Goal: Task Accomplishment & Management: Complete application form

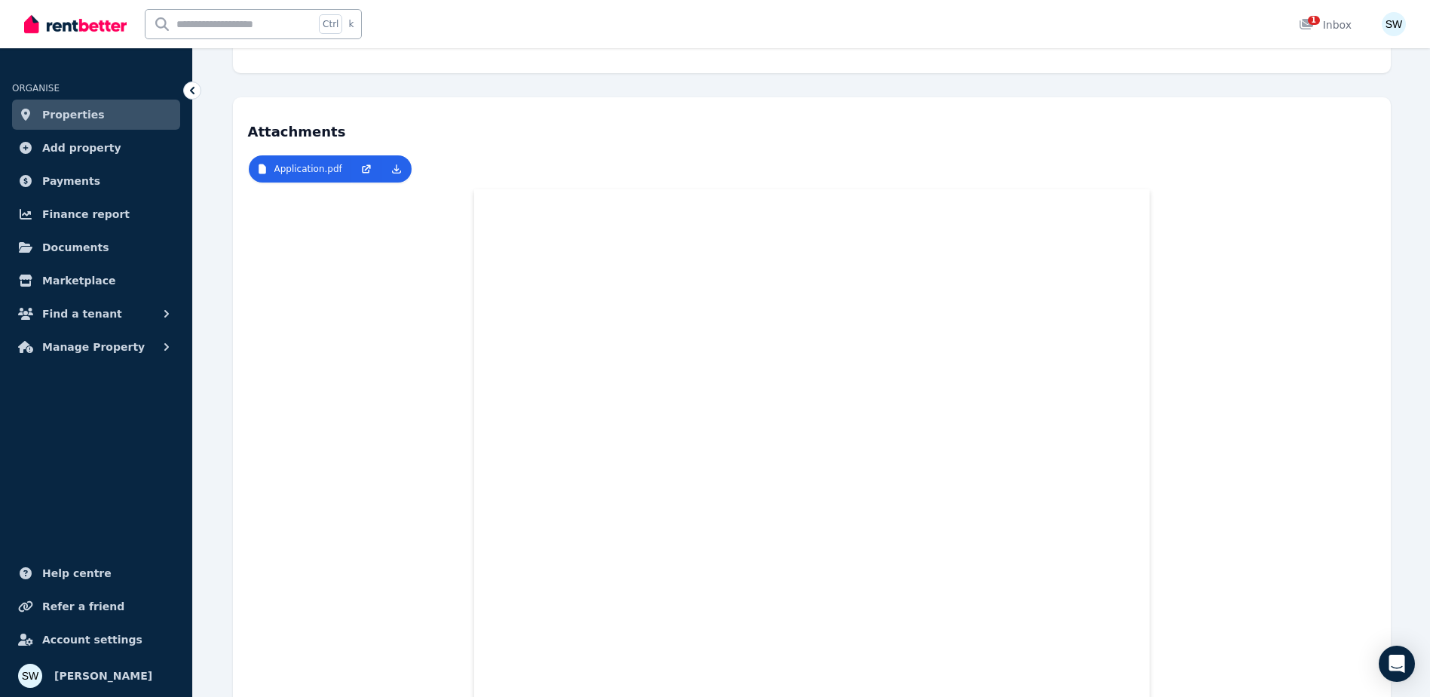
scroll to position [302, 0]
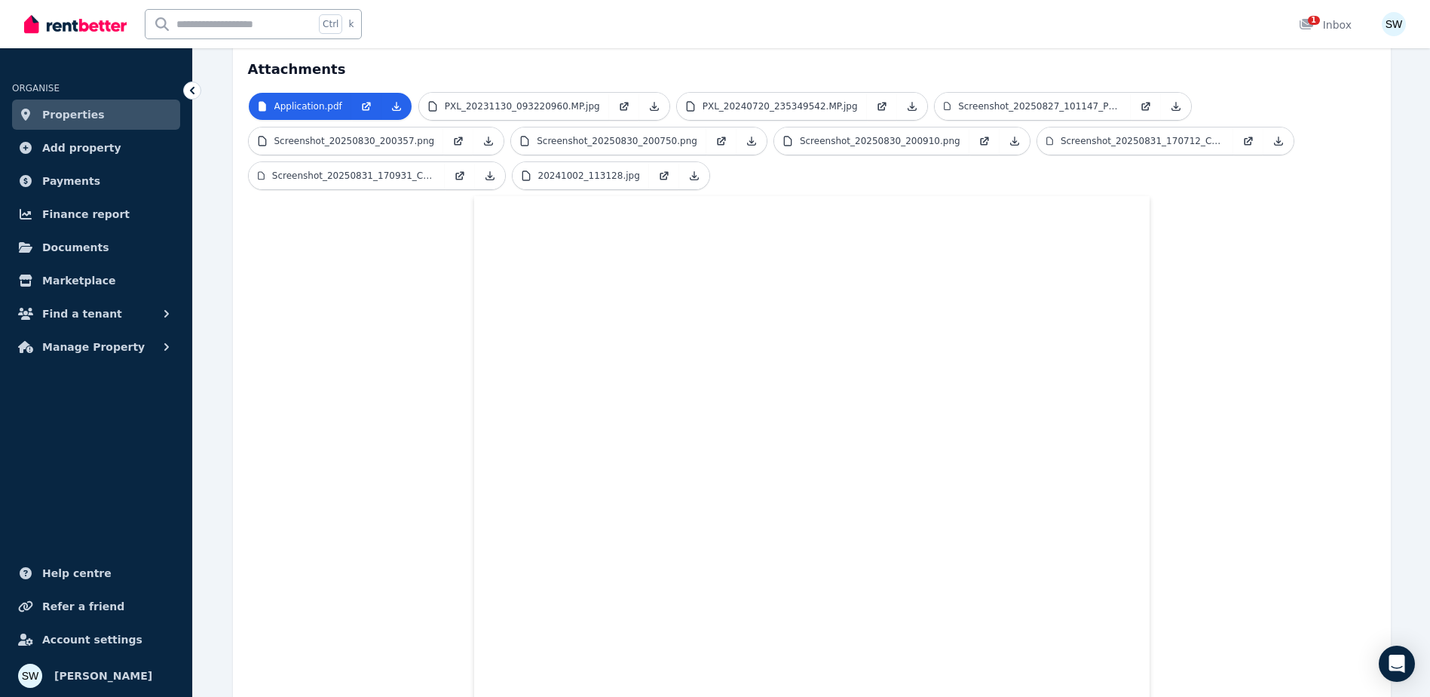
scroll to position [75, 0]
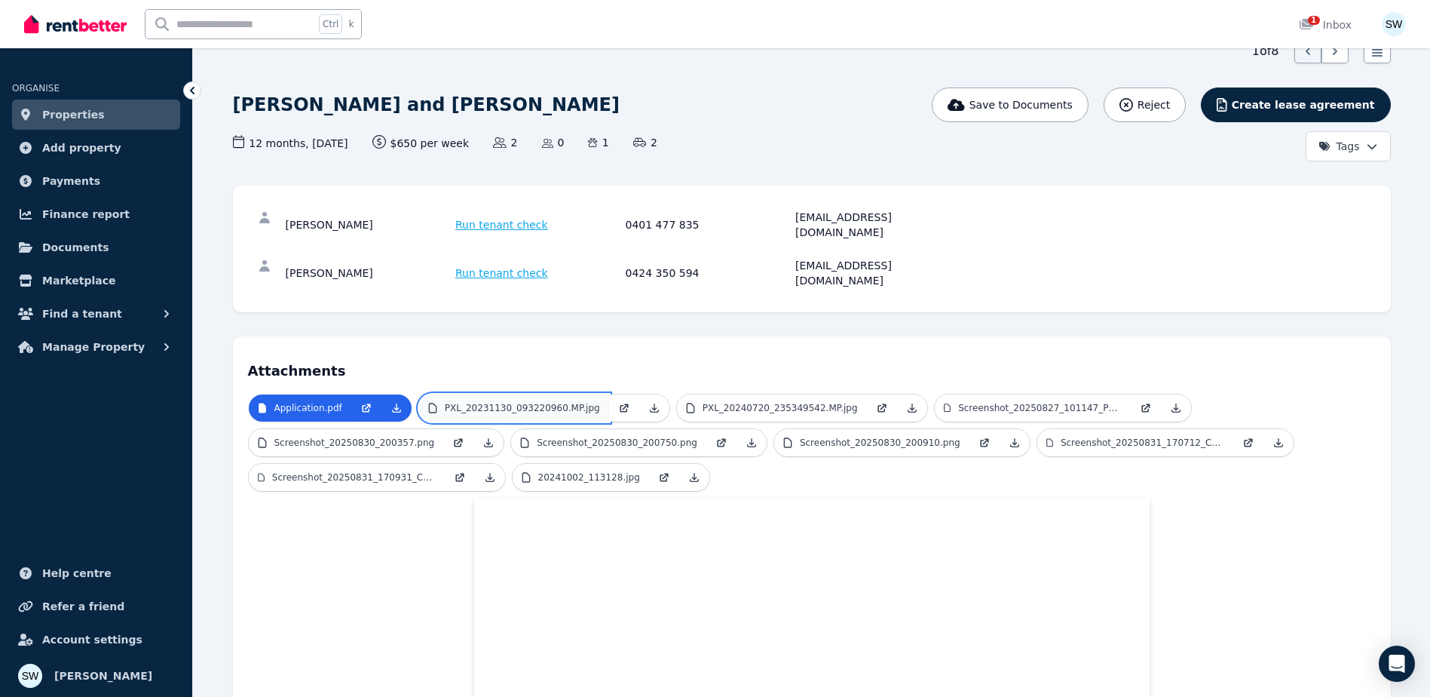
click at [522, 402] on p "PXL_20231130_093220960.MP.jpg" at bounding box center [522, 408] width 155 height 12
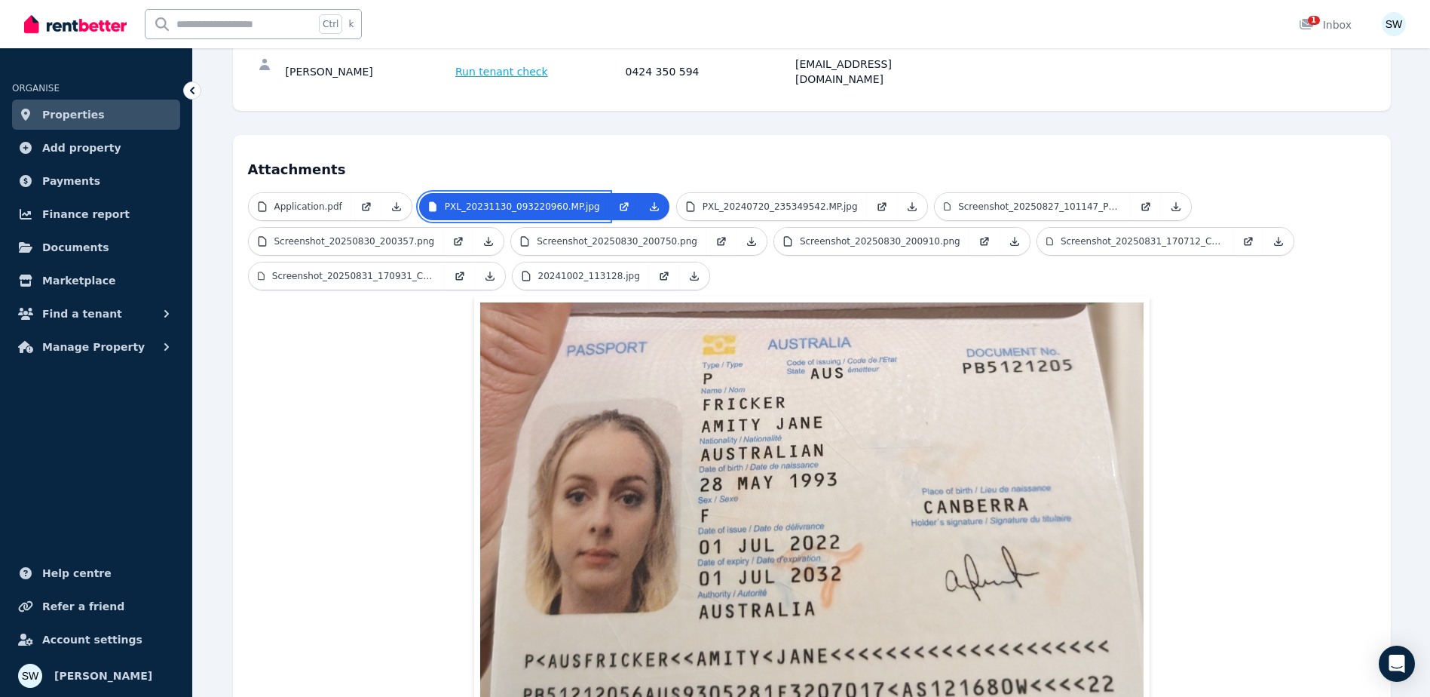
scroll to position [302, 0]
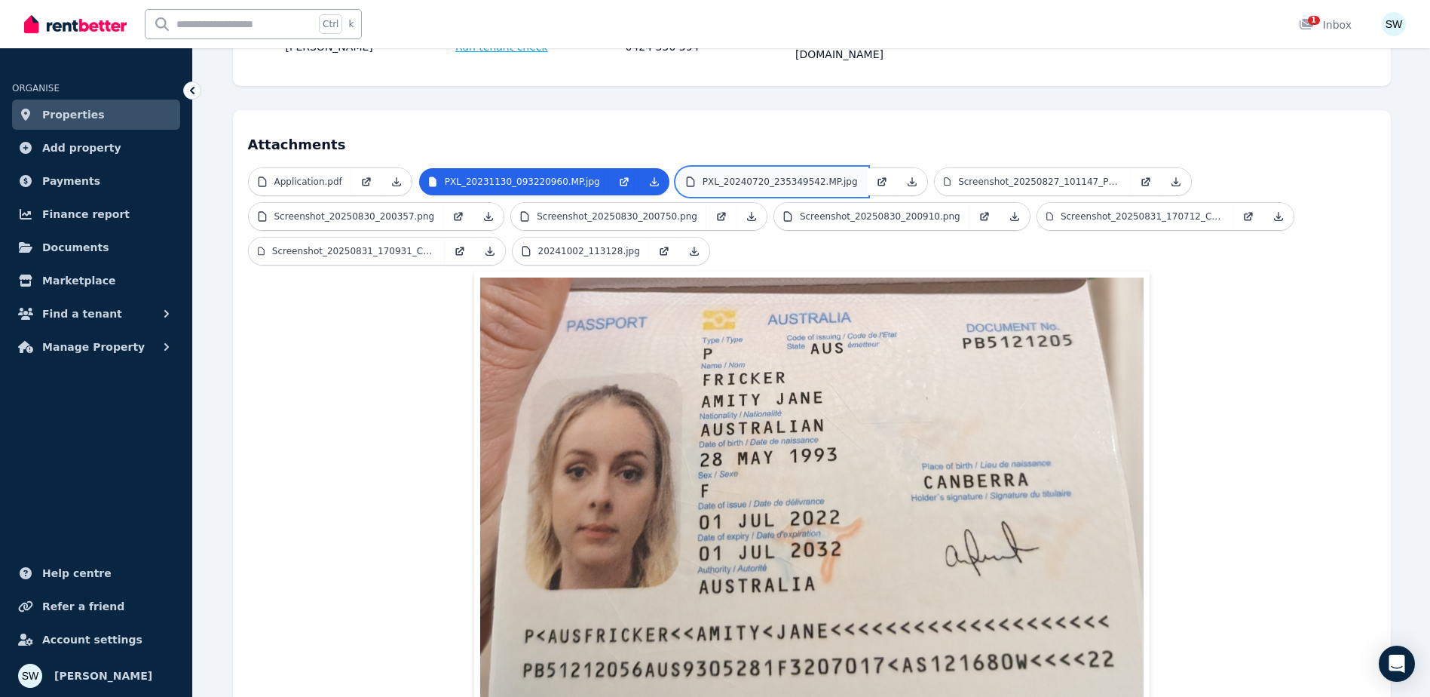
click at [748, 168] on link "PXL_20240720_235349542.MP.jpg" at bounding box center [772, 181] width 190 height 27
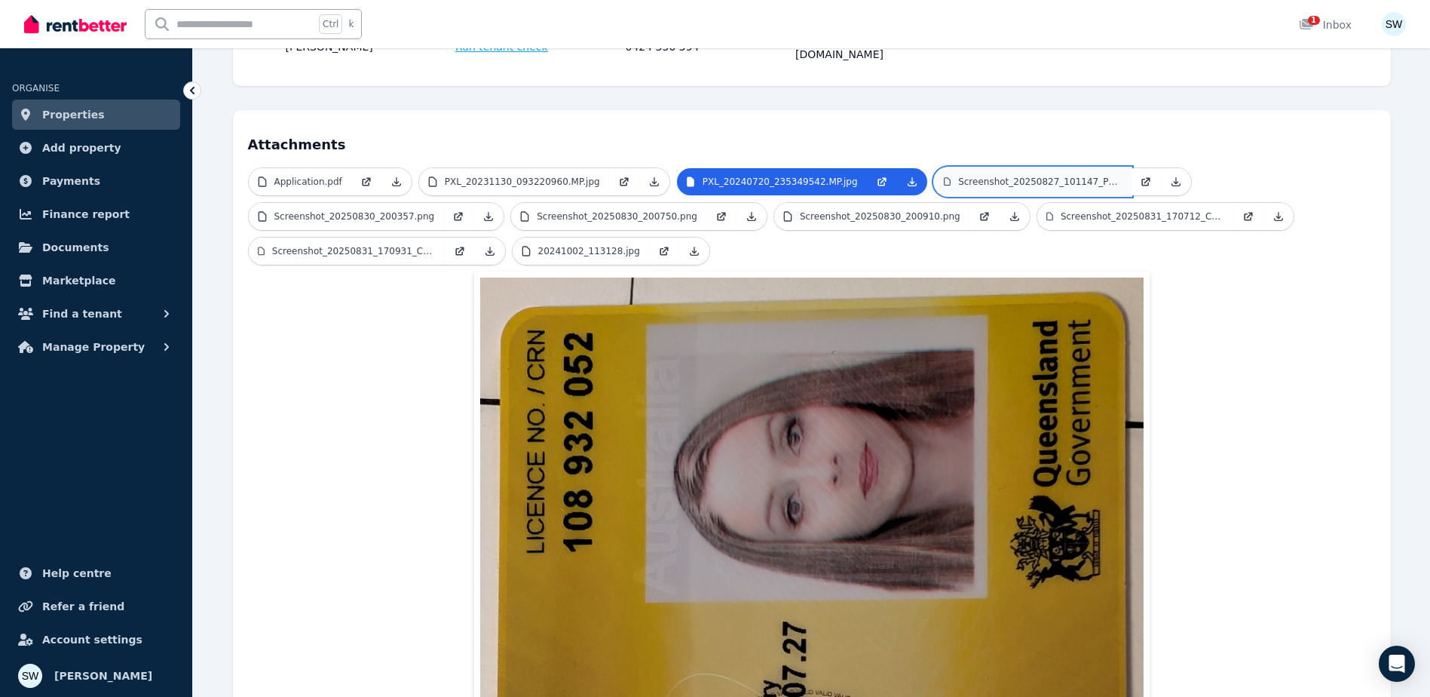
click at [1007, 176] on p "Screenshot_20250827_101147_Photos.jpg" at bounding box center [1039, 182] width 163 height 12
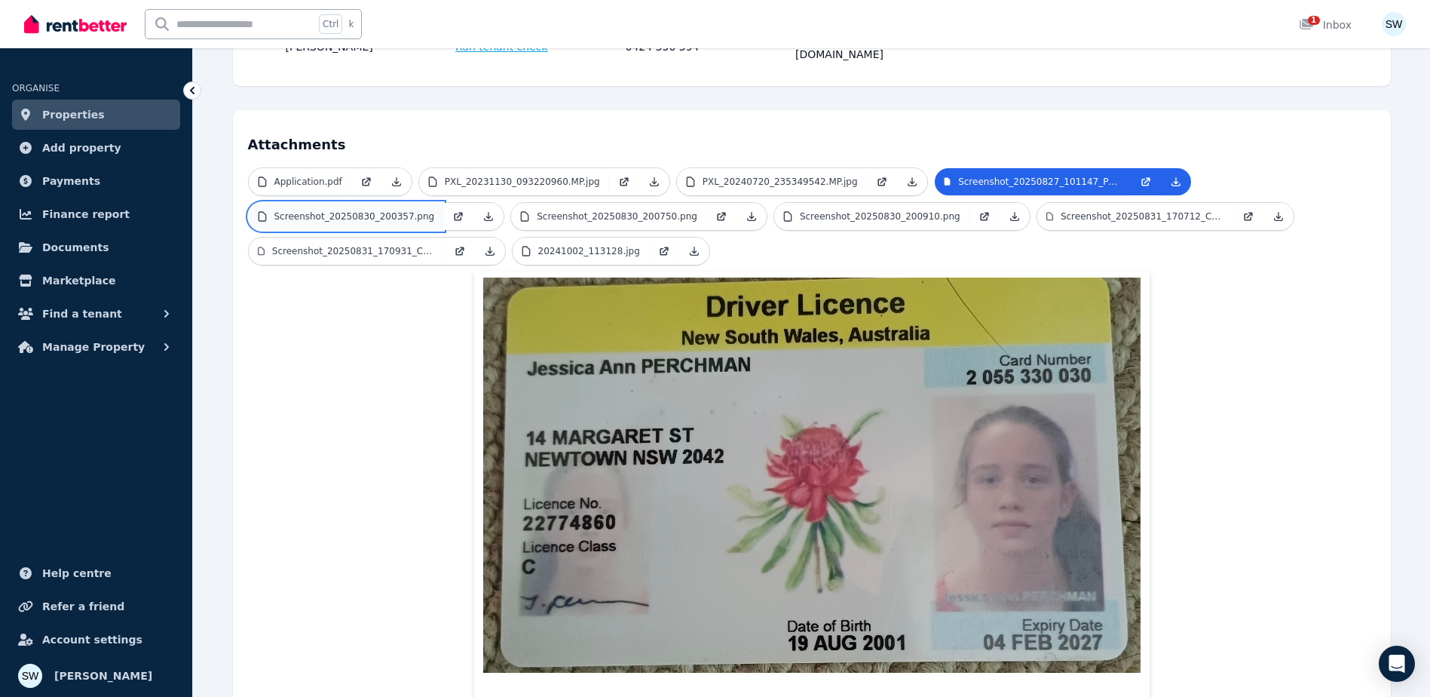
click at [393, 203] on link "Screenshot_20250830_200357.png" at bounding box center [346, 216] width 195 height 27
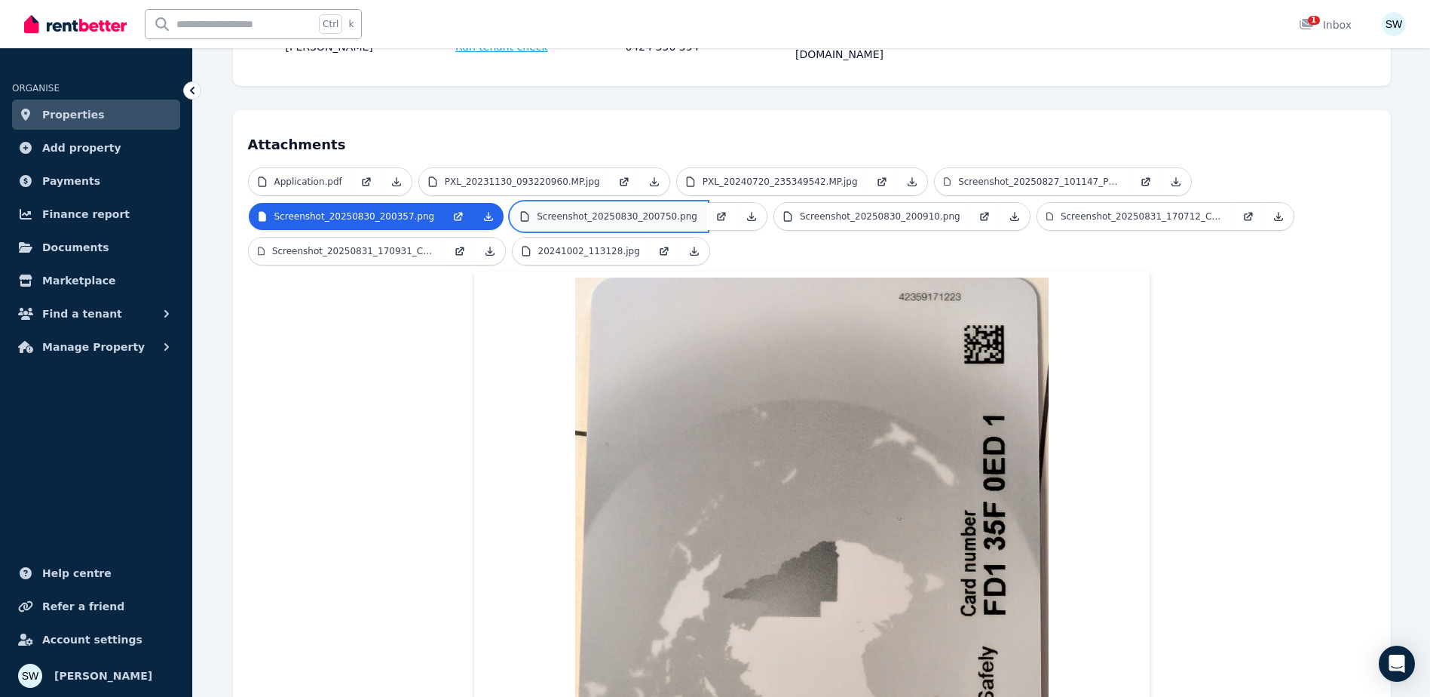
click at [558, 210] on p "Screenshot_20250830_200750.png" at bounding box center [617, 216] width 161 height 12
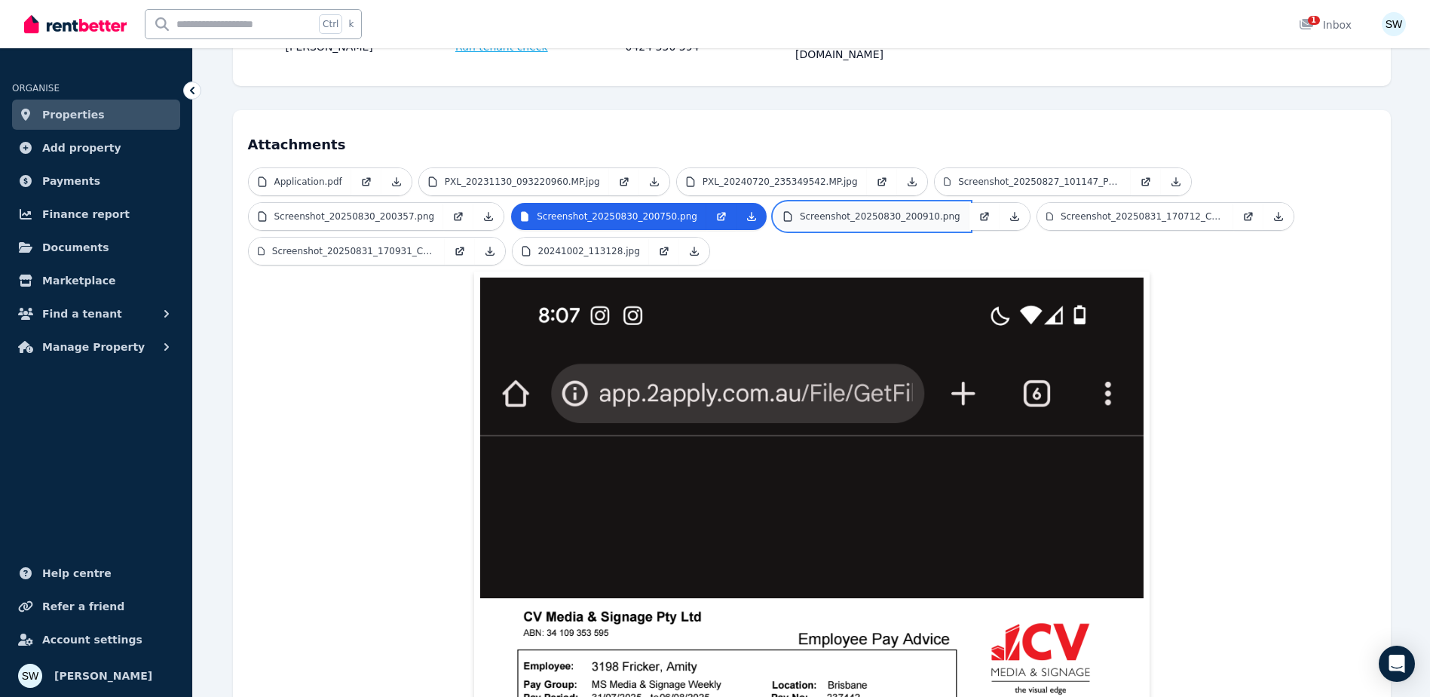
click at [800, 210] on p "Screenshot_20250830_200910.png" at bounding box center [880, 216] width 161 height 12
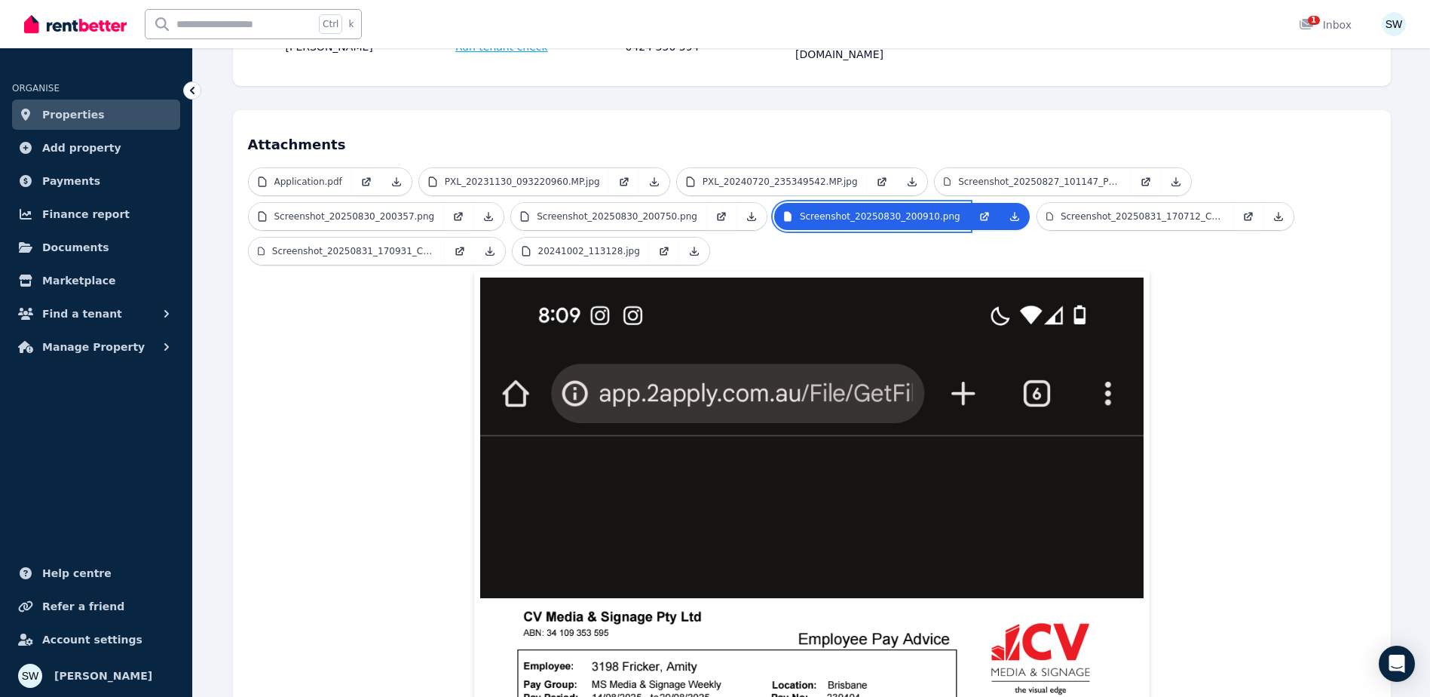
scroll to position [377, 0]
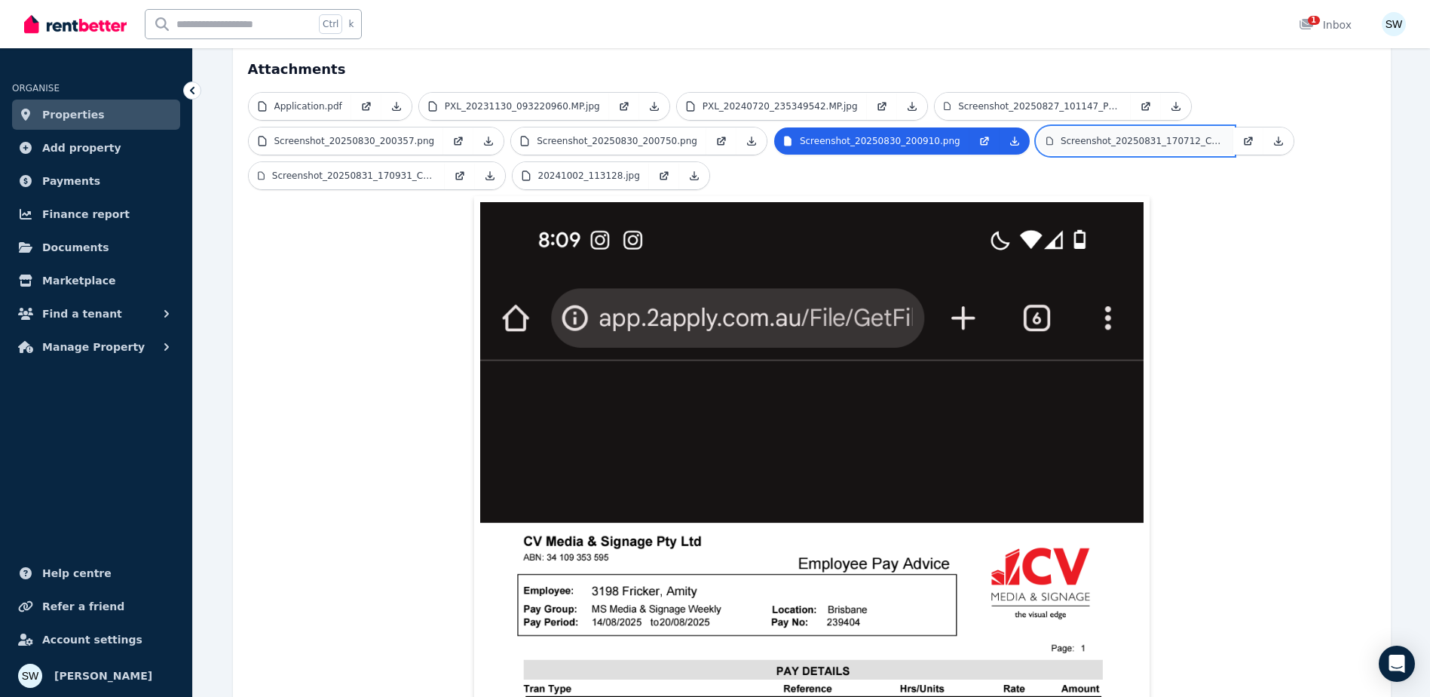
click at [1061, 135] on p "Screenshot_20250831_170712_Chrome.jpg" at bounding box center [1143, 141] width 164 height 12
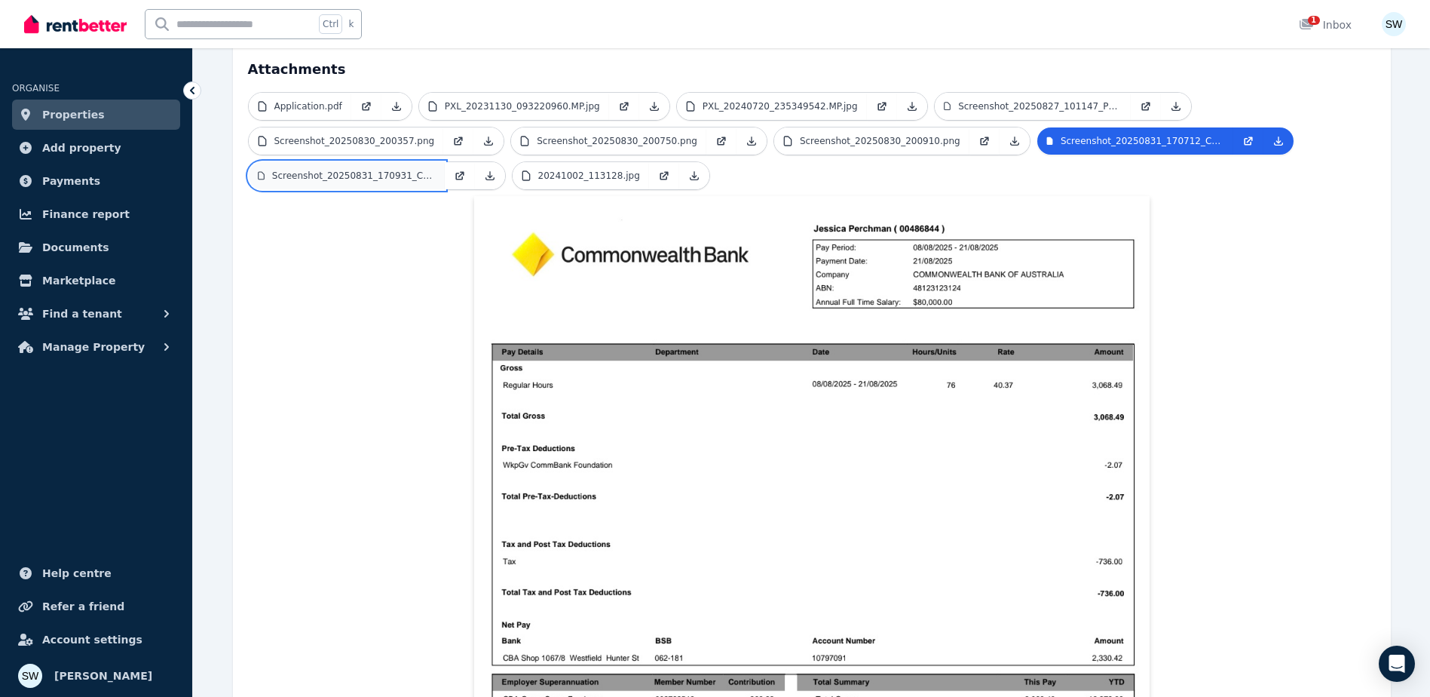
click at [352, 170] on p "Screenshot_20250831_170931_Chrome.jpg" at bounding box center [354, 176] width 164 height 12
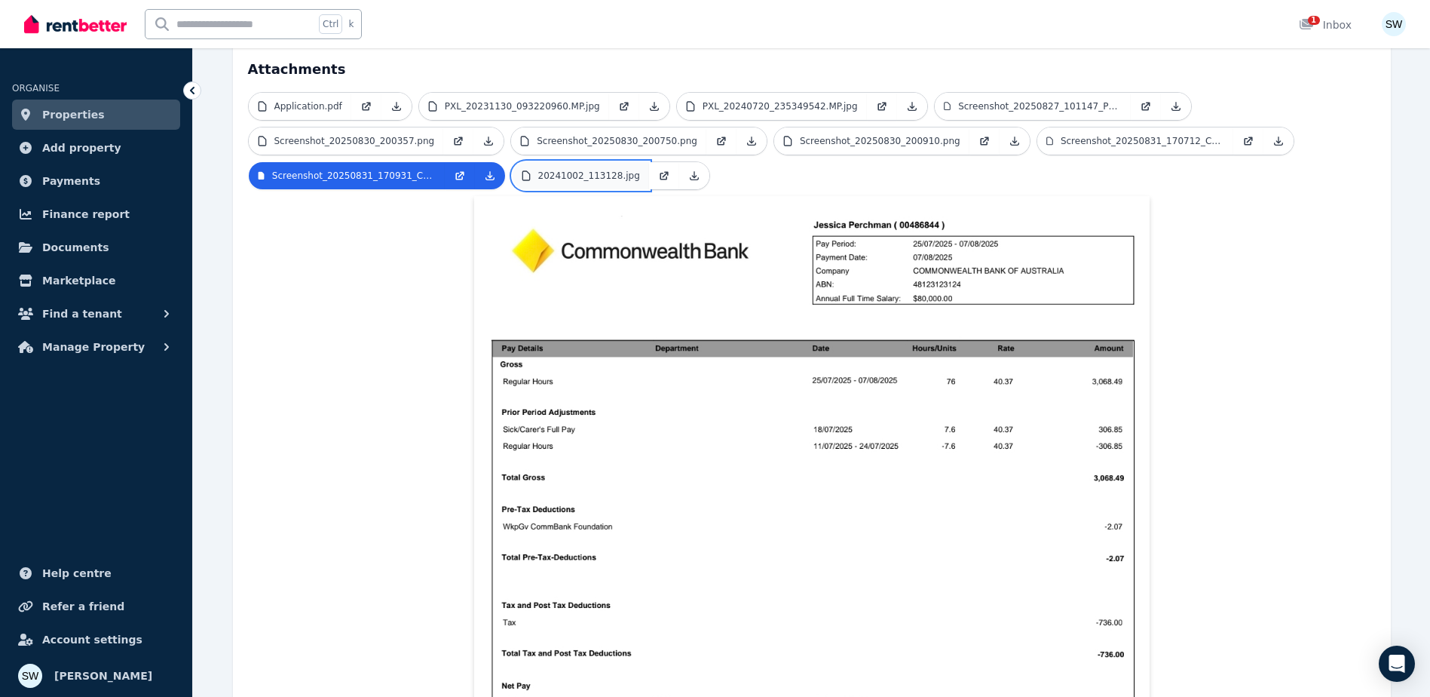
click at [571, 170] on p "20241002_113128.jpg" at bounding box center [589, 176] width 102 height 12
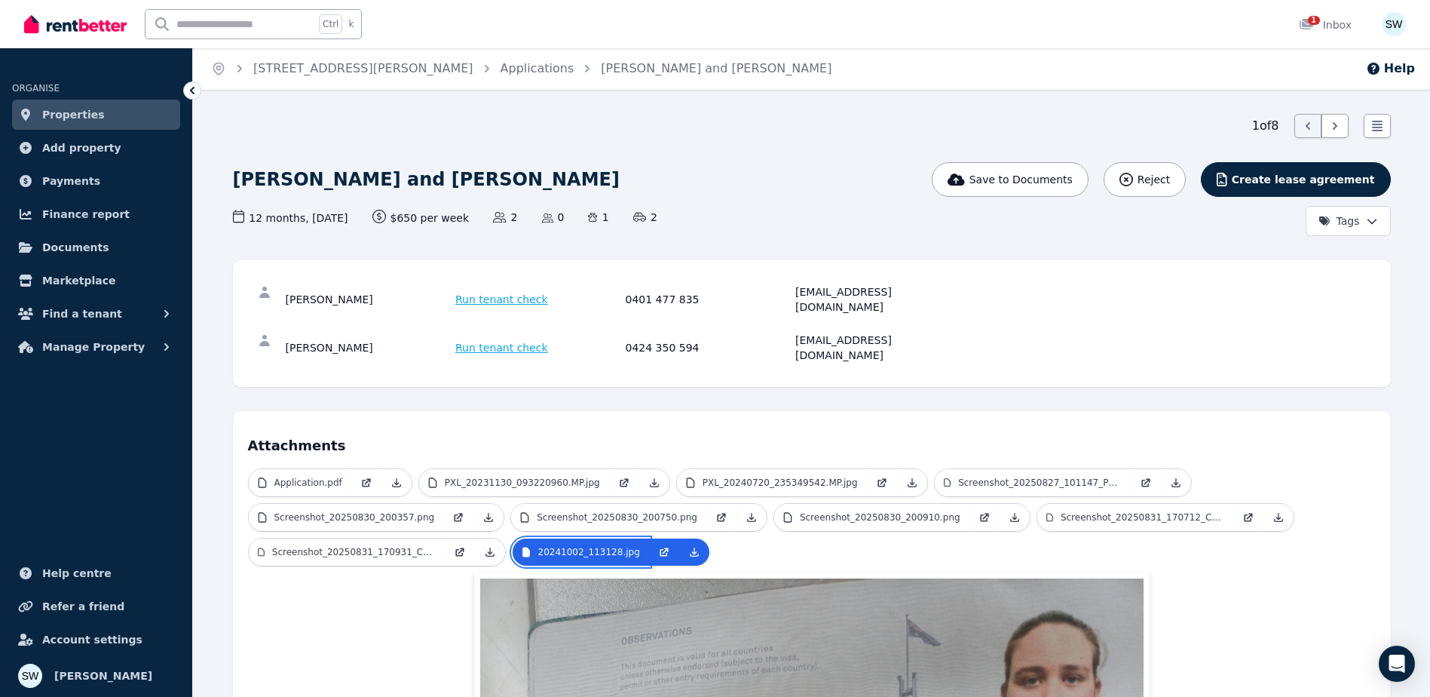
scroll to position [0, 0]
click at [336, 71] on link "[STREET_ADDRESS][PERSON_NAME]" at bounding box center [363, 69] width 220 height 14
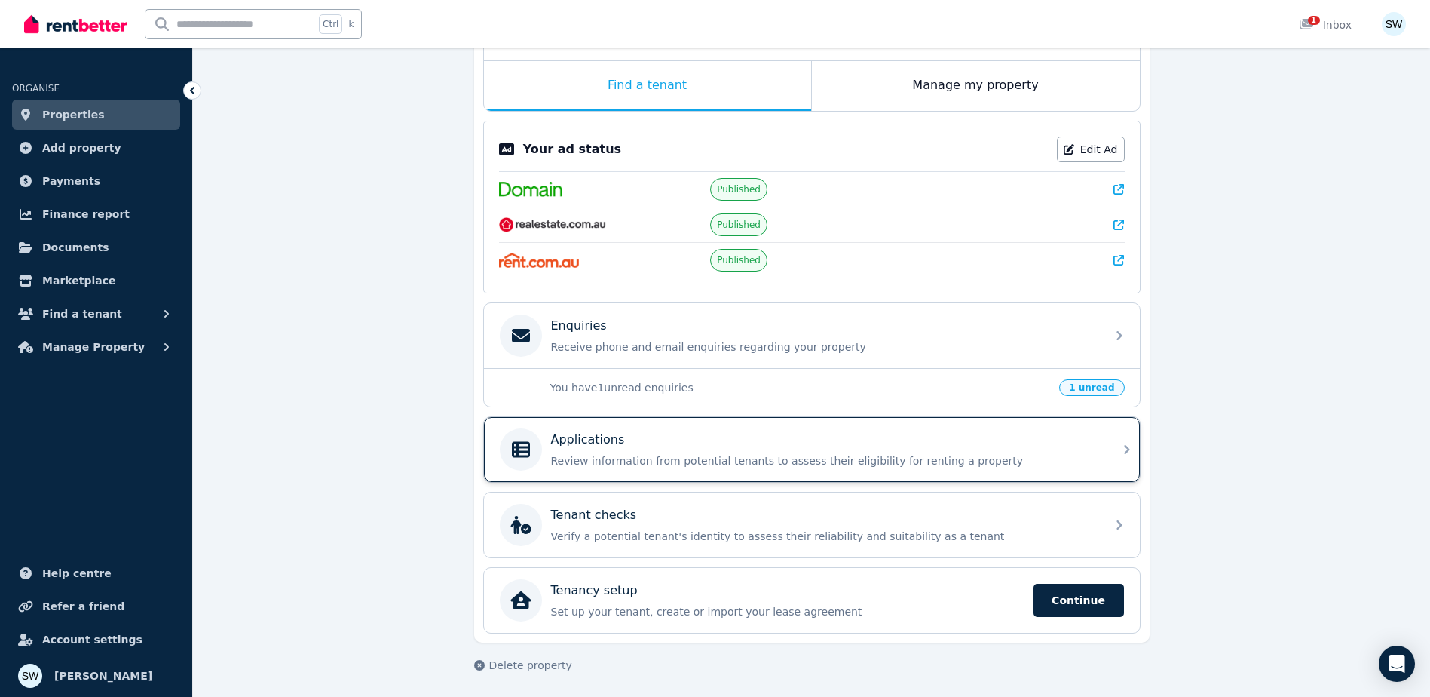
scroll to position [240, 0]
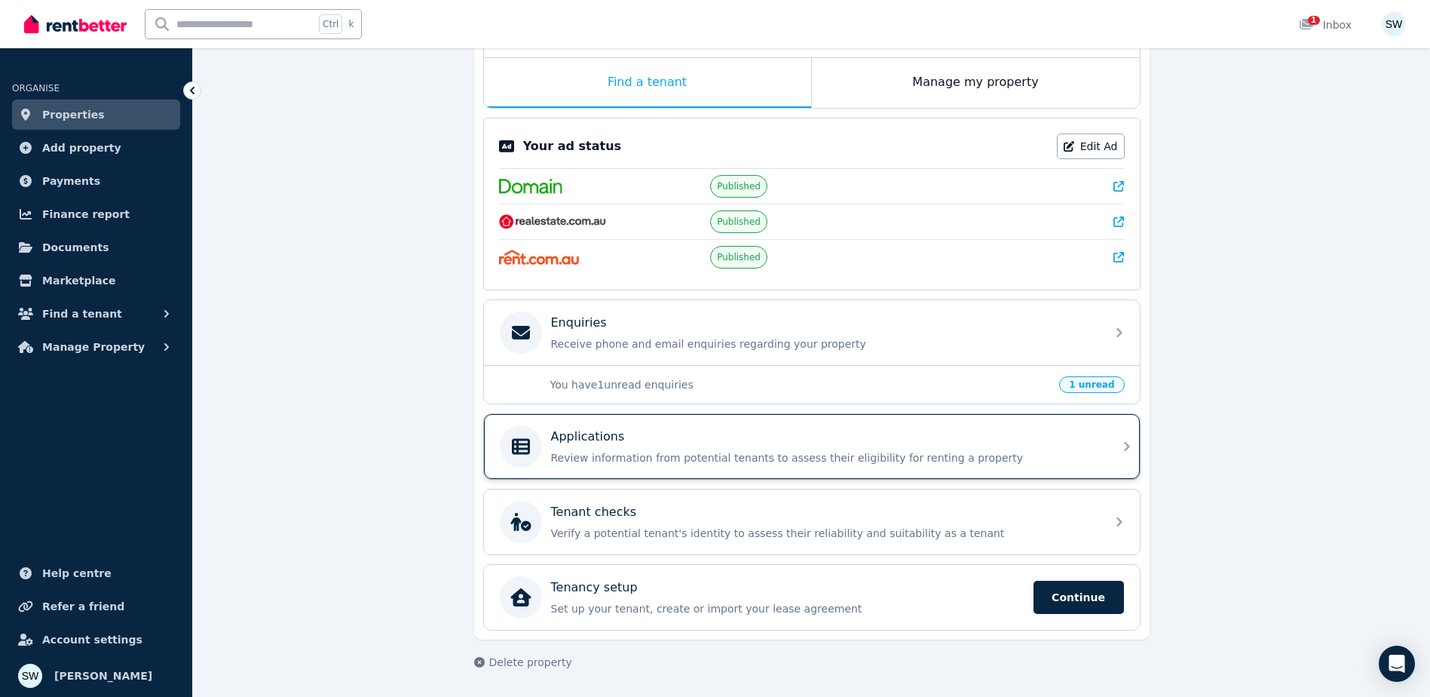
click at [746, 427] on div "Applications Review information from potential tenants to assess their eligibil…" at bounding box center [798, 446] width 597 height 42
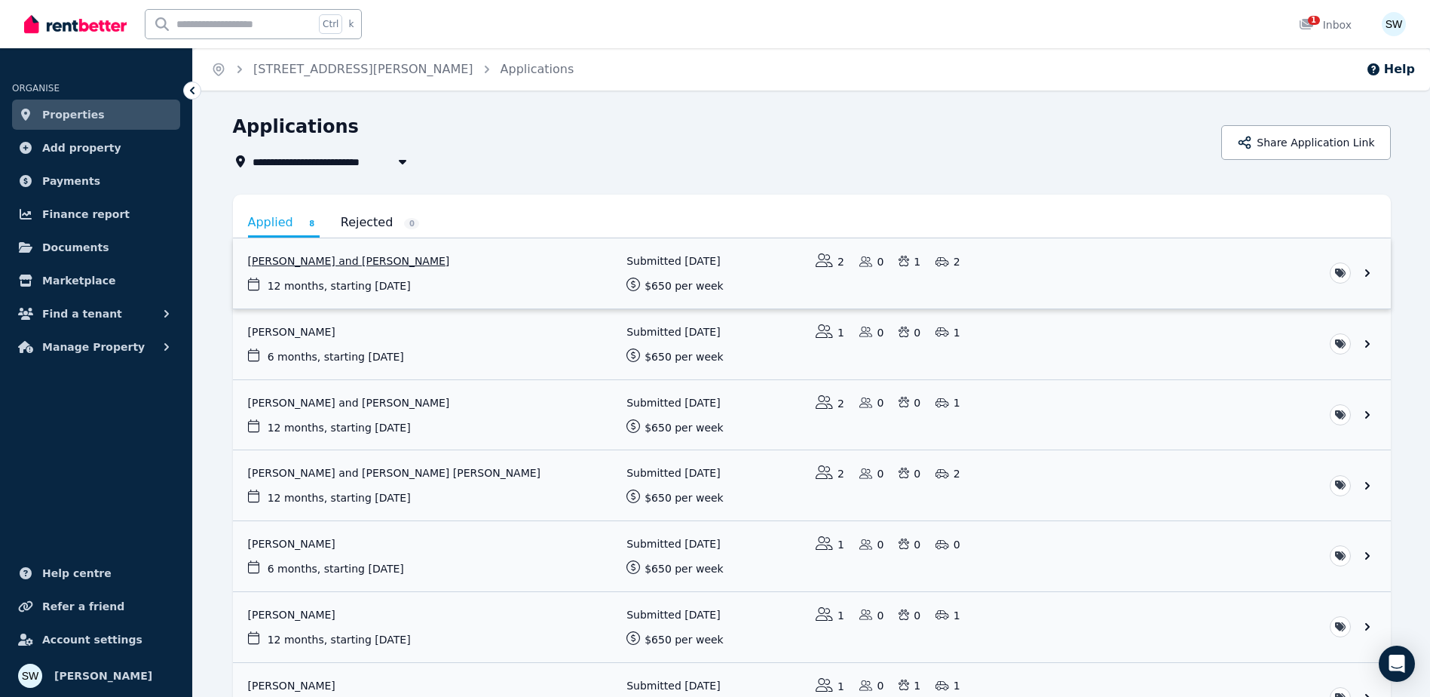
click at [574, 271] on link "View application: Amity Fricker and Jessica Perchman" at bounding box center [812, 273] width 1158 height 70
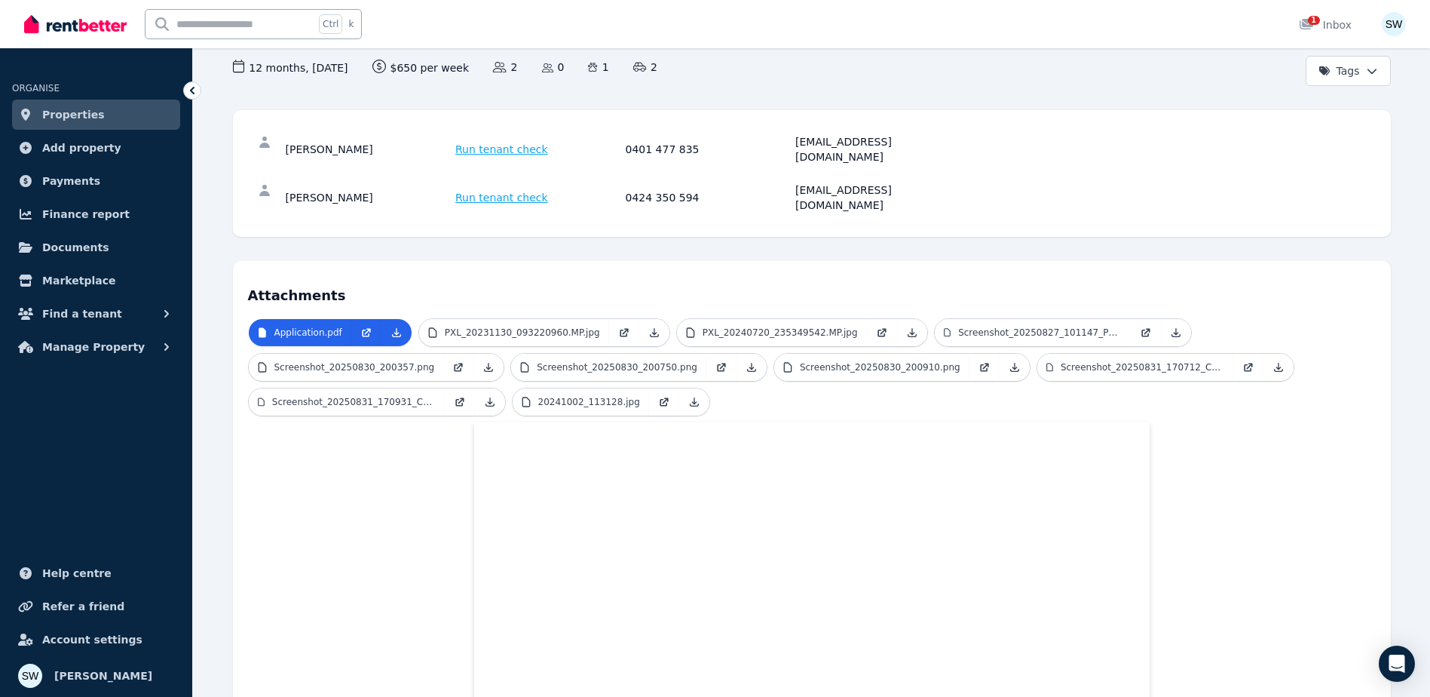
scroll to position [377, 0]
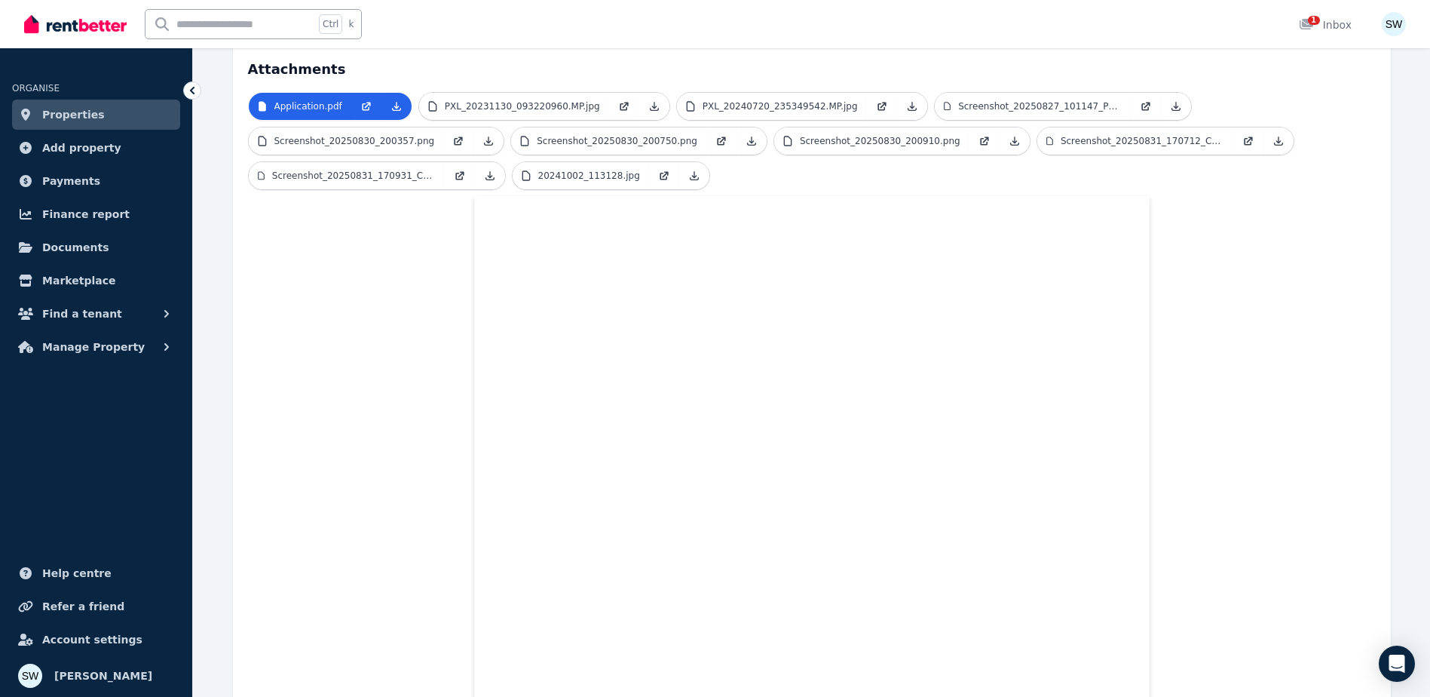
click at [122, 115] on link "Properties" at bounding box center [96, 115] width 168 height 30
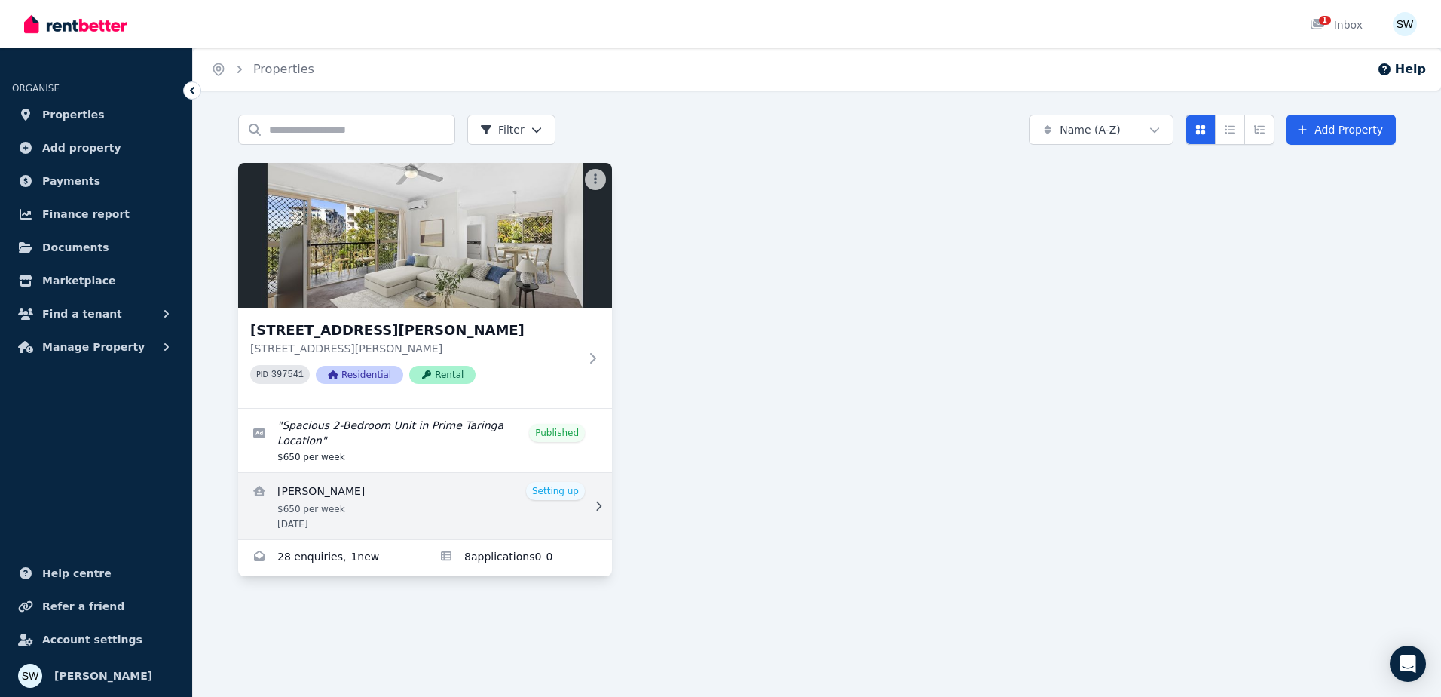
click at [540, 505] on link "View details for Sam Watson" at bounding box center [425, 506] width 374 height 66
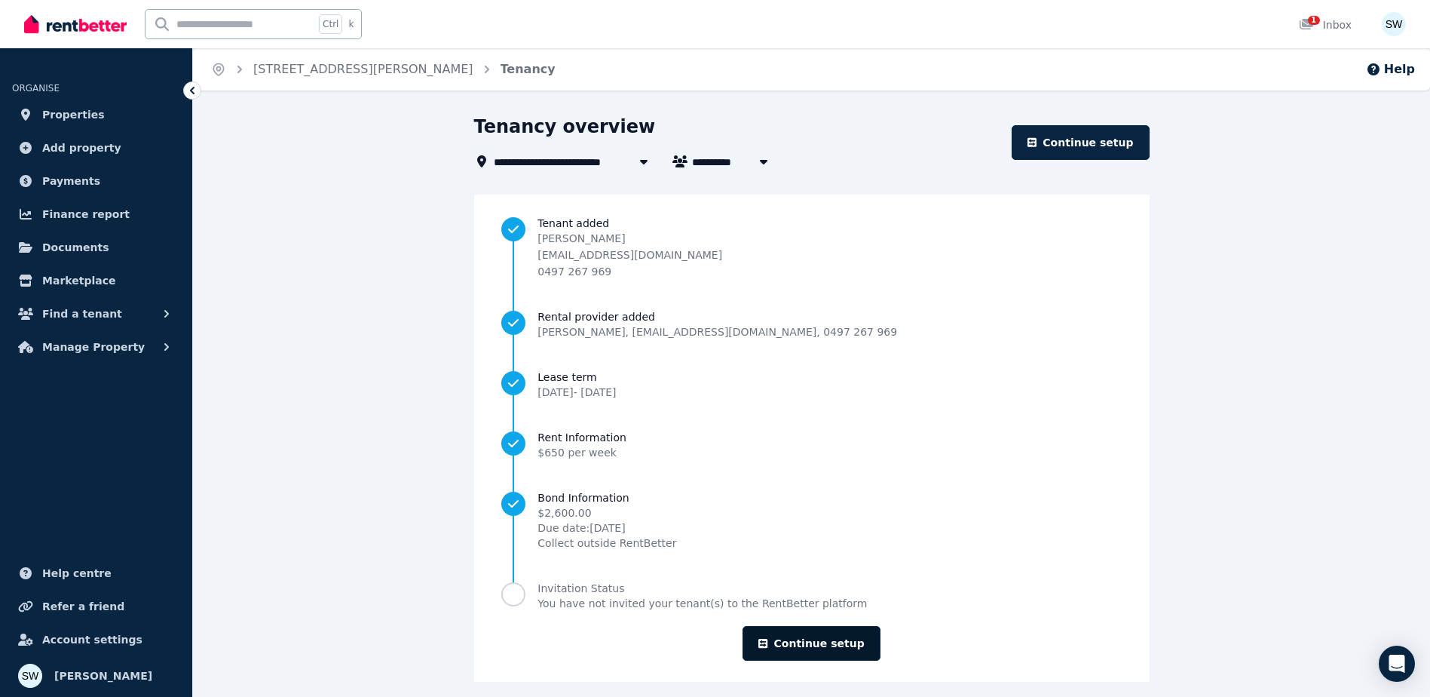
click at [797, 648] on link "Continue setup" at bounding box center [811, 643] width 137 height 35
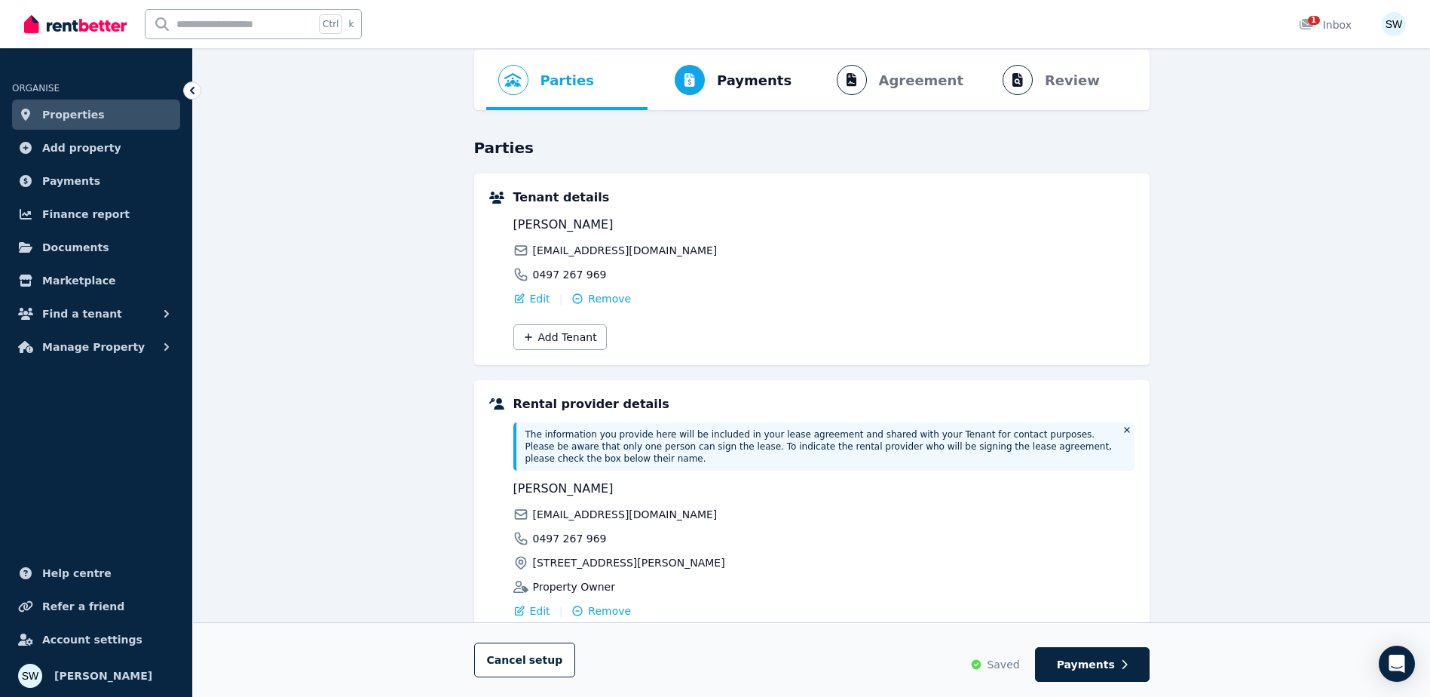
scroll to position [151, 0]
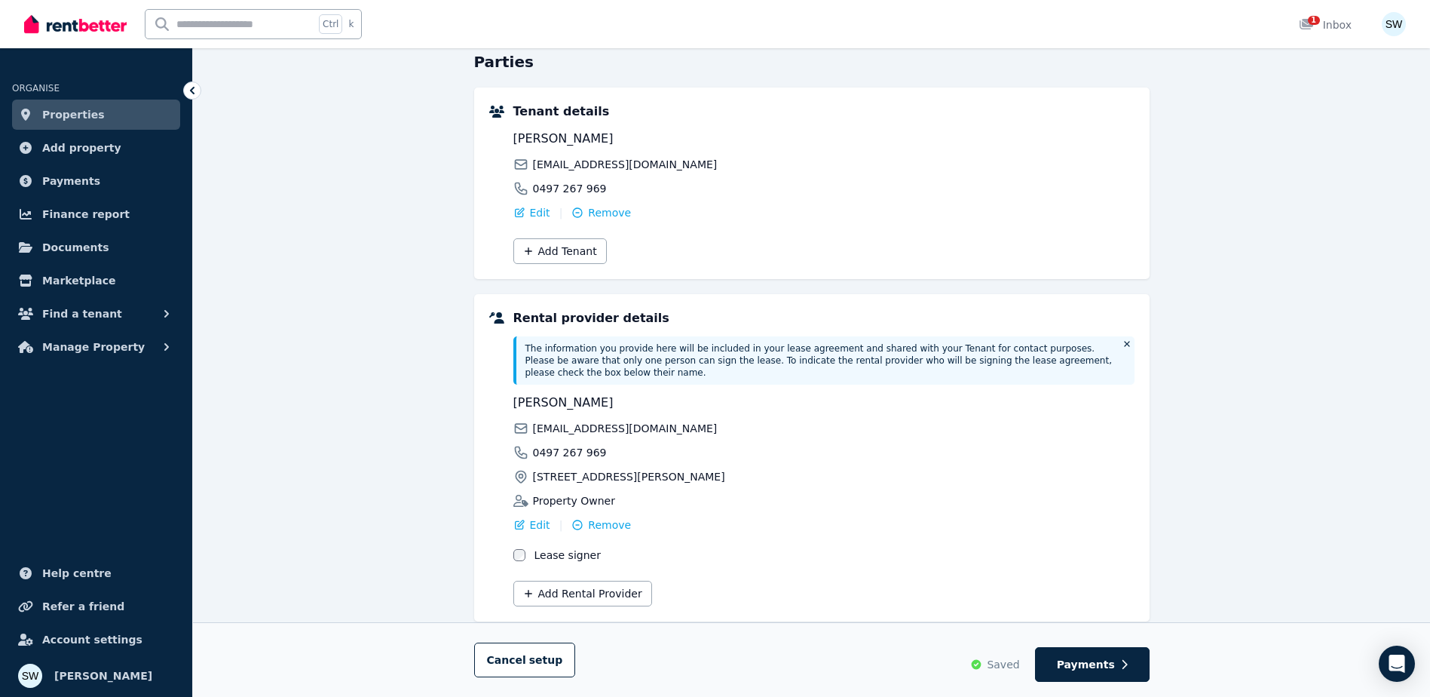
click at [103, 108] on link "Properties" at bounding box center [96, 115] width 168 height 30
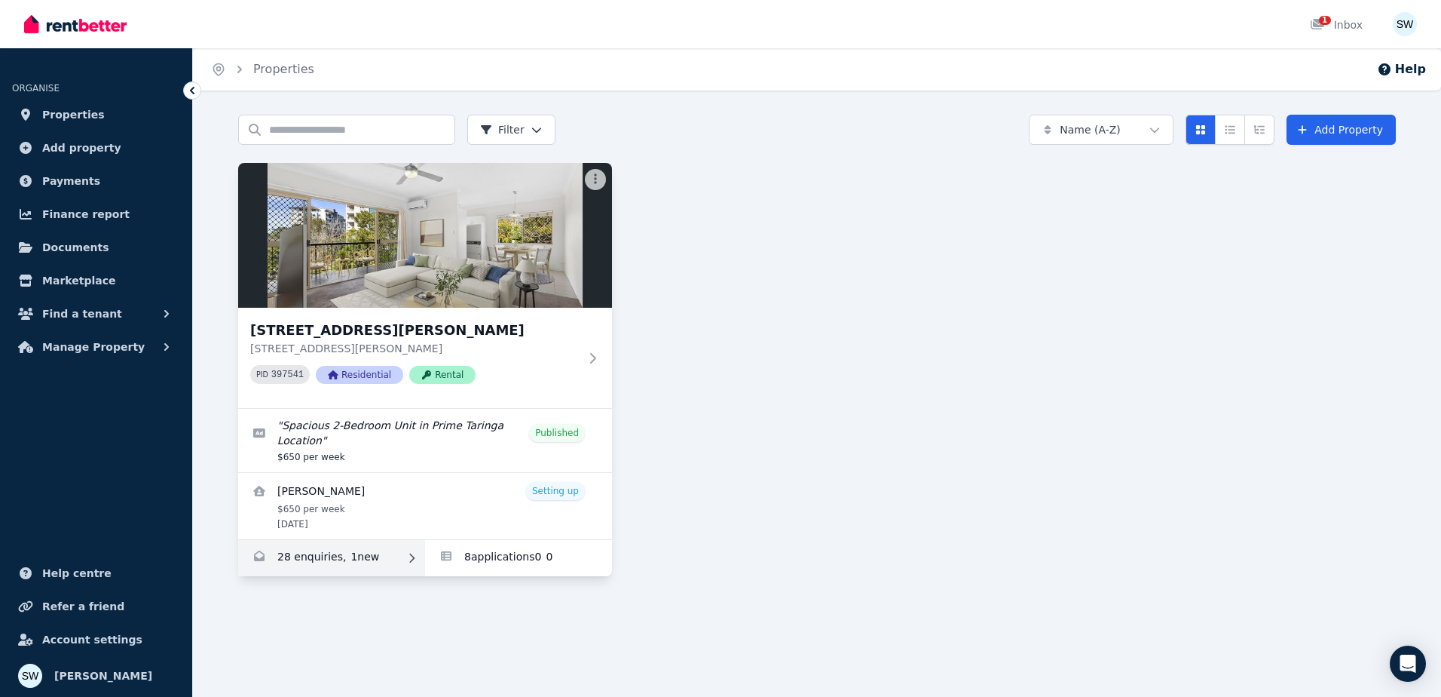
click at [366, 552] on link "Enquiries for Unit 8/162 Swann Rd, Taringa" at bounding box center [331, 558] width 187 height 36
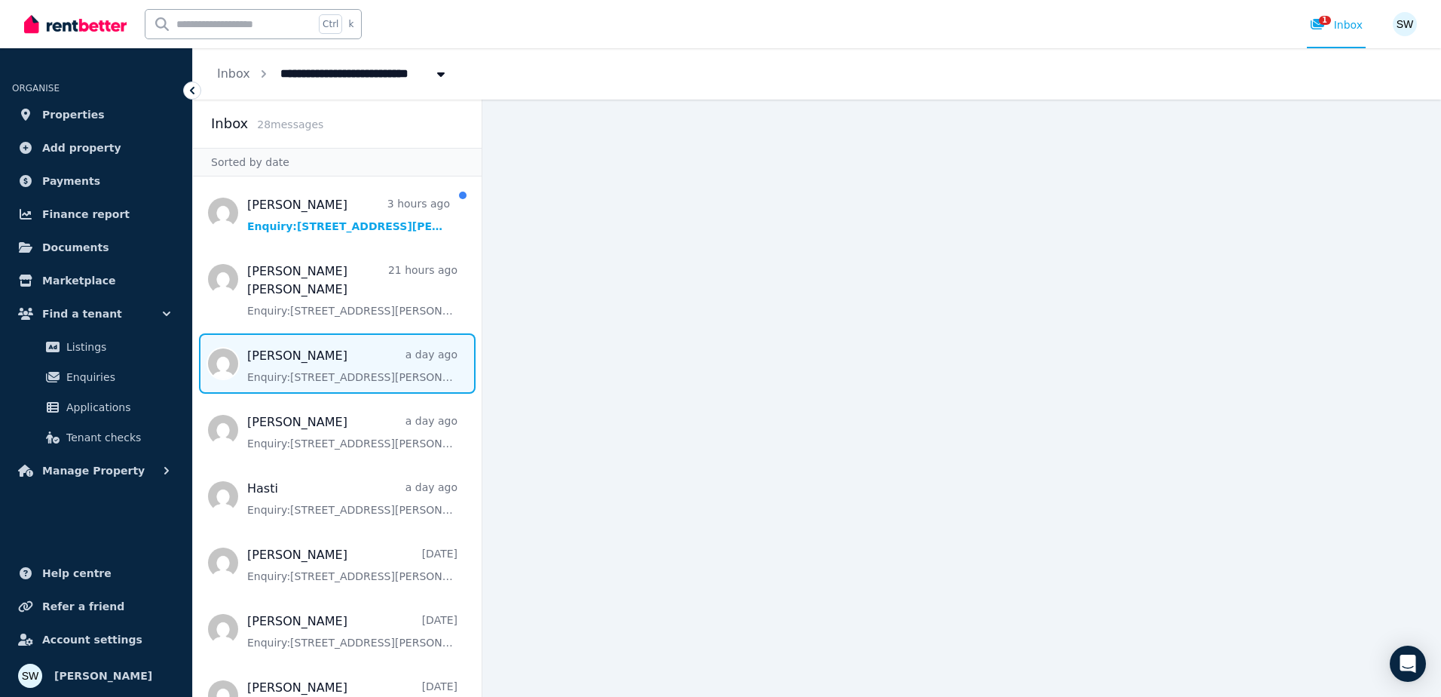
click at [363, 333] on span "Message list" at bounding box center [337, 363] width 289 height 60
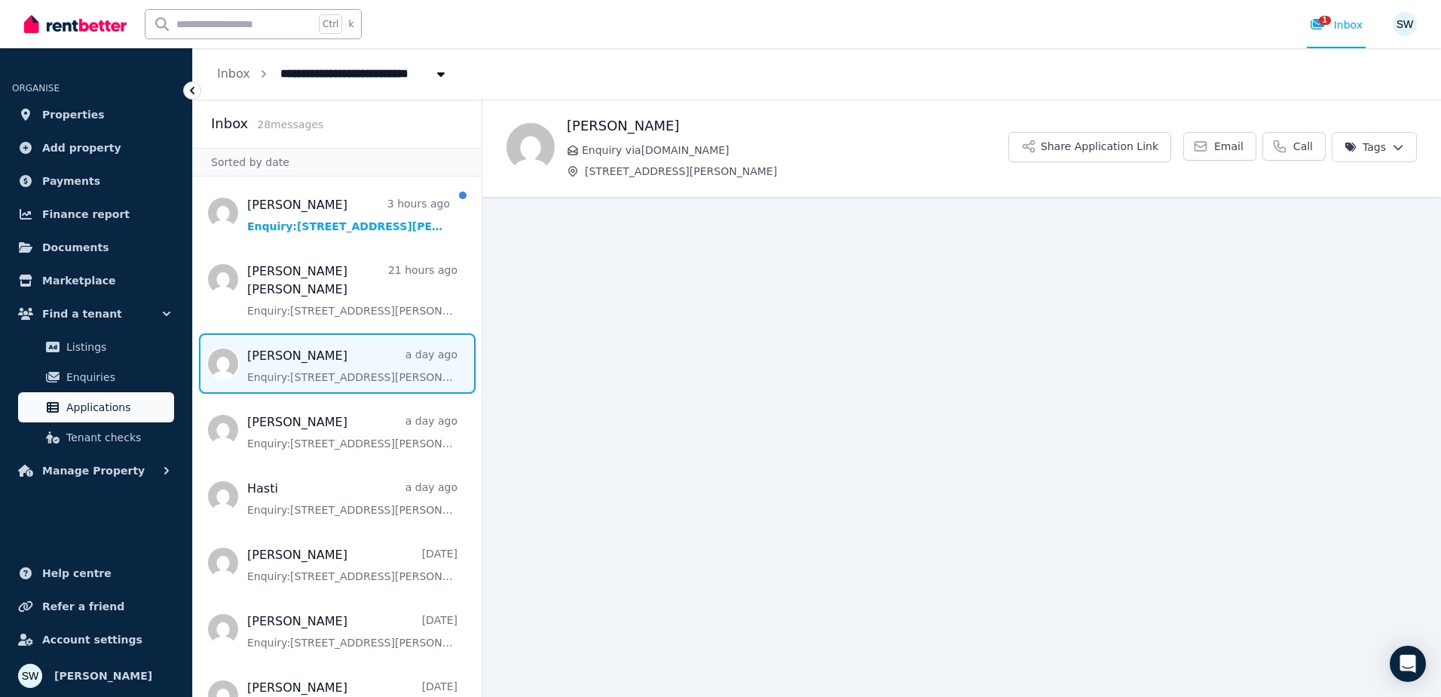
click at [128, 395] on link "Applications" at bounding box center [96, 407] width 156 height 30
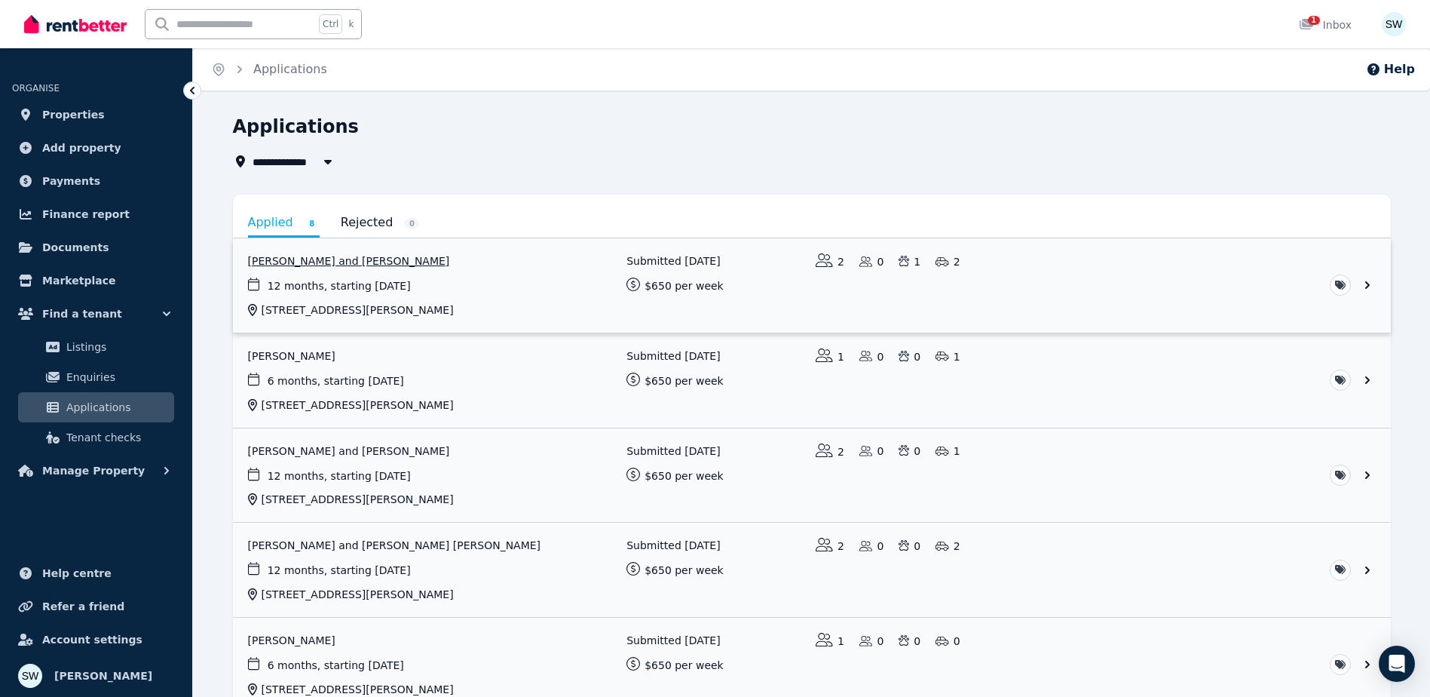
click at [589, 287] on link "View application: Amity Fricker and Jessica Perchman" at bounding box center [812, 285] width 1158 height 94
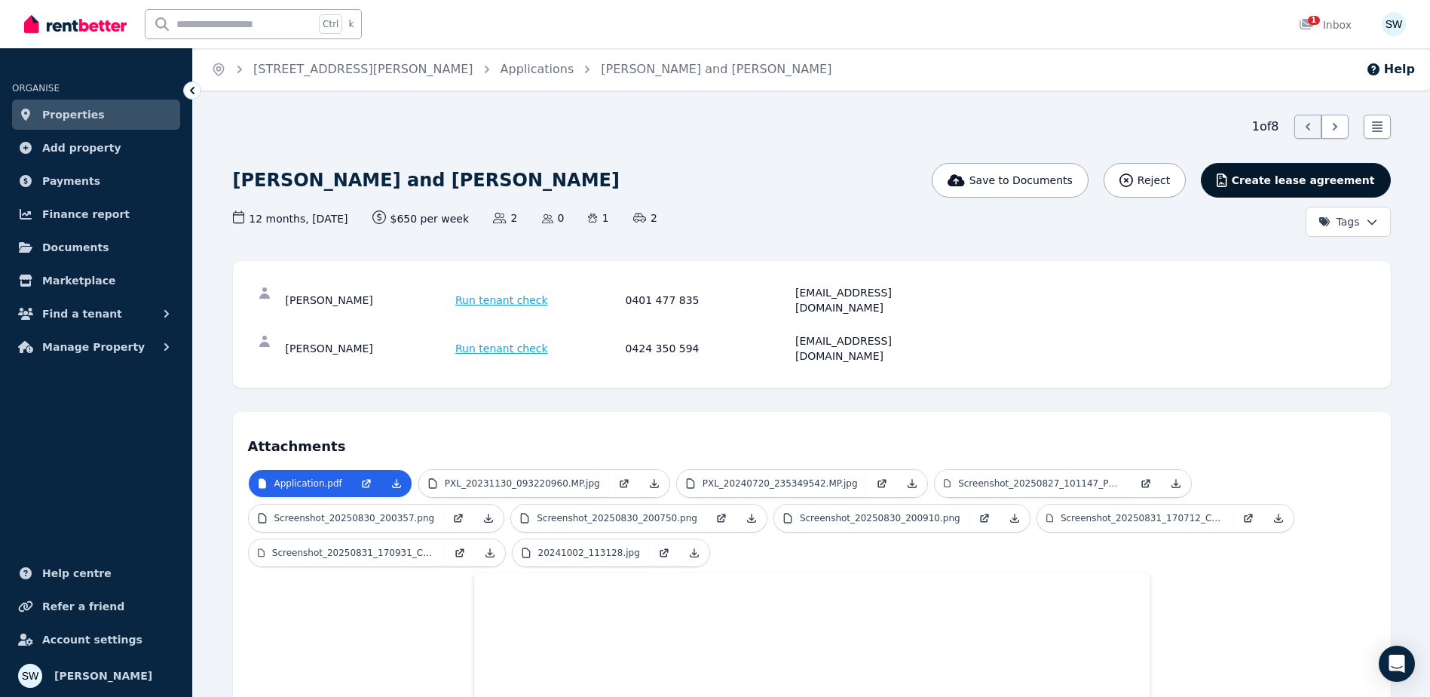
click at [1304, 186] on span "Create lease agreement" at bounding box center [1303, 180] width 143 height 15
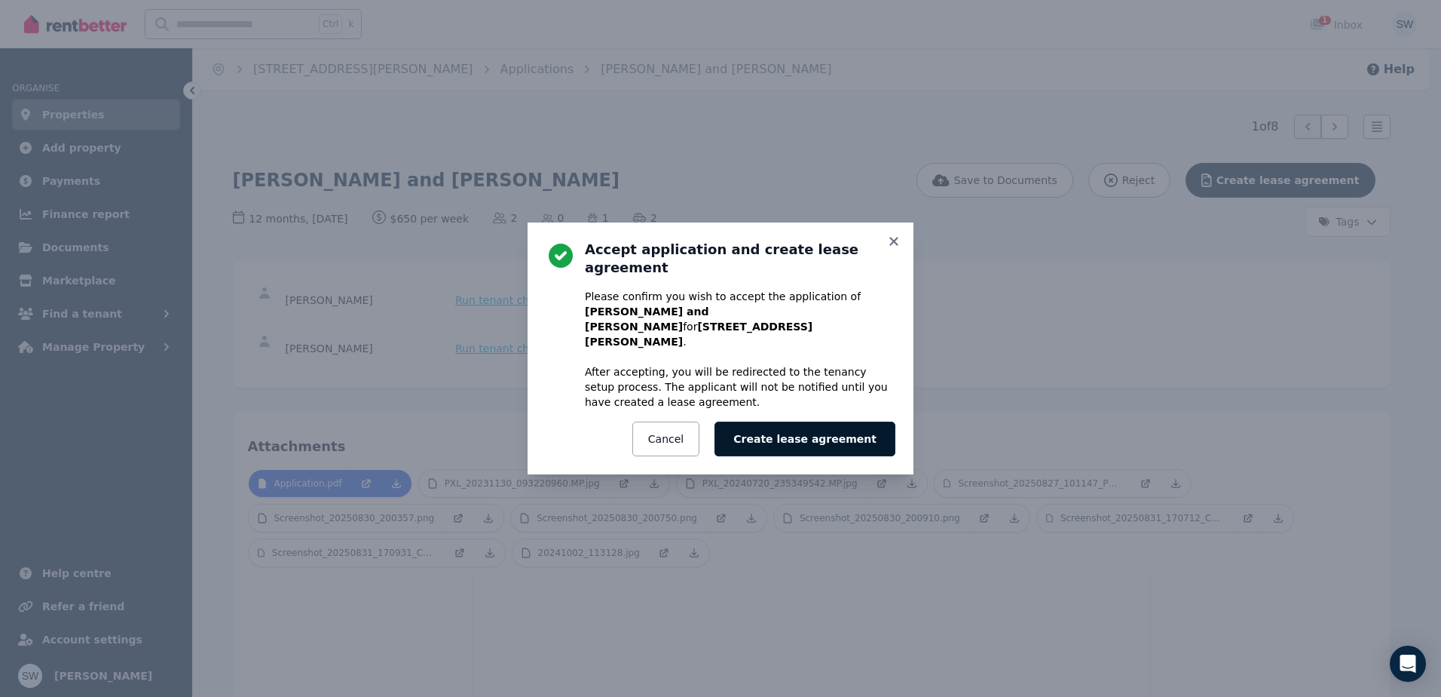
click at [813, 421] on button "Create lease agreement" at bounding box center [805, 438] width 181 height 35
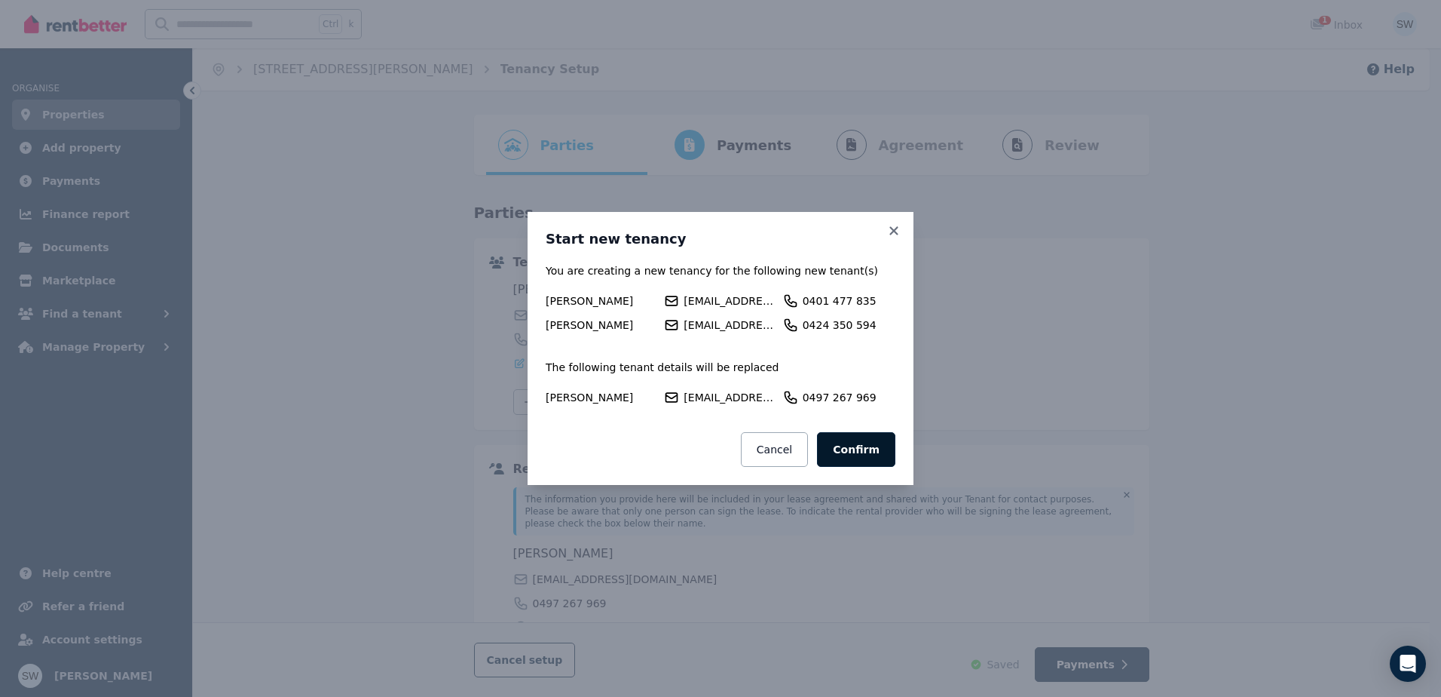
click at [865, 446] on button "Confirm" at bounding box center [856, 449] width 78 height 35
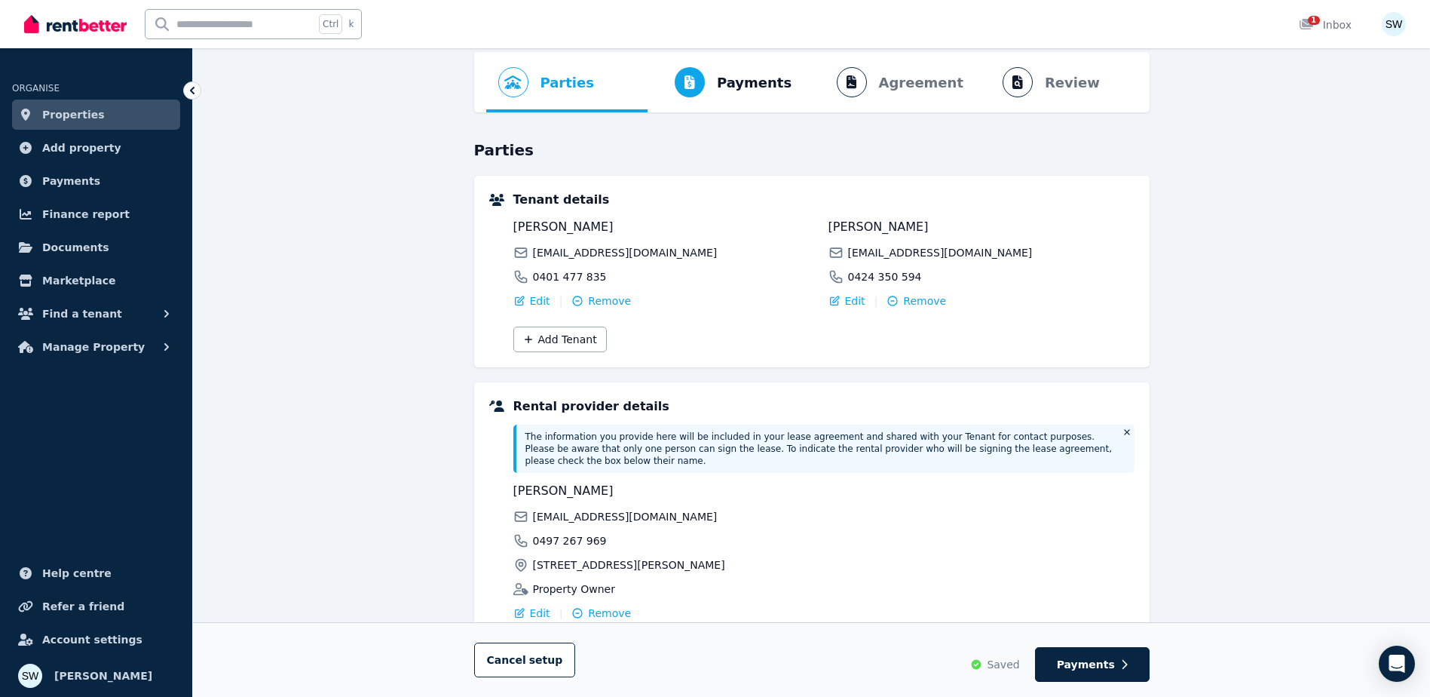
scroll to position [151, 0]
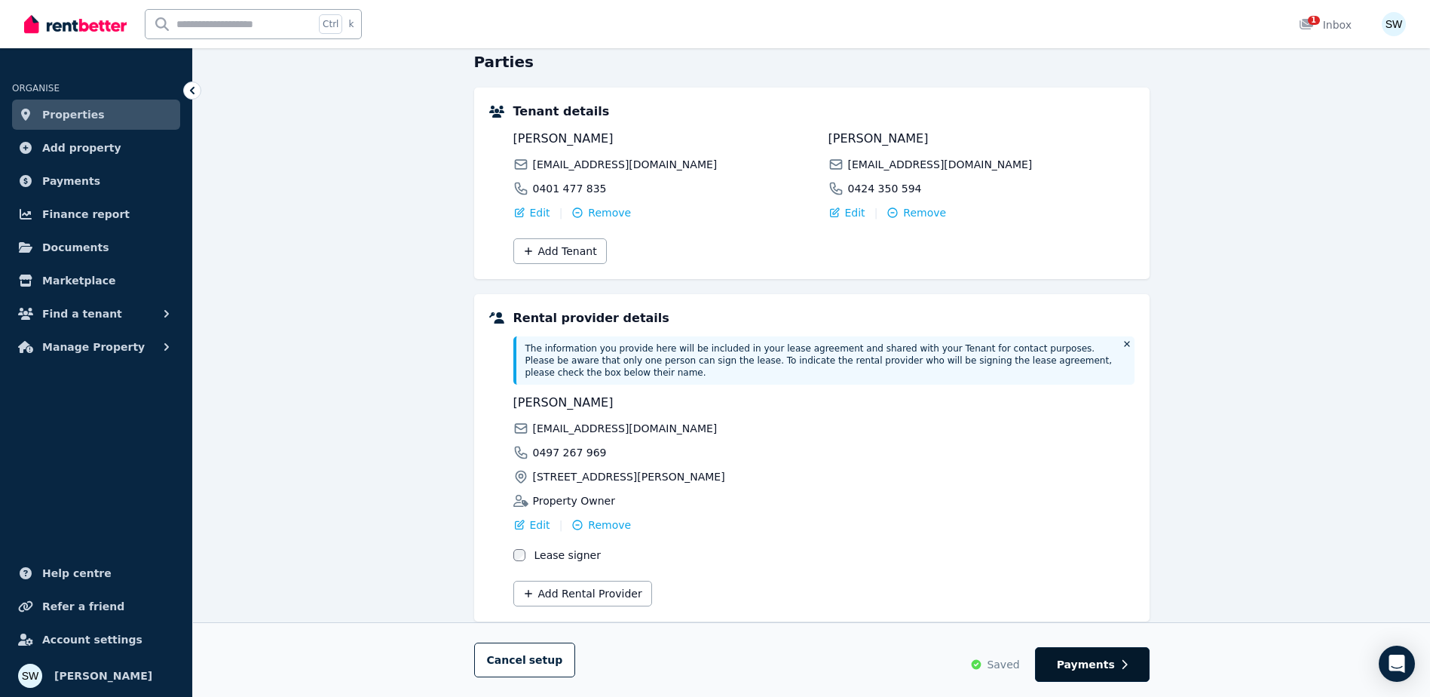
click at [1098, 657] on span "Payments" at bounding box center [1086, 664] width 58 height 15
select select "**********"
select select "*"
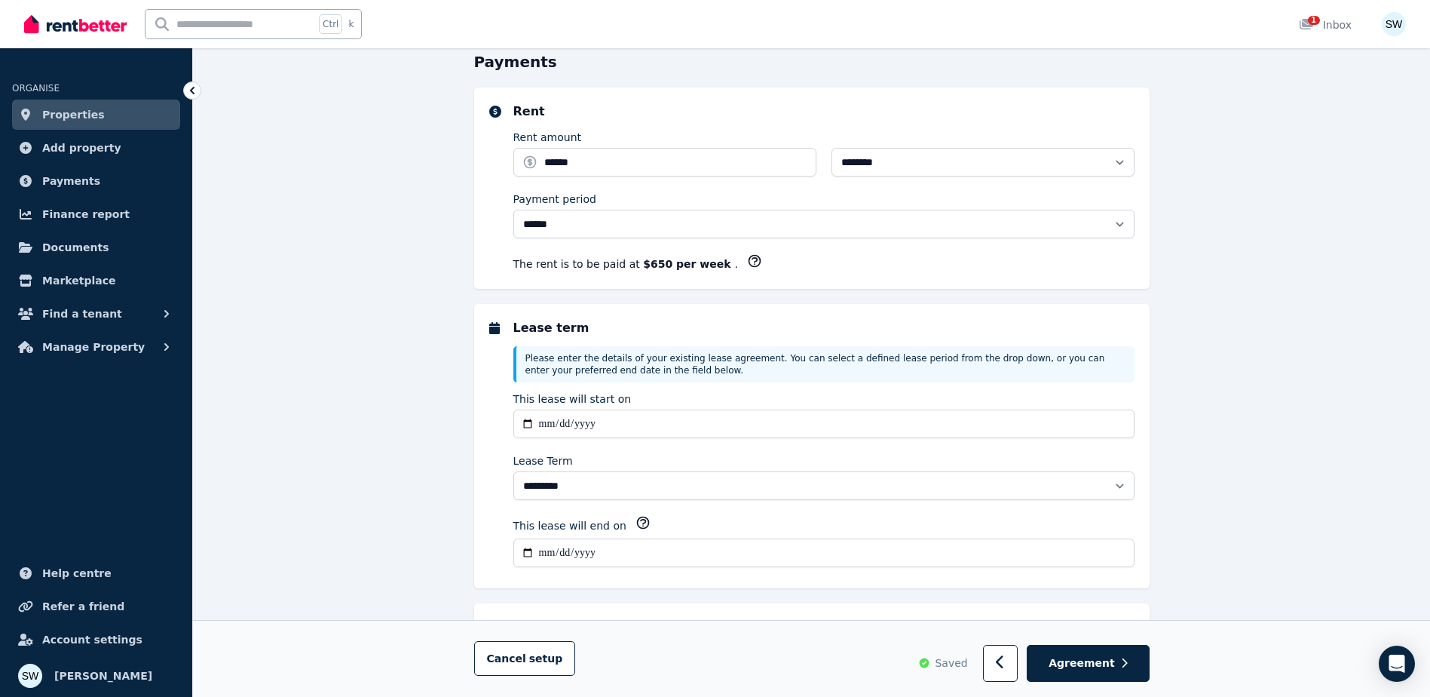
scroll to position [0, 0]
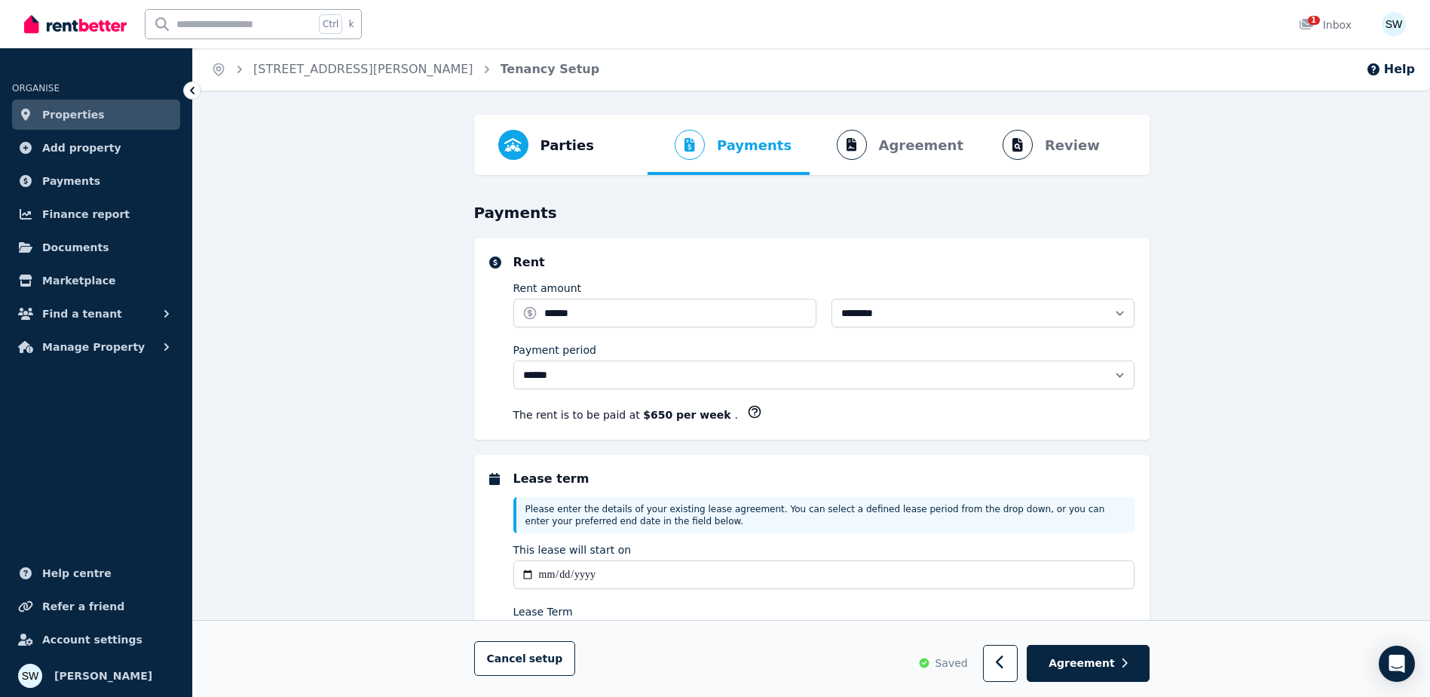
select select "**********"
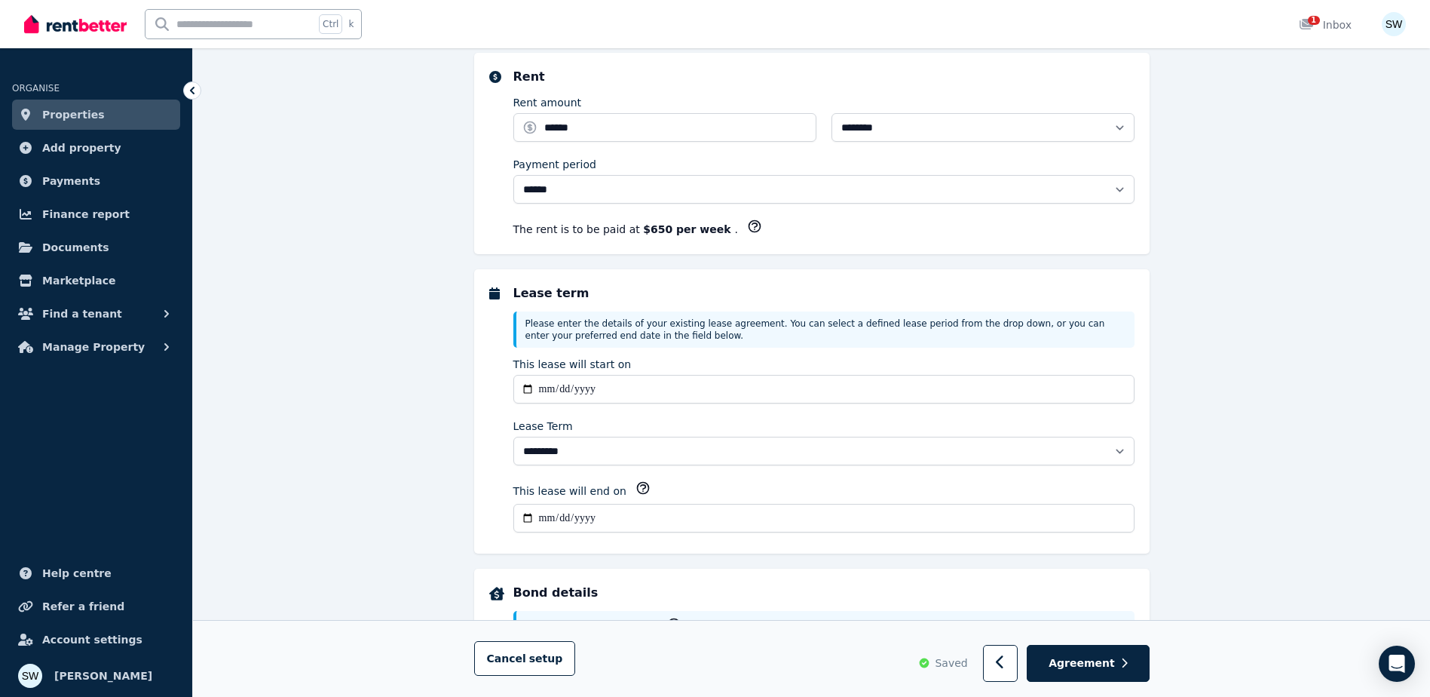
scroll to position [226, 0]
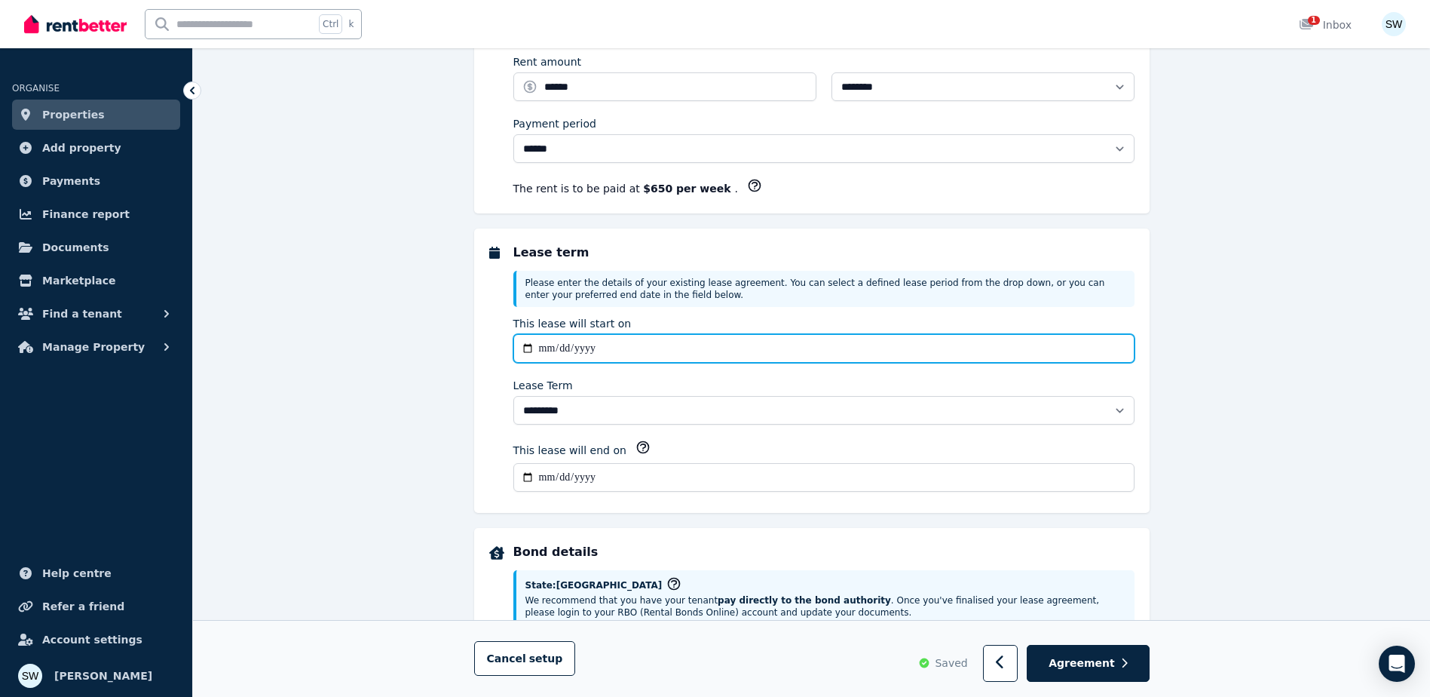
click at [704, 344] on input "**********" at bounding box center [823, 348] width 621 height 29
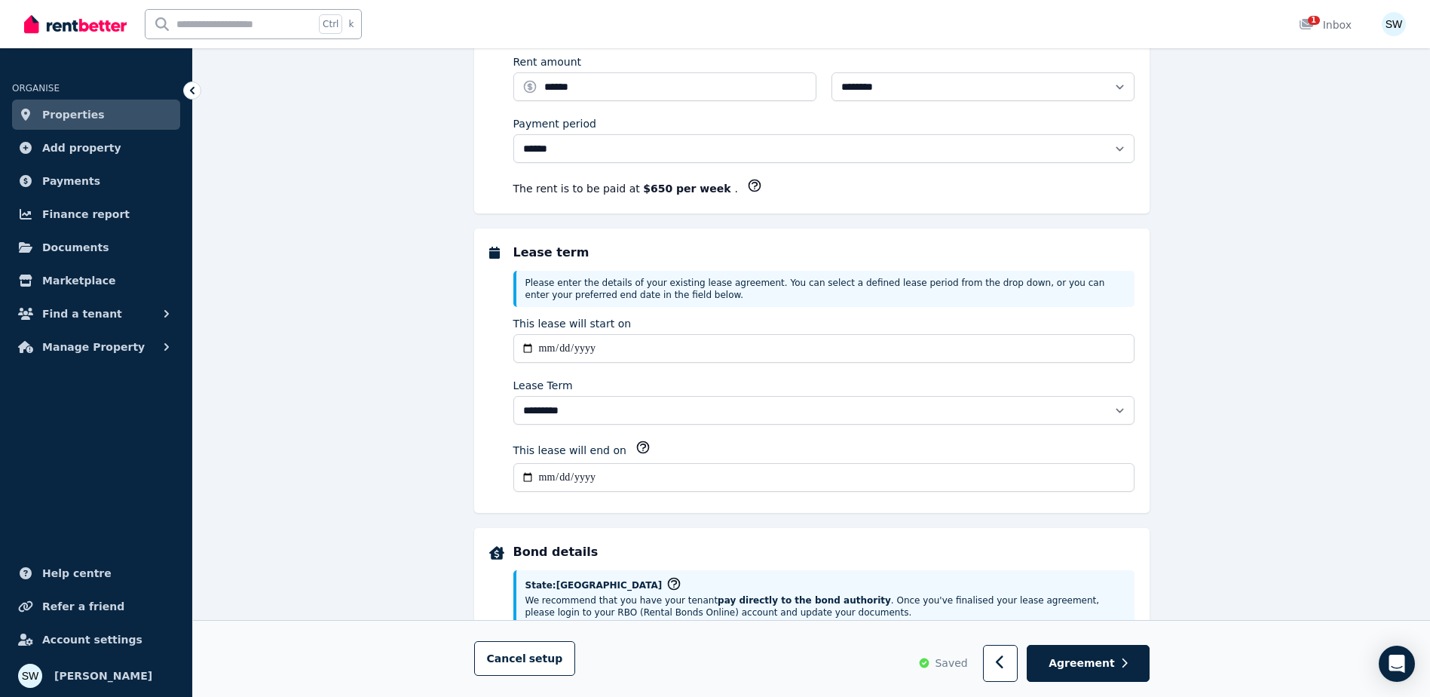
click at [554, 467] on input "**********" at bounding box center [823, 477] width 621 height 29
type input "**********"
select select "**********"
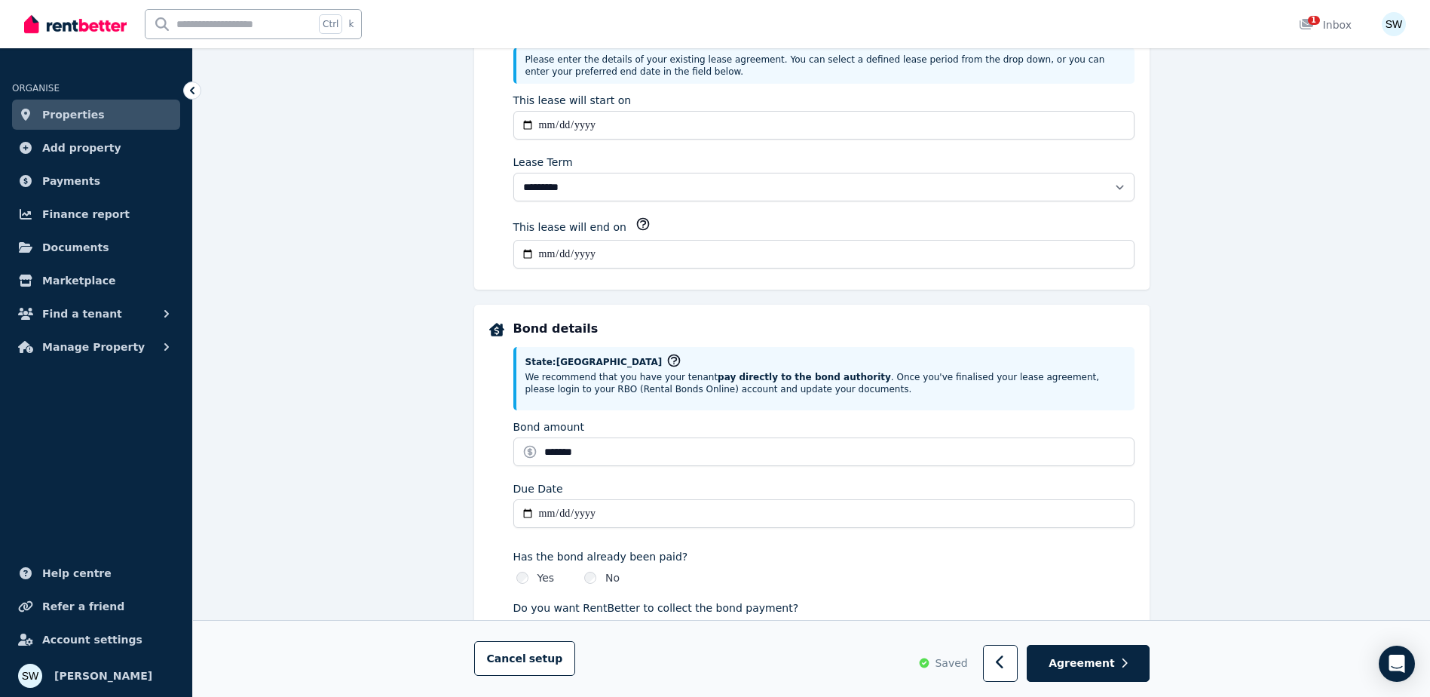
scroll to position [452, 0]
click at [550, 513] on input "**********" at bounding box center [823, 510] width 621 height 29
type input "**********"
click at [439, 491] on div "**********" at bounding box center [811, 642] width 1237 height 1960
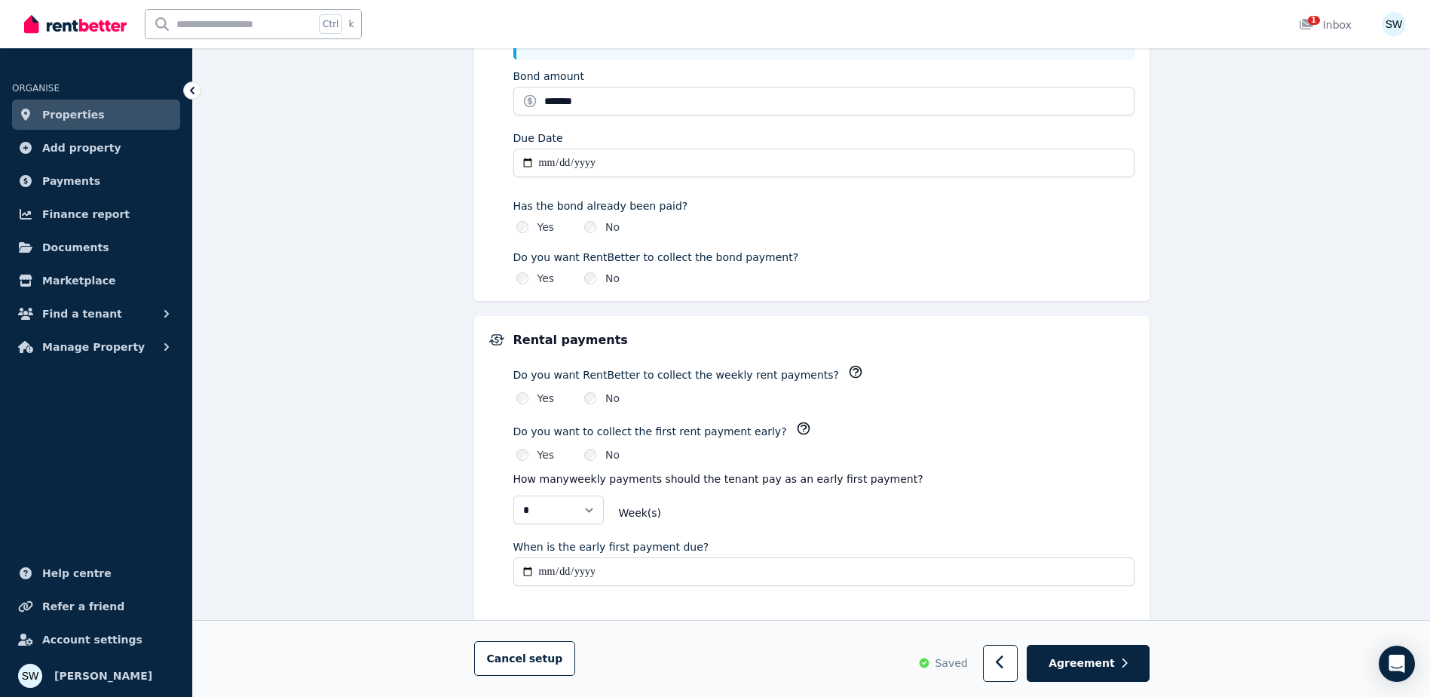
scroll to position [829, 0]
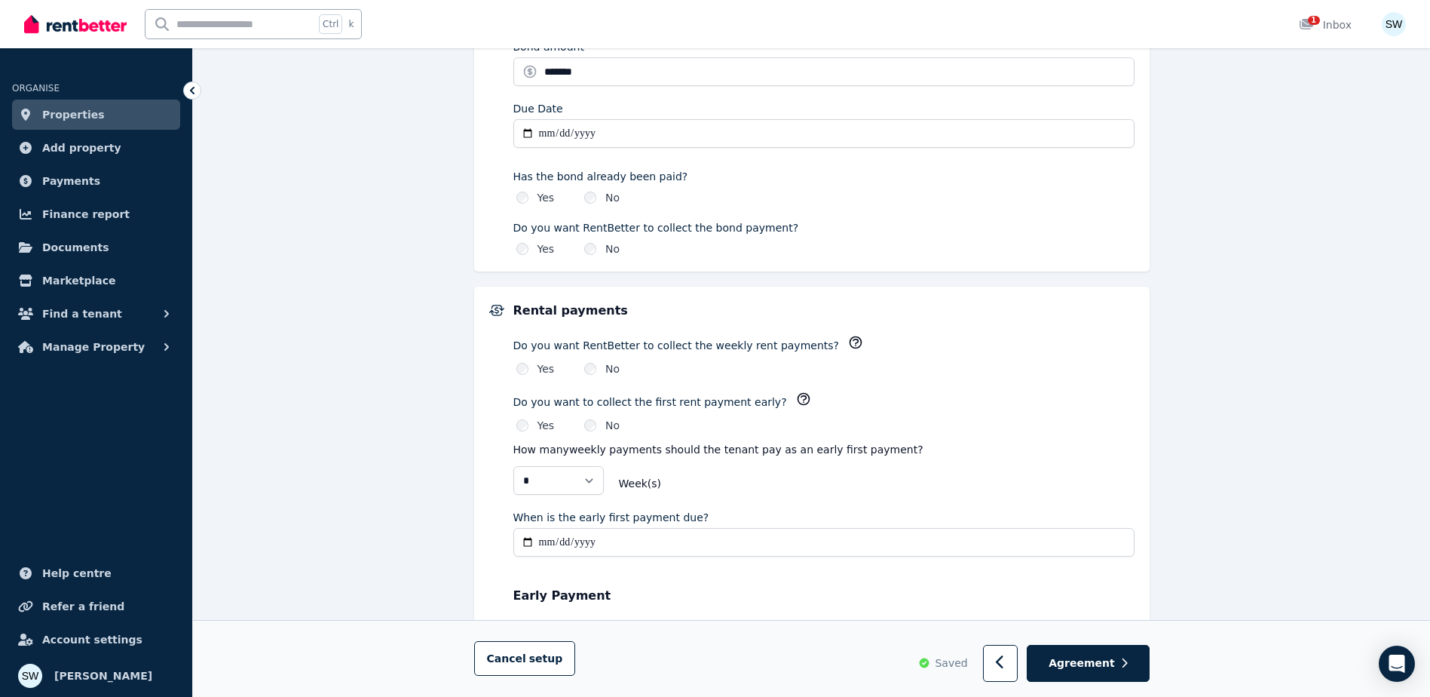
click at [540, 536] on input "**********" at bounding box center [823, 542] width 621 height 29
type input "**********"
click at [498, 515] on div "**********" at bounding box center [811, 626] width 645 height 648
click at [412, 514] on div "**********" at bounding box center [811, 265] width 1237 height 1960
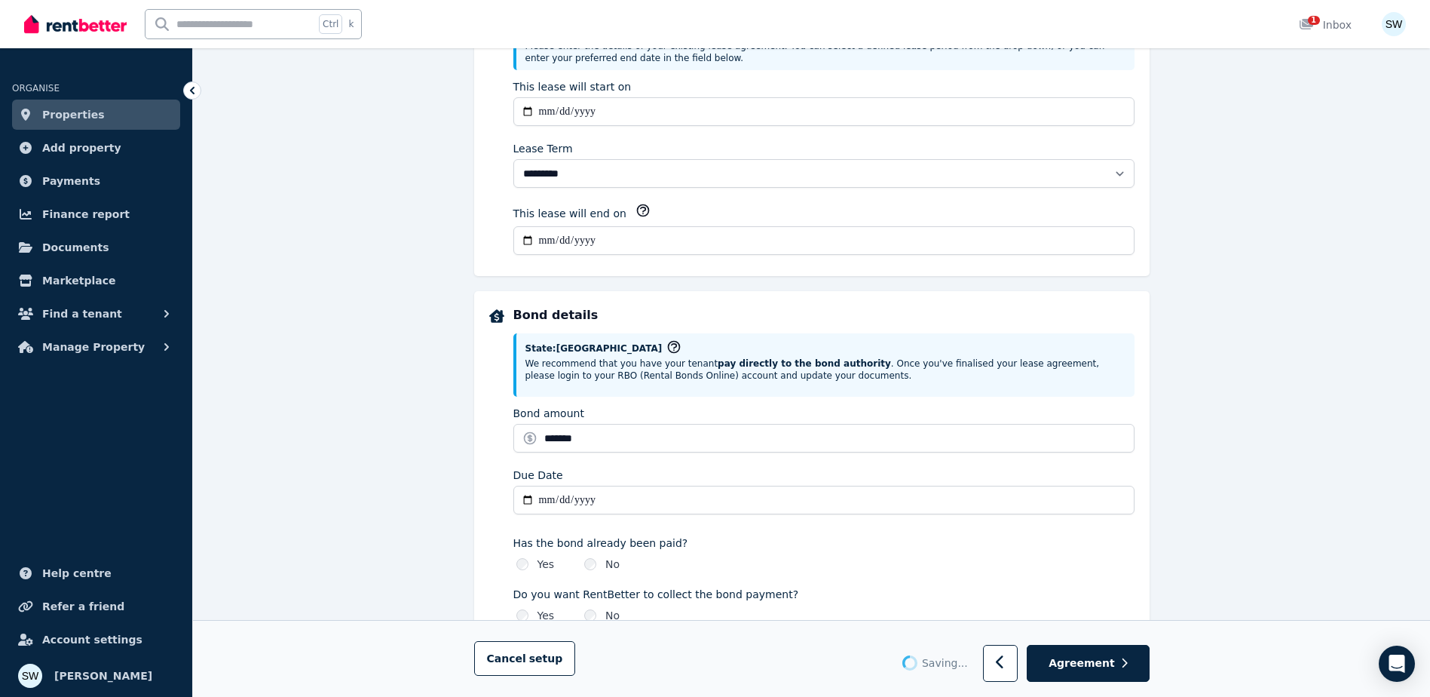
scroll to position [377, 0]
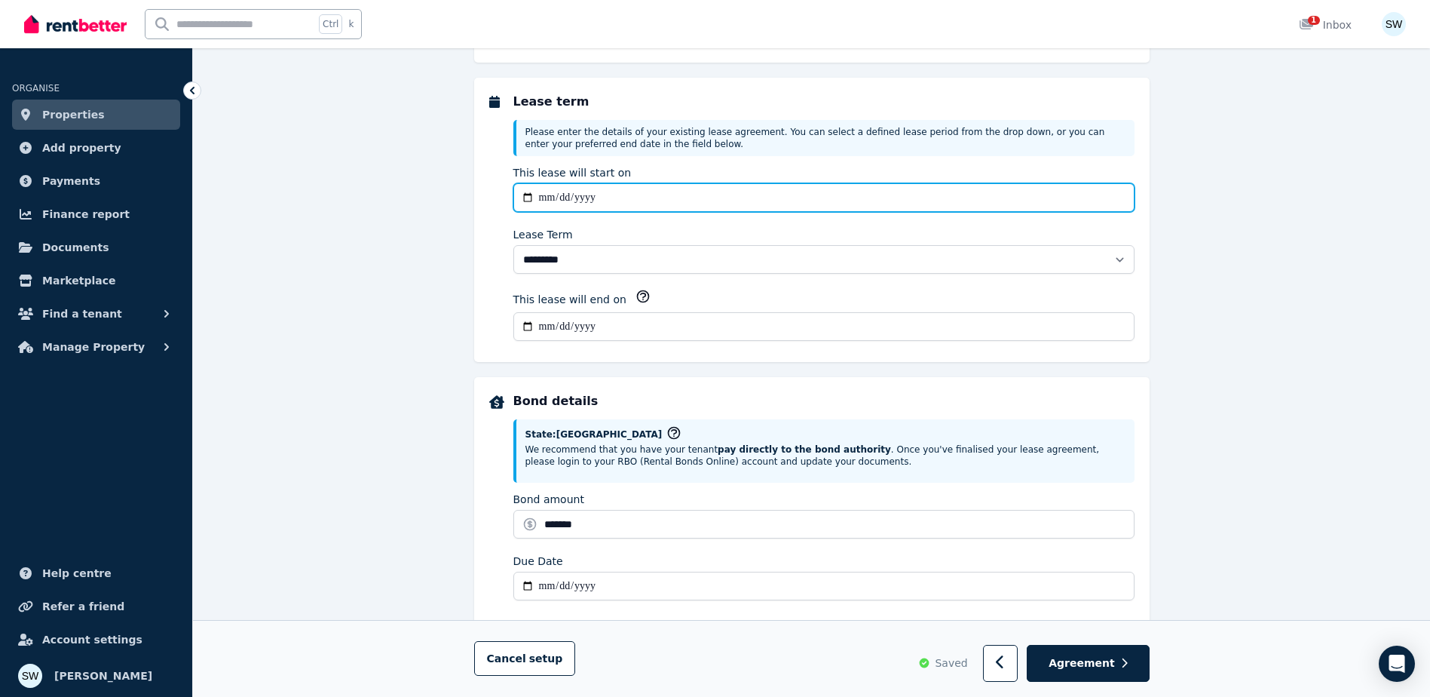
click at [543, 190] on input "**********" at bounding box center [823, 197] width 621 height 29
type input "**********"
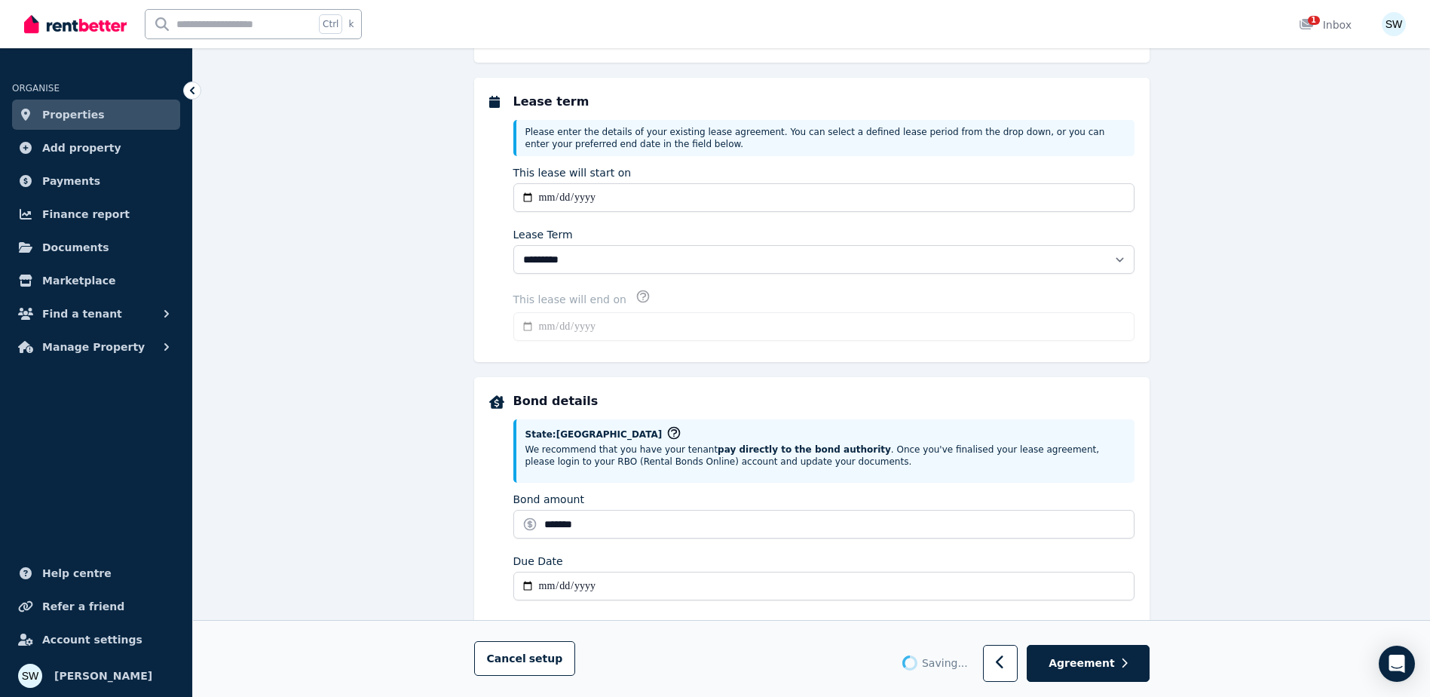
click at [581, 320] on input "**********" at bounding box center [823, 326] width 621 height 29
type input "**********"
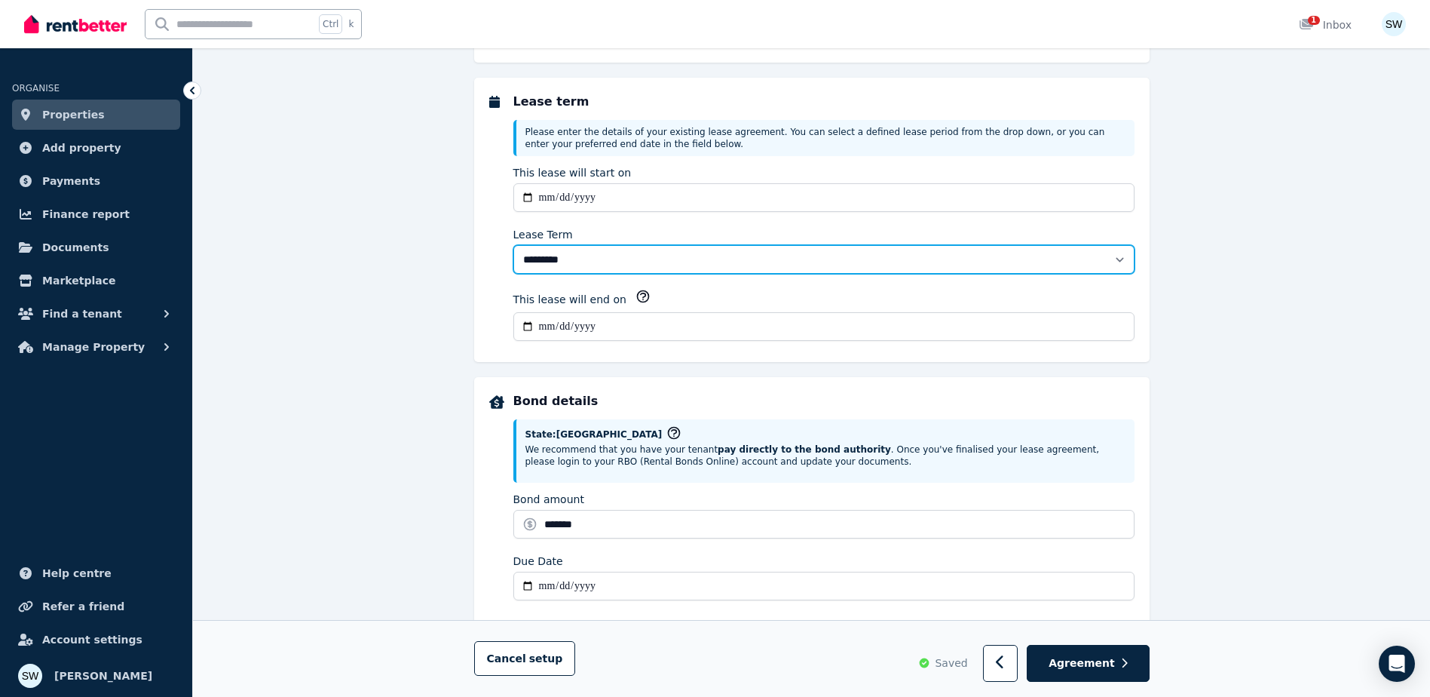
click at [672, 271] on select "******** ******** ********* ******* ******* ******* ******* ***** ********* ***…" at bounding box center [823, 259] width 621 height 29
select select "**********"
click at [513, 245] on select "******** ******** ********* ******* ******* ******* ******* ***** ********* ***…" at bounding box center [823, 259] width 621 height 29
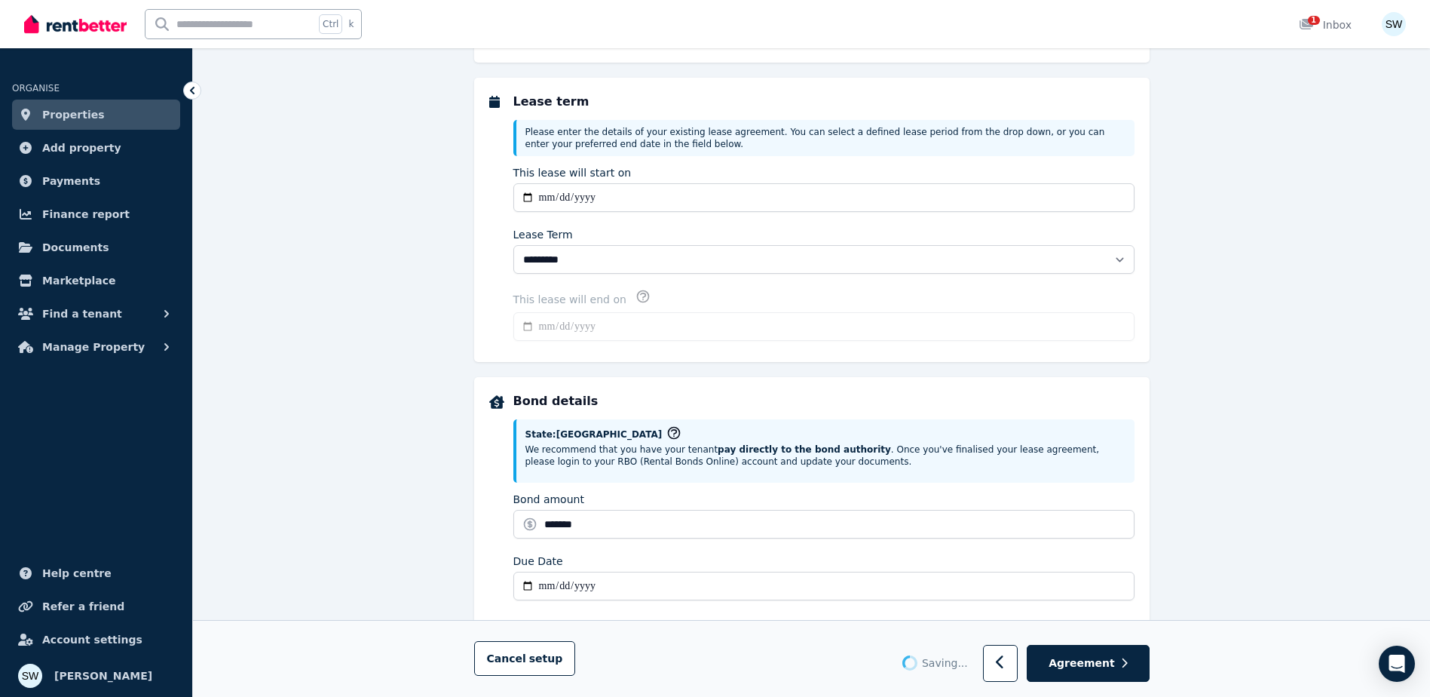
type input "**********"
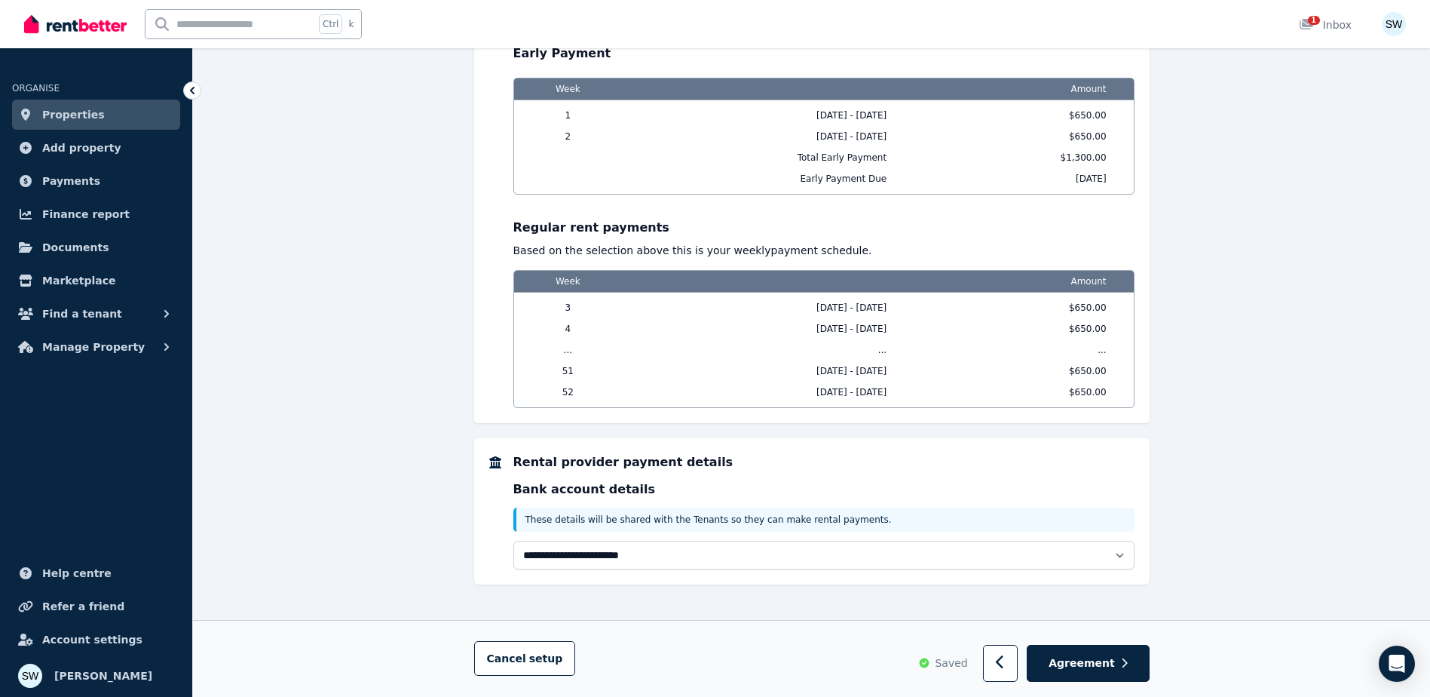
scroll to position [1374, 0]
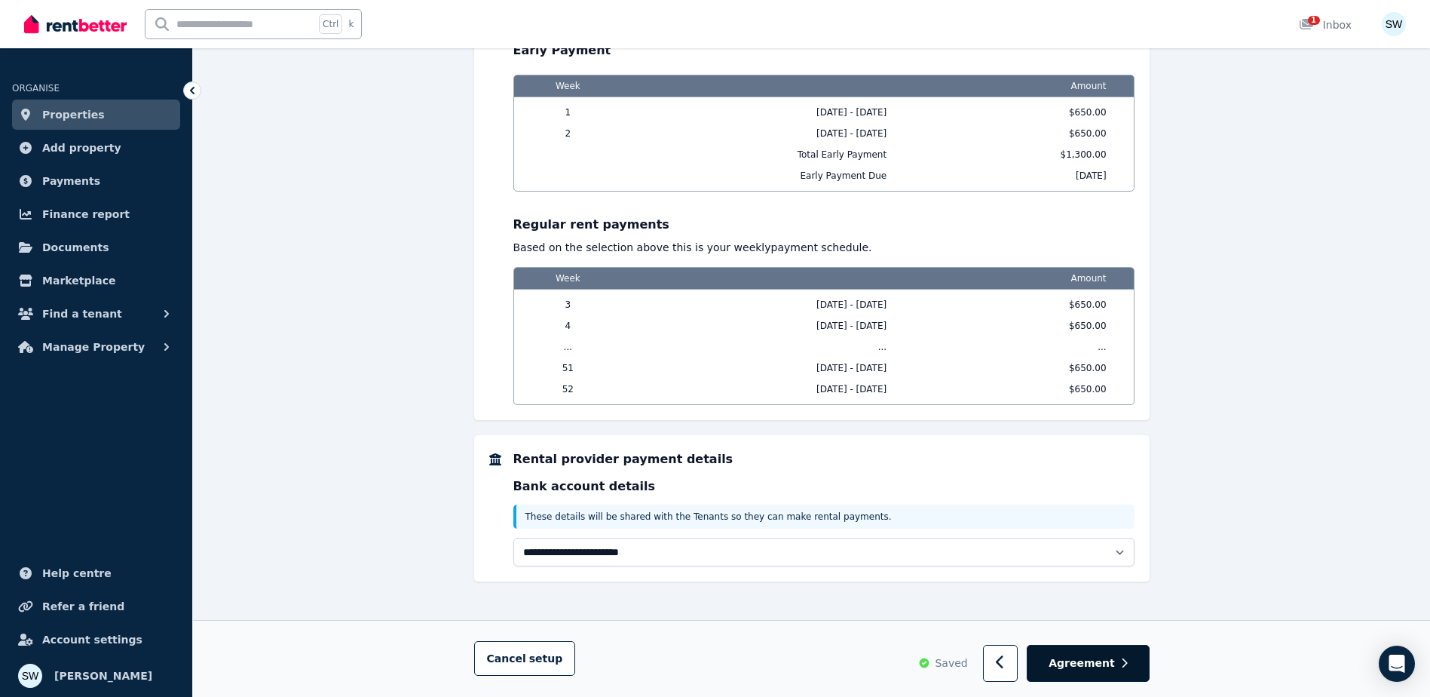
click at [1085, 663] on span "Agreement" at bounding box center [1082, 663] width 66 height 15
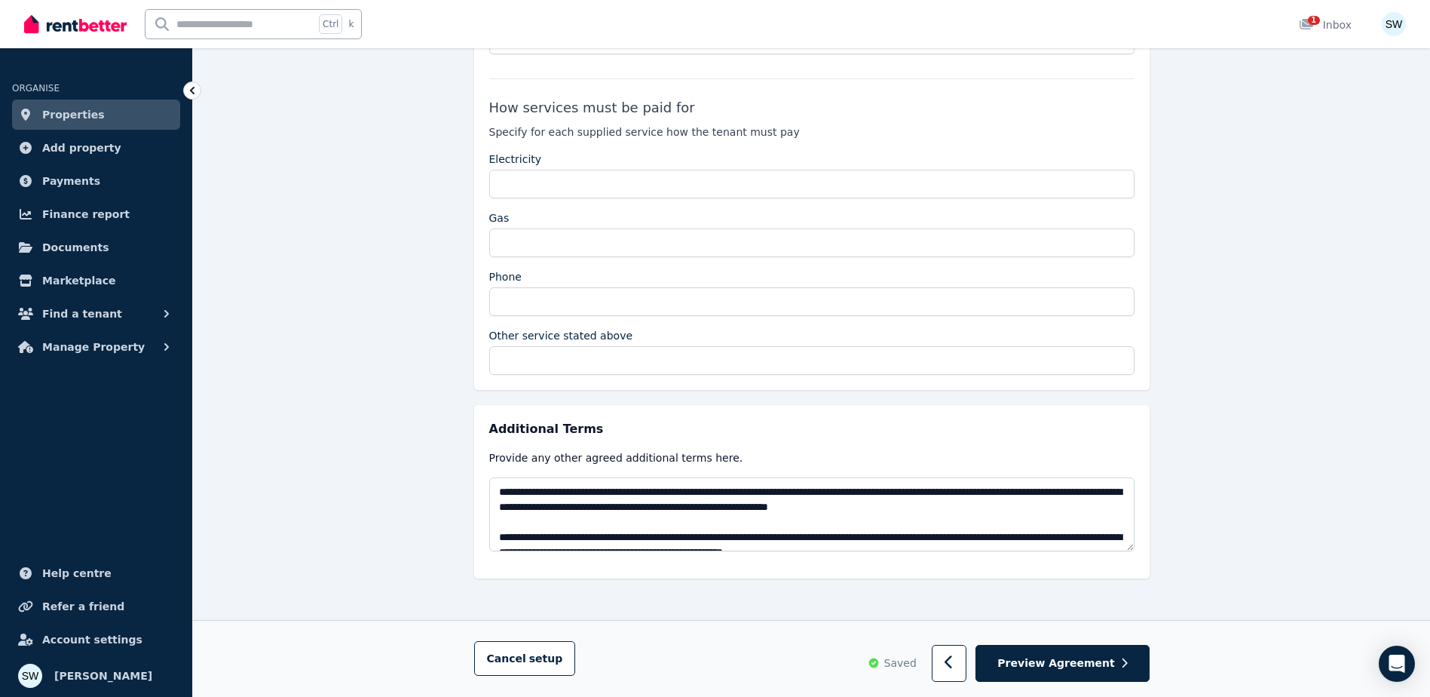
scroll to position [15, 0]
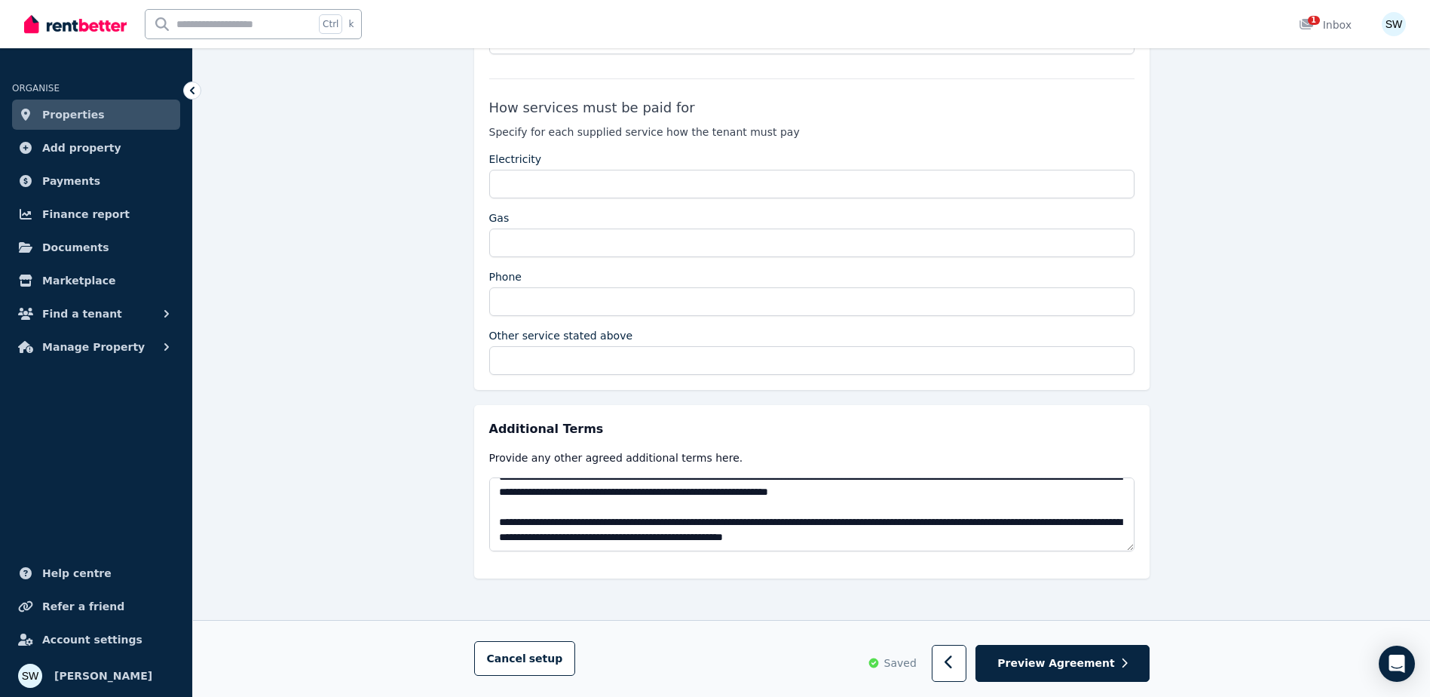
click at [1101, 663] on span "Preview Agreement" at bounding box center [1055, 663] width 117 height 15
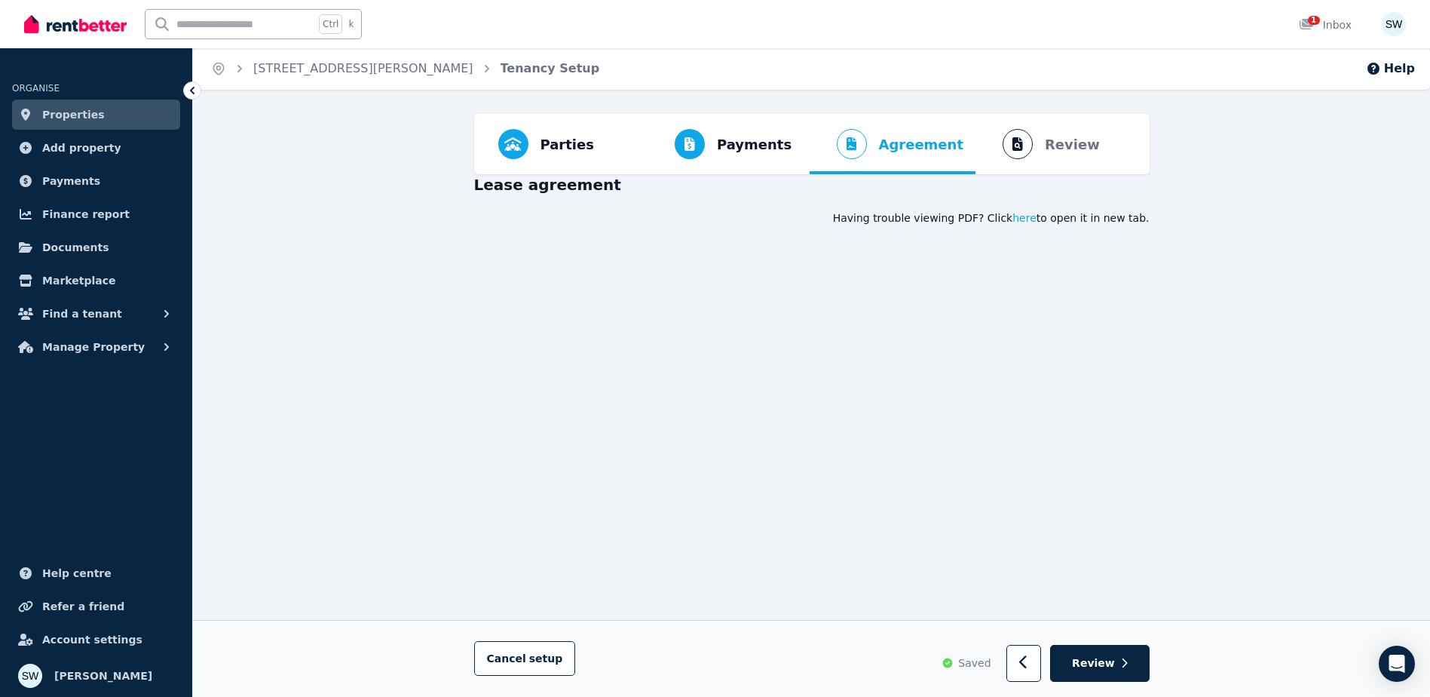
scroll to position [0, 0]
click at [1081, 660] on span "Review" at bounding box center [1093, 663] width 43 height 15
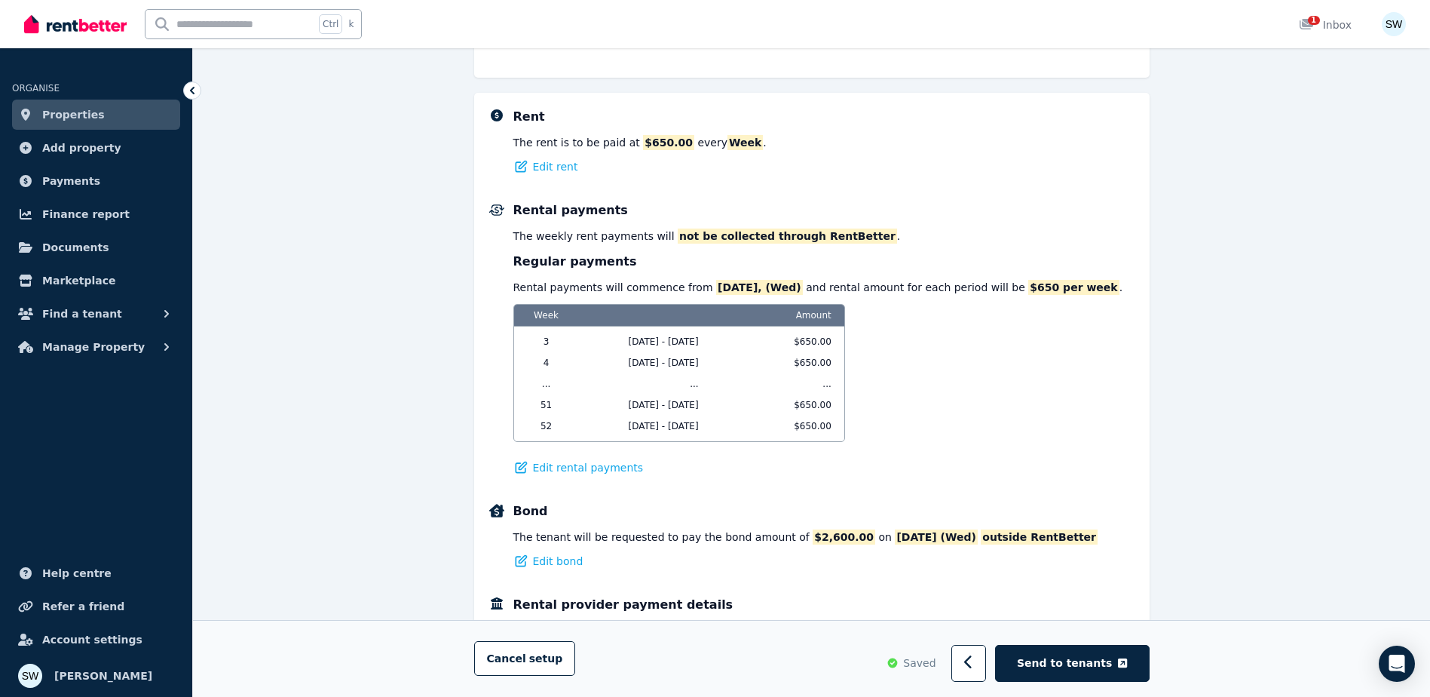
scroll to position [678, 0]
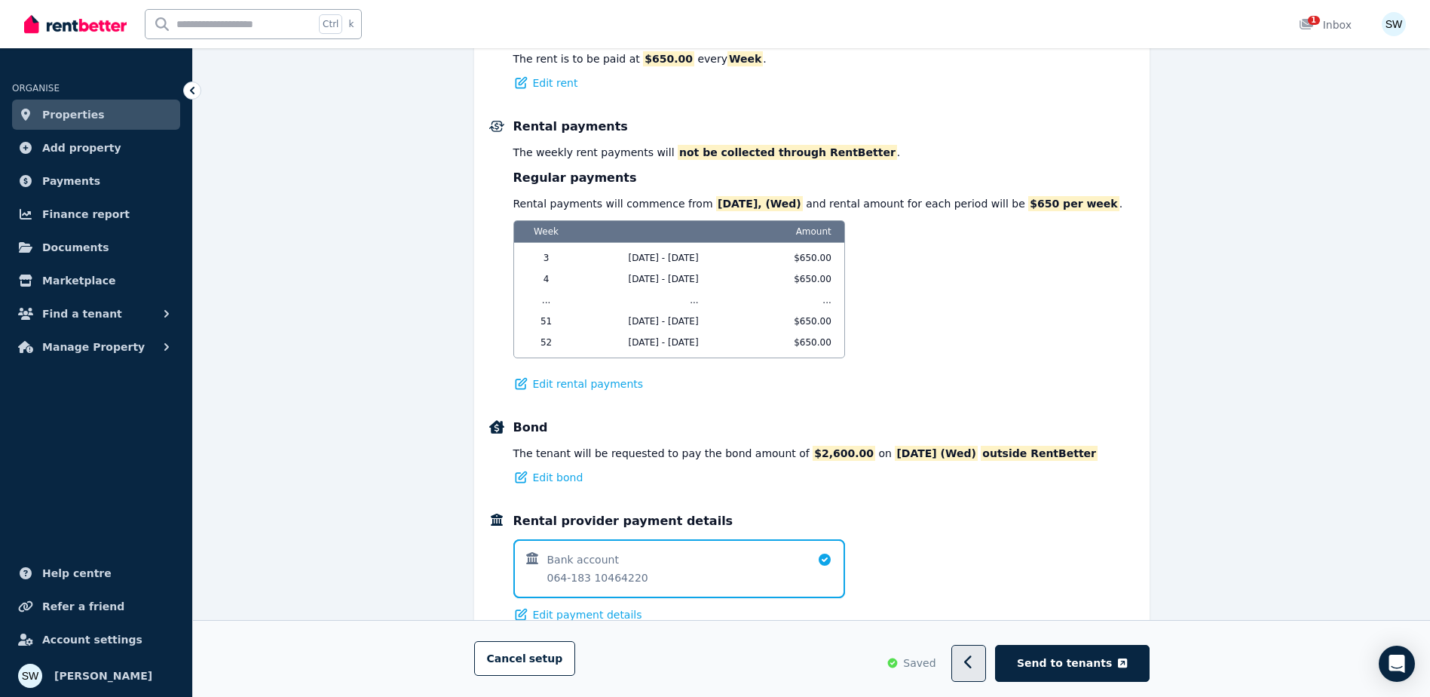
click at [987, 664] on button "button" at bounding box center [968, 663] width 35 height 37
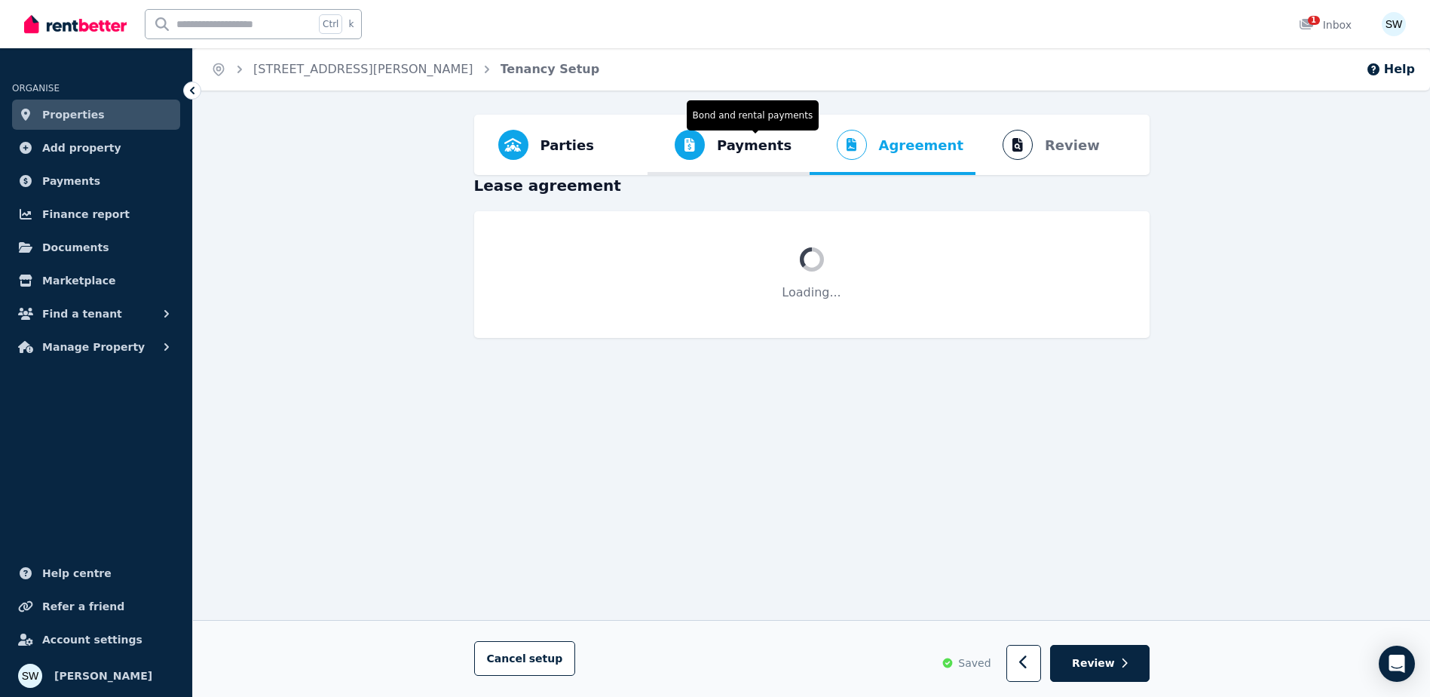
click at [737, 136] on span "Payments" at bounding box center [754, 145] width 75 height 21
select select "**********"
select select "*"
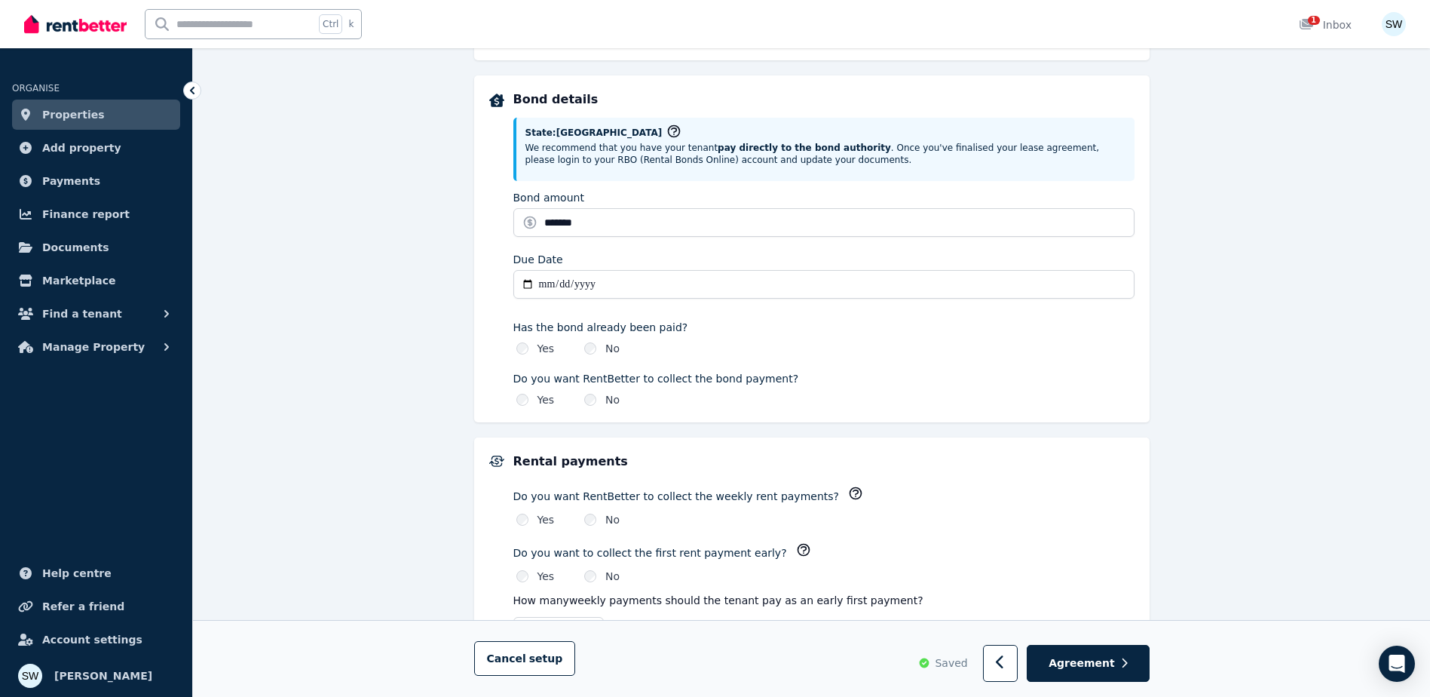
select select "**********"
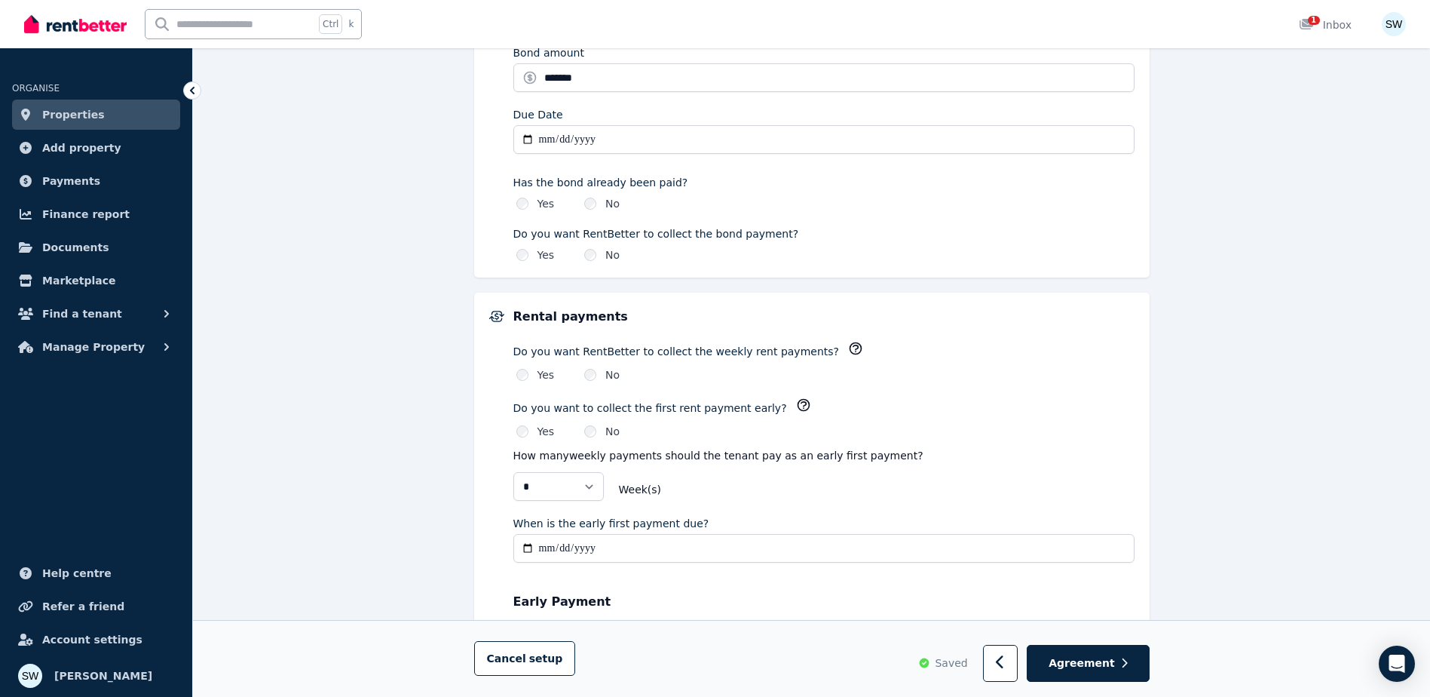
scroll to position [829, 0]
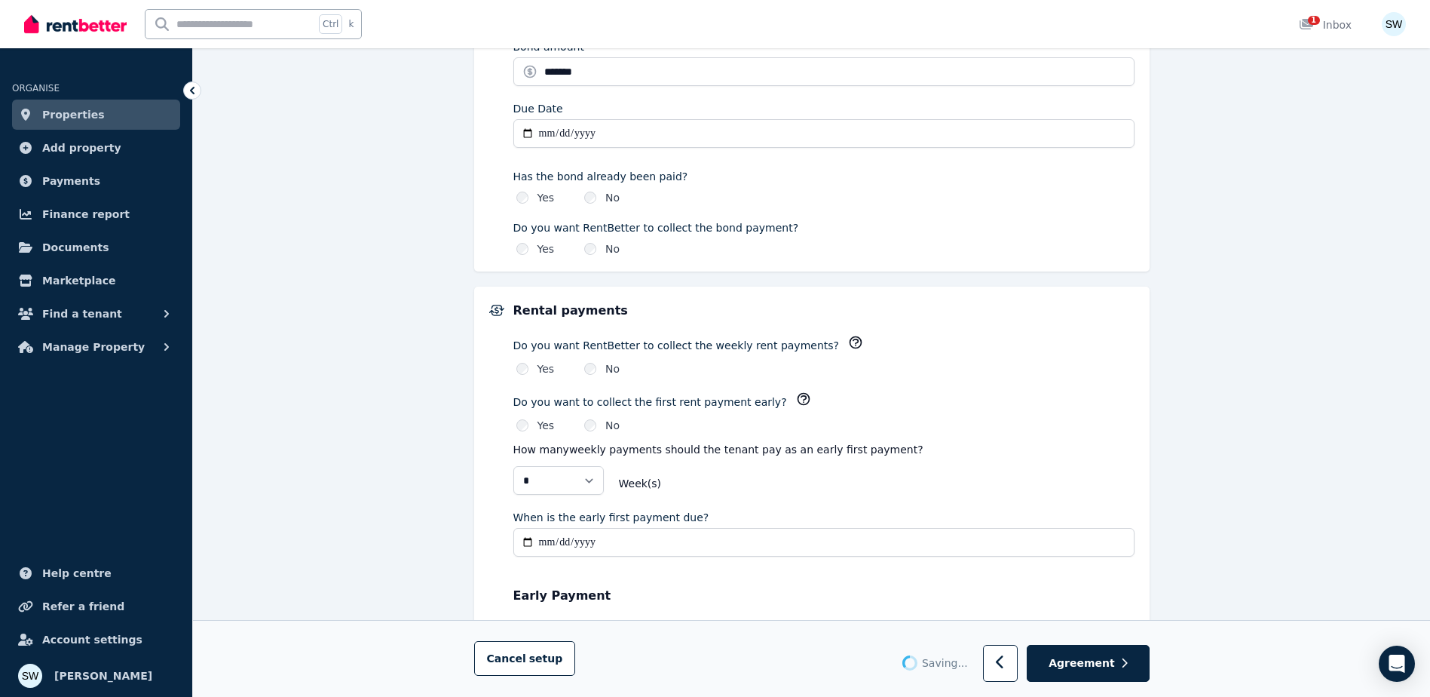
click at [528, 368] on div "Yes" at bounding box center [535, 368] width 38 height 15
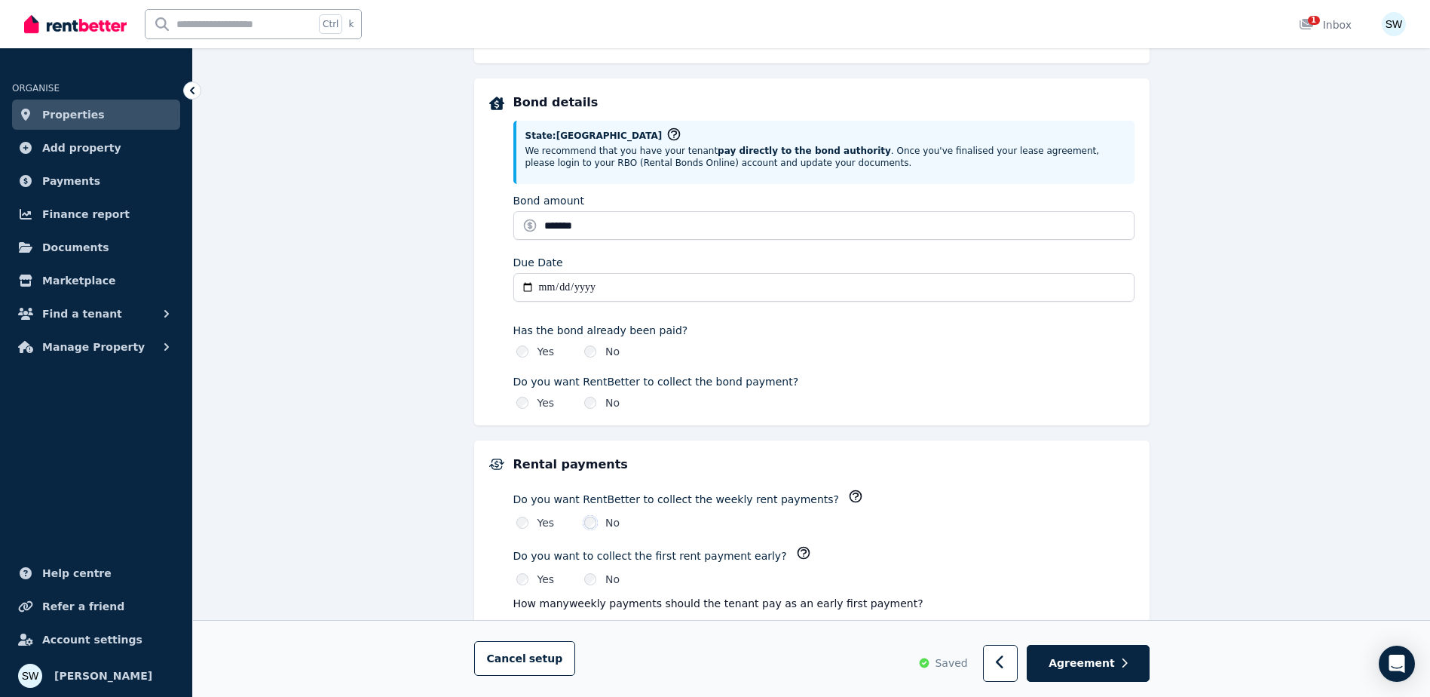
scroll to position [470, 0]
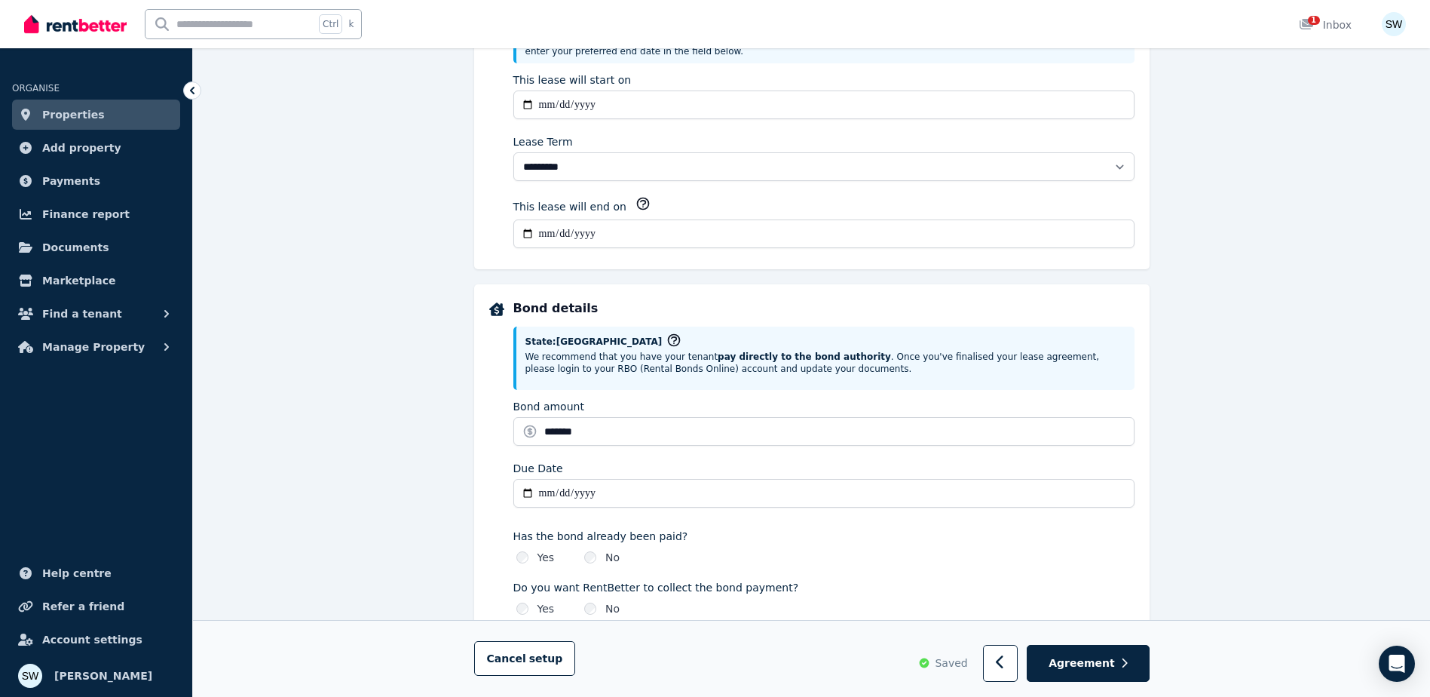
click at [1297, 483] on div "**********" at bounding box center [811, 625] width 1237 height 1960
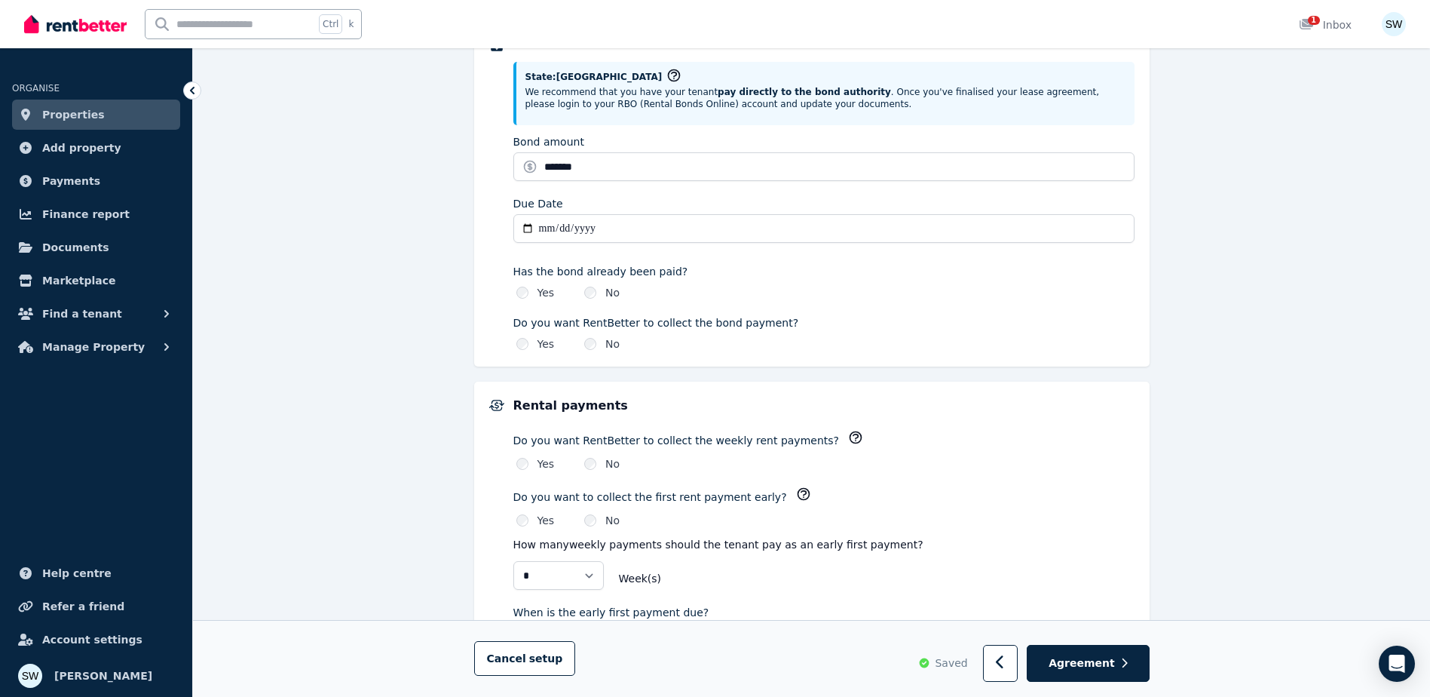
scroll to position [771, 0]
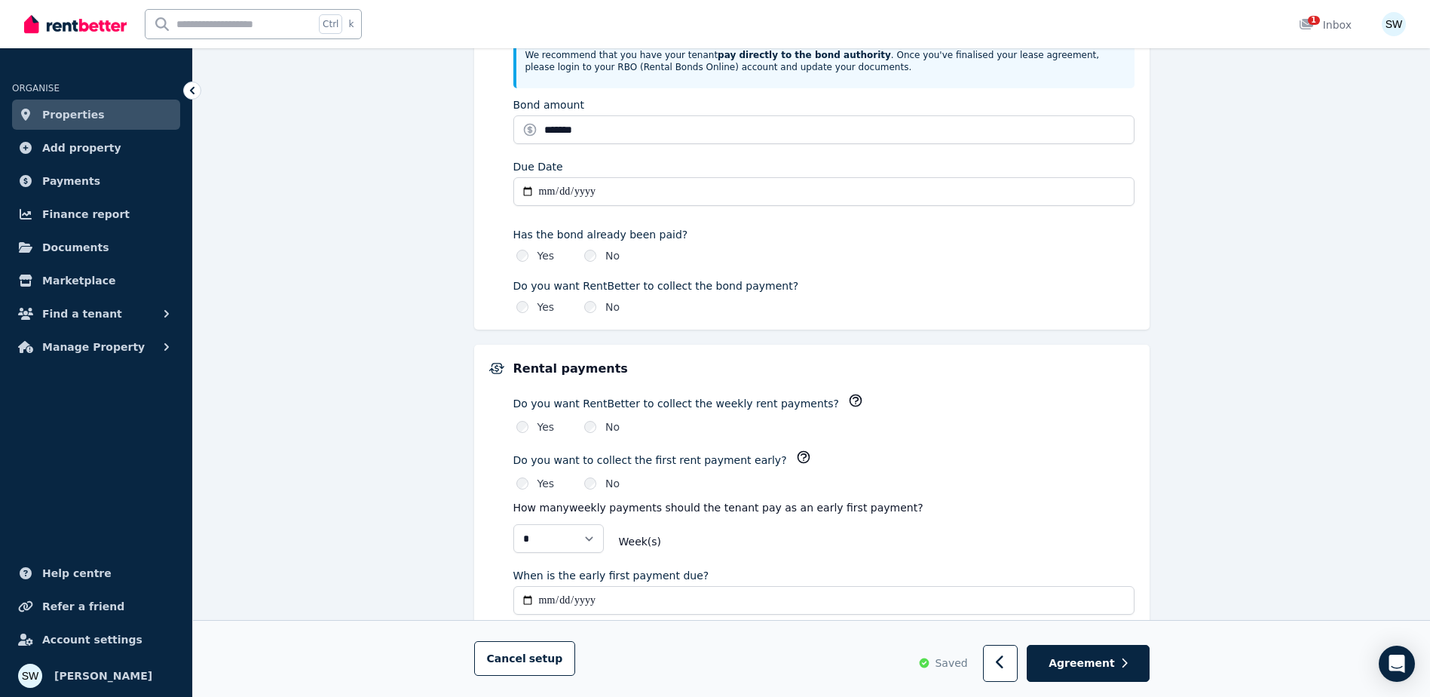
click at [1198, 361] on div "**********" at bounding box center [811, 323] width 1237 height 1960
click at [1156, 360] on div "**********" at bounding box center [811, 323] width 1237 height 1960
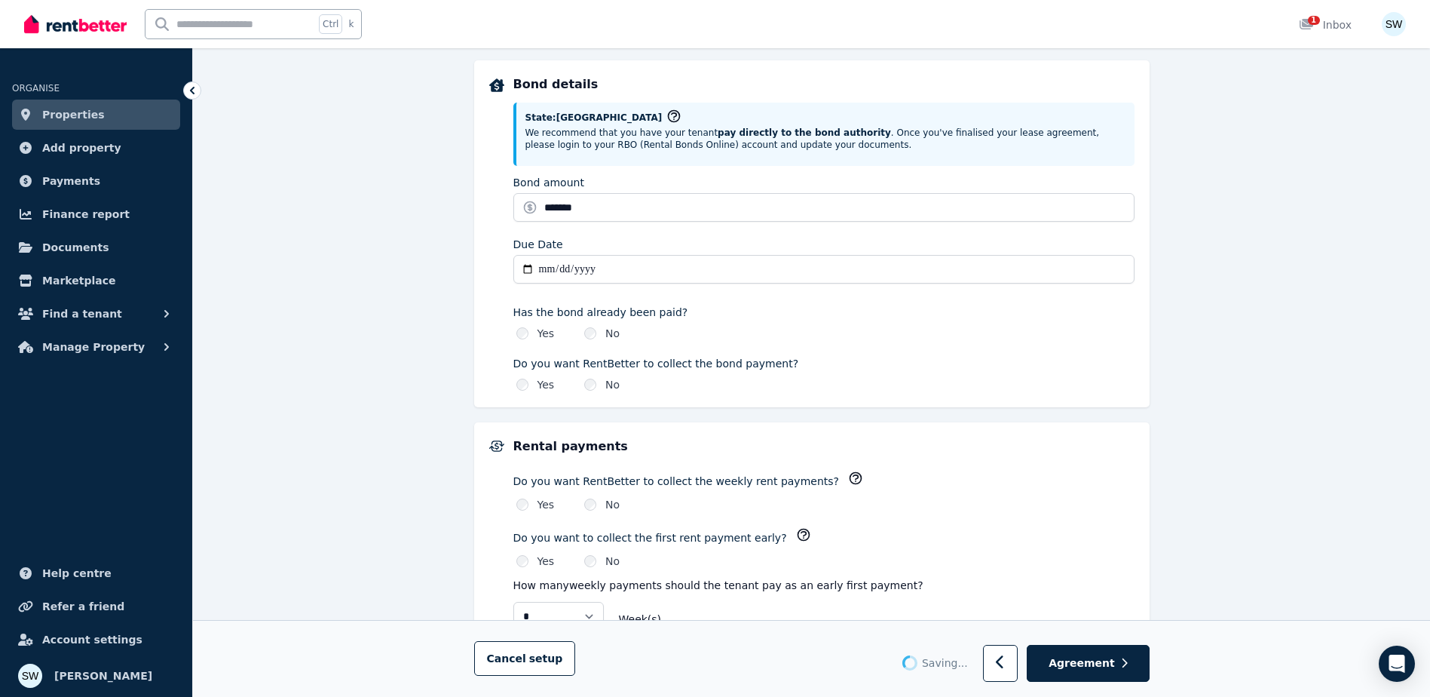
scroll to position [620, 0]
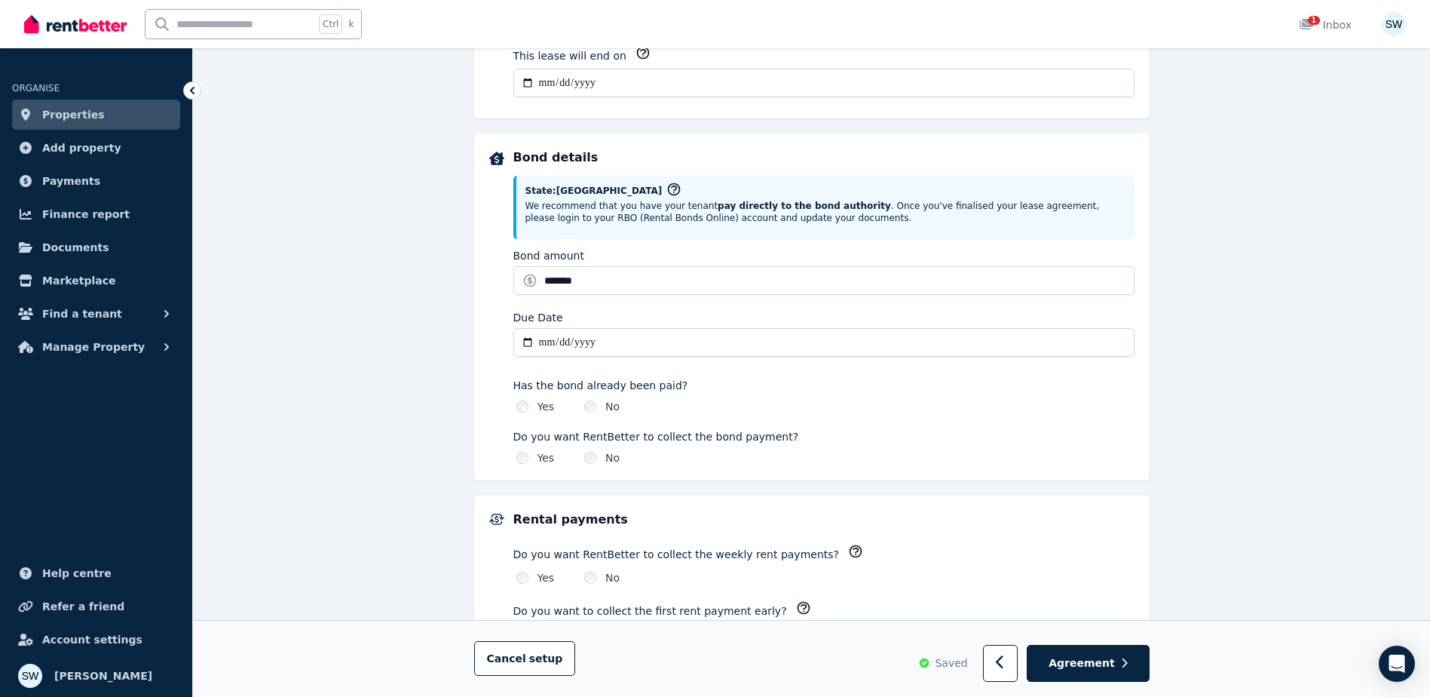
click at [1156, 307] on div "**********" at bounding box center [811, 474] width 1237 height 1960
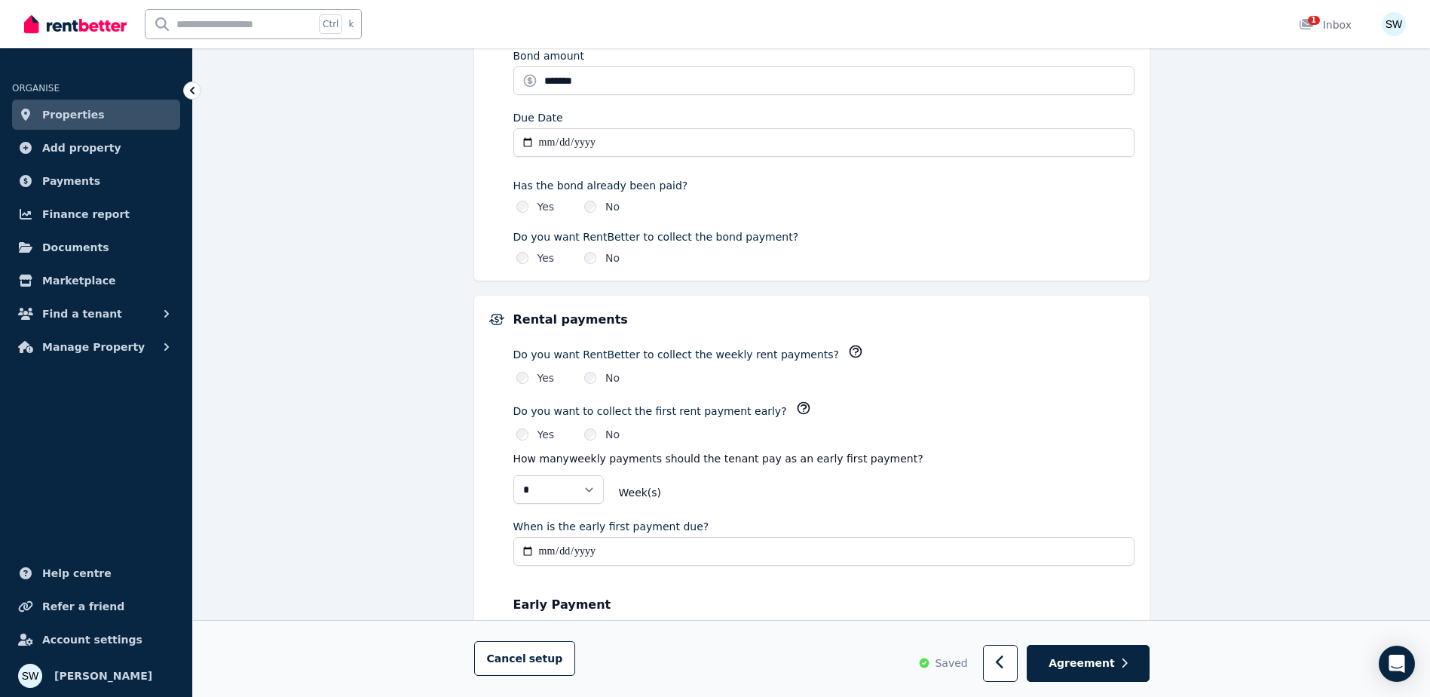
scroll to position [847, 0]
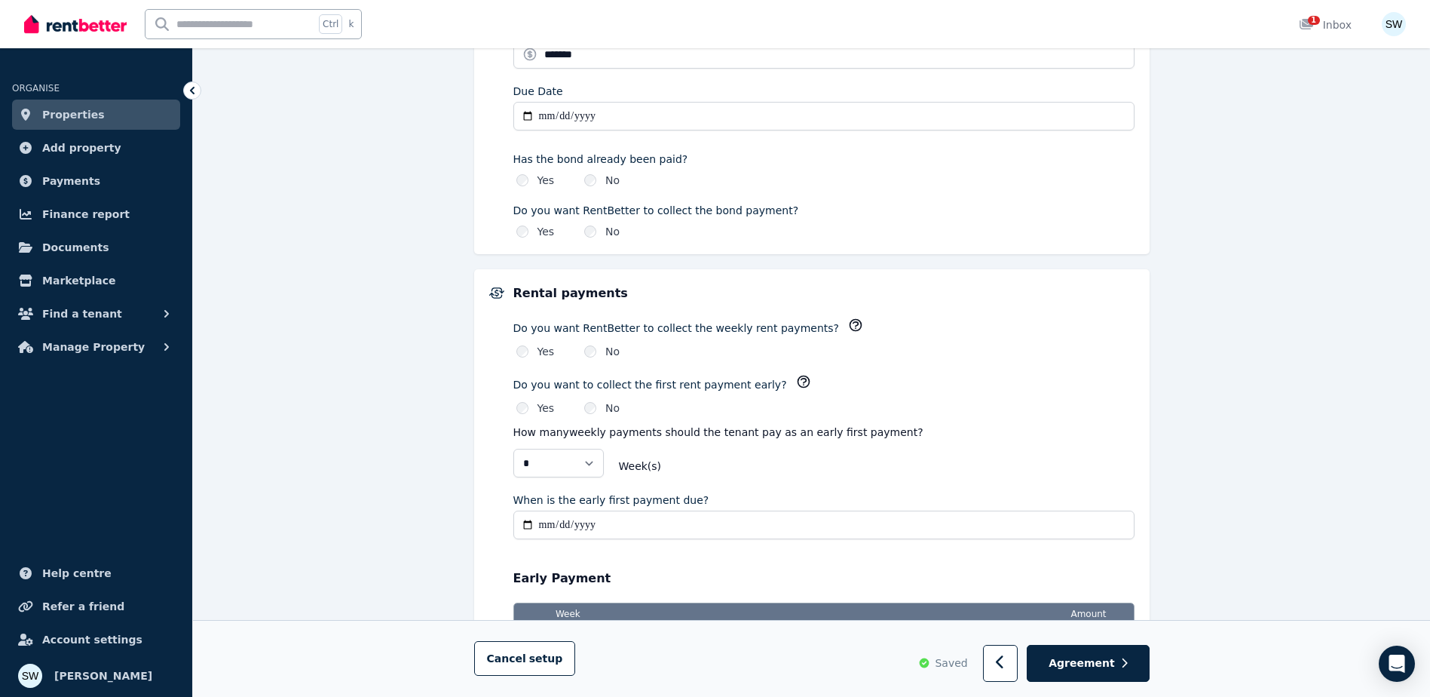
click at [850, 326] on icon "button" at bounding box center [855, 325] width 11 height 11
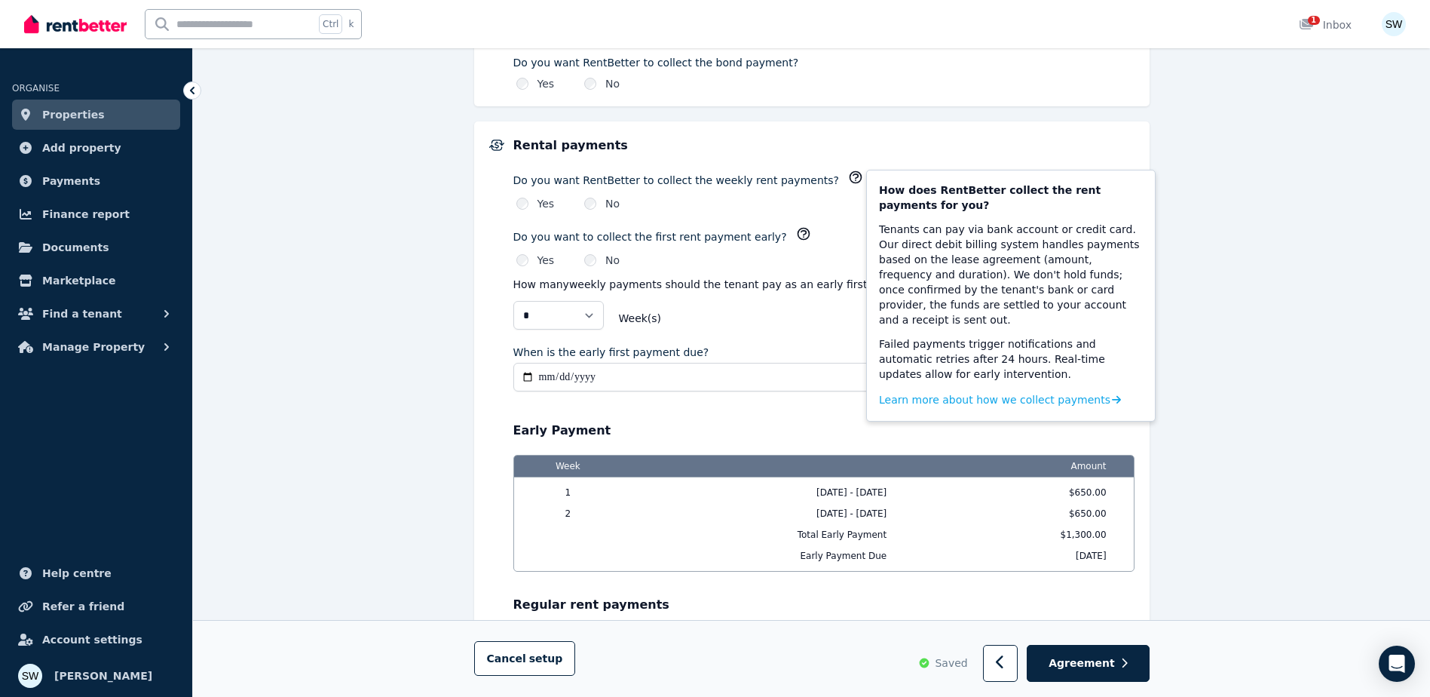
scroll to position [997, 0]
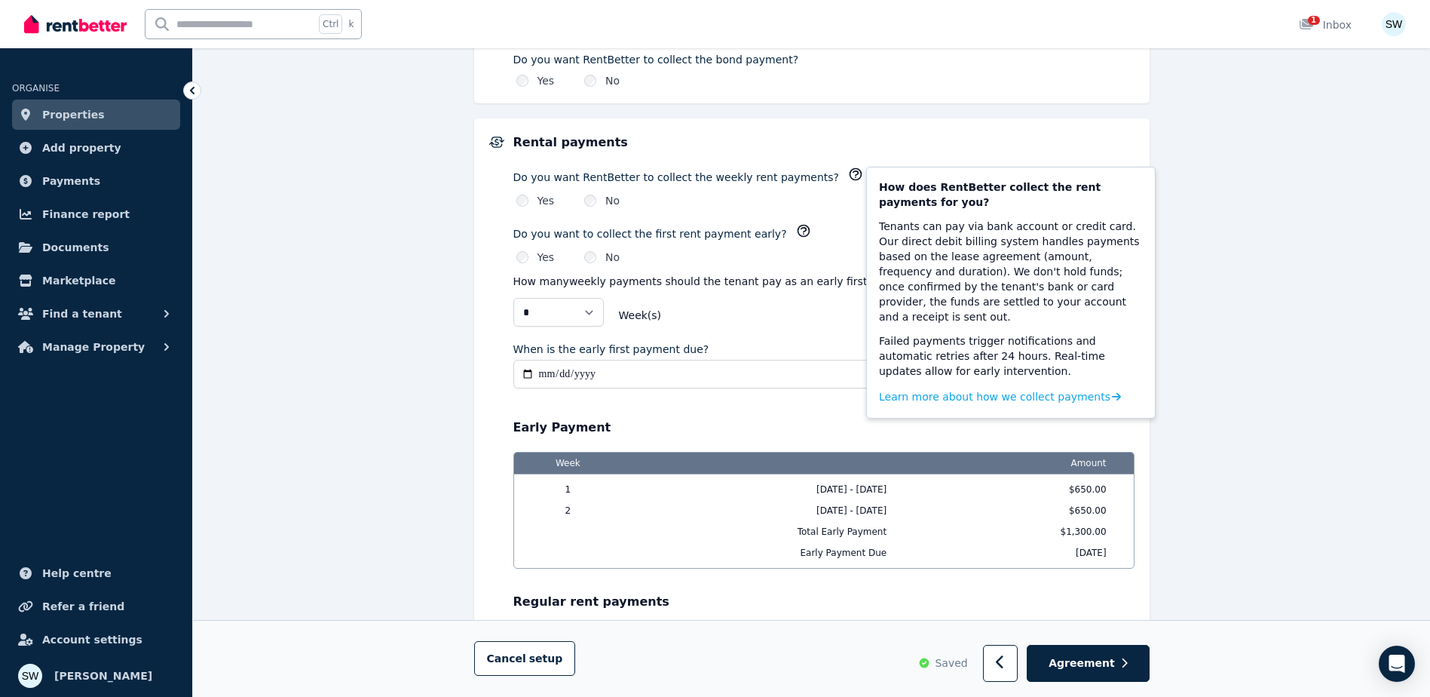
click at [1223, 320] on div "**********" at bounding box center [811, 97] width 1237 height 1960
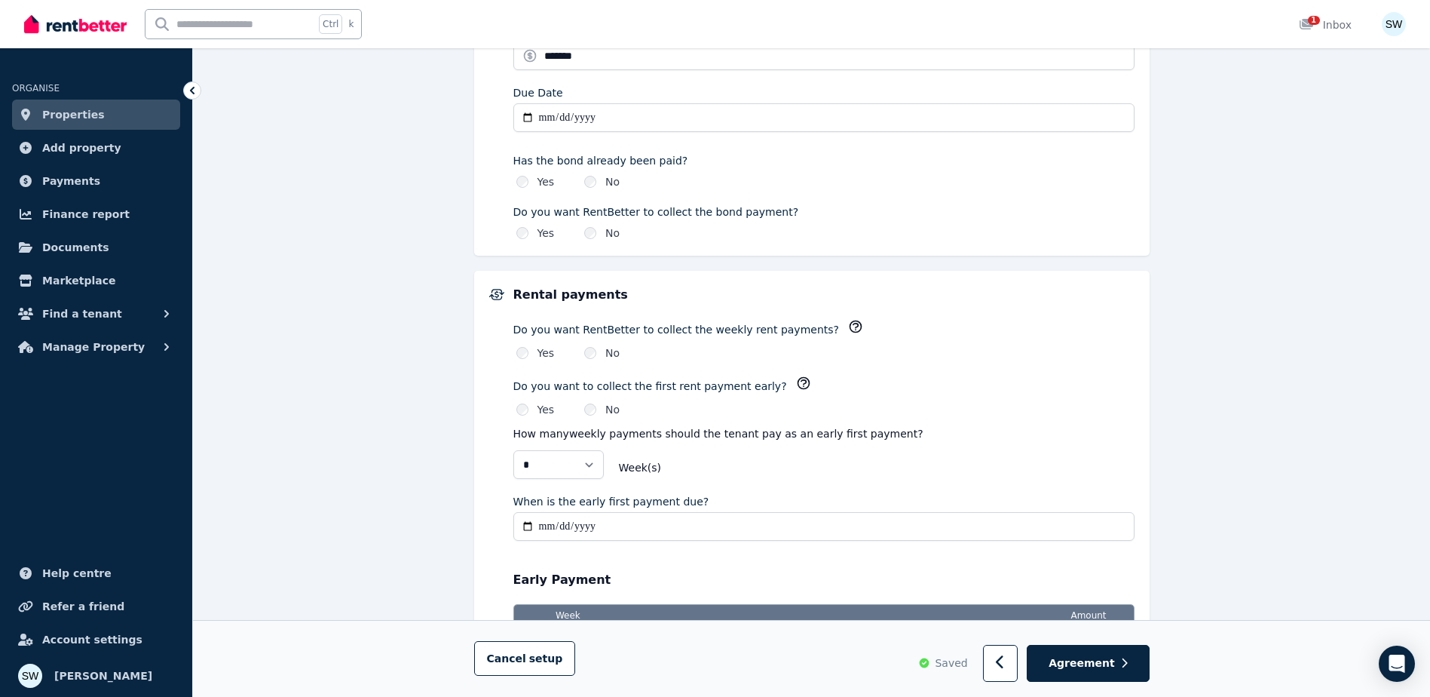
scroll to position [847, 0]
click at [533, 348] on div "Yes" at bounding box center [535, 351] width 38 height 15
click at [850, 323] on icon "button" at bounding box center [855, 325] width 11 height 11
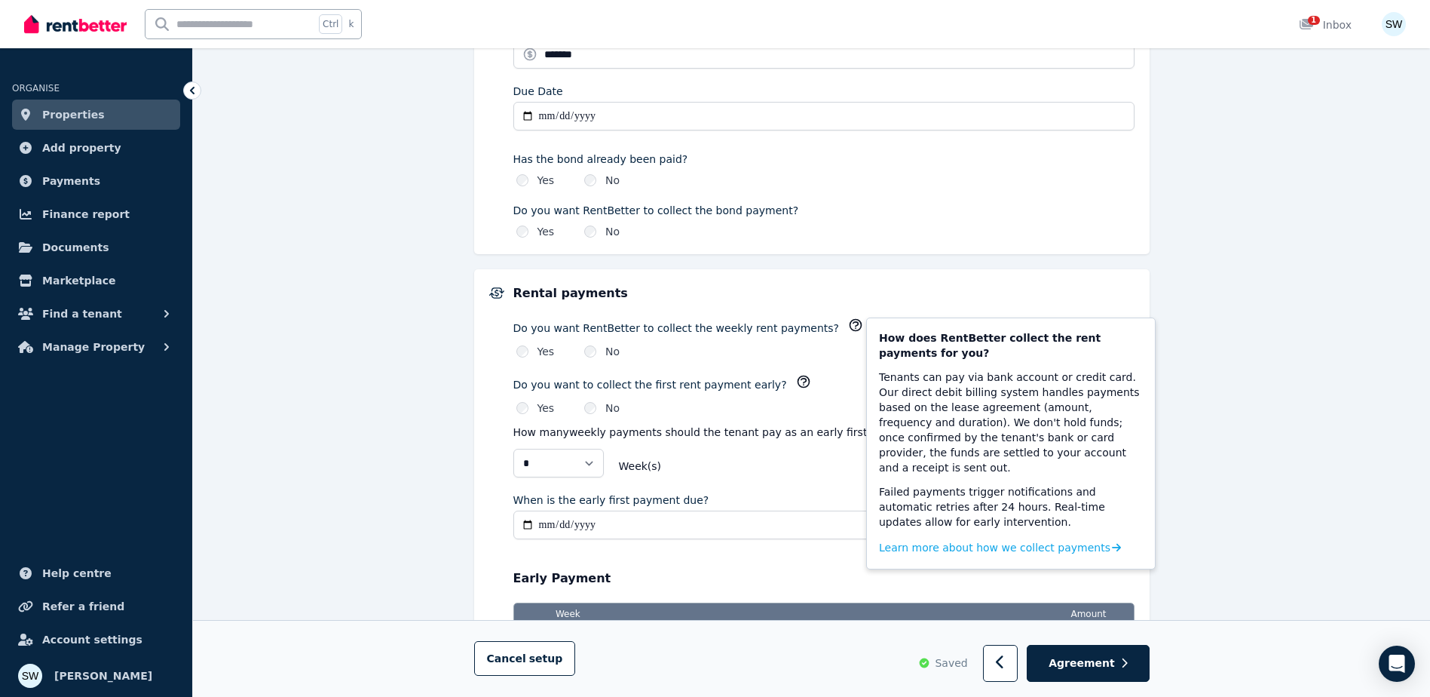
click at [1264, 375] on div "**********" at bounding box center [811, 255] width 1237 height 1975
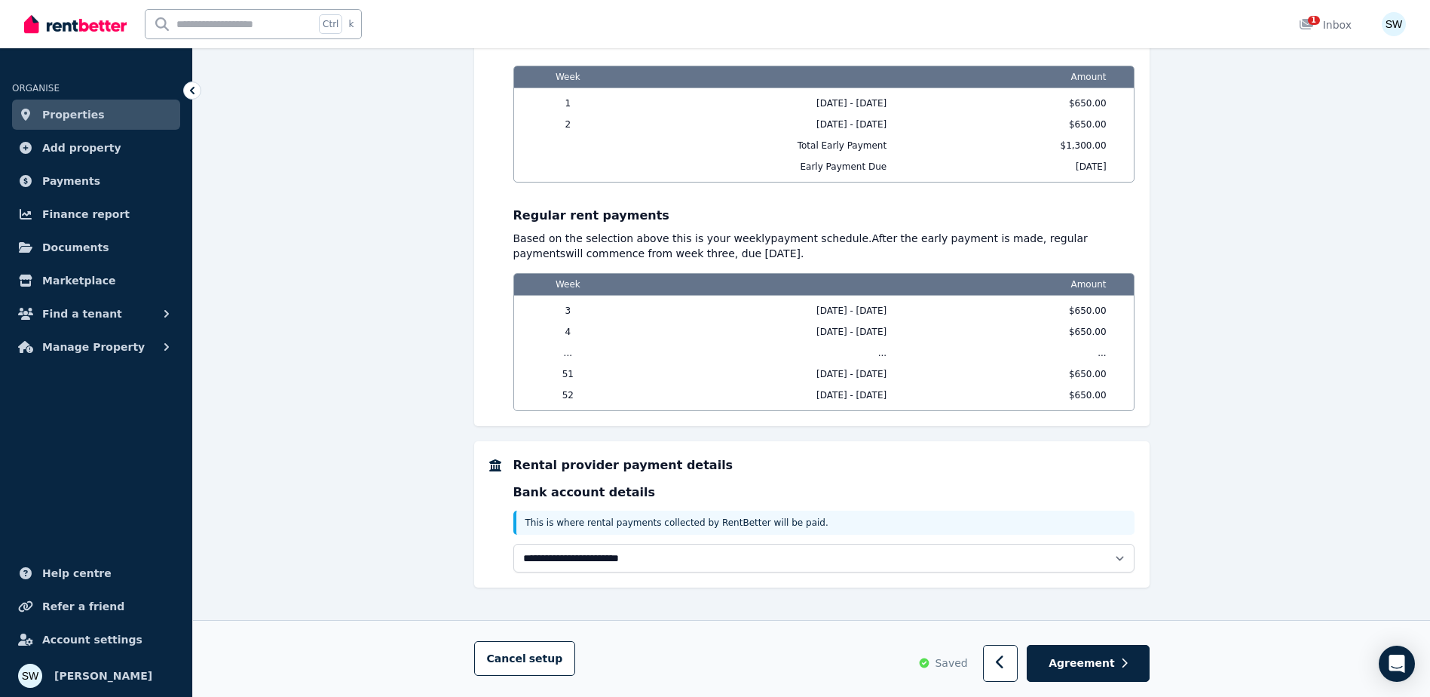
scroll to position [1389, 0]
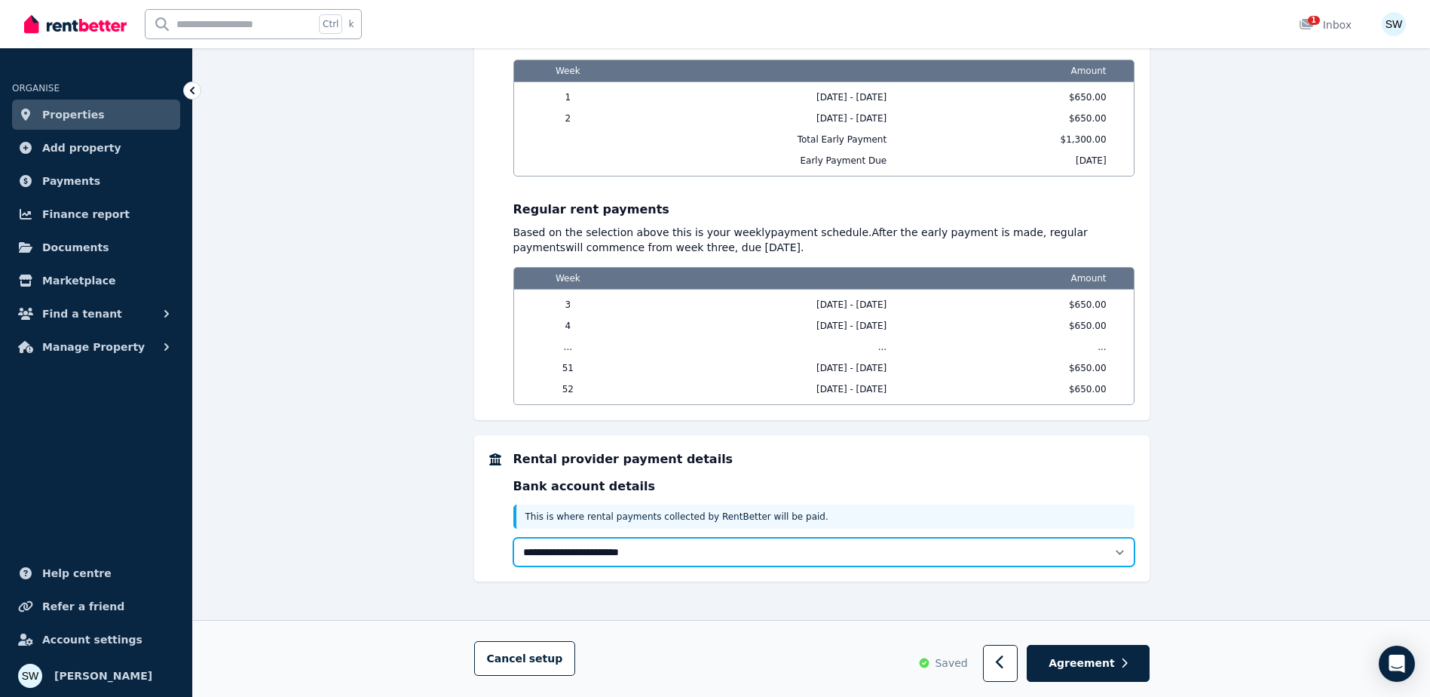
click at [666, 556] on select "**********" at bounding box center [823, 551] width 621 height 29
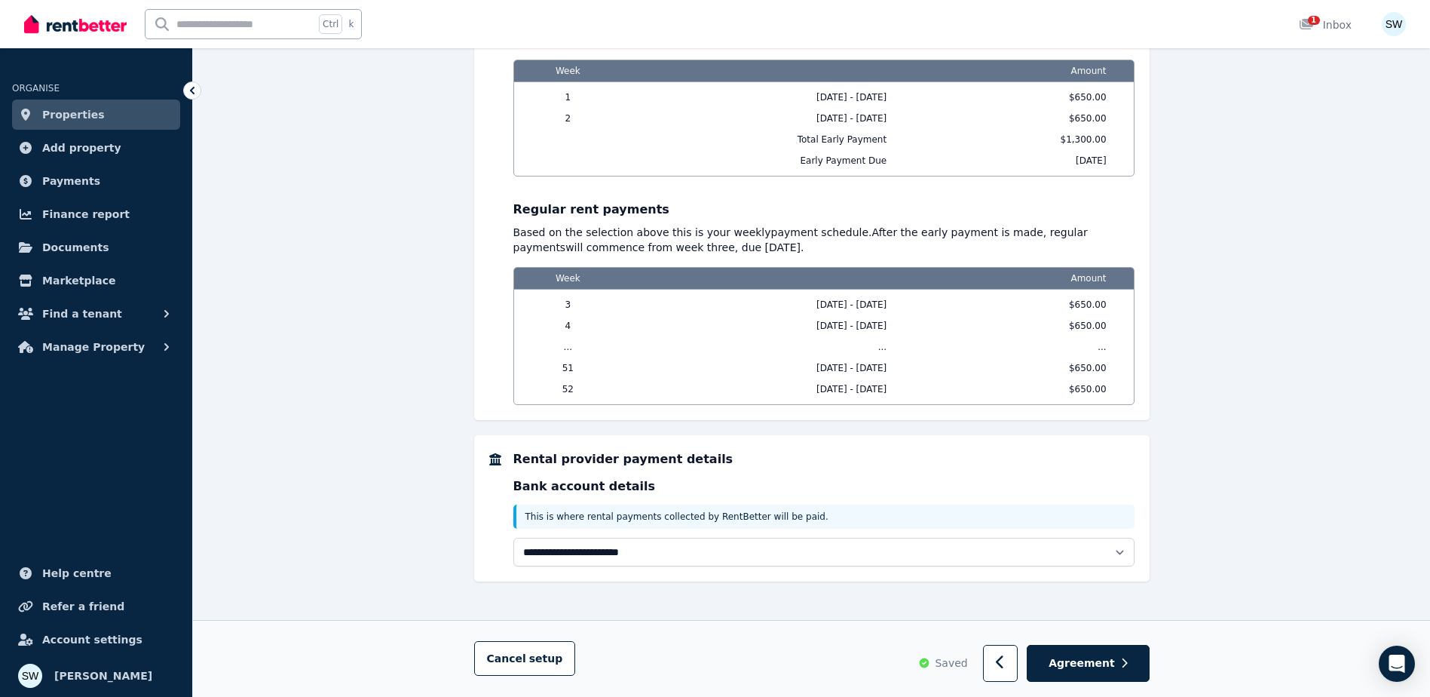
click at [1095, 663] on span "Agreement" at bounding box center [1082, 663] width 66 height 15
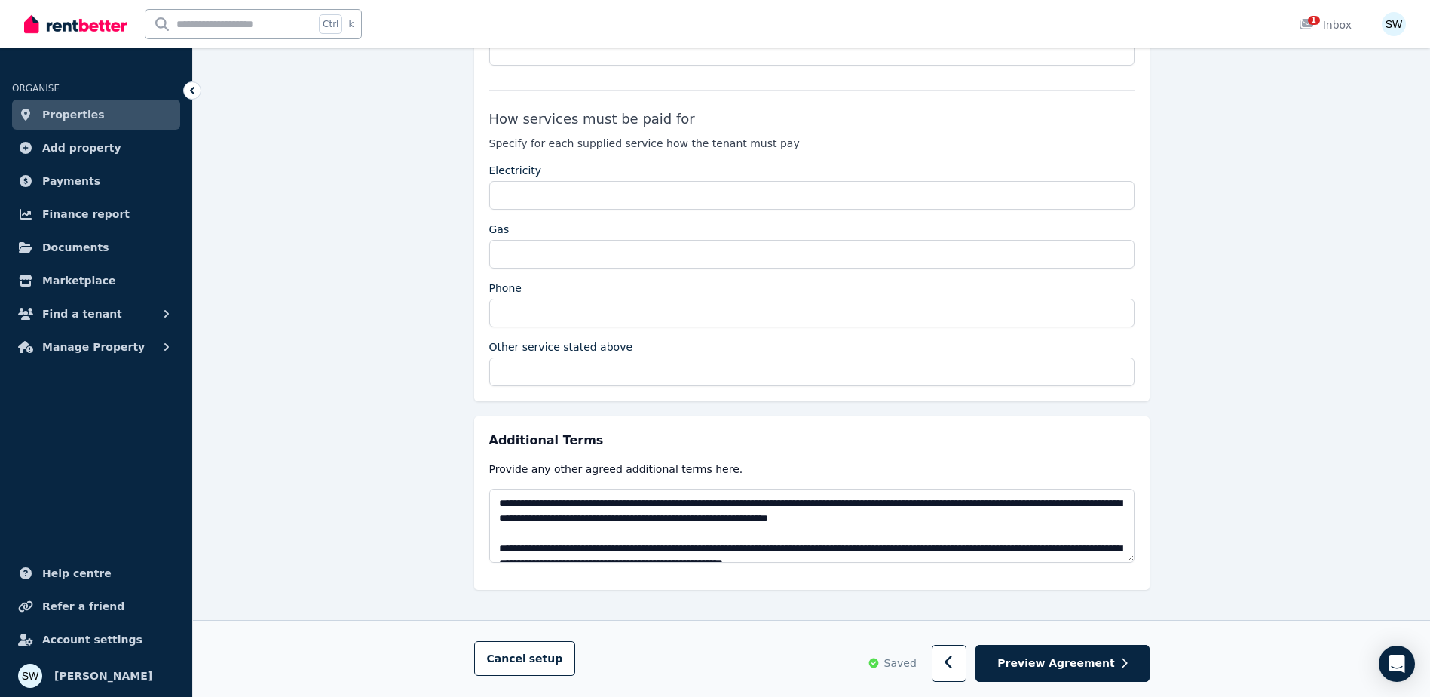
scroll to position [2825, 0]
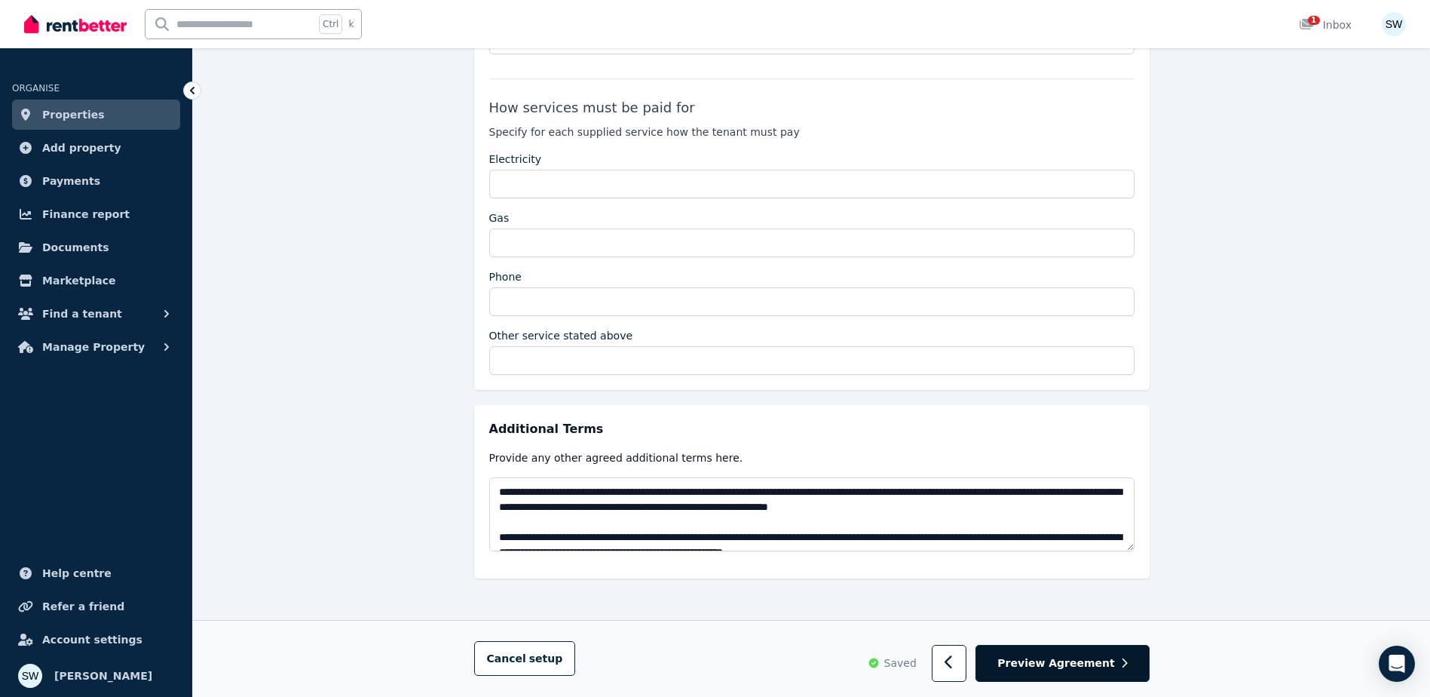
click at [1110, 657] on span "Preview Agreement" at bounding box center [1055, 663] width 117 height 15
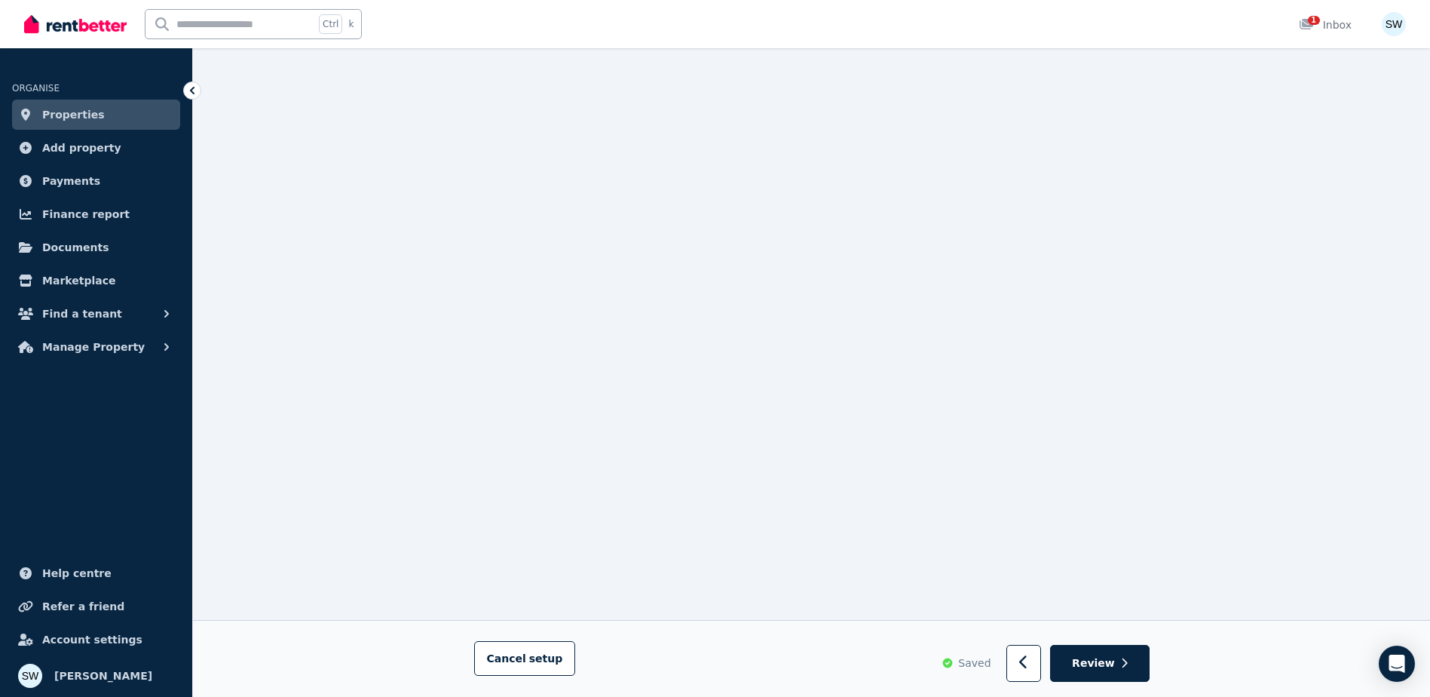
scroll to position [452, 0]
click at [1029, 663] on icon "button" at bounding box center [1024, 662] width 10 height 15
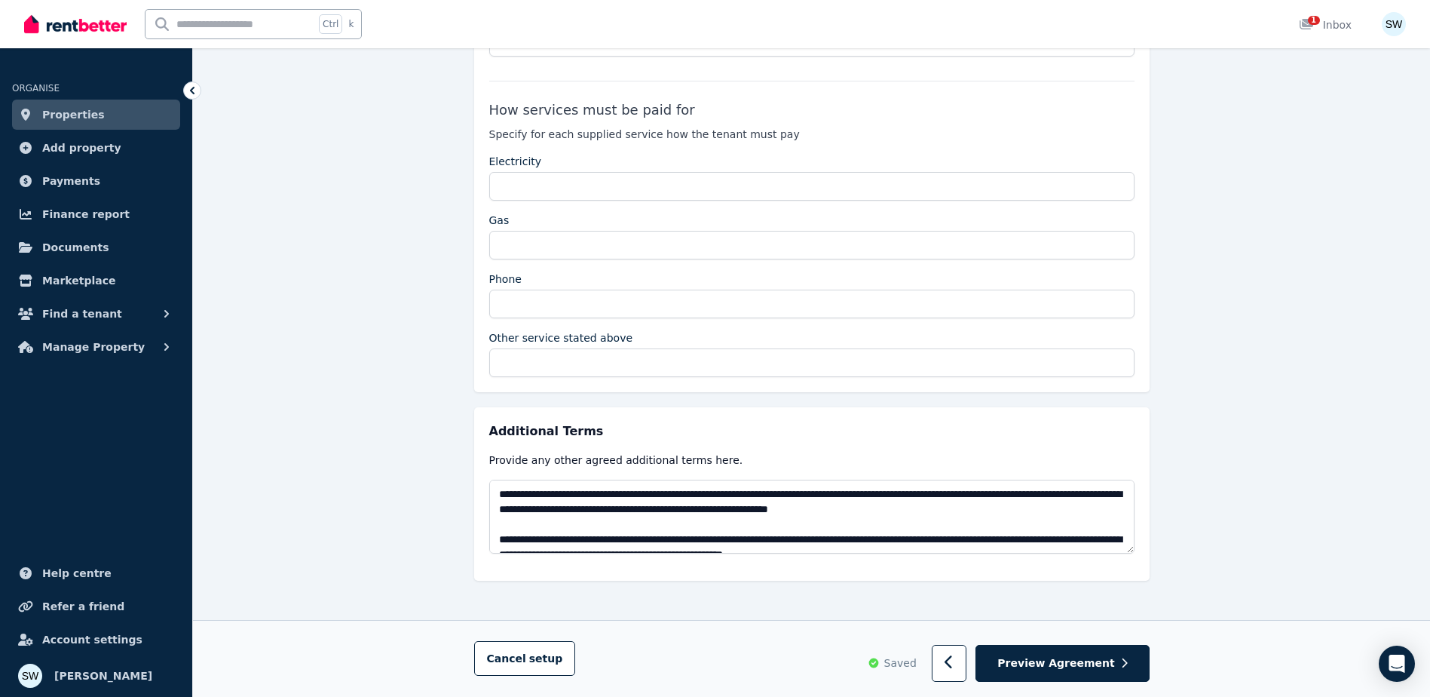
scroll to position [2825, 0]
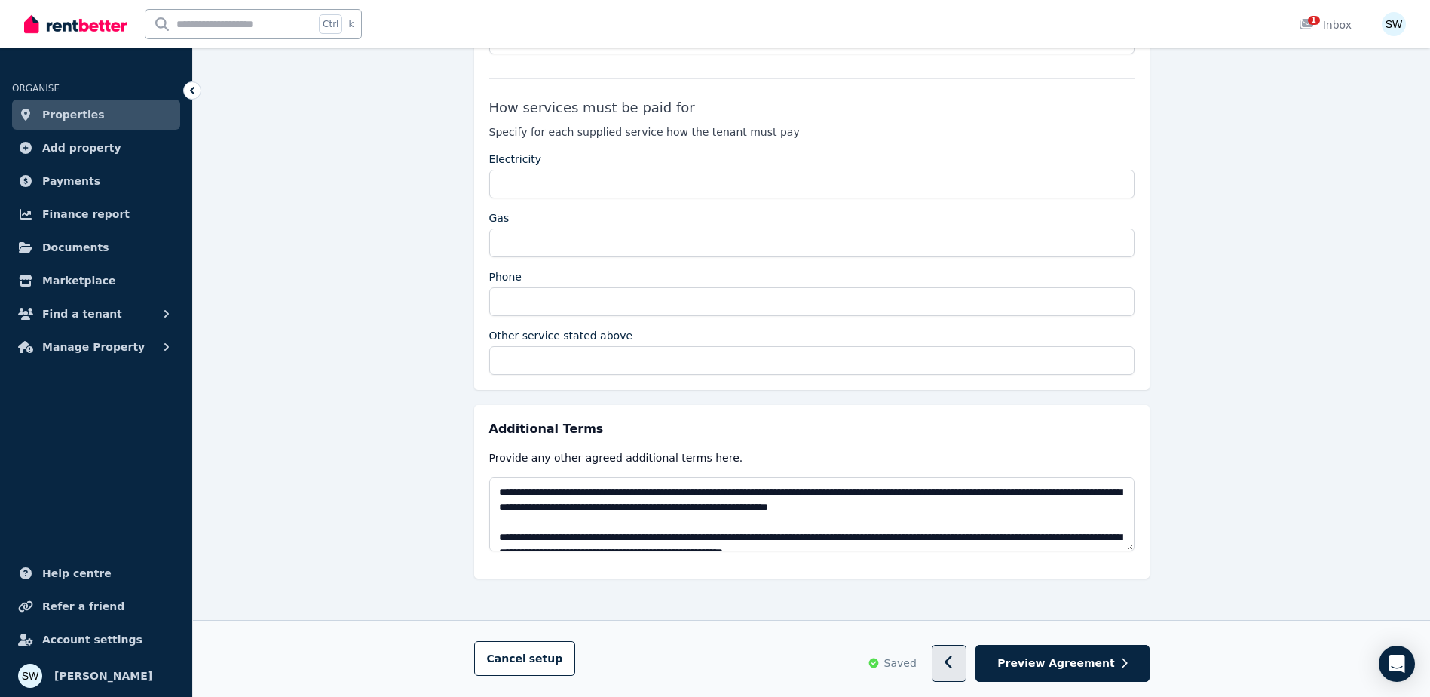
click at [963, 672] on button "button" at bounding box center [949, 663] width 35 height 37
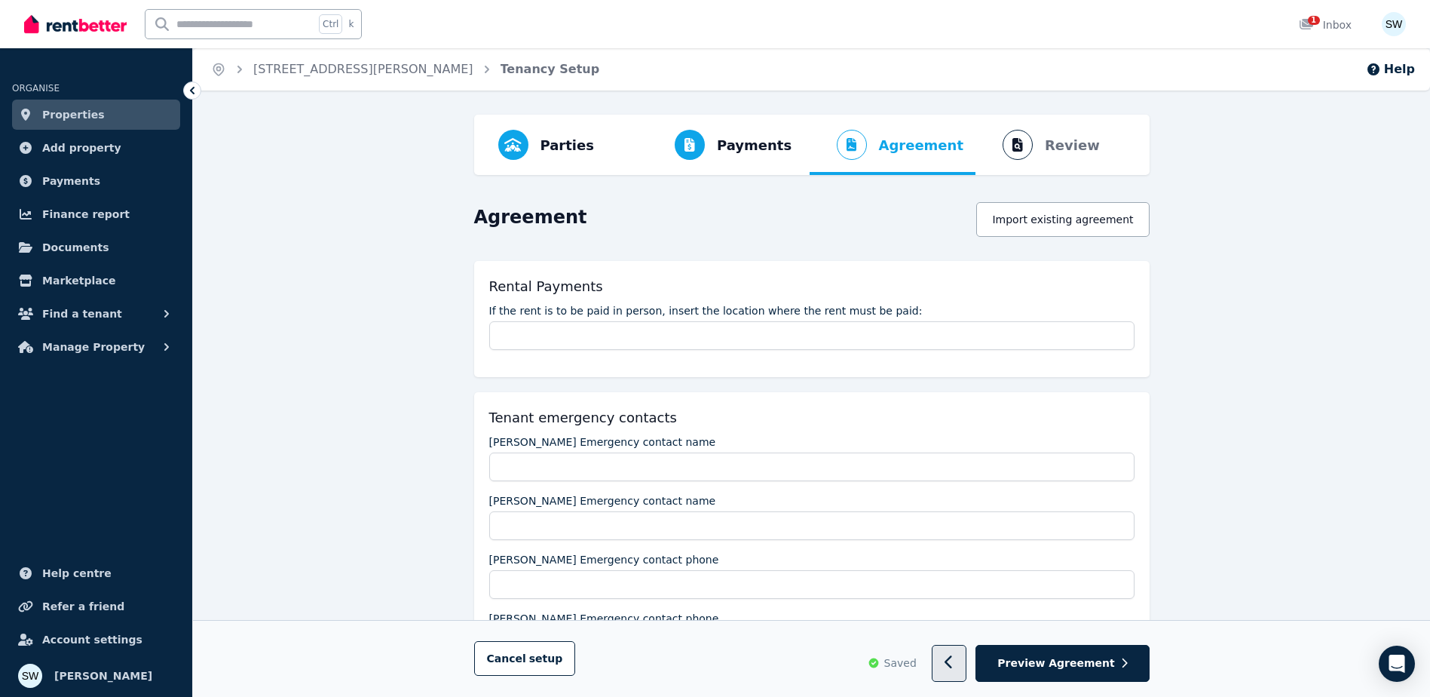
select select "**********"
select select "*"
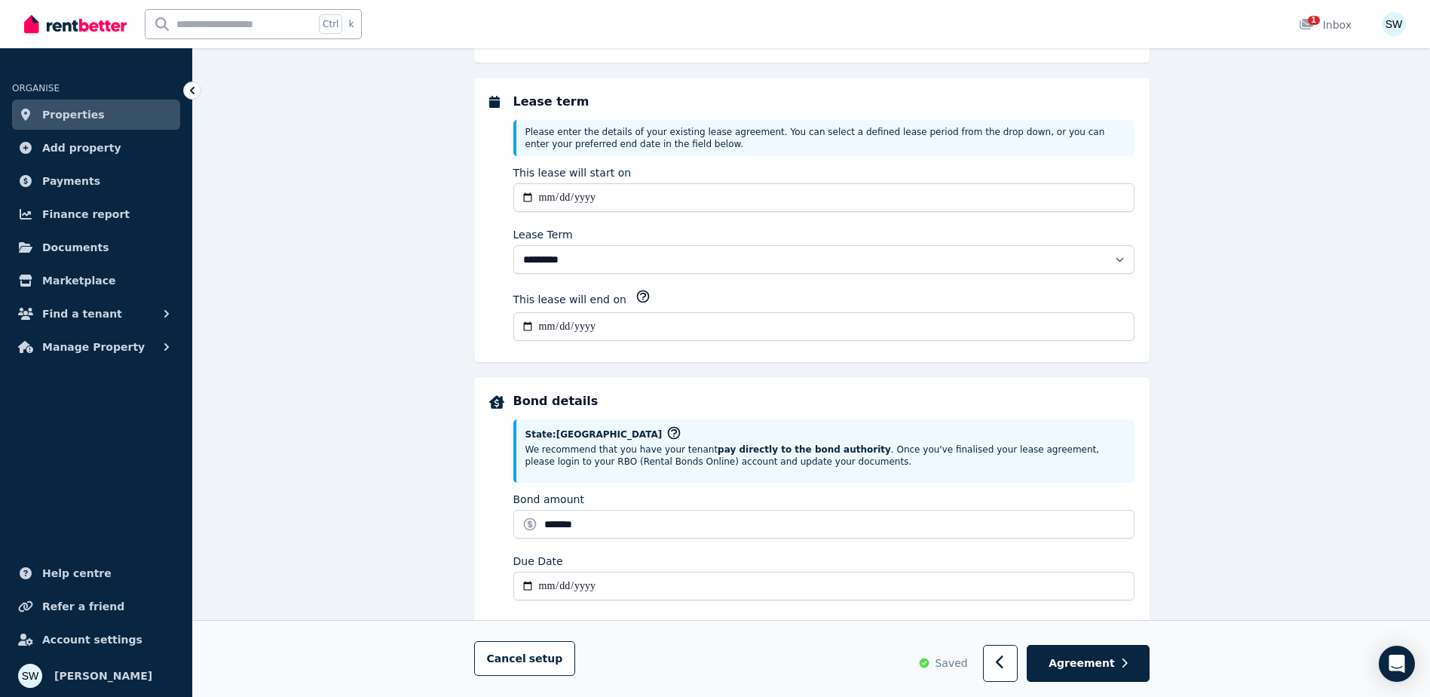
select select "**********"
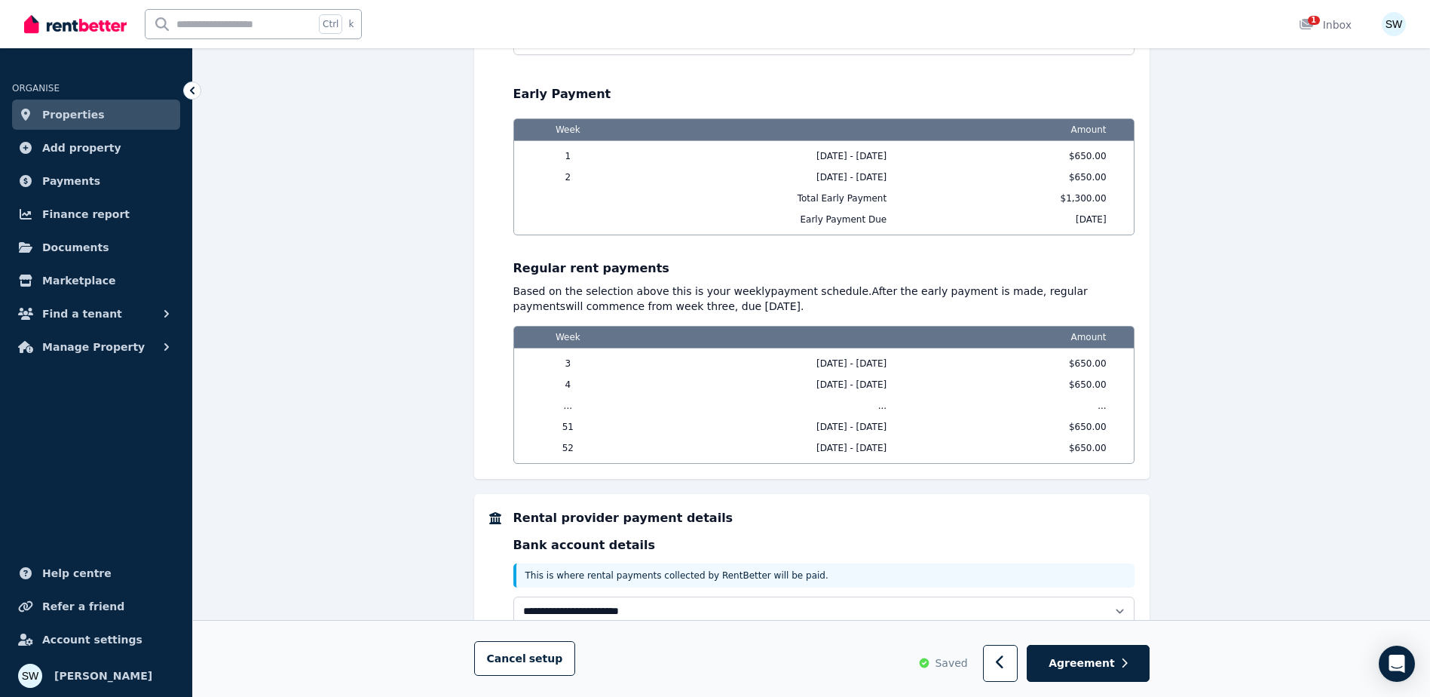
scroll to position [1389, 0]
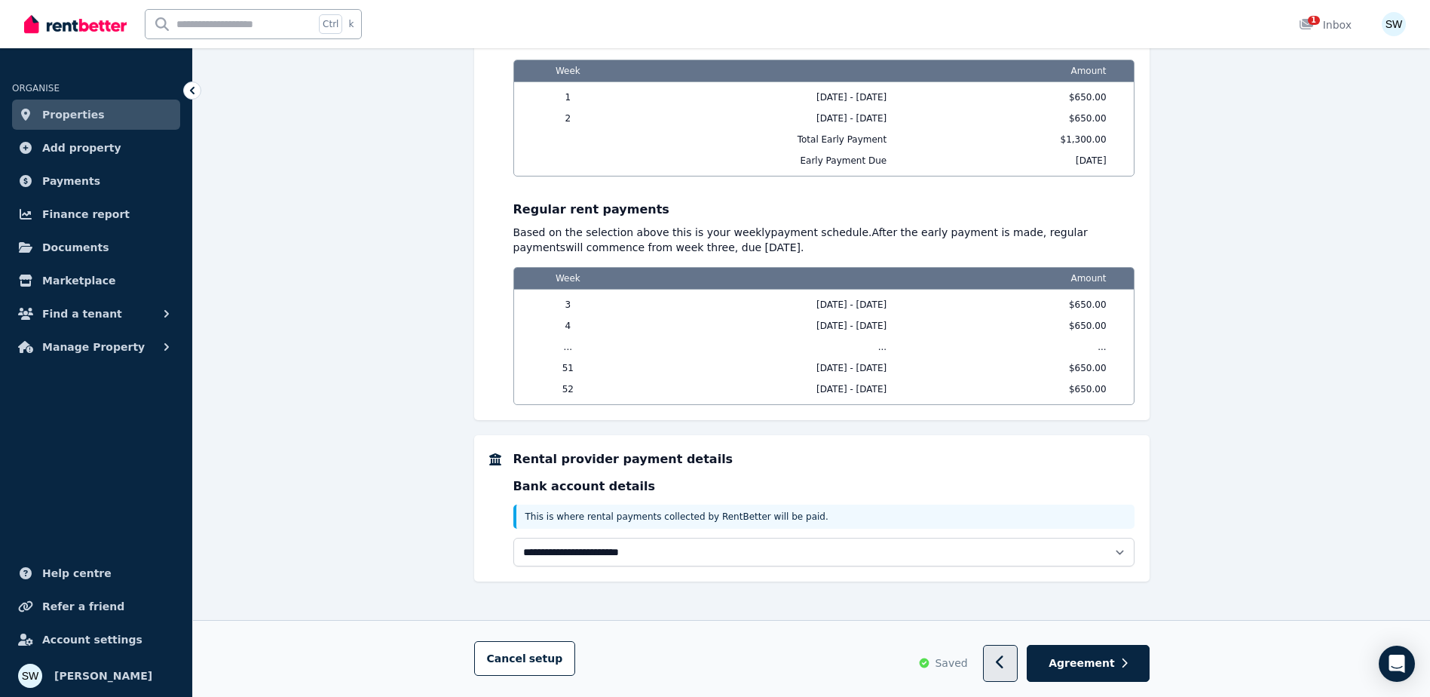
click at [998, 648] on button "button" at bounding box center [1000, 663] width 35 height 37
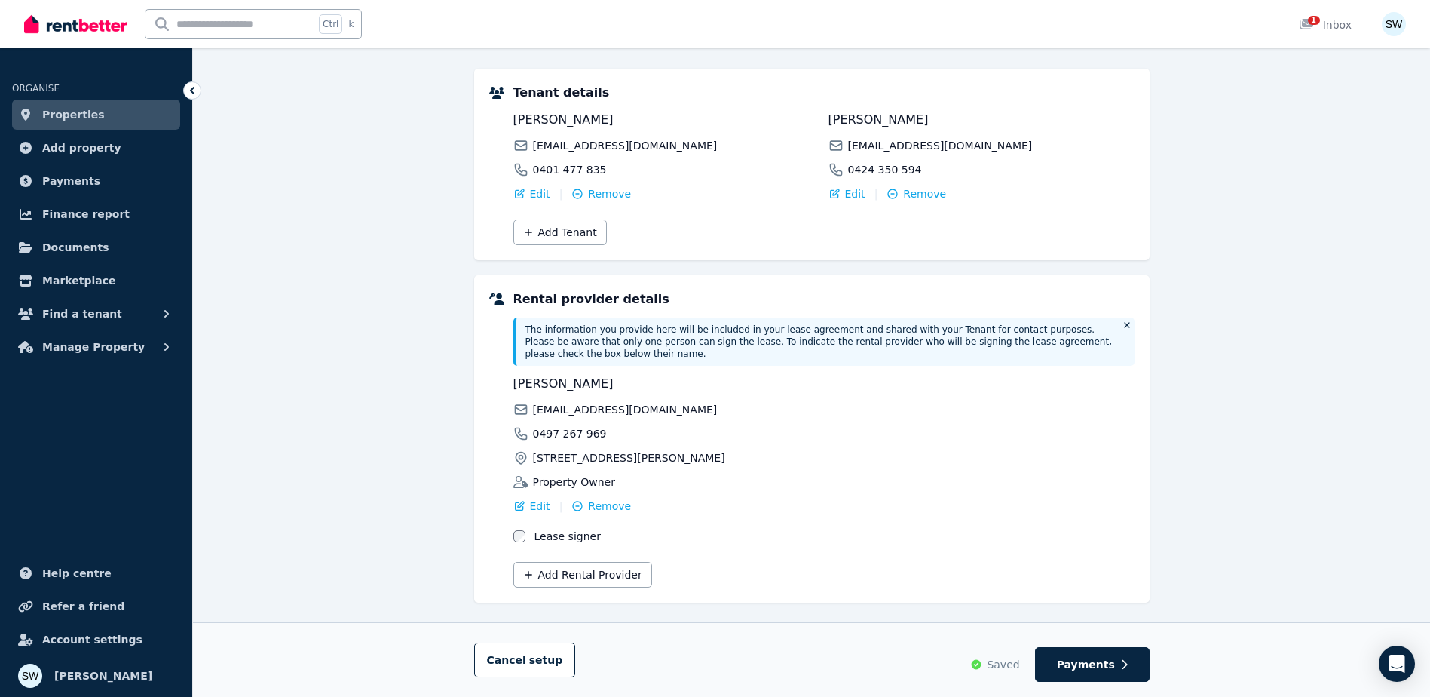
scroll to position [180, 0]
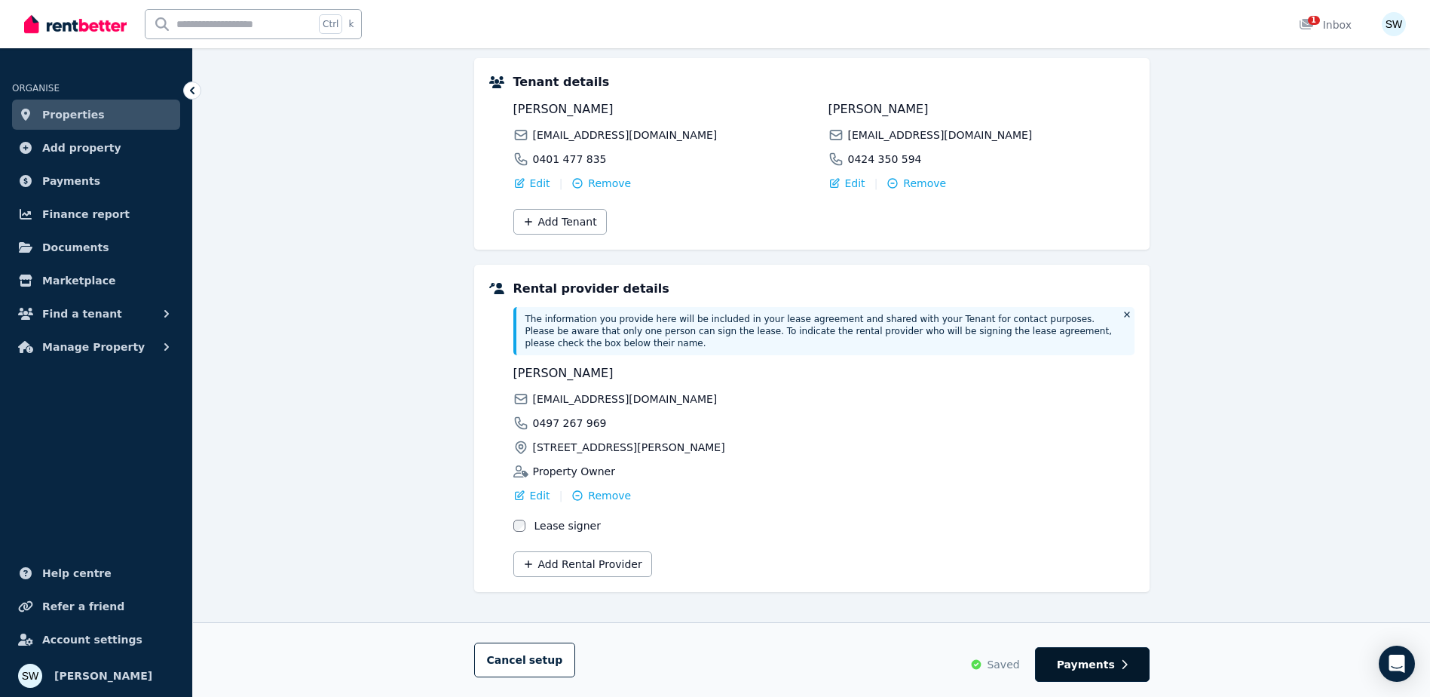
click at [1076, 667] on span "Payments" at bounding box center [1086, 664] width 58 height 15
select select "**********"
select select "*"
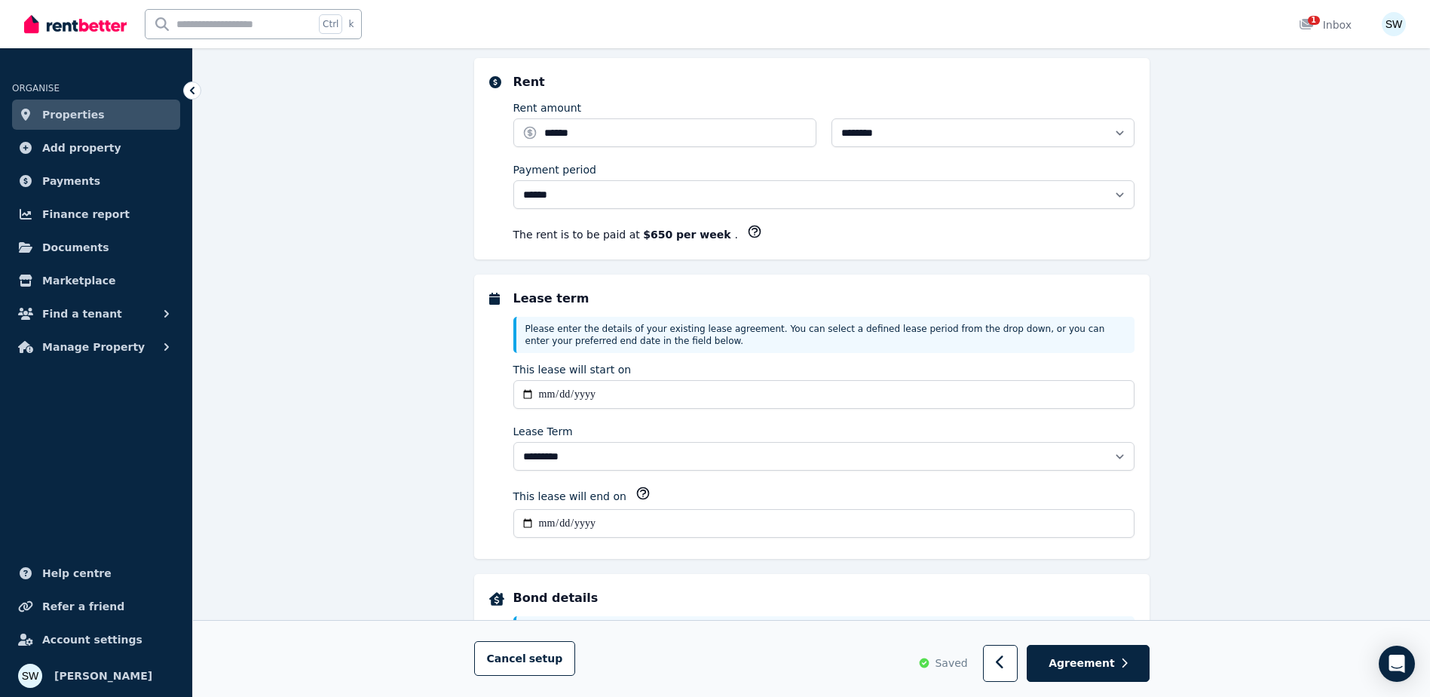
scroll to position [0, 0]
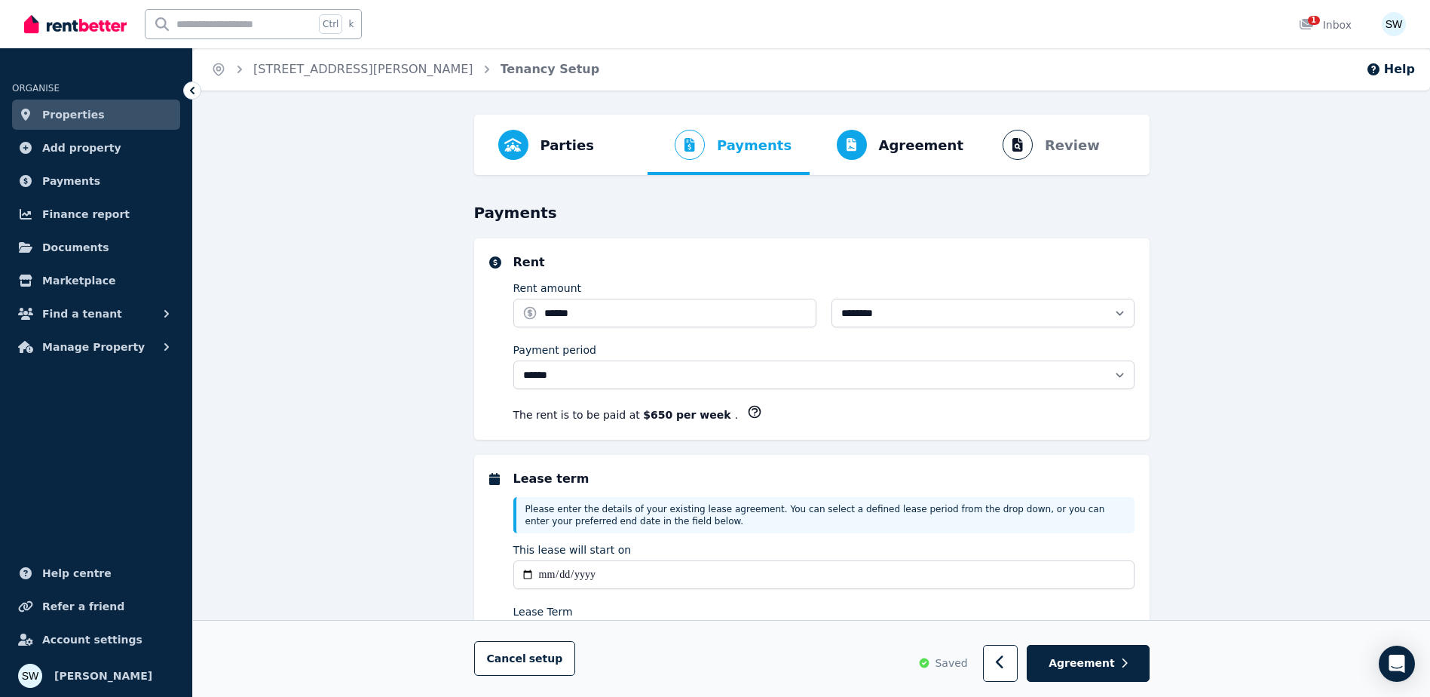
select select "**********"
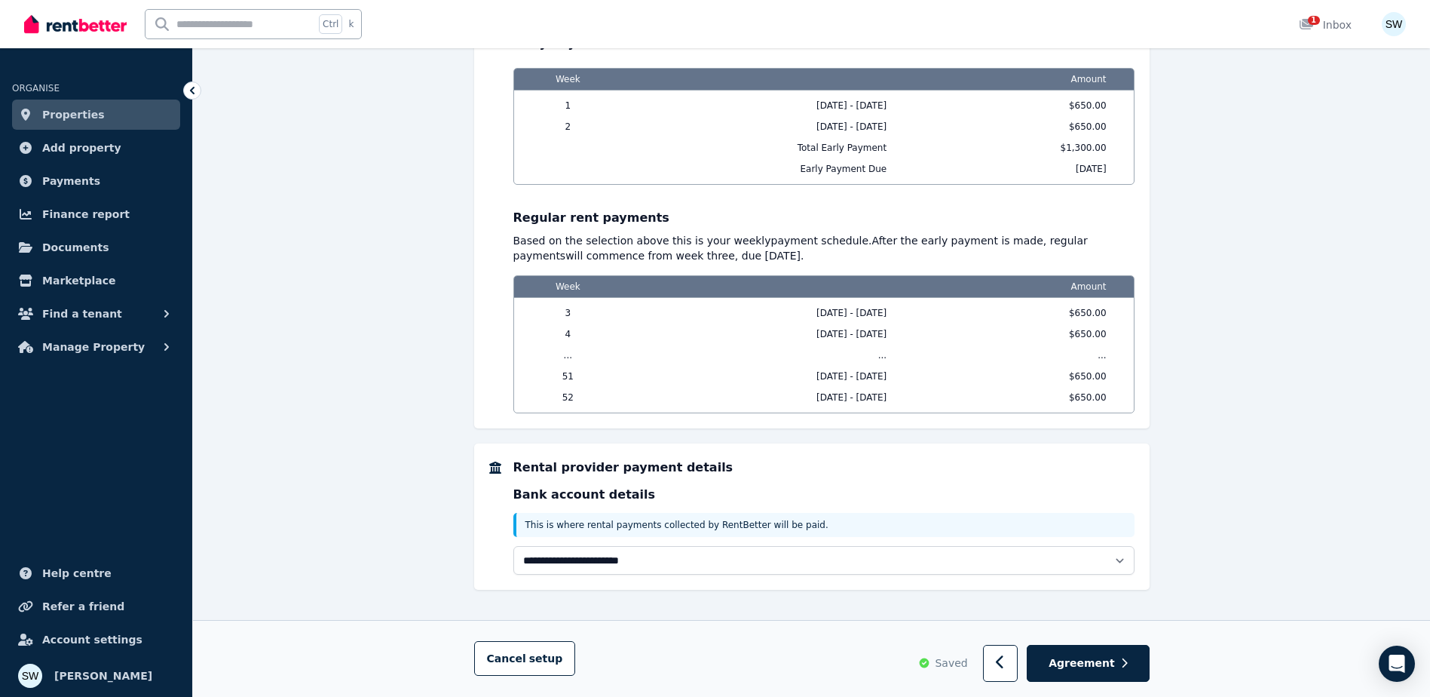
scroll to position [1389, 0]
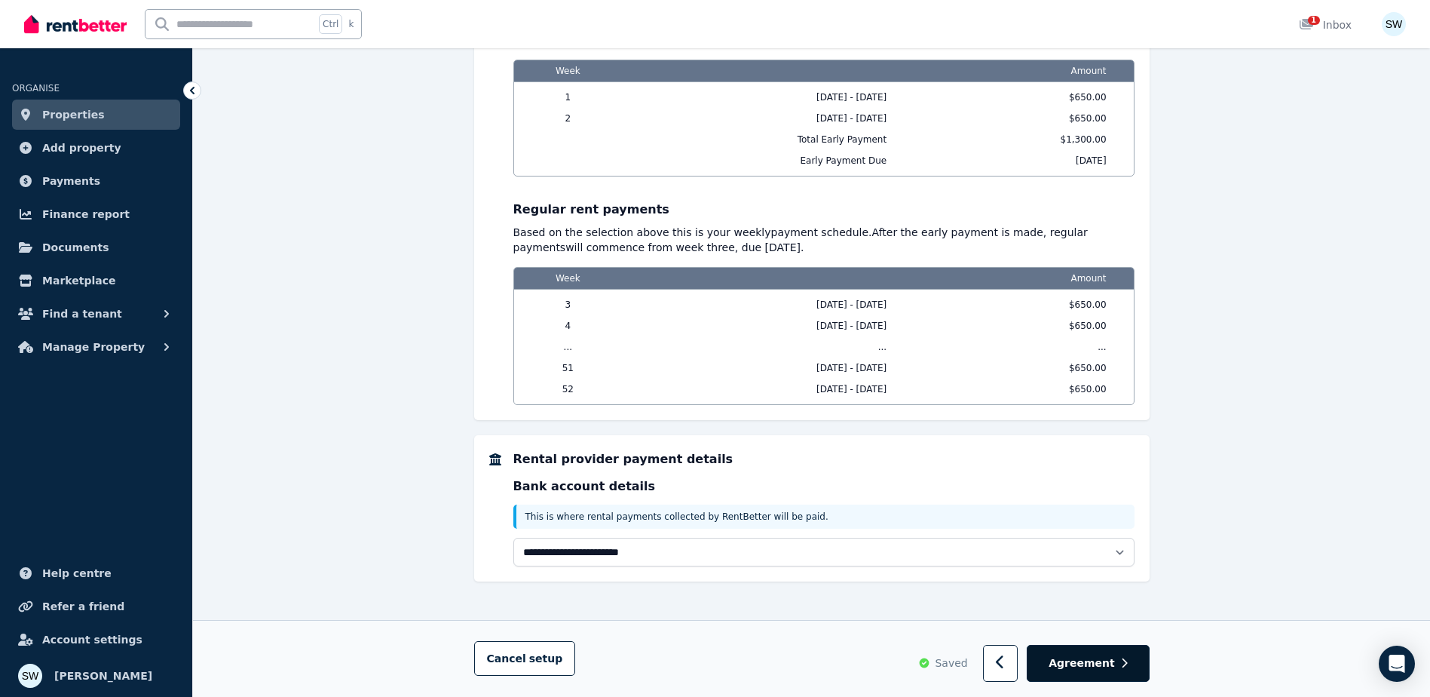
click at [1068, 660] on span "Agreement" at bounding box center [1082, 663] width 66 height 15
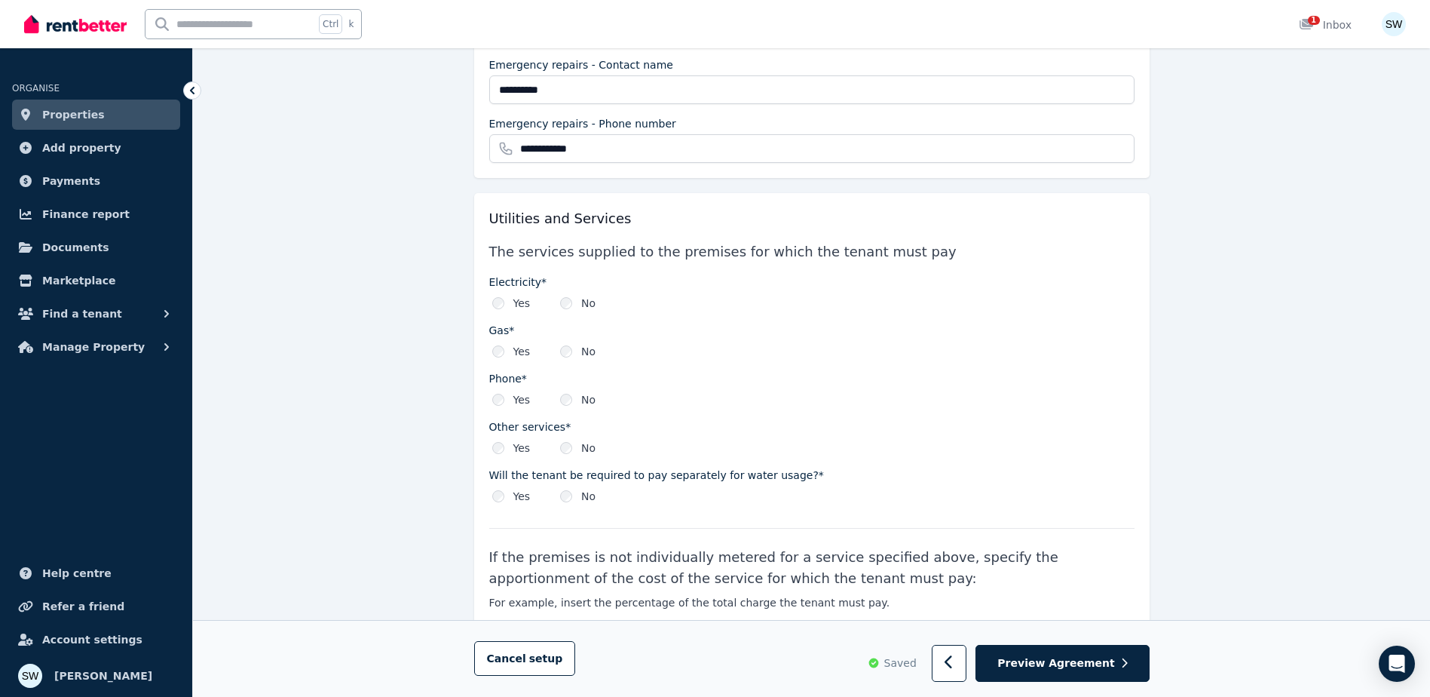
scroll to position [2035, 0]
click at [504, 490] on div "Yes" at bounding box center [511, 495] width 38 height 15
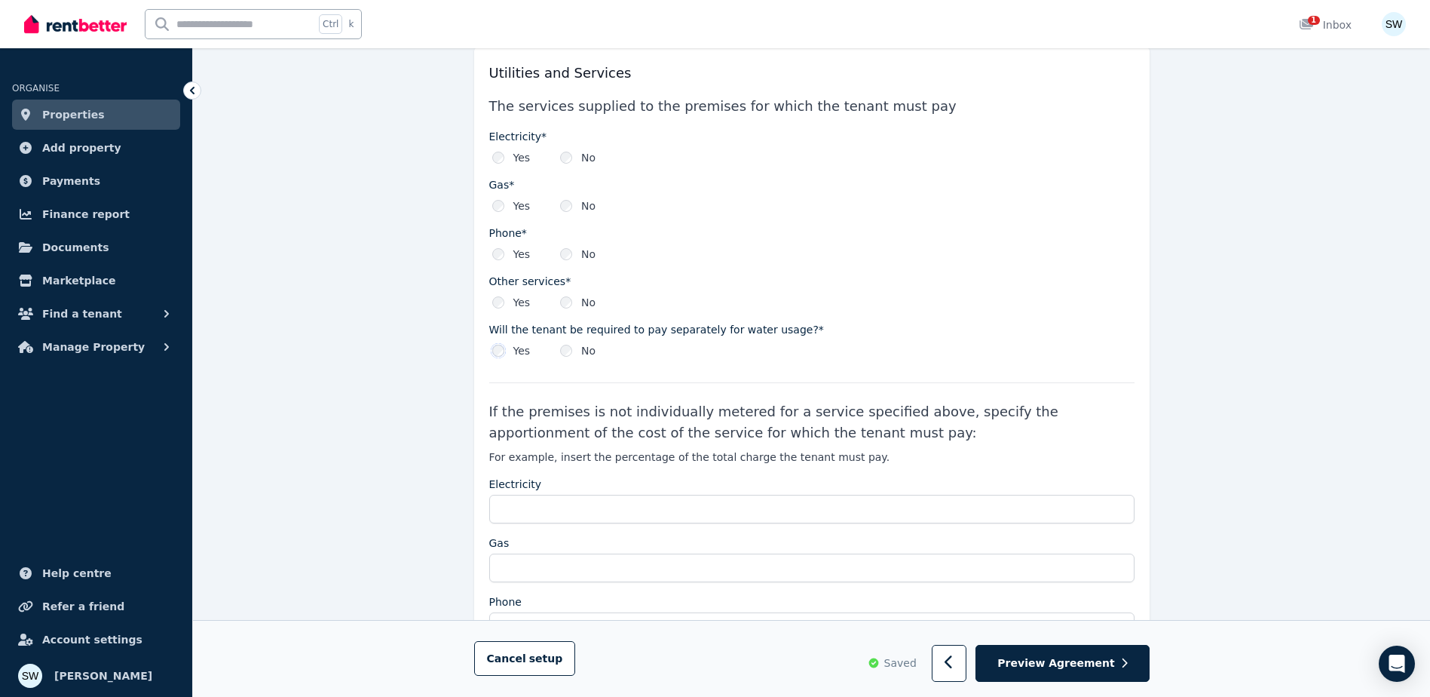
scroll to position [2186, 0]
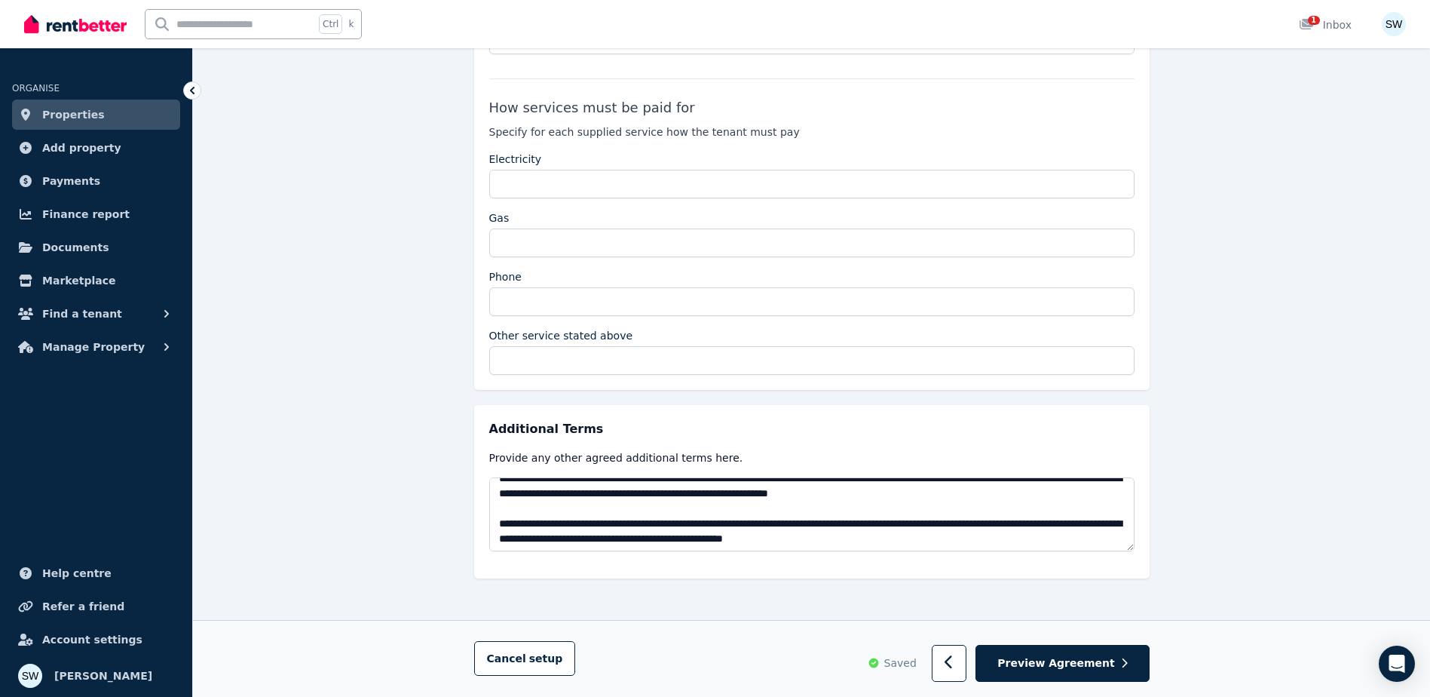
scroll to position [15, 0]
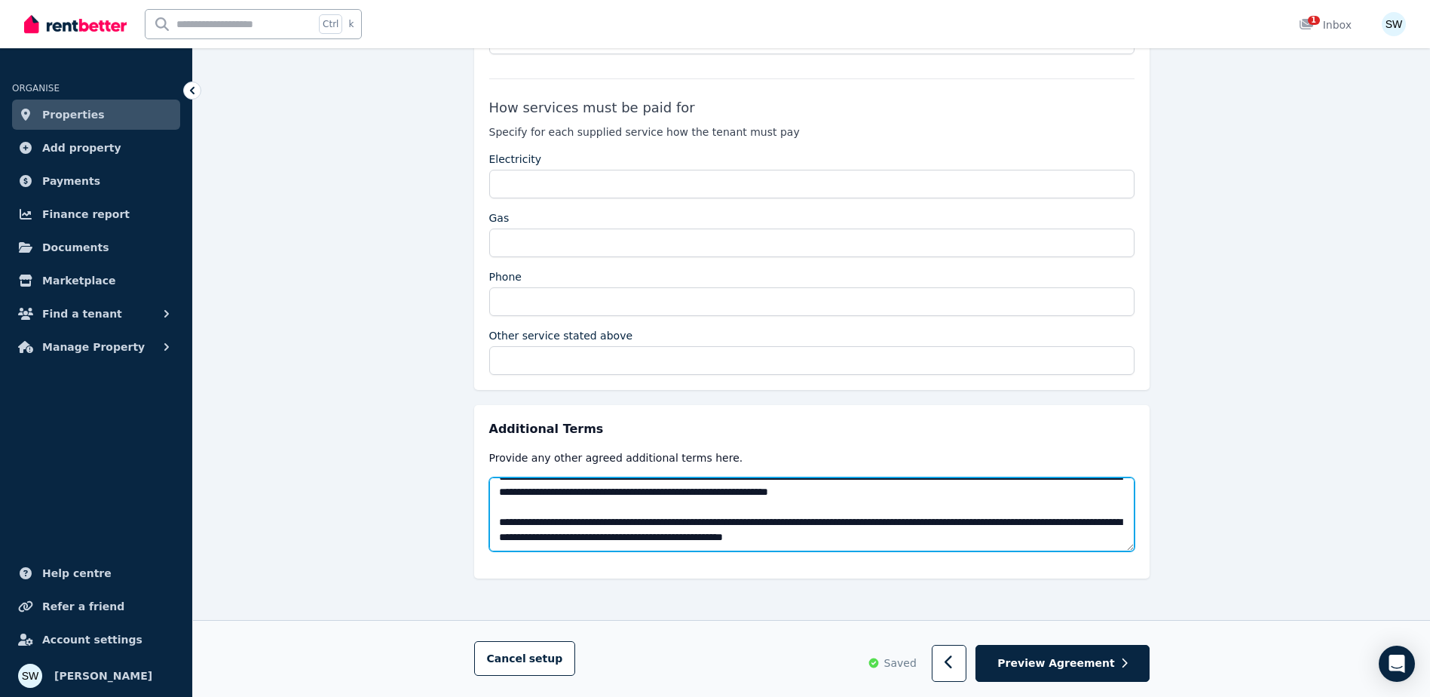
drag, startPoint x: 970, startPoint y: 539, endPoint x: 490, endPoint y: 521, distance: 480.5
click at [490, 521] on textarea "**********" at bounding box center [811, 514] width 645 height 74
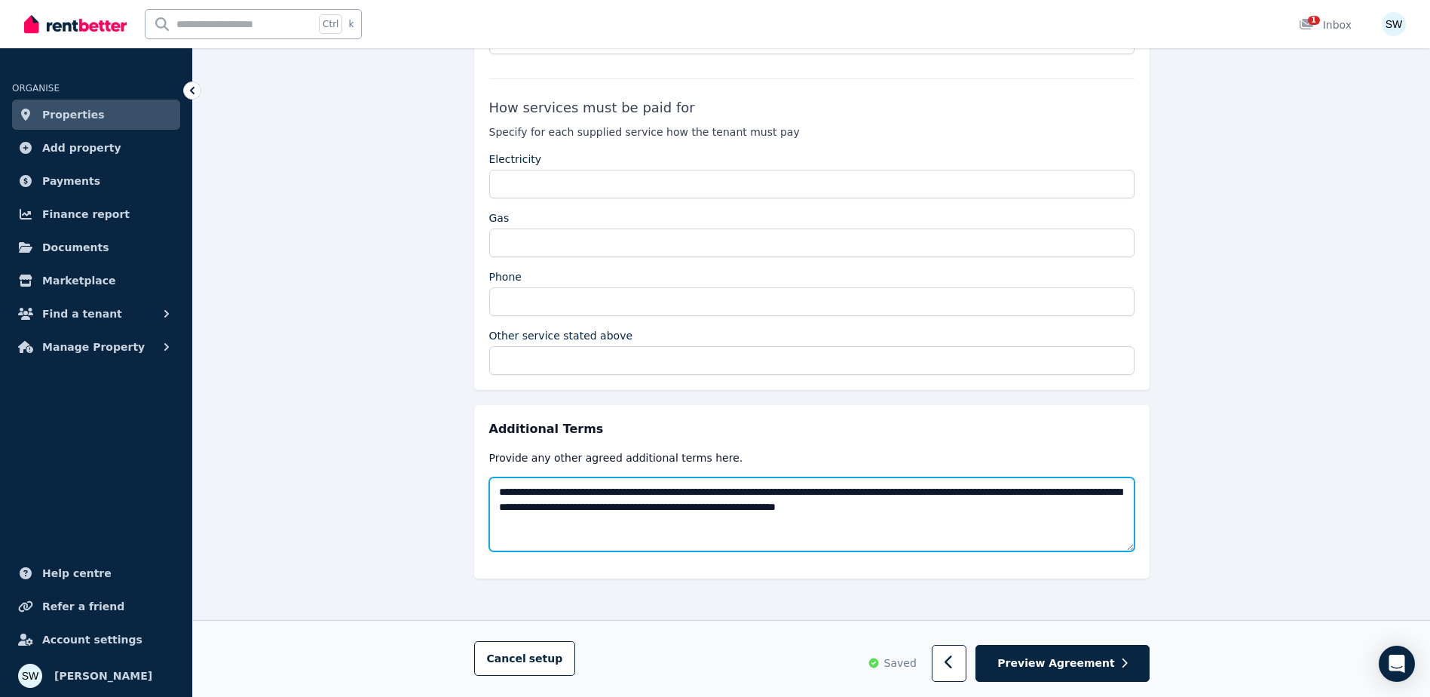
scroll to position [0, 0]
click at [1064, 519] on textarea "**********" at bounding box center [811, 514] width 645 height 74
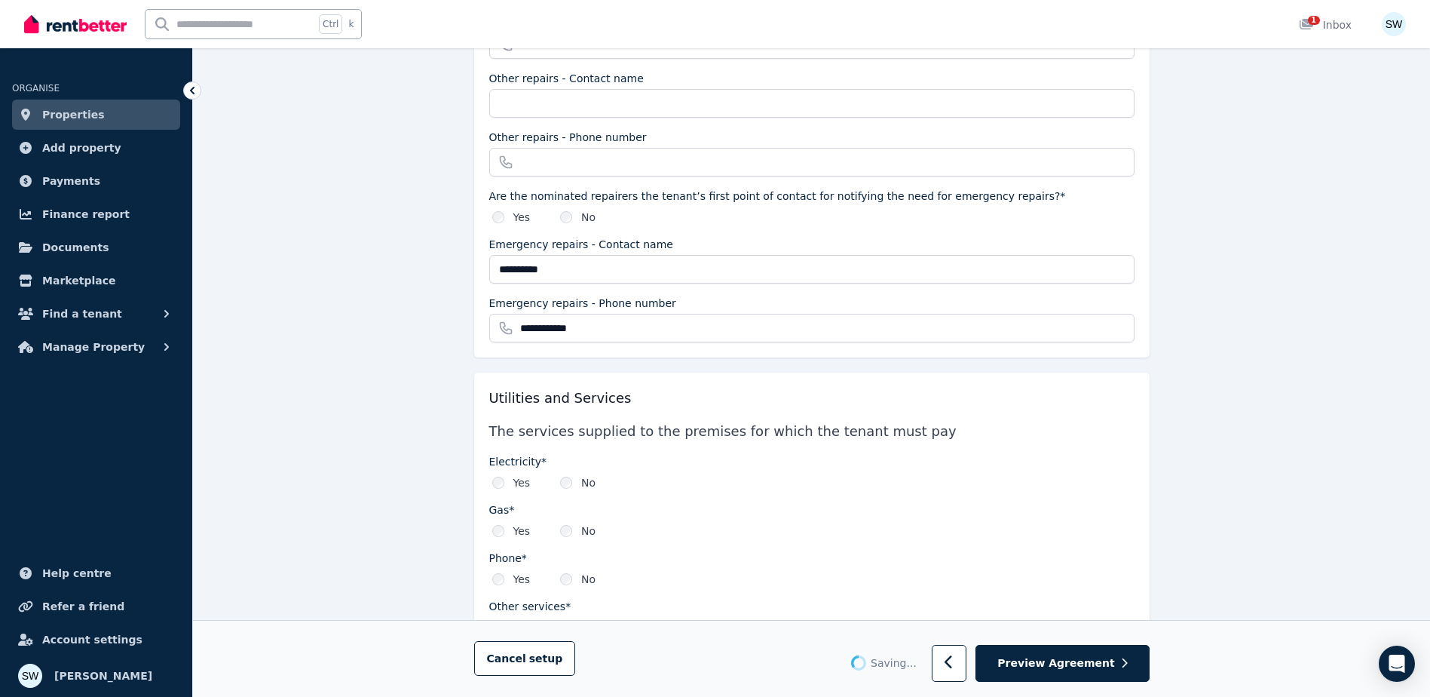
type textarea "**********"
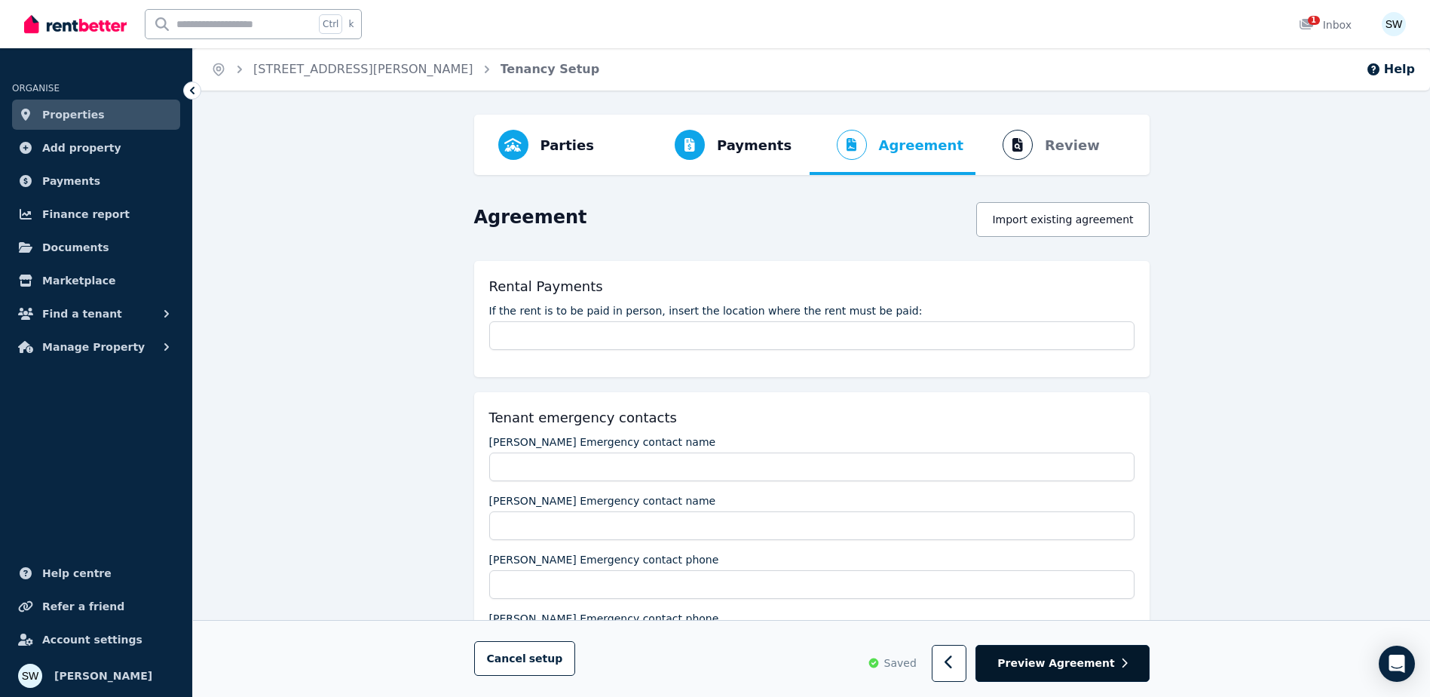
click at [1060, 664] on span "Preview Agreement" at bounding box center [1055, 663] width 117 height 15
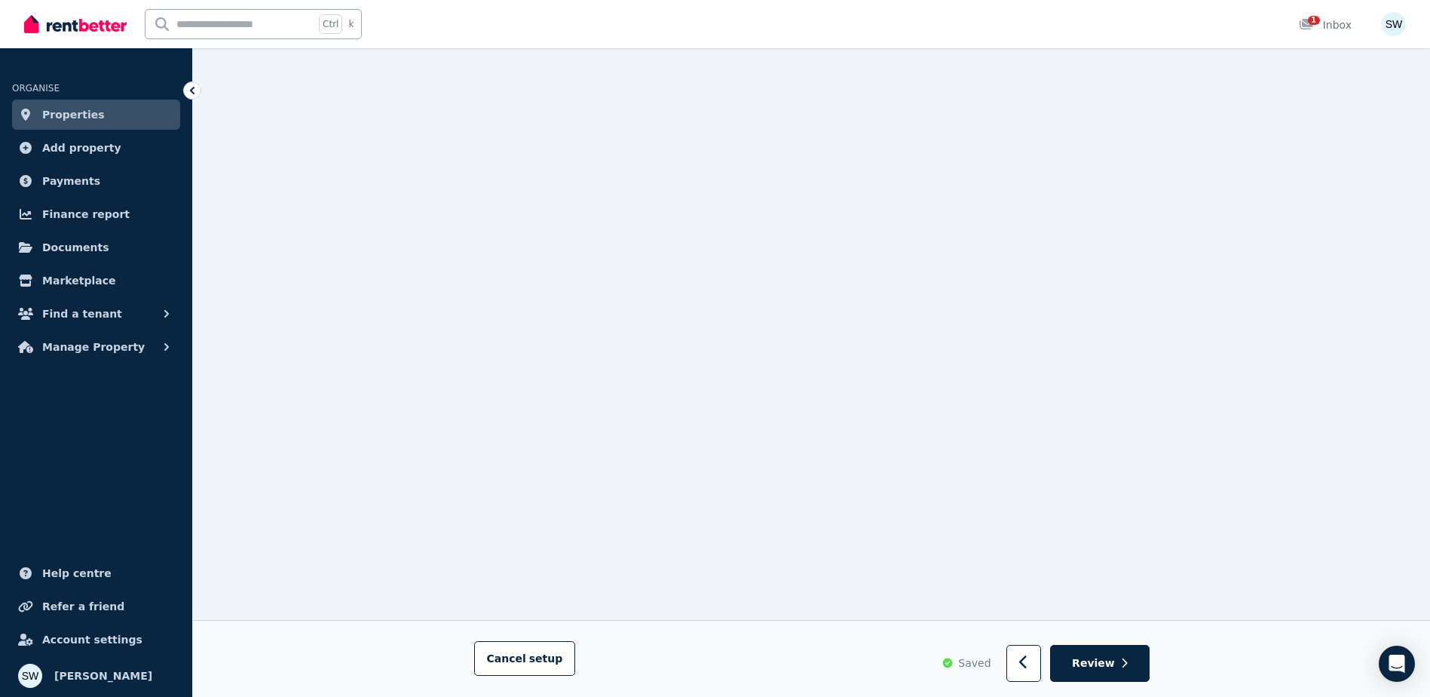
scroll to position [2118, 0]
click at [1025, 657] on button "button" at bounding box center [1023, 663] width 35 height 37
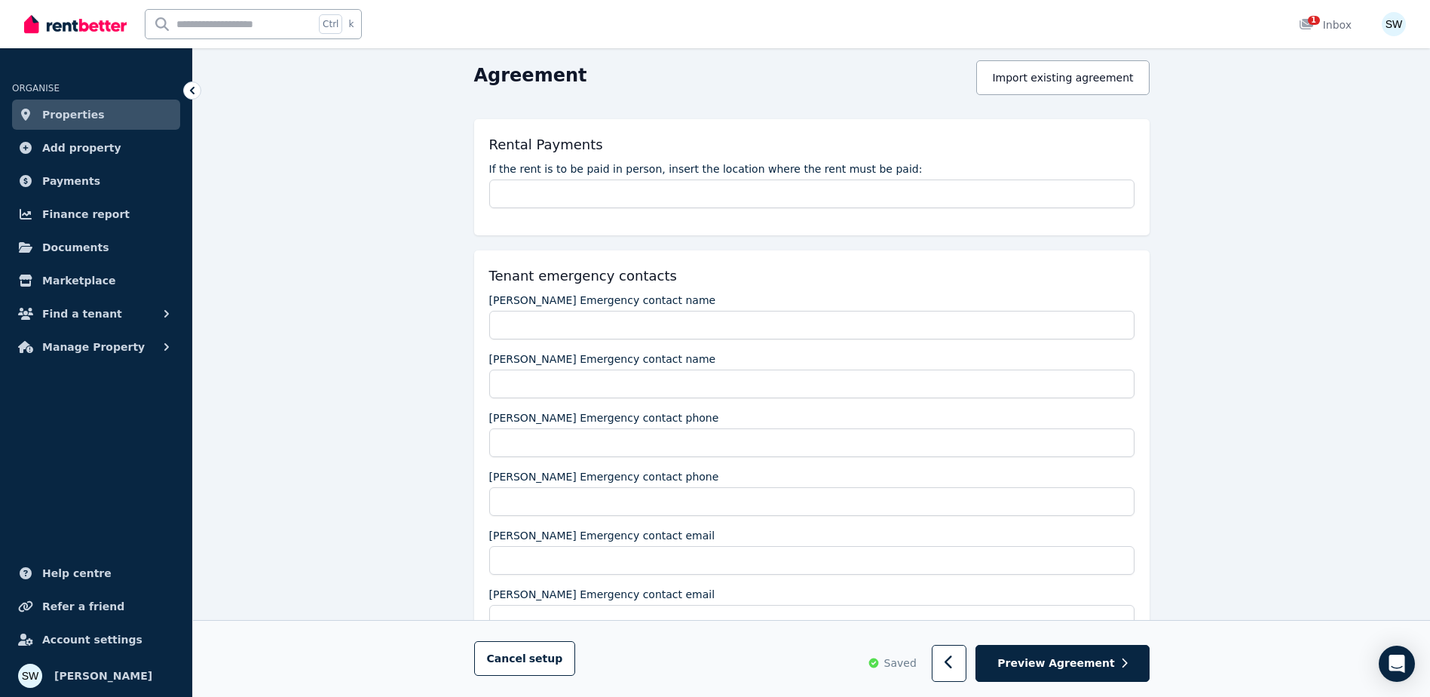
scroll to position [377, 0]
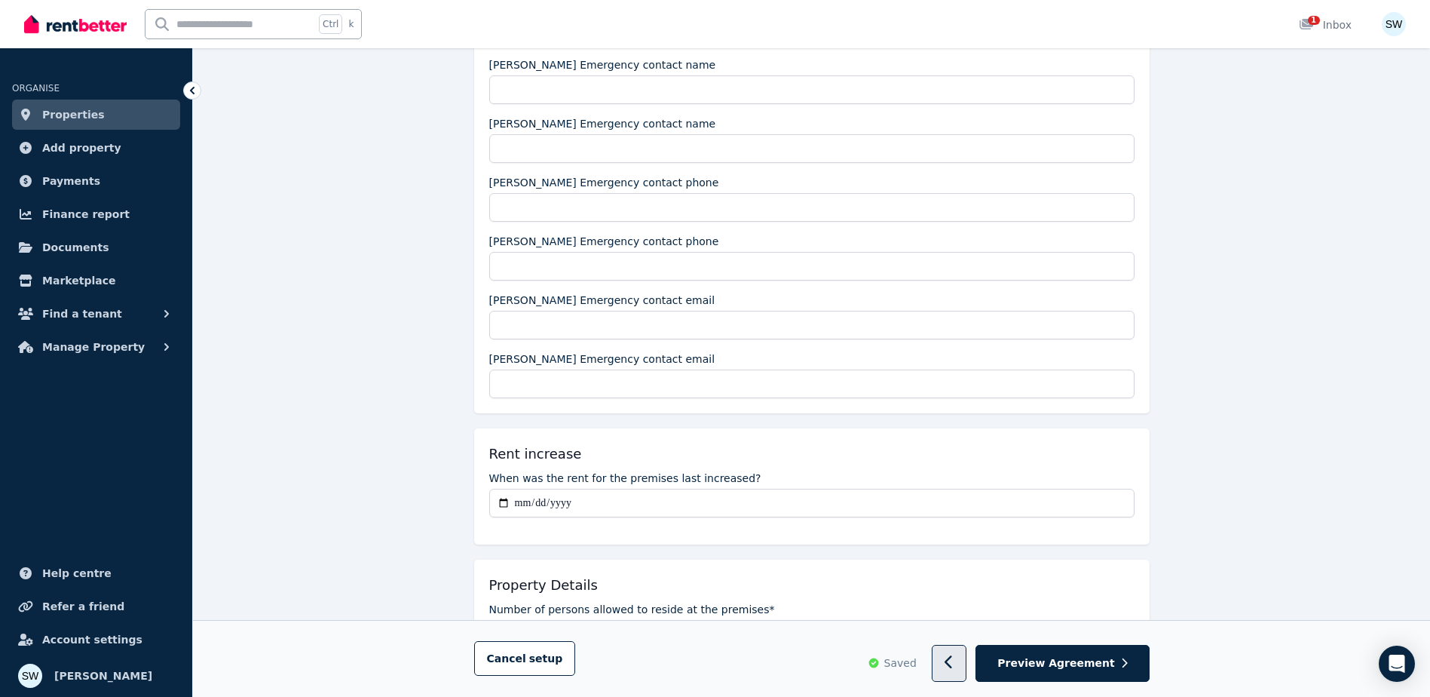
click at [954, 659] on icon "button" at bounding box center [950, 662] width 10 height 15
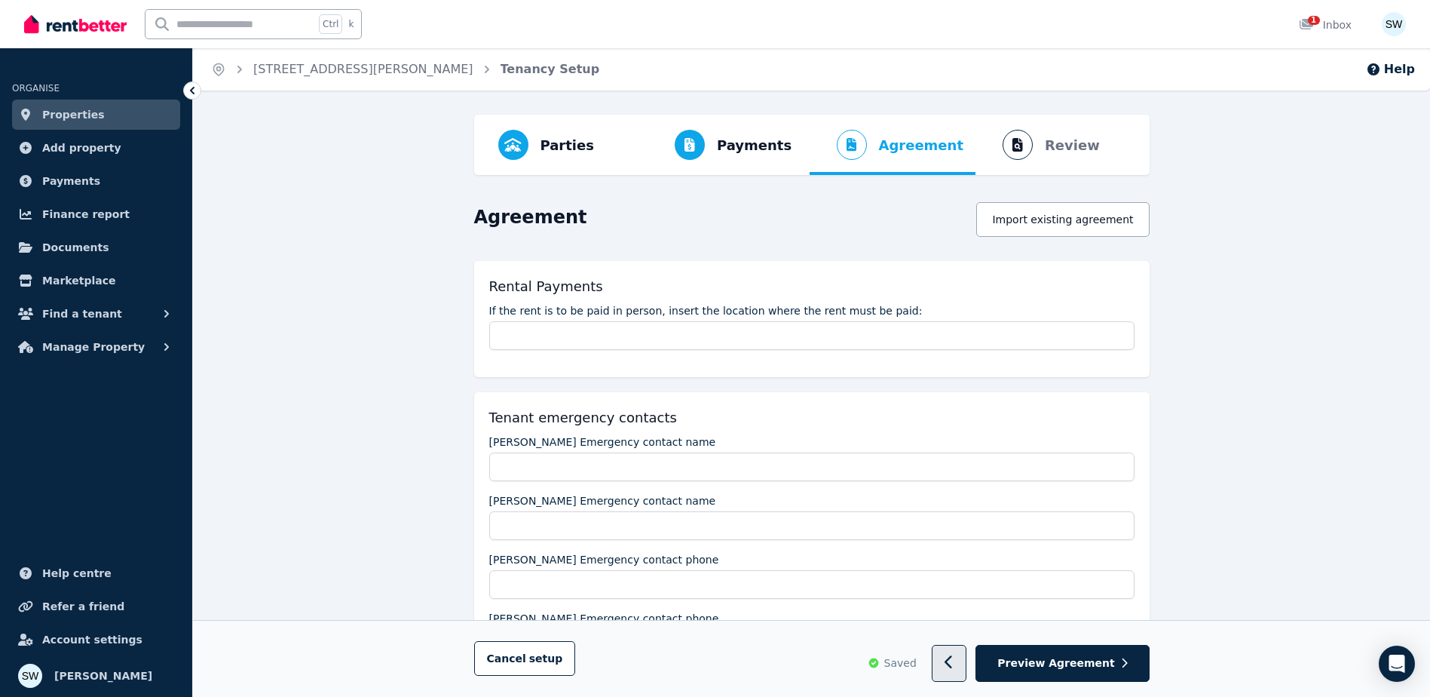
select select "**********"
select select "*"
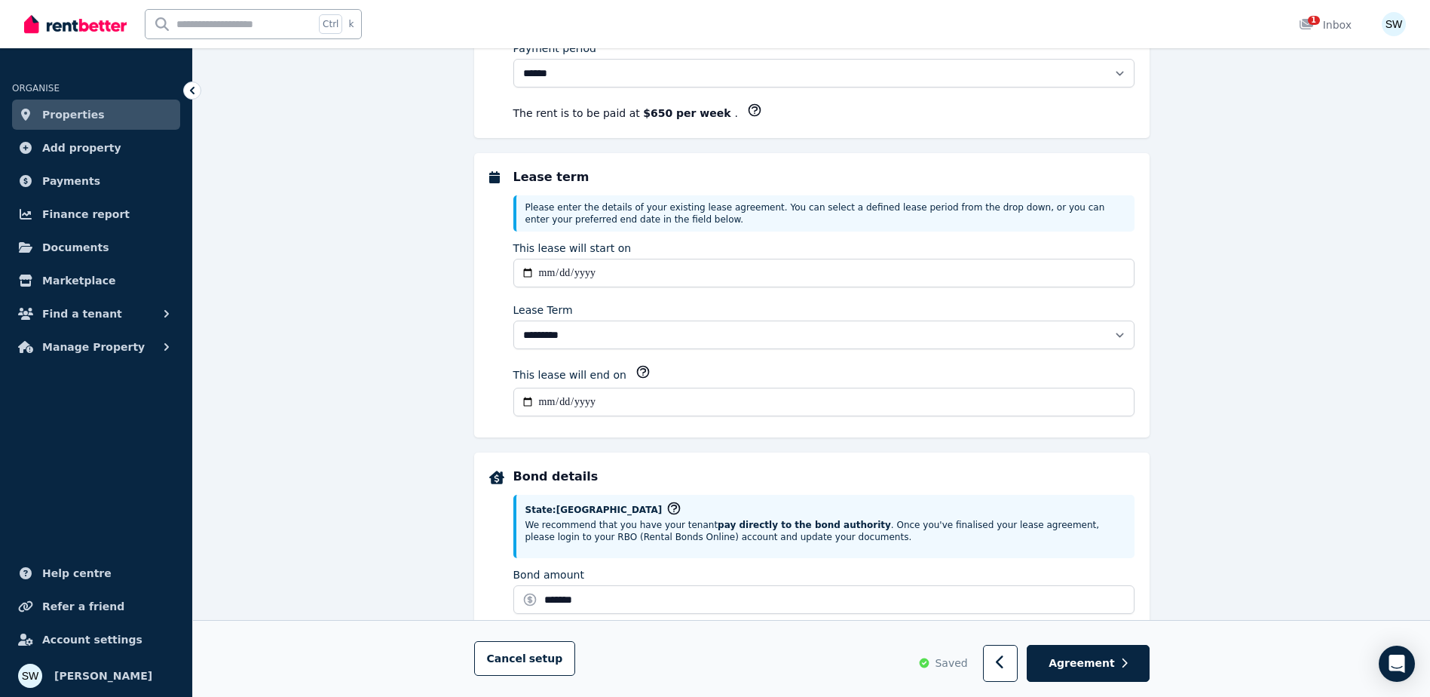
select select "**********"
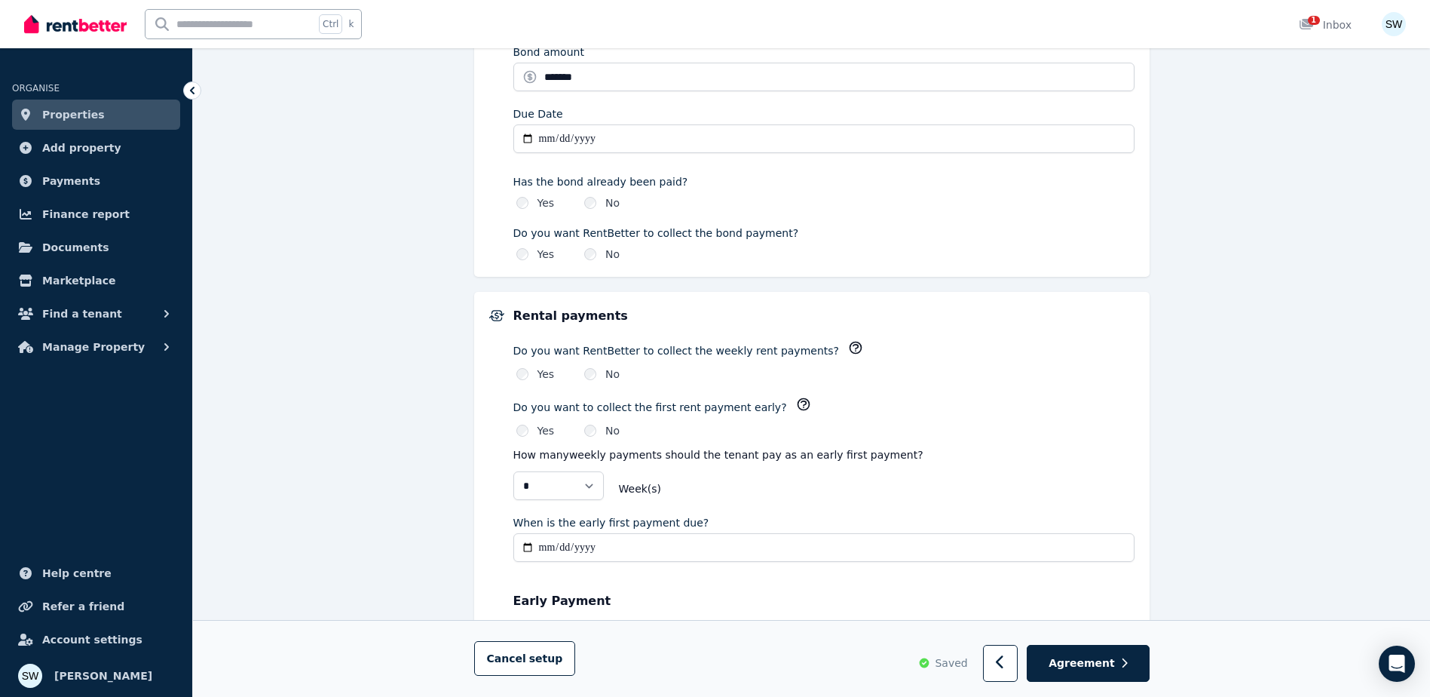
scroll to position [829, 0]
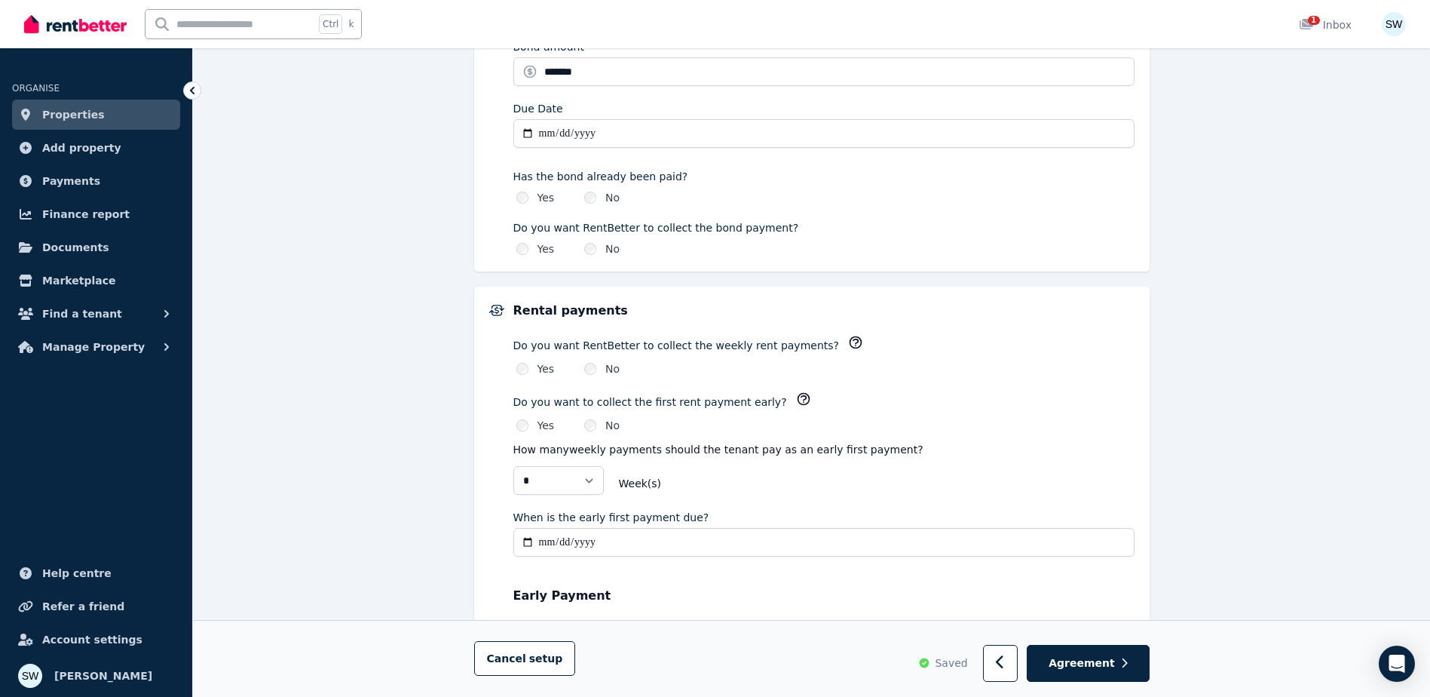
click at [605, 367] on label "No" at bounding box center [612, 368] width 14 height 15
click at [848, 342] on icon "button" at bounding box center [855, 342] width 15 height 15
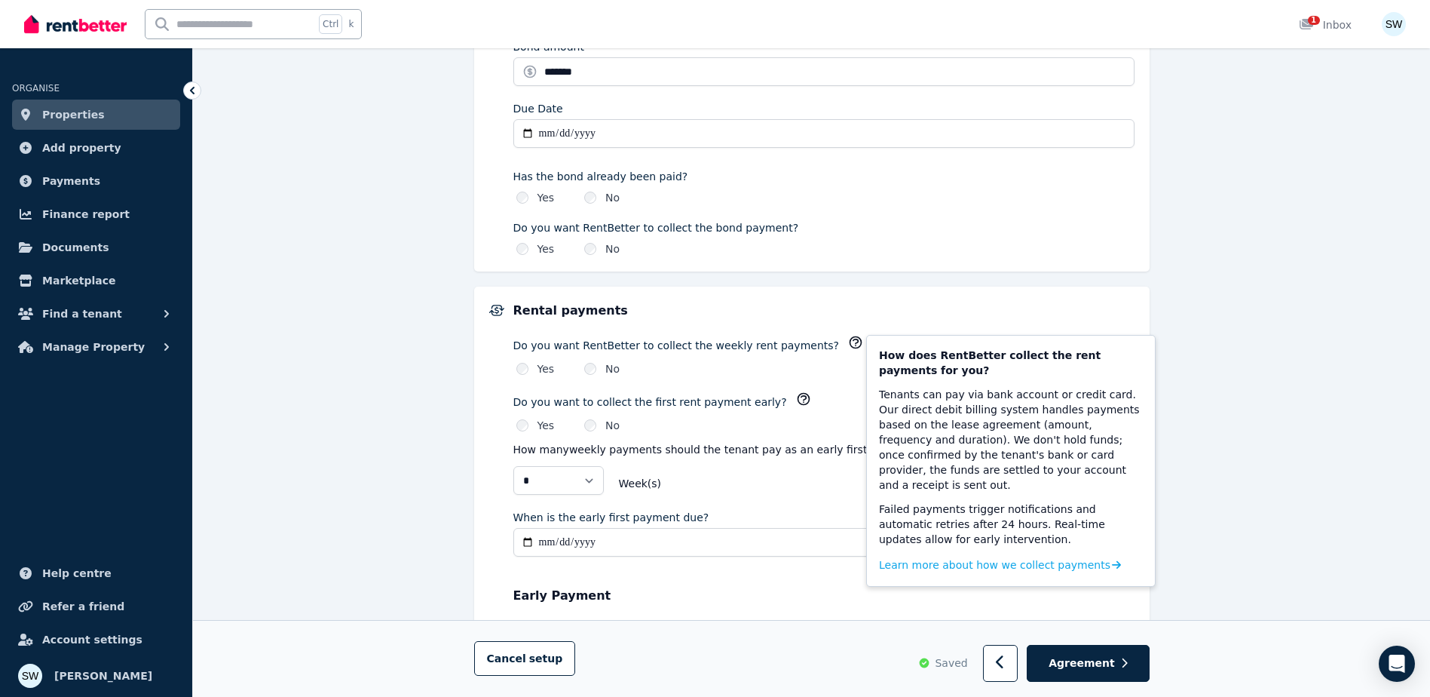
click at [1220, 354] on div "**********" at bounding box center [811, 265] width 1237 height 1960
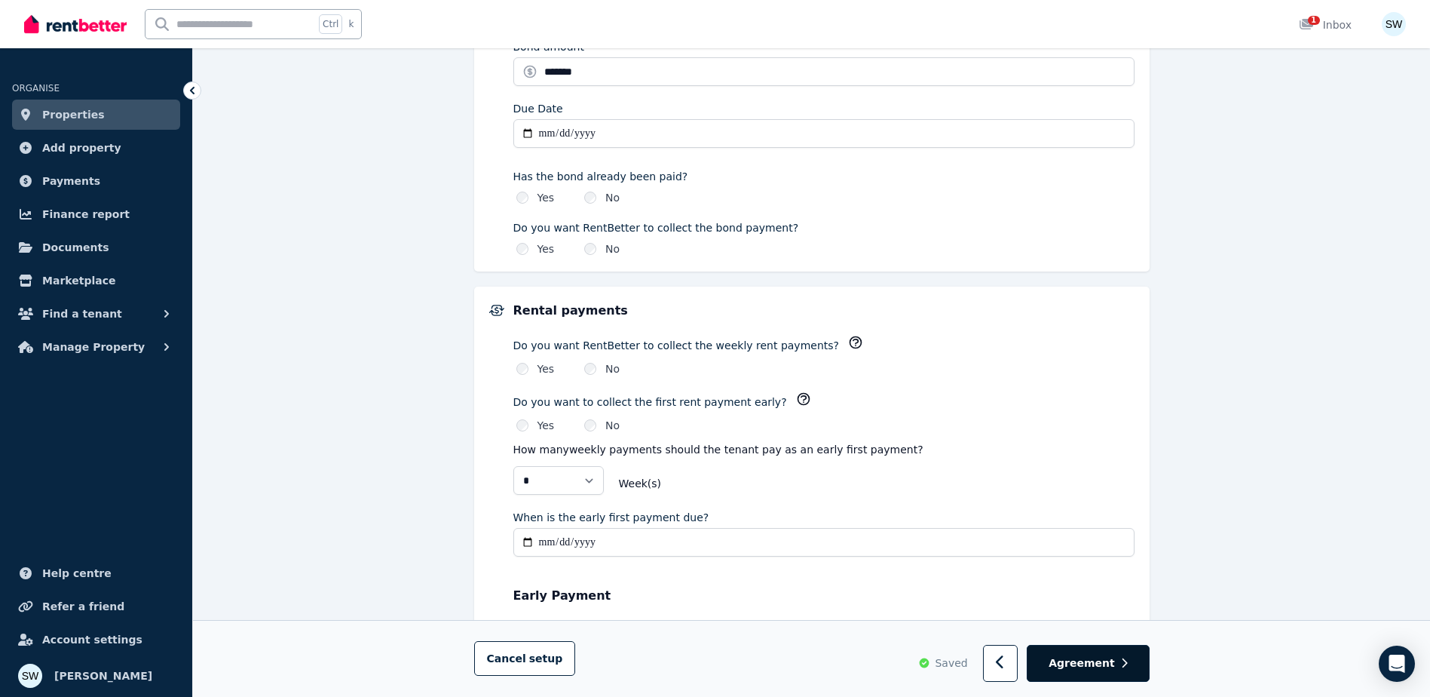
click at [1074, 657] on span "Agreement" at bounding box center [1082, 663] width 66 height 15
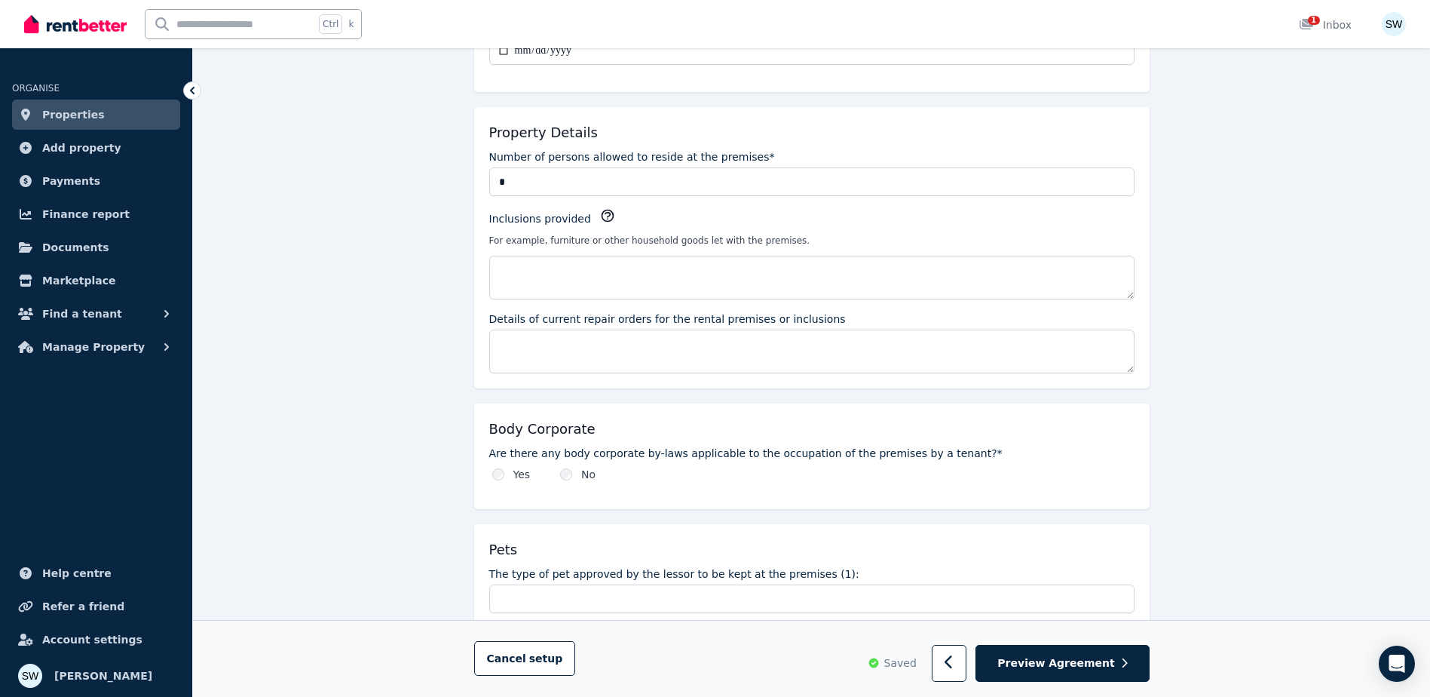
scroll to position [0, 0]
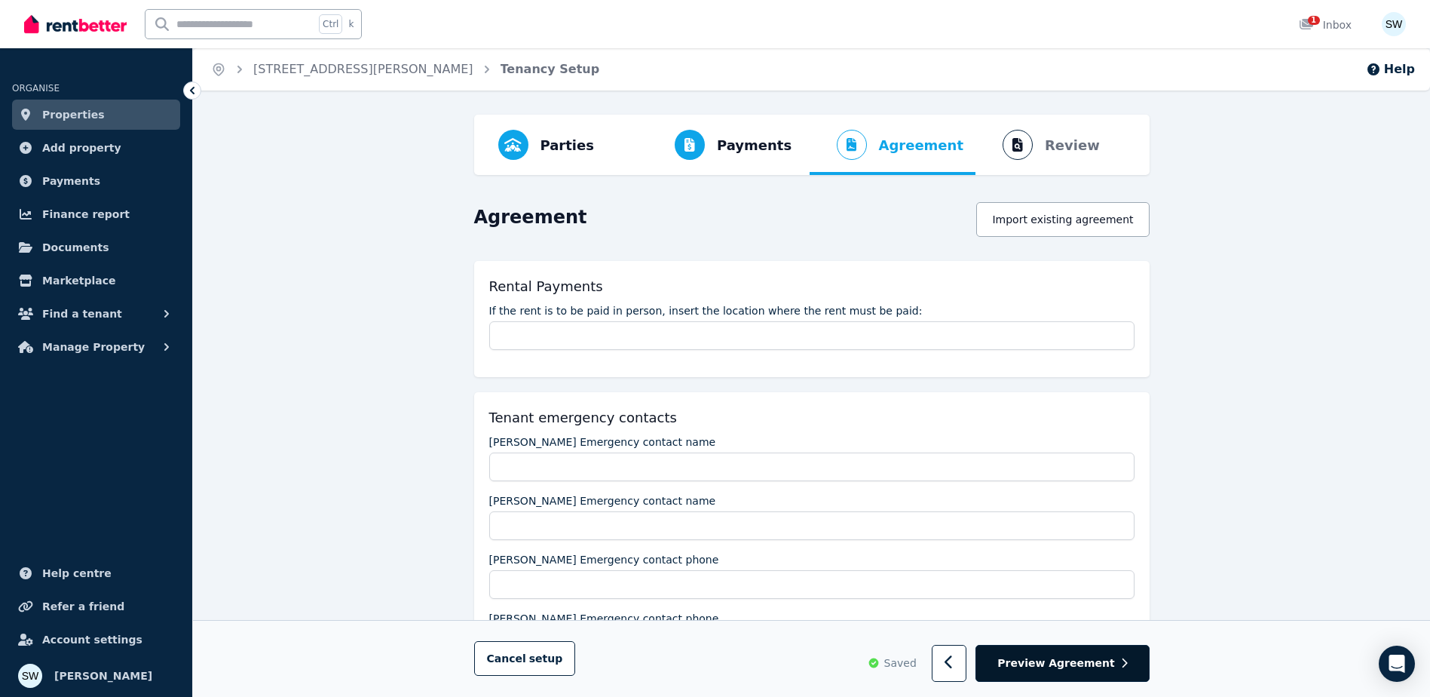
click at [1089, 651] on button "Preview Agreement" at bounding box center [1061, 663] width 173 height 37
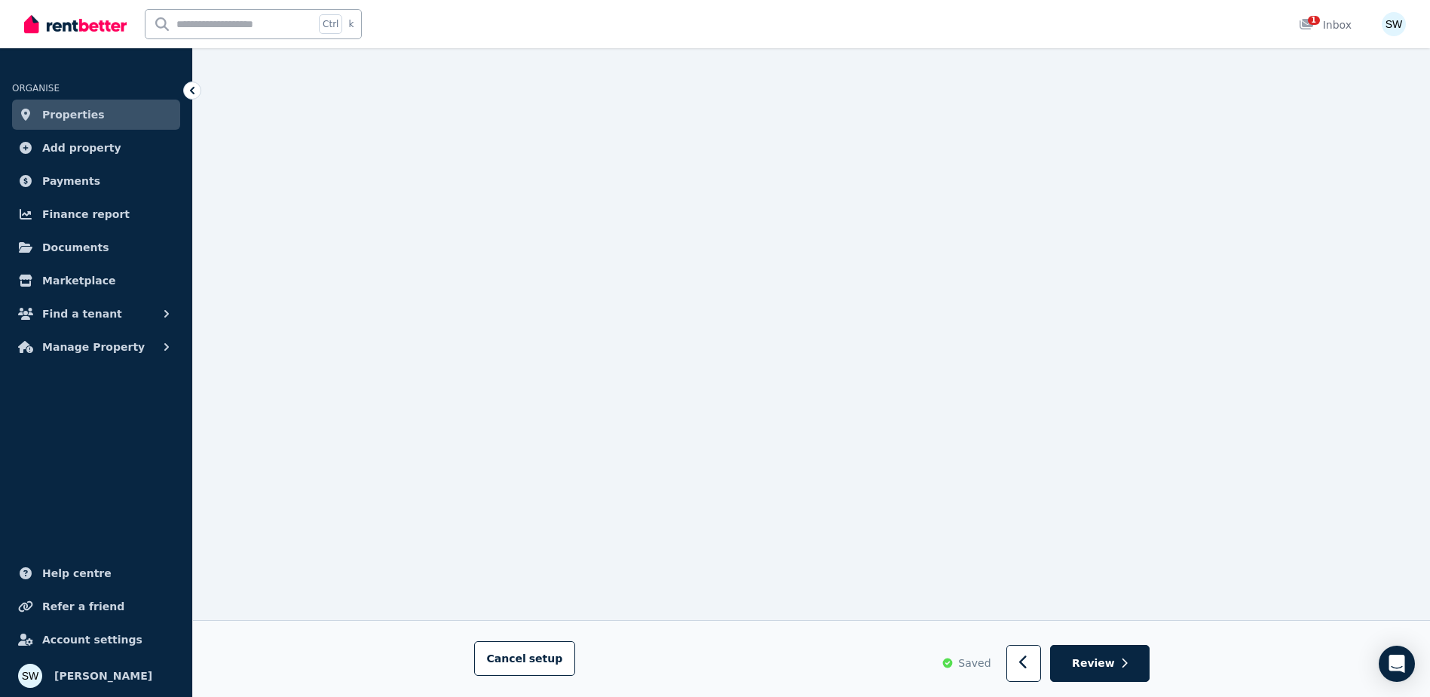
scroll to position [11828, 0]
click at [1096, 660] on span "Review" at bounding box center [1093, 663] width 43 height 15
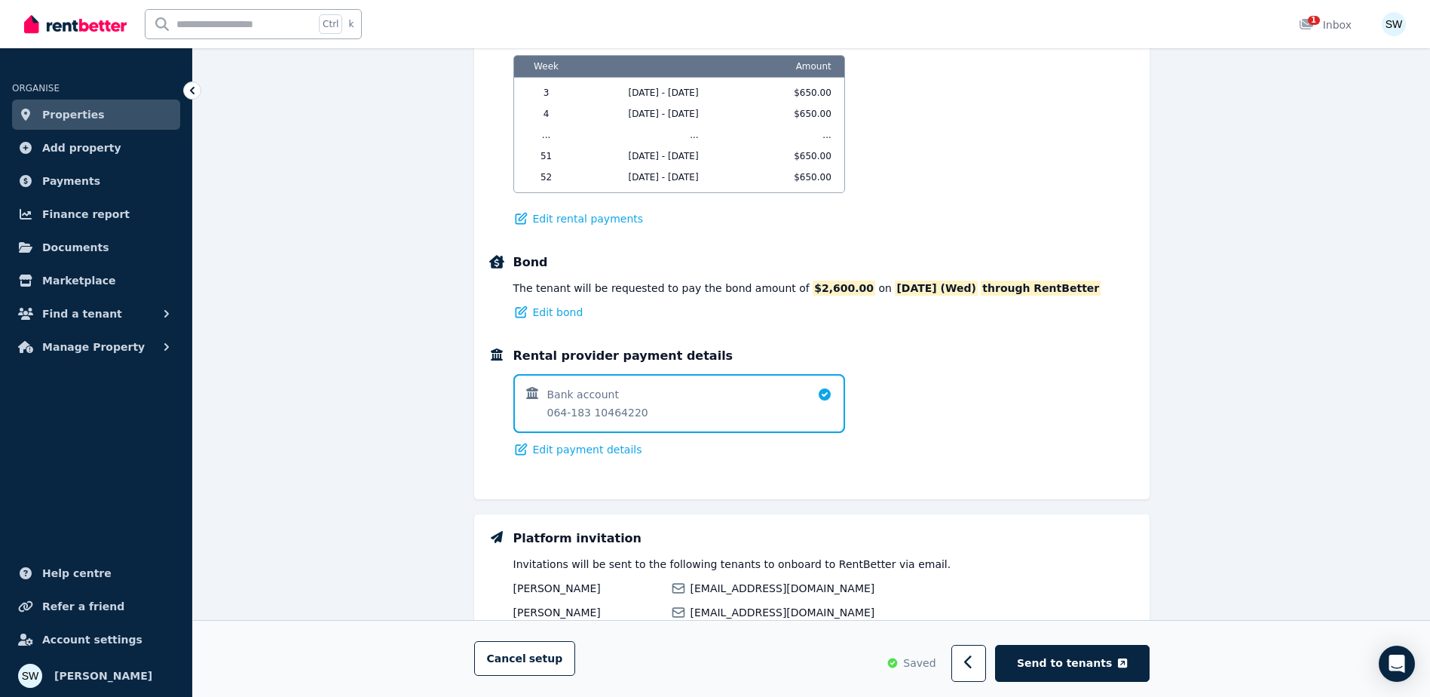
scroll to position [928, 0]
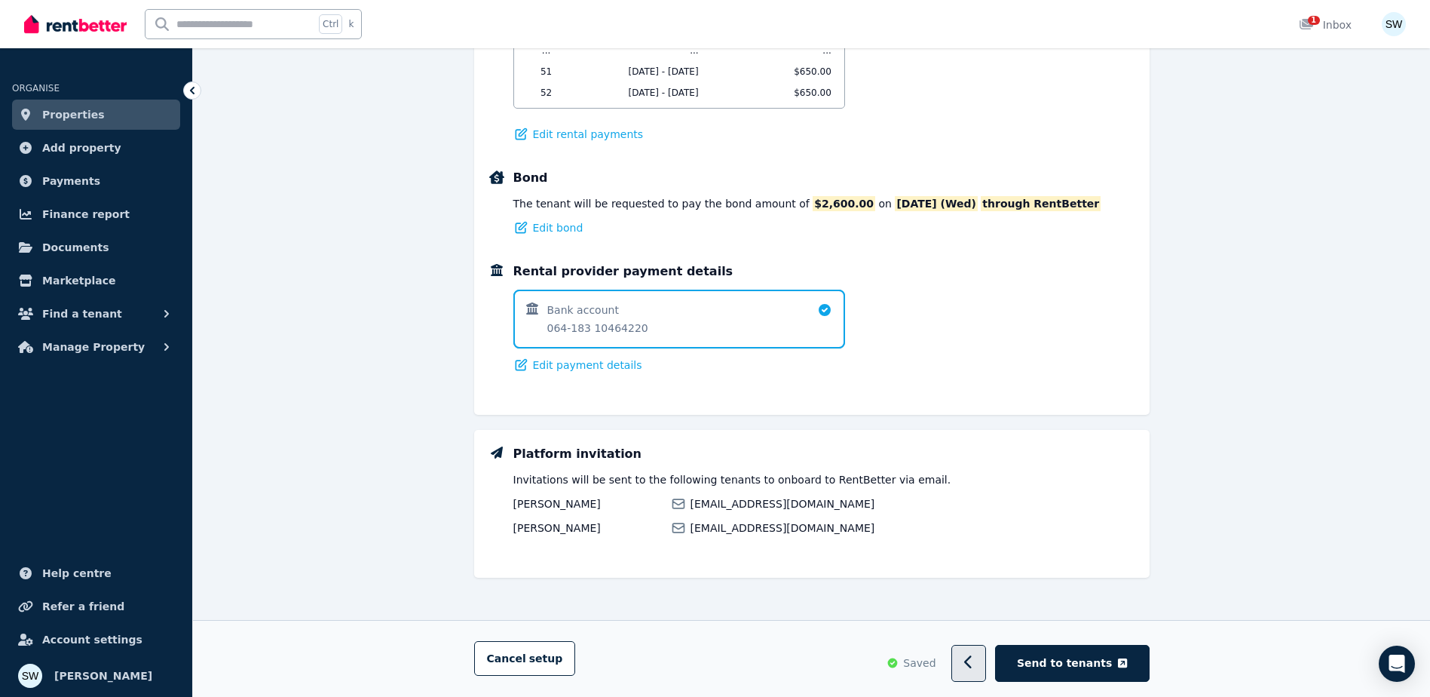
click at [987, 670] on button "button" at bounding box center [968, 663] width 35 height 37
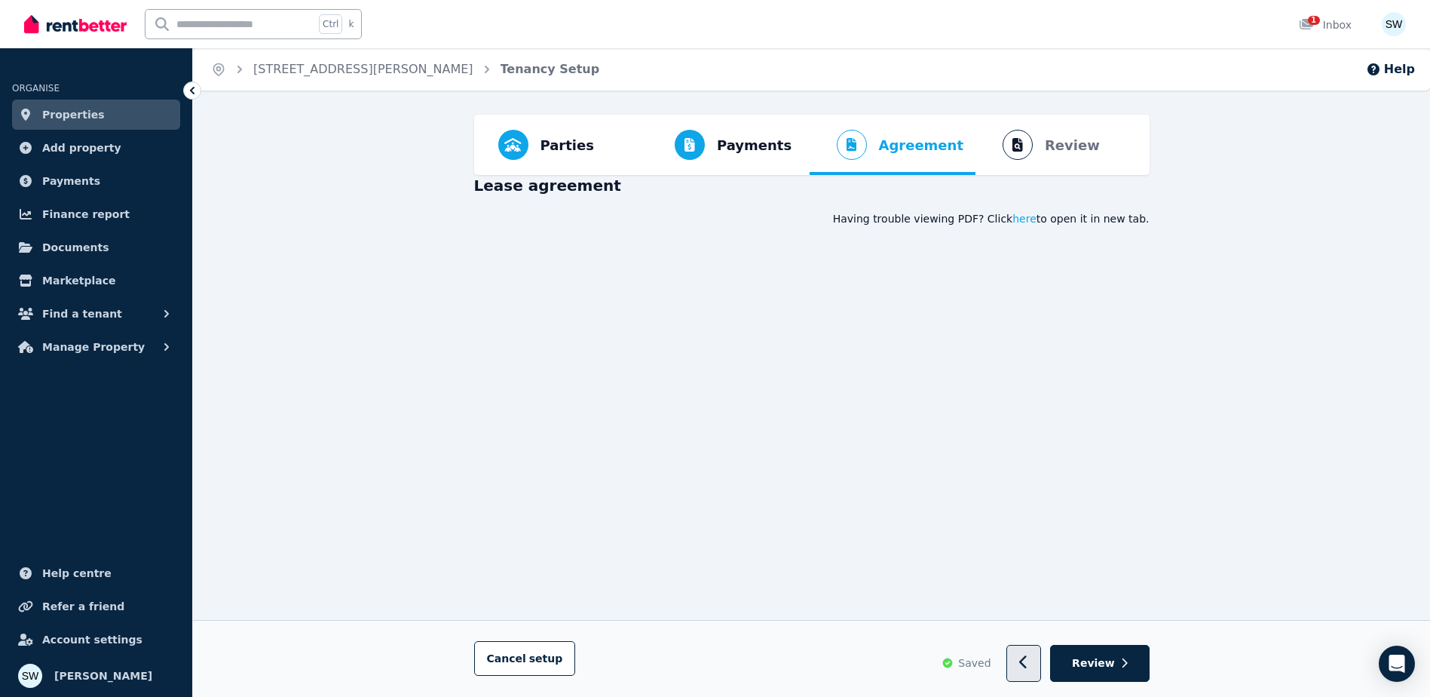
click at [1020, 663] on button "button" at bounding box center [1023, 663] width 35 height 37
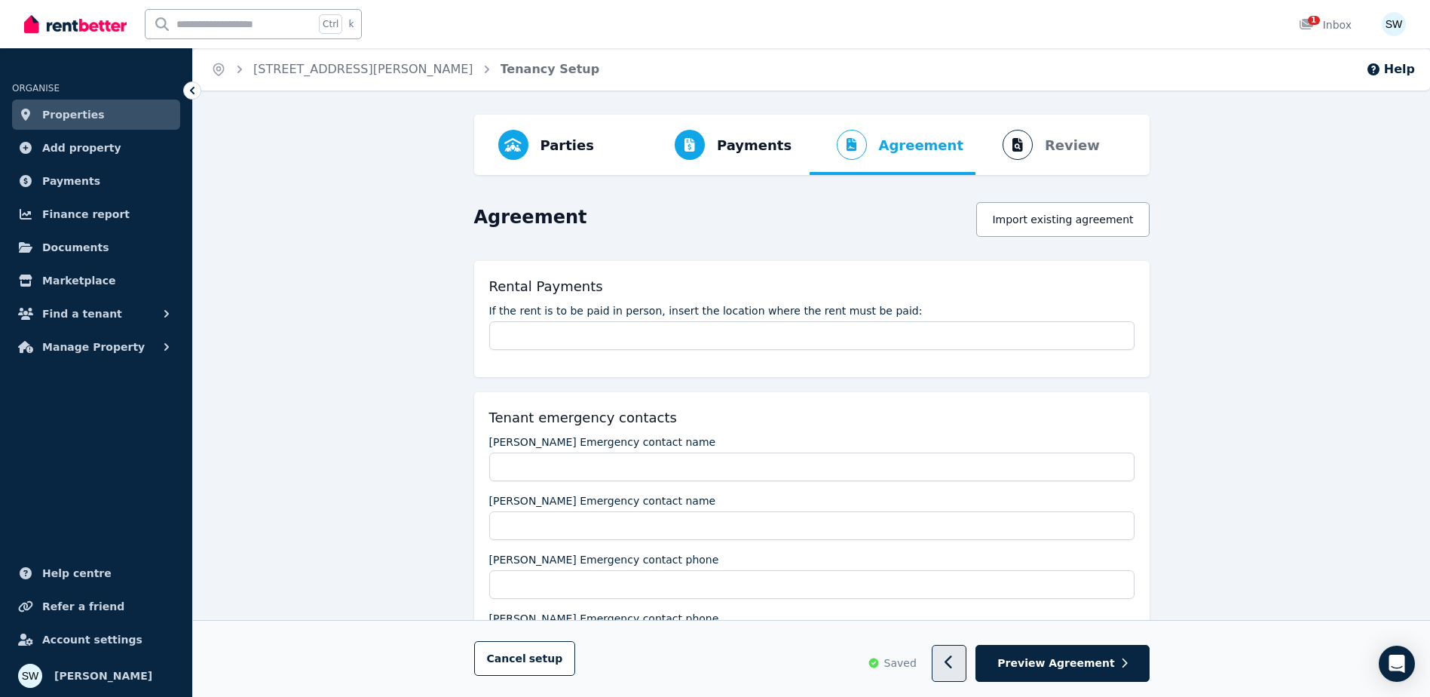
click at [967, 673] on button "button" at bounding box center [949, 663] width 35 height 37
select select "**********"
select select "*"
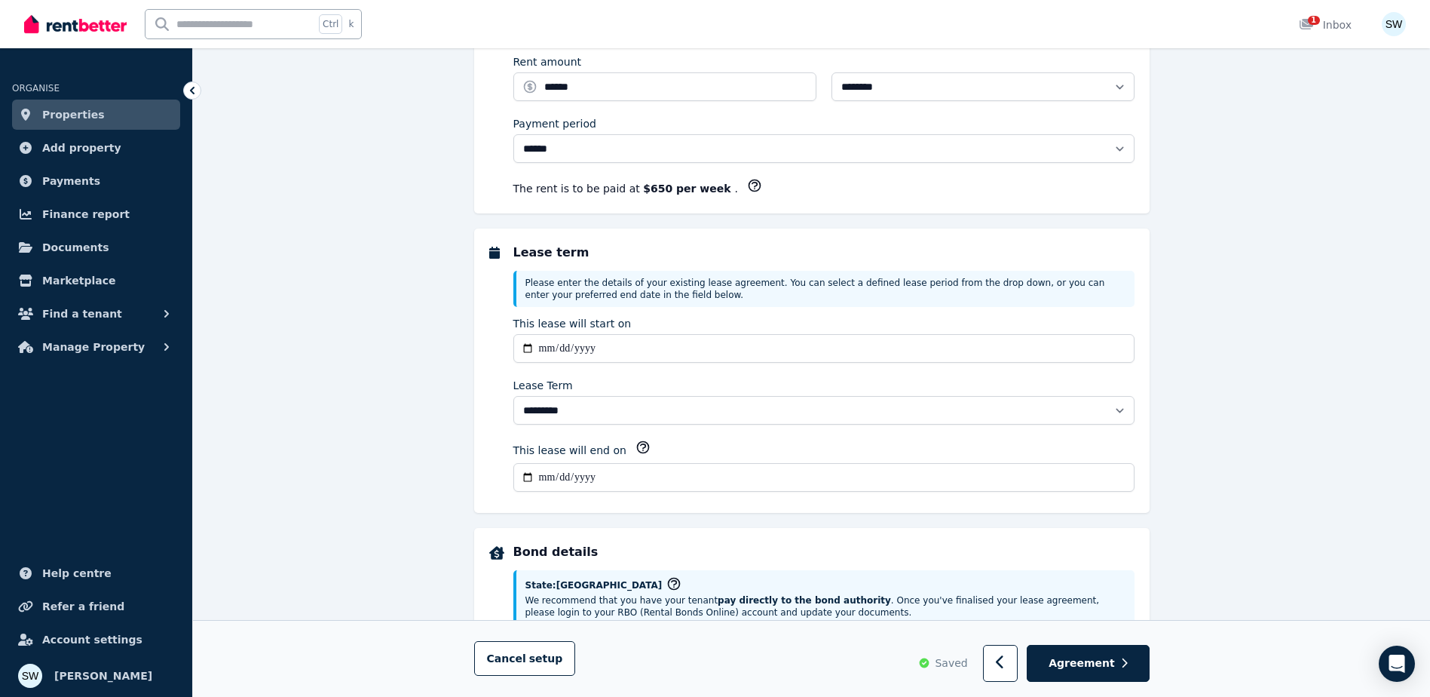
select select "**********"
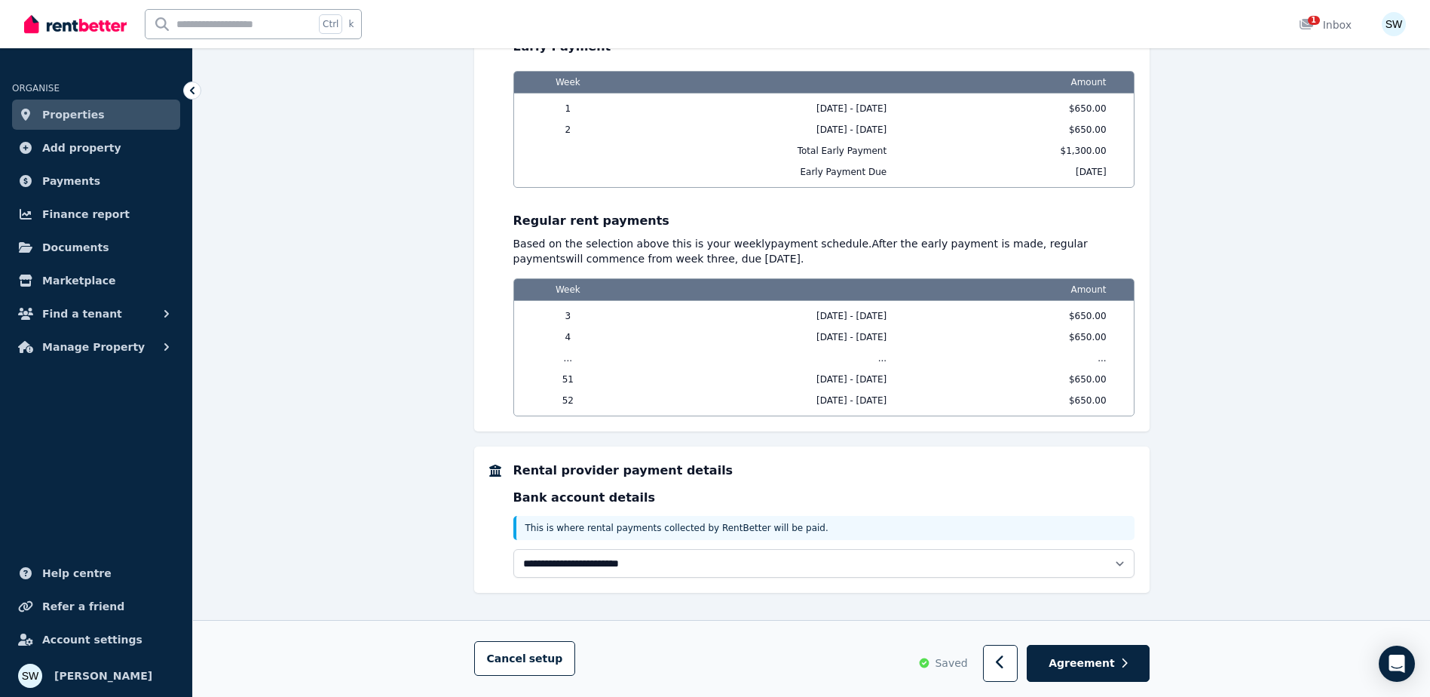
scroll to position [1389, 0]
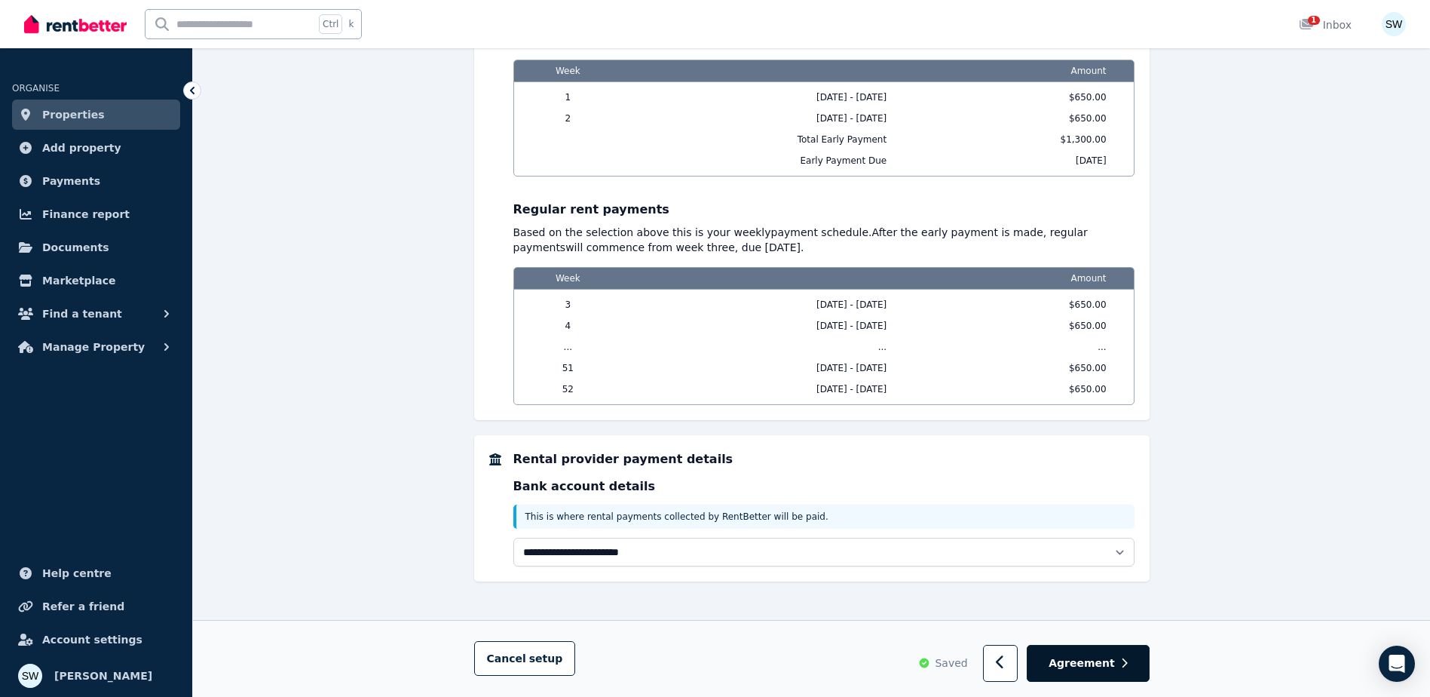
click at [1107, 672] on button "Agreement" at bounding box center [1088, 663] width 122 height 37
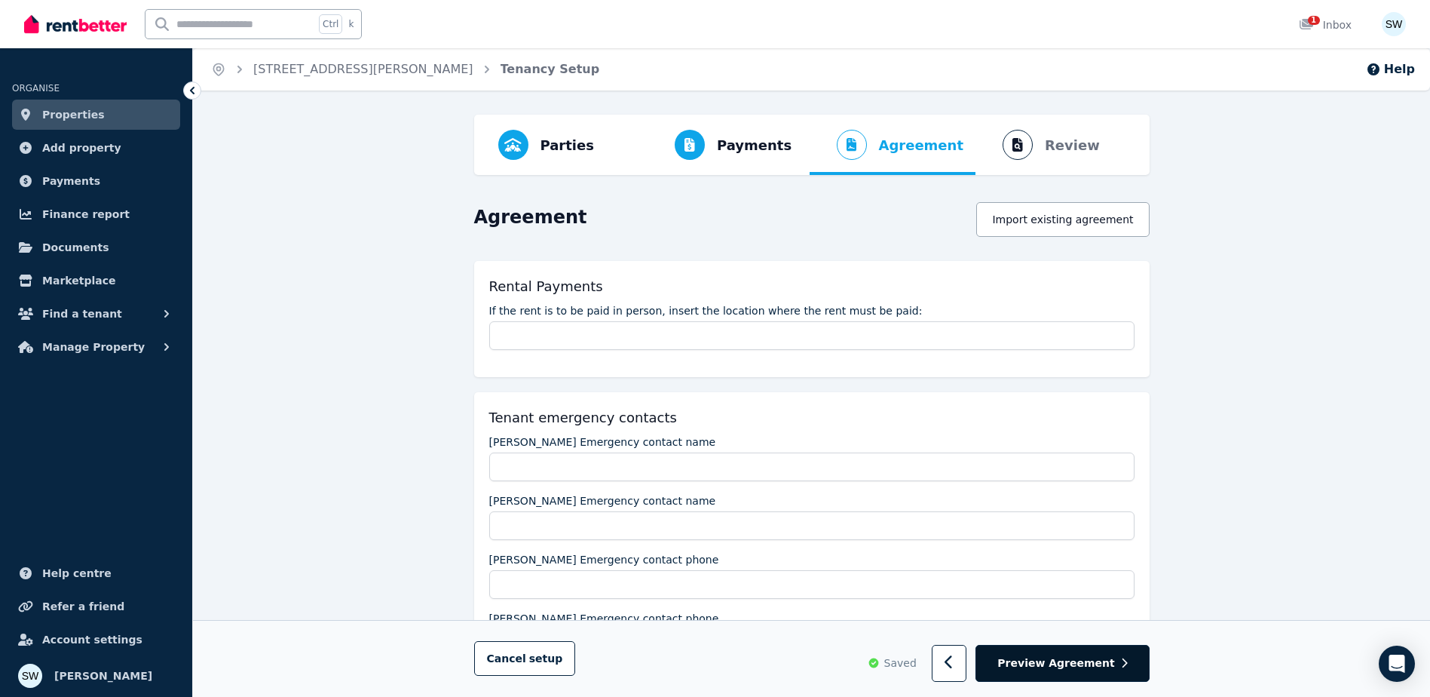
click at [1098, 672] on button "Preview Agreement" at bounding box center [1061, 663] width 173 height 37
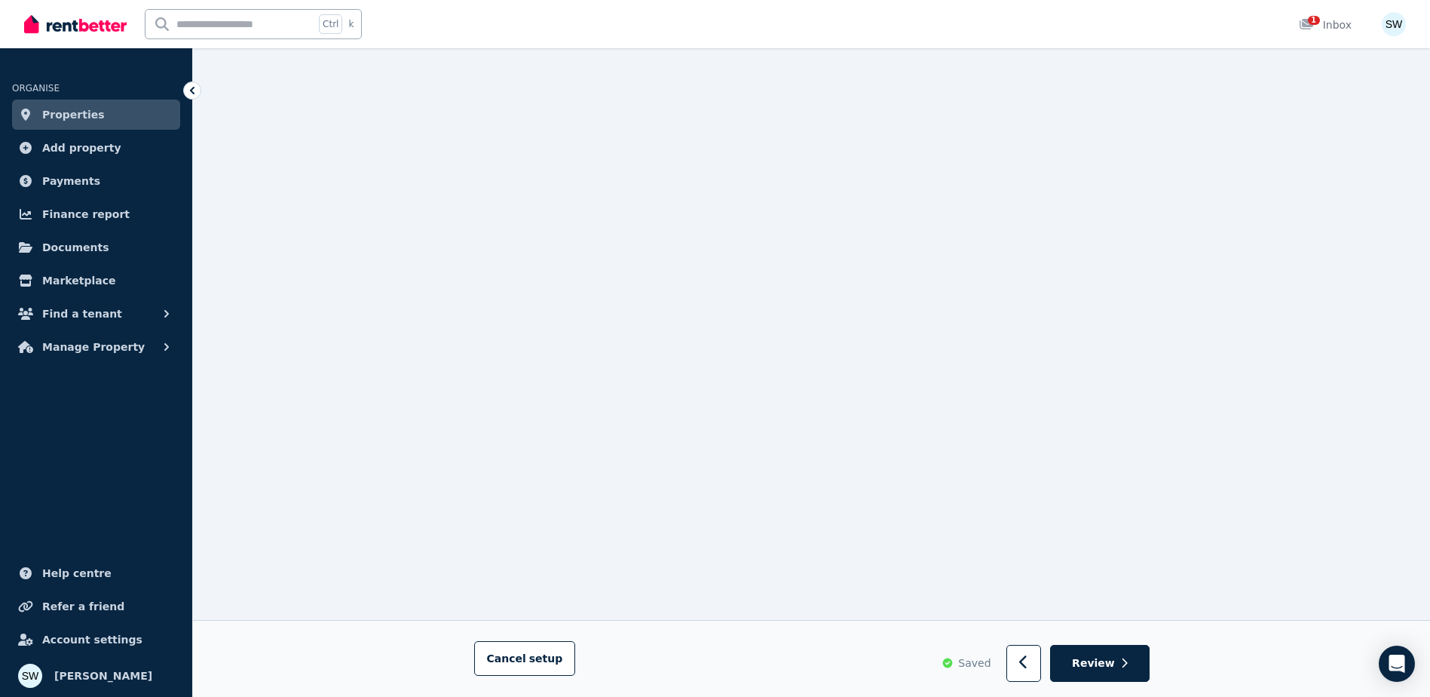
scroll to position [11684, 0]
click at [1104, 656] on span "Review" at bounding box center [1093, 663] width 43 height 15
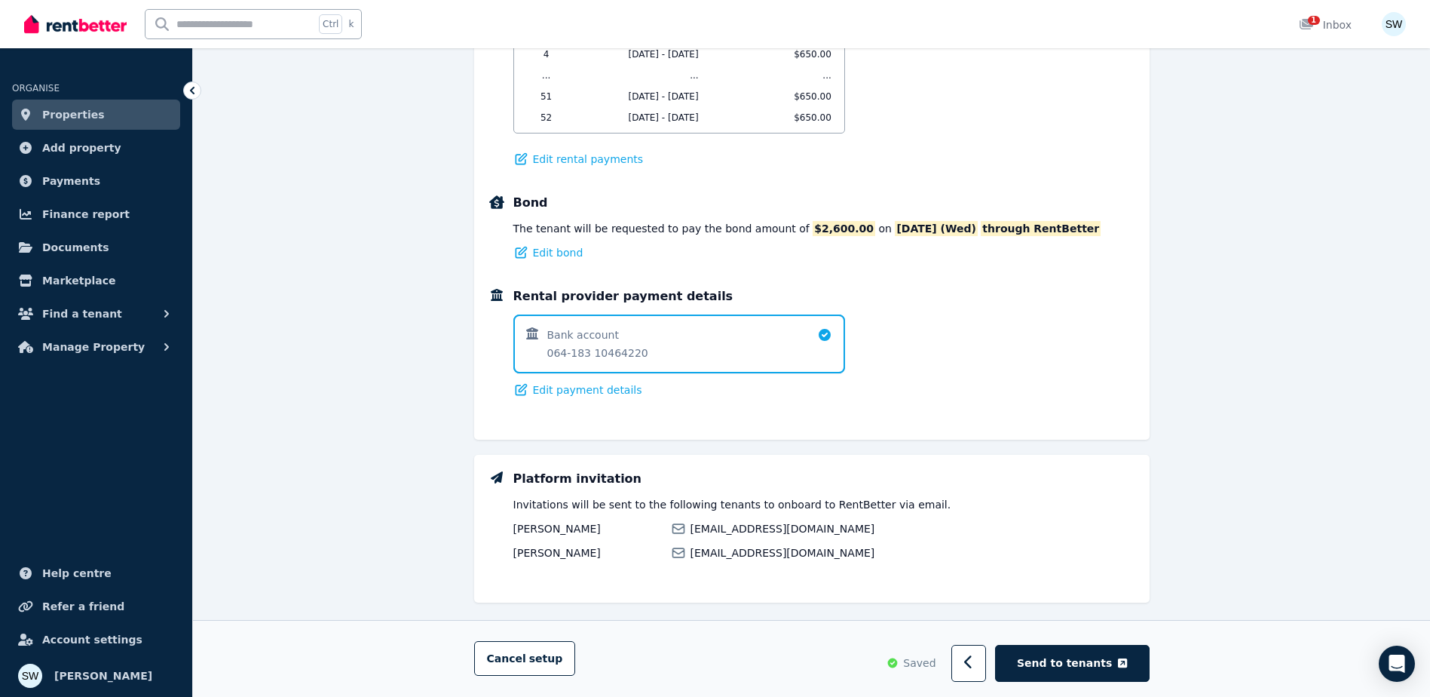
scroll to position [1129, 0]
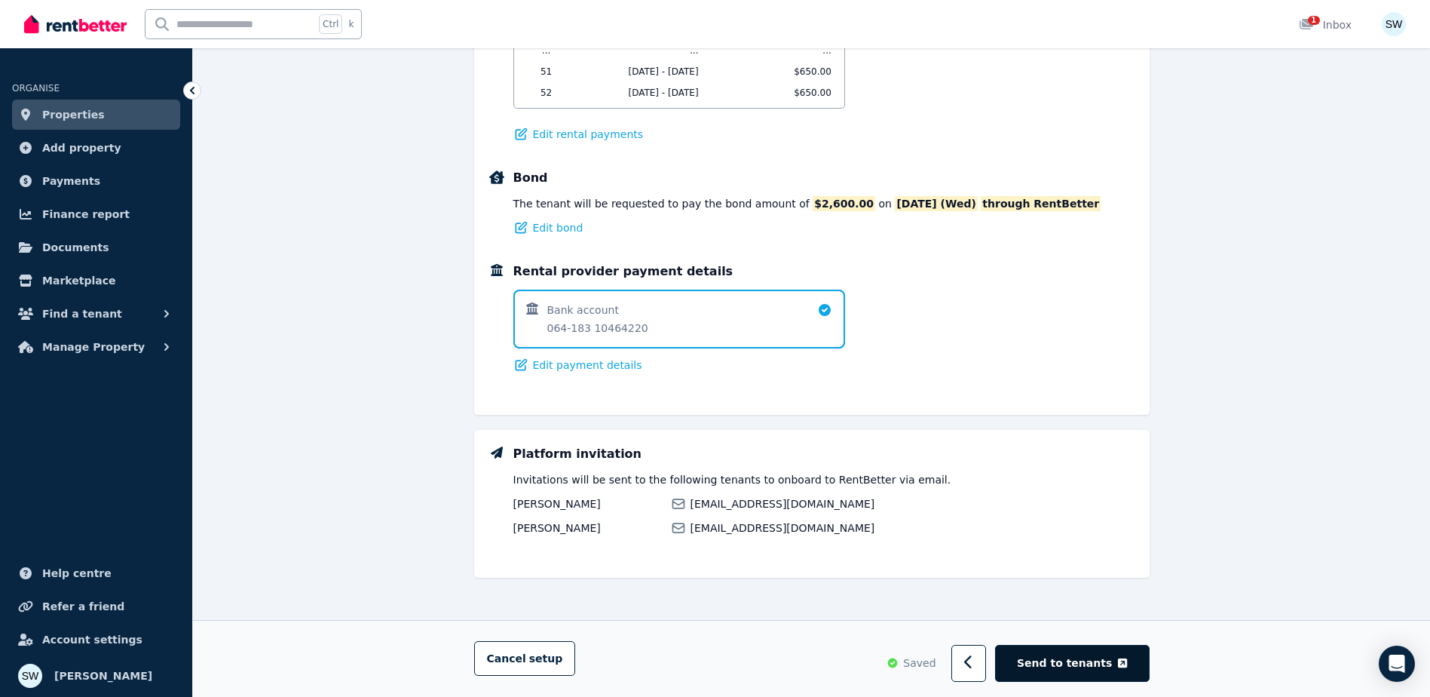
click at [1087, 667] on span "Send to tenants" at bounding box center [1064, 662] width 95 height 15
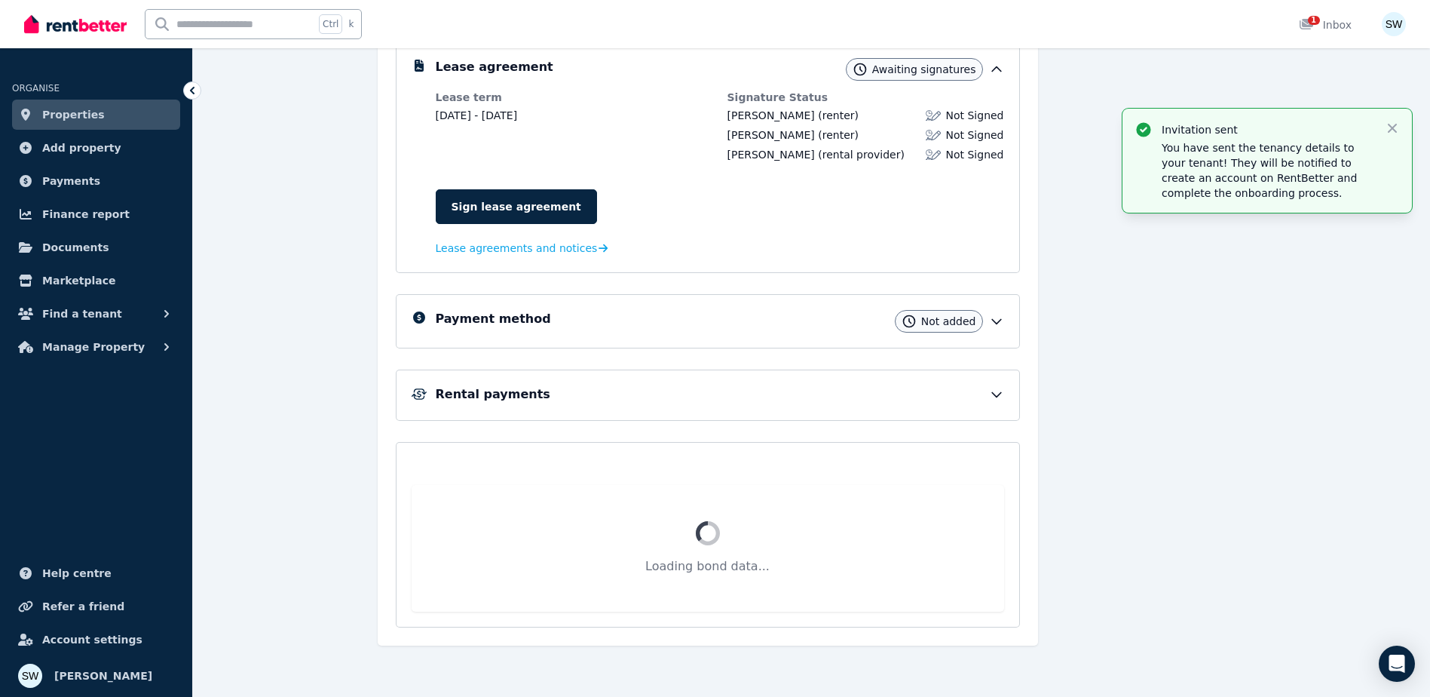
scroll to position [178, 0]
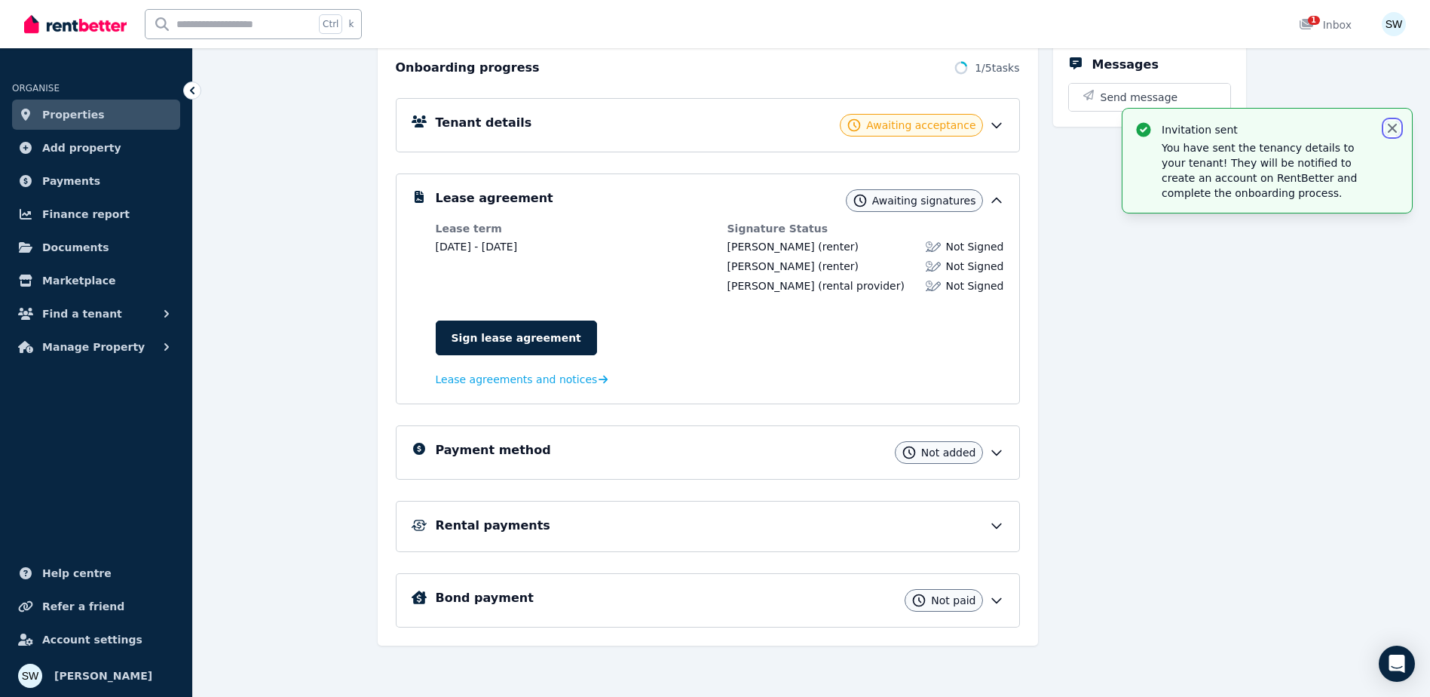
click at [1393, 130] on icon "button" at bounding box center [1392, 128] width 9 height 9
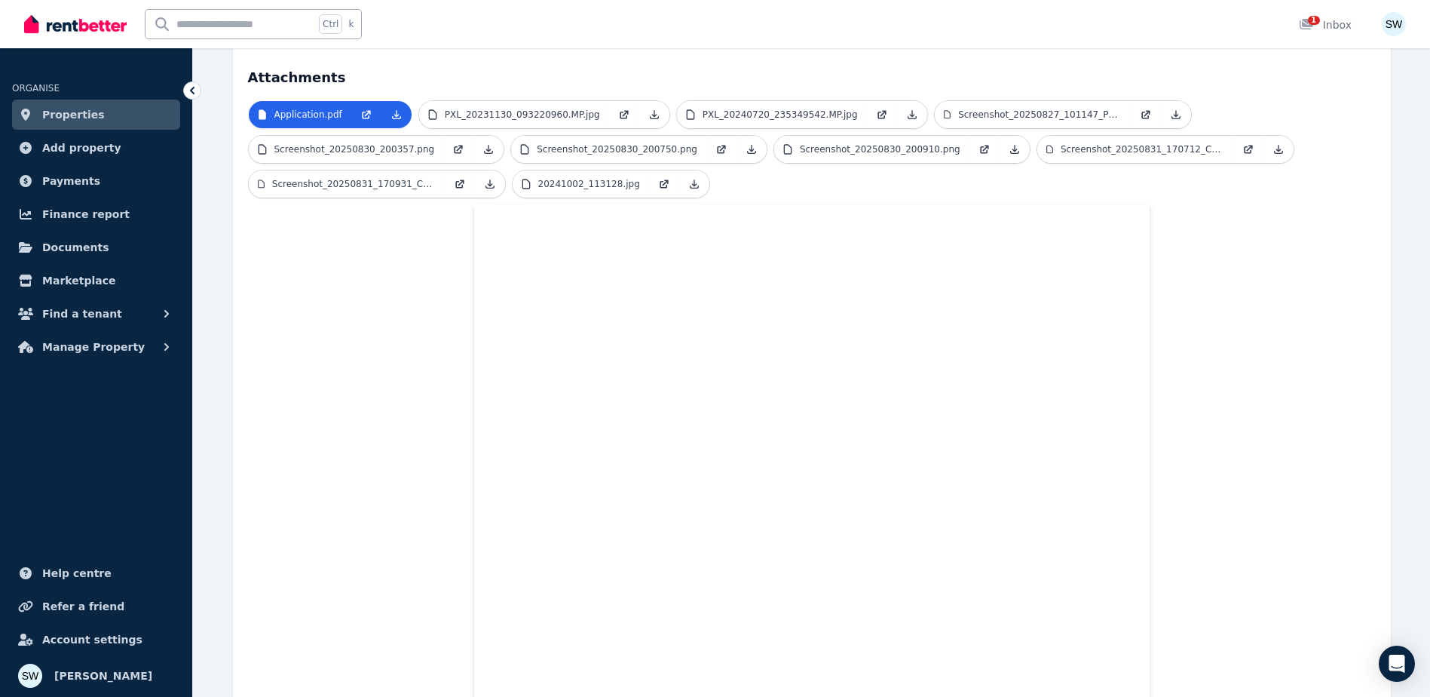
scroll to position [377, 0]
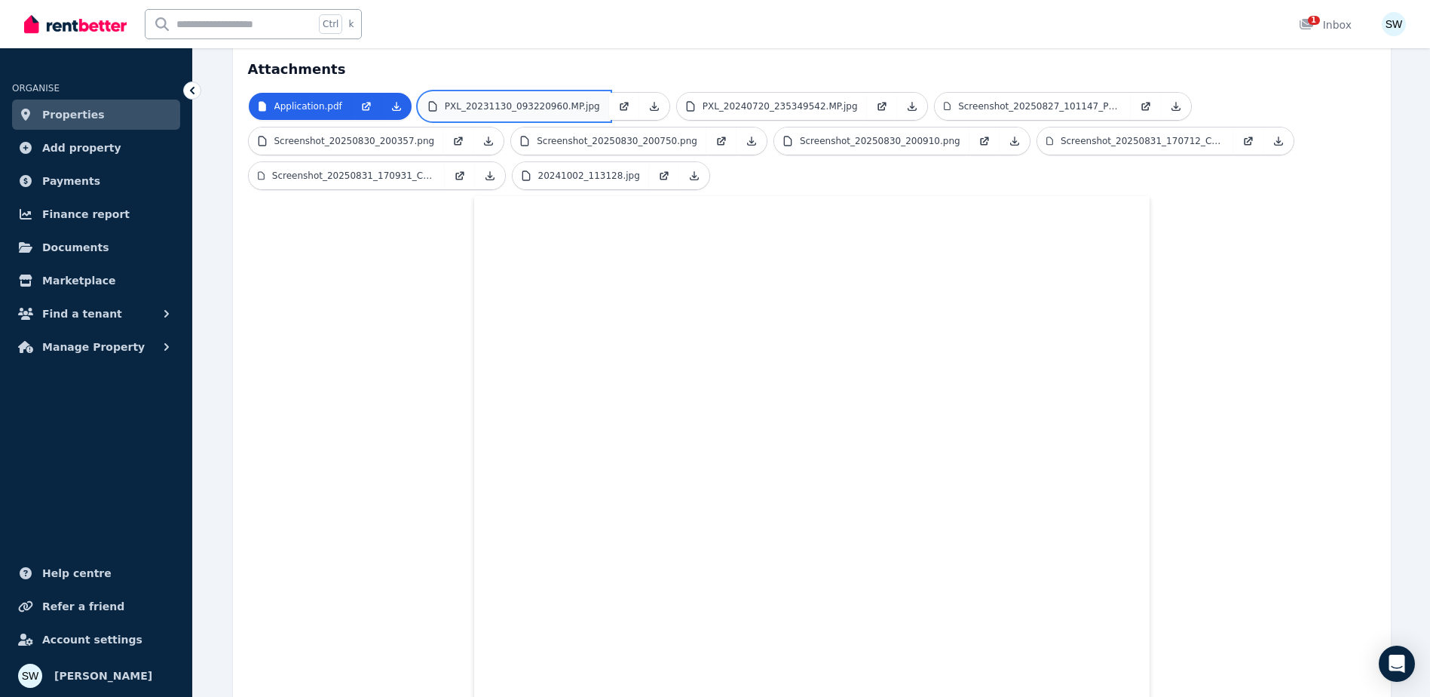
click at [502, 100] on p "PXL_20231130_093220960.MP.jpg" at bounding box center [522, 106] width 155 height 12
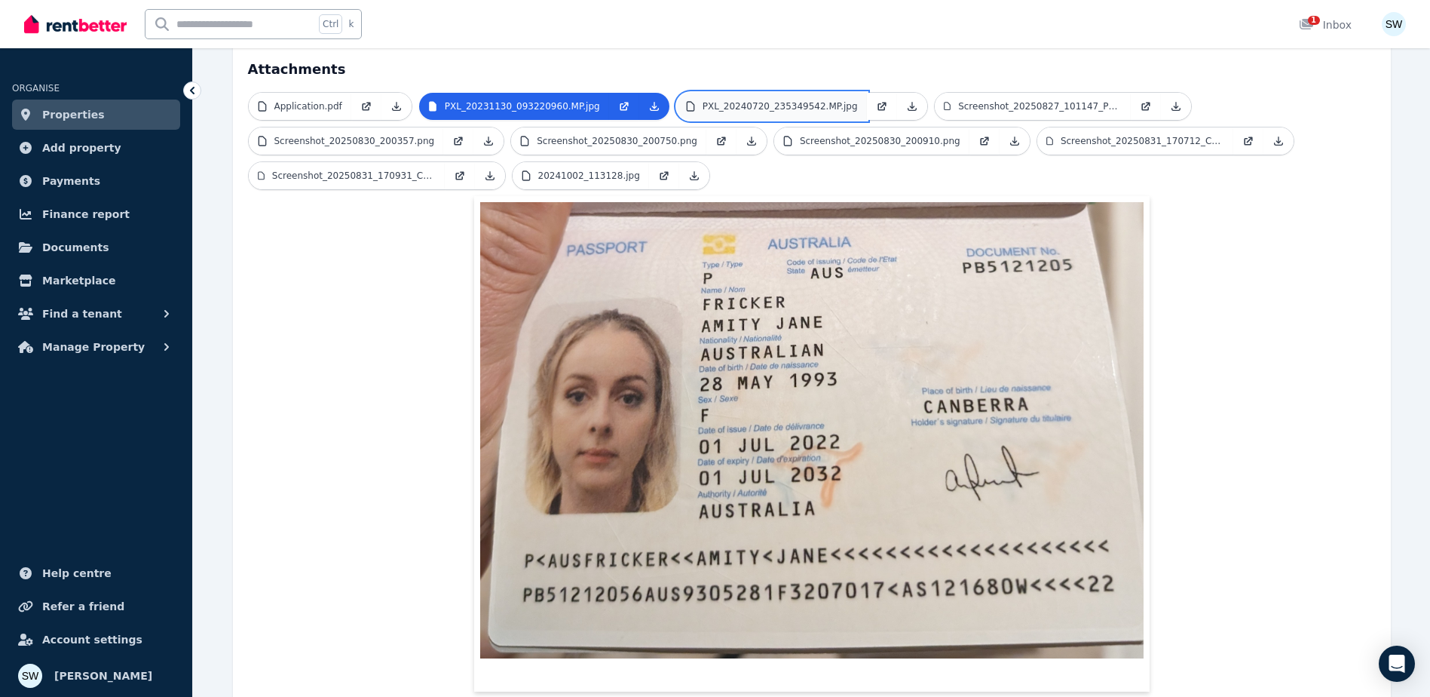
click at [749, 93] on link "PXL_20240720_235349542.MP.jpg" at bounding box center [772, 106] width 190 height 27
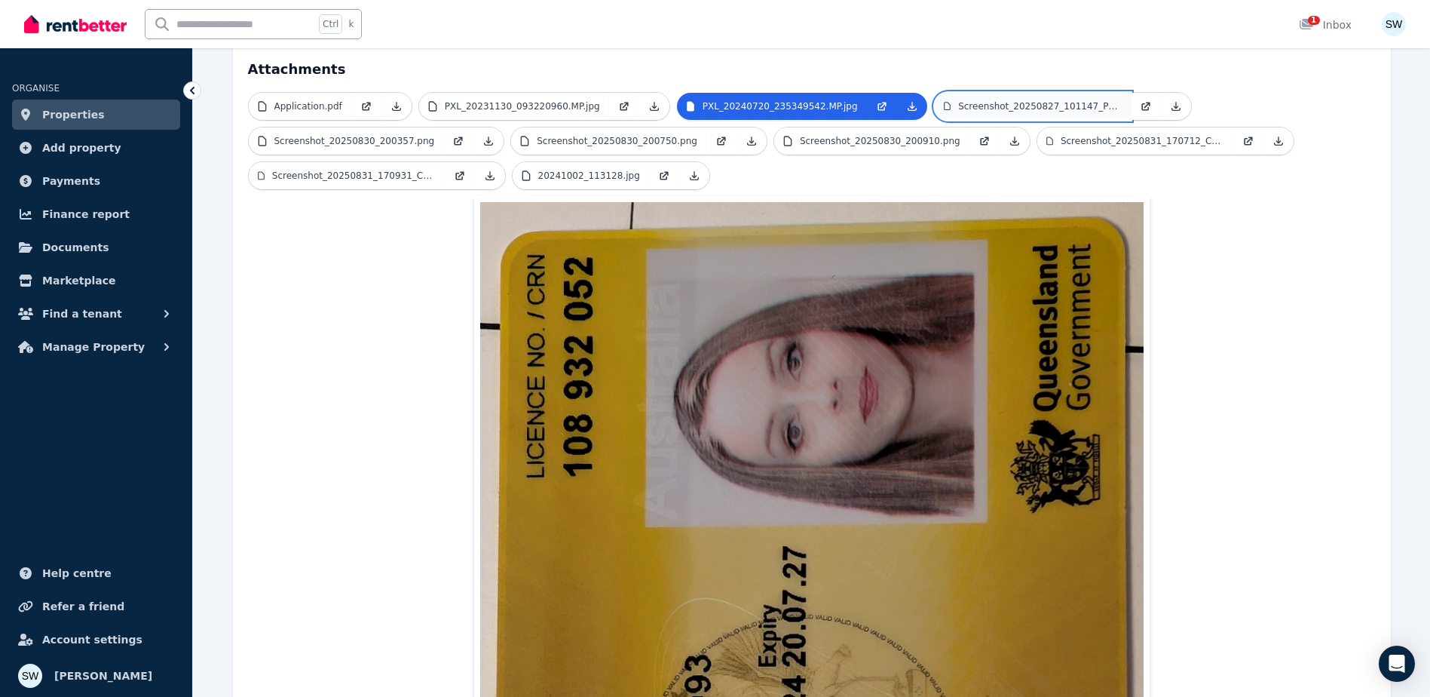
click at [963, 100] on p "Screenshot_20250827_101147_Photos.jpg" at bounding box center [1039, 106] width 163 height 12
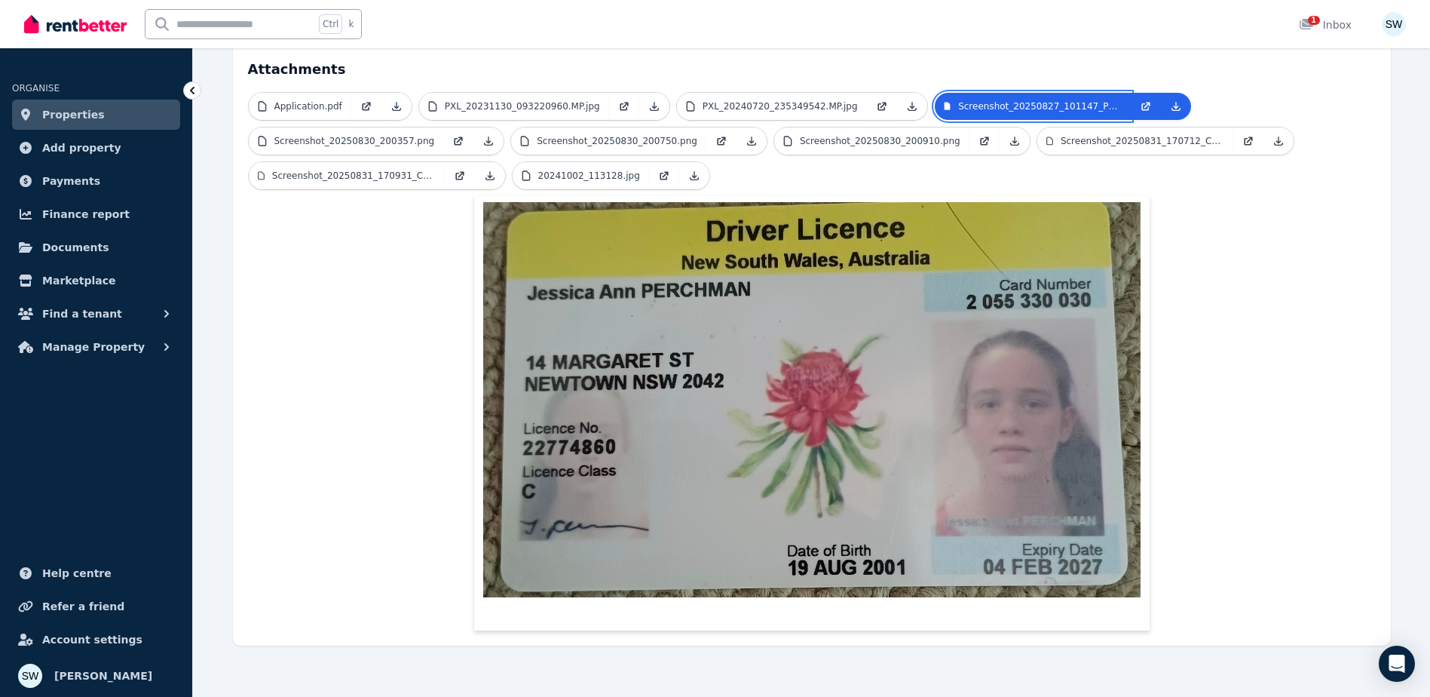
scroll to position [347, 0]
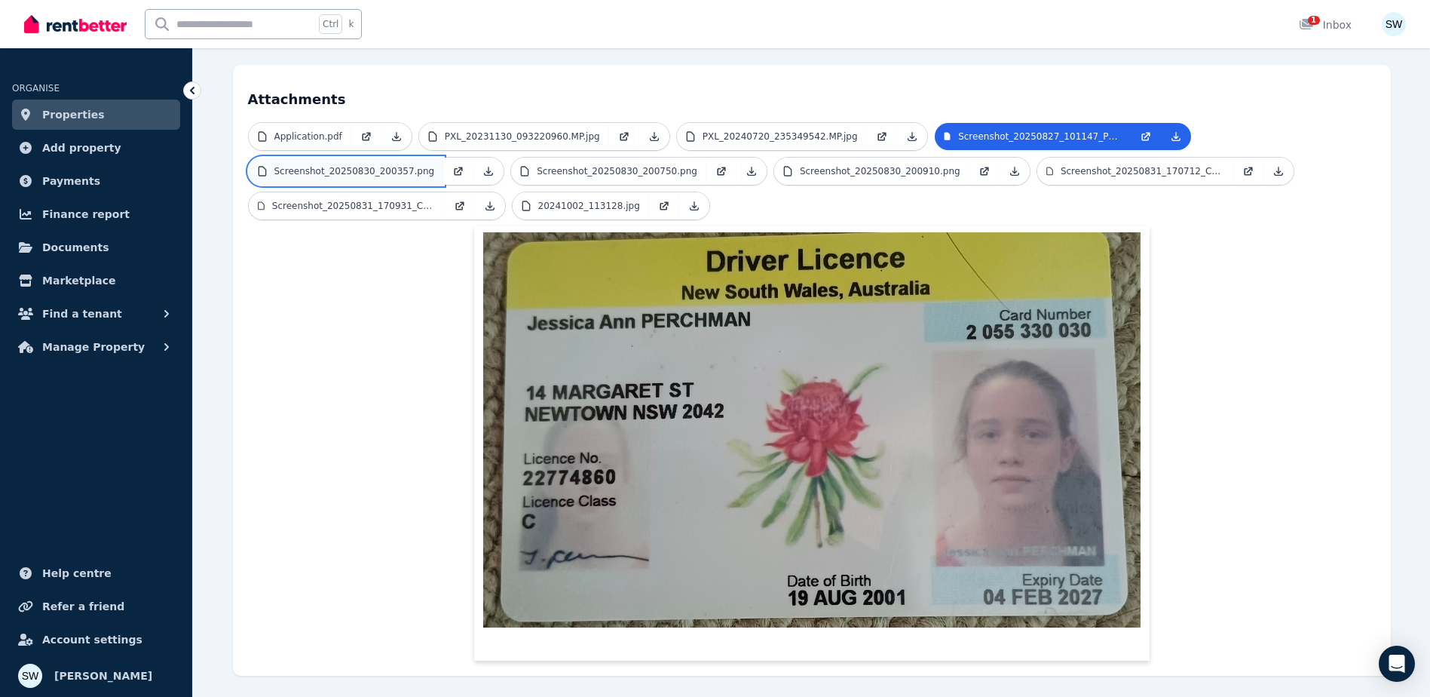
click at [342, 165] on p "Screenshot_20250830_200357.png" at bounding box center [354, 171] width 161 height 12
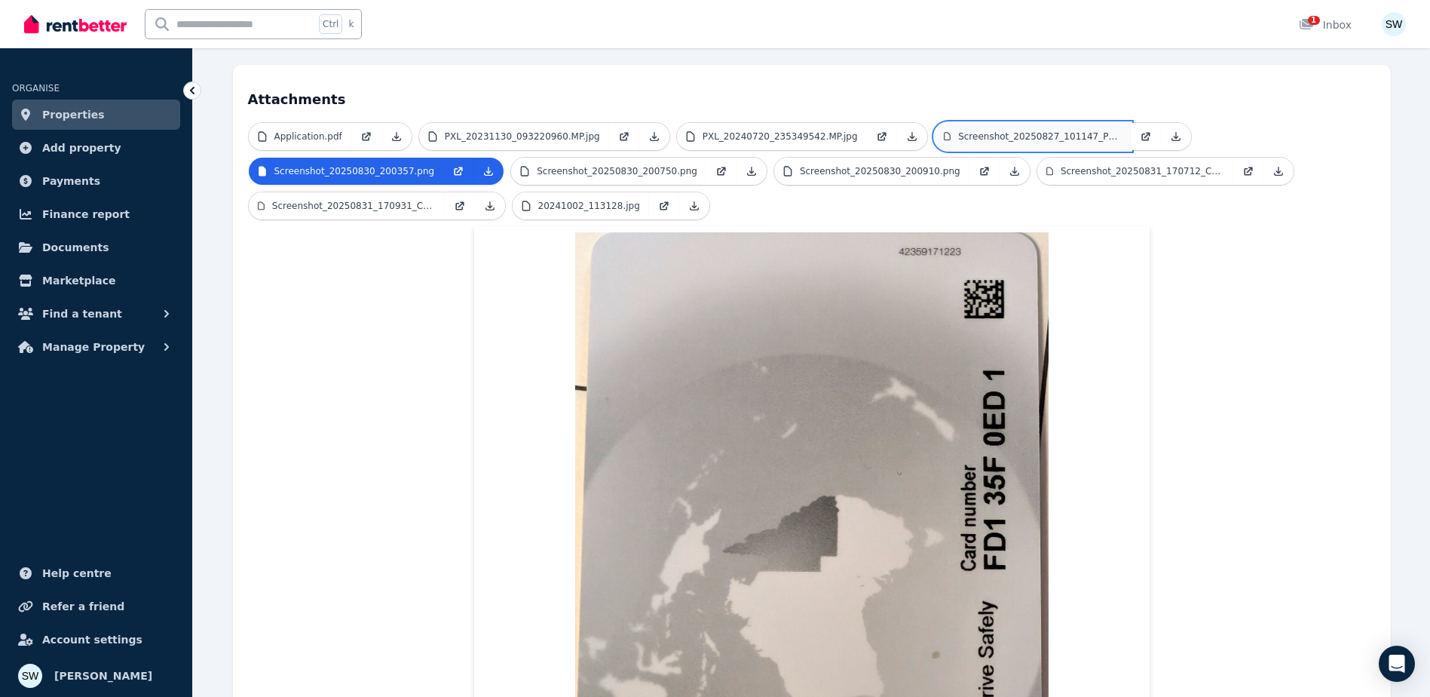
click at [991, 123] on link "Screenshot_20250827_101147_Photos.jpg" at bounding box center [1033, 136] width 196 height 27
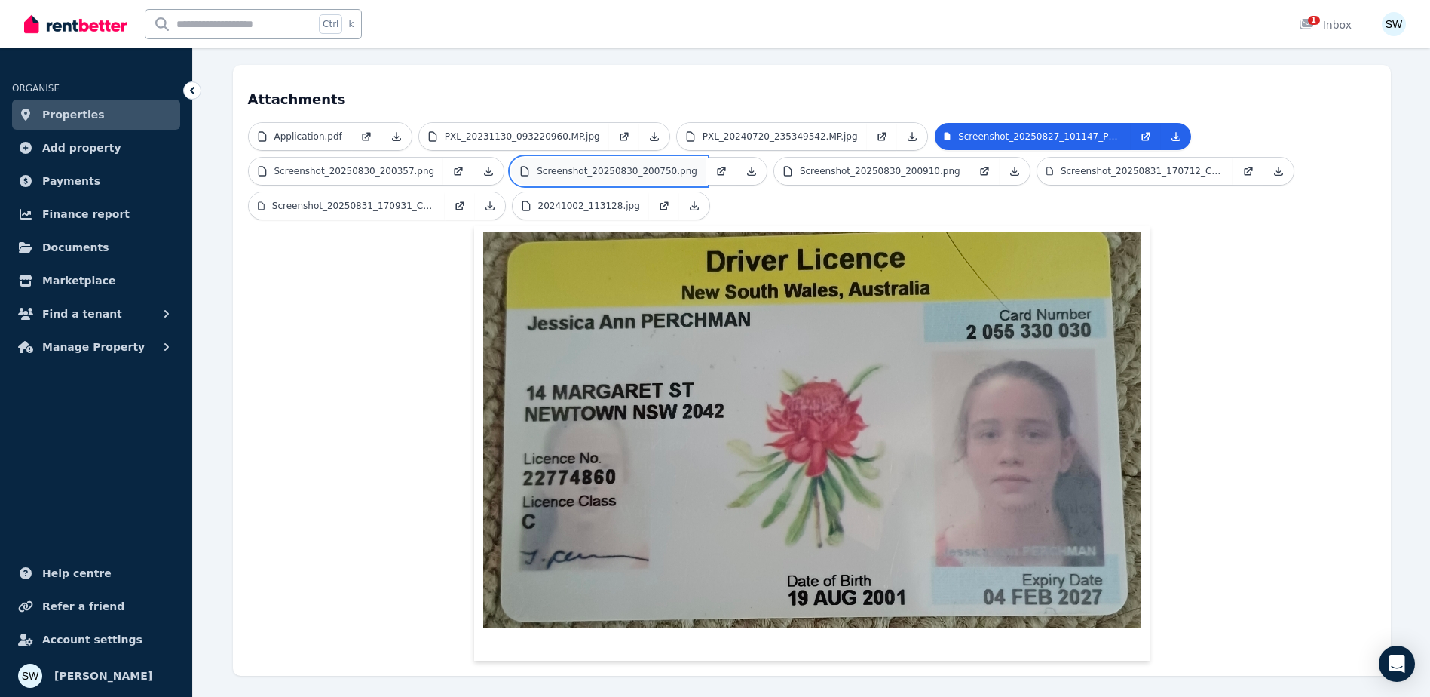
click at [597, 165] on p "Screenshot_20250830_200750.png" at bounding box center [617, 171] width 161 height 12
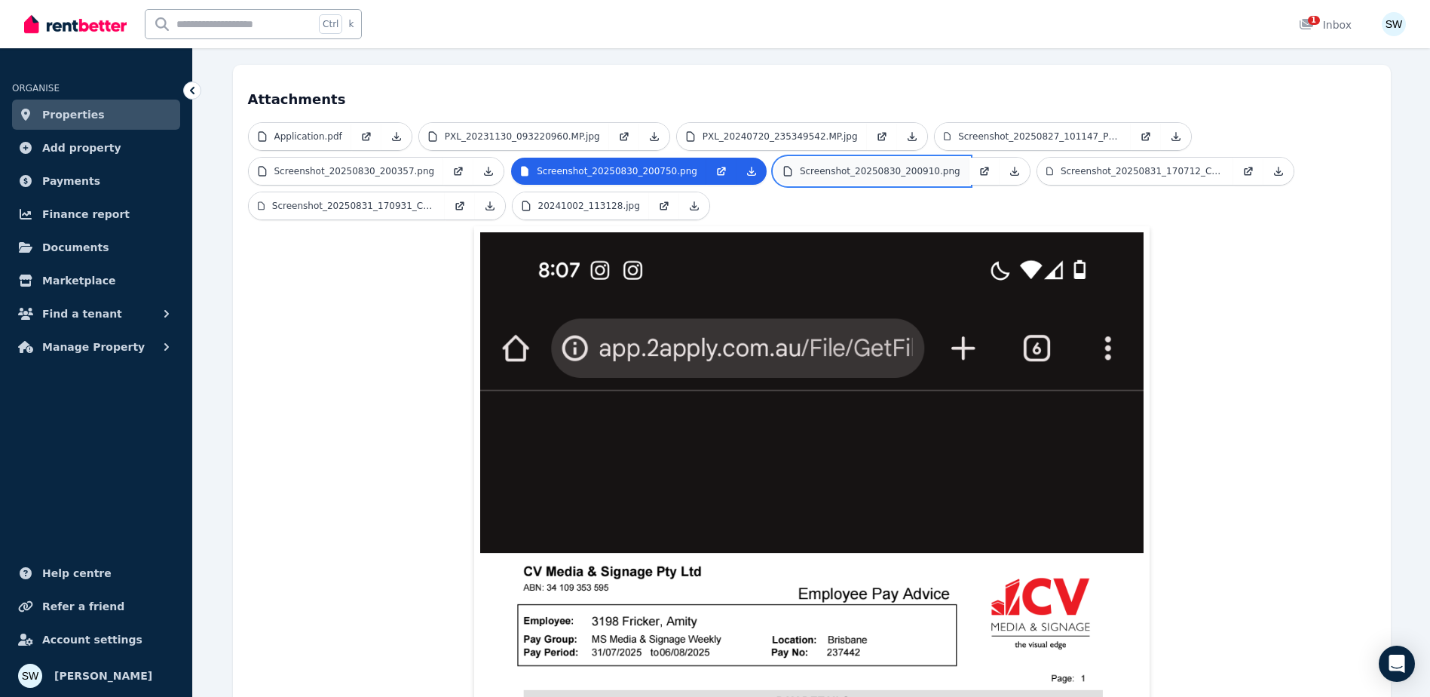
click at [830, 165] on p "Screenshot_20250830_200910.png" at bounding box center [880, 171] width 161 height 12
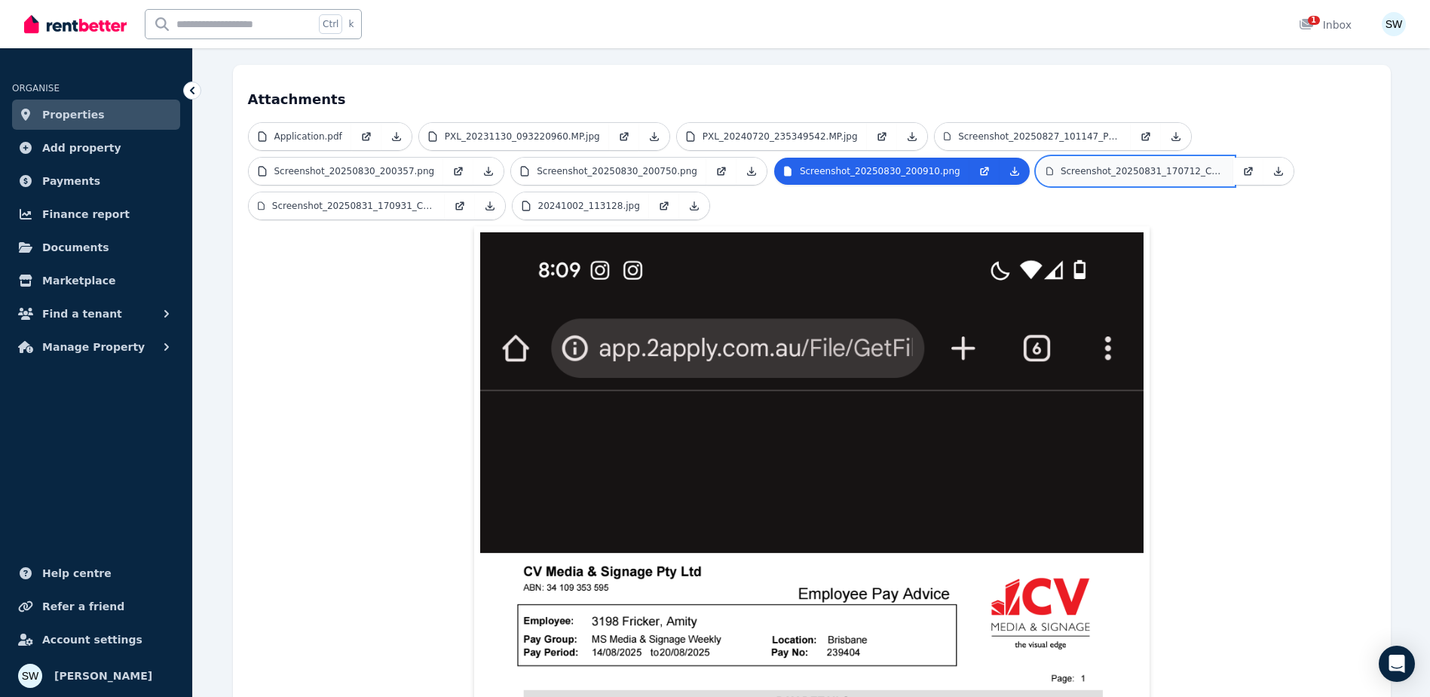
click at [1073, 165] on p "Screenshot_20250831_170712_Chrome.jpg" at bounding box center [1143, 171] width 164 height 12
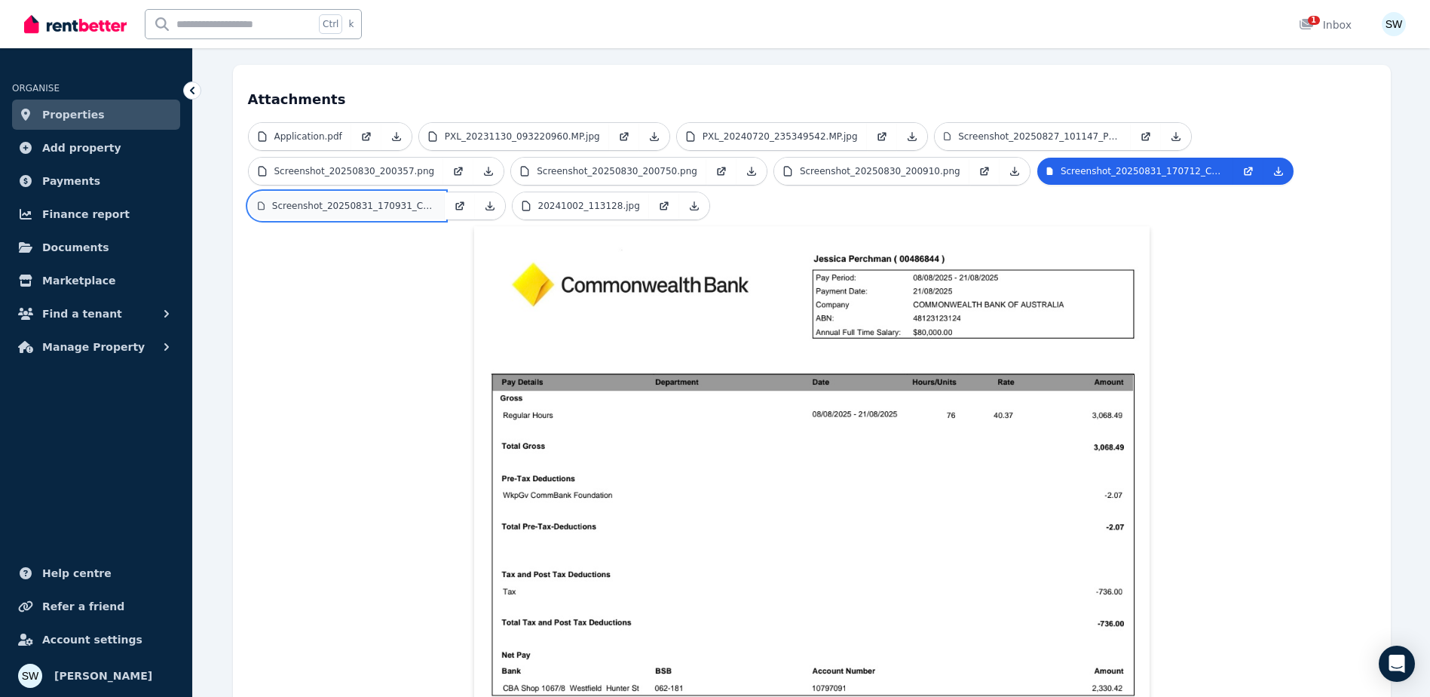
click at [390, 200] on p "Screenshot_20250831_170931_Chrome.jpg" at bounding box center [354, 206] width 164 height 12
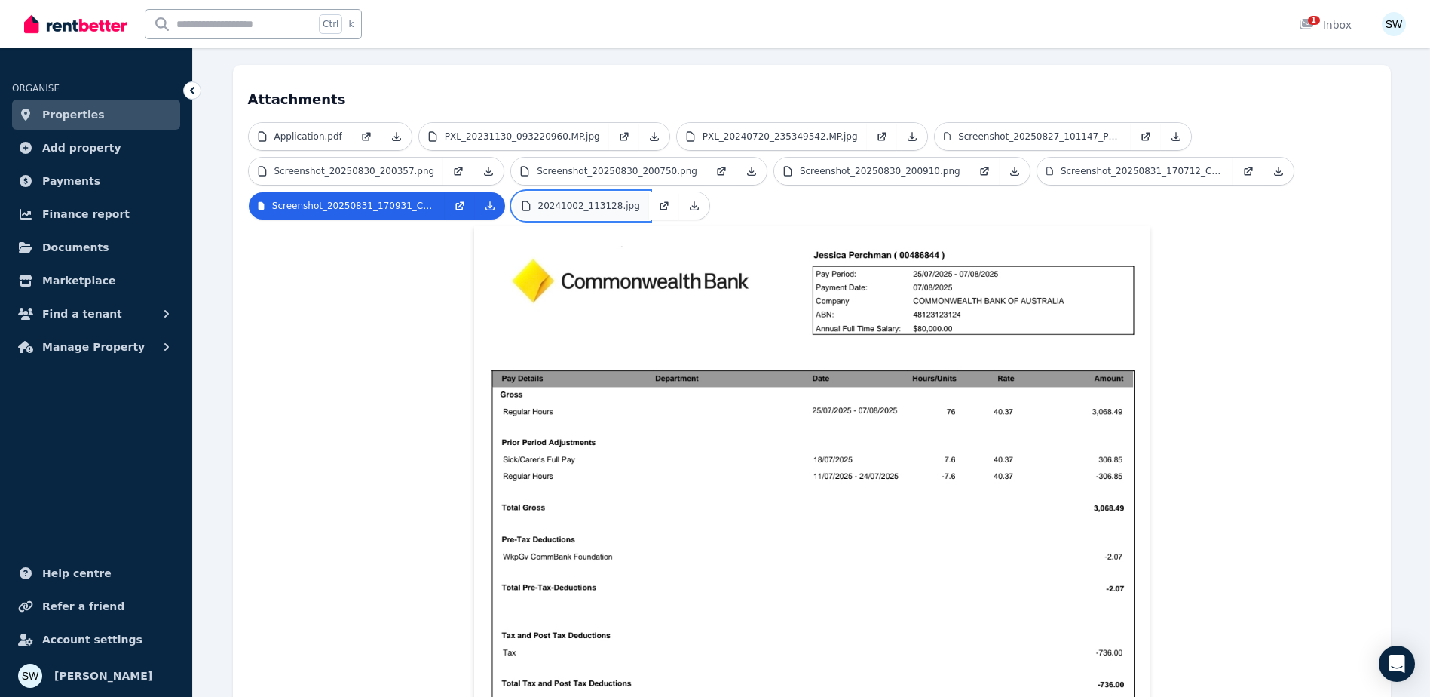
click at [591, 200] on p "20241002_113128.jpg" at bounding box center [589, 206] width 102 height 12
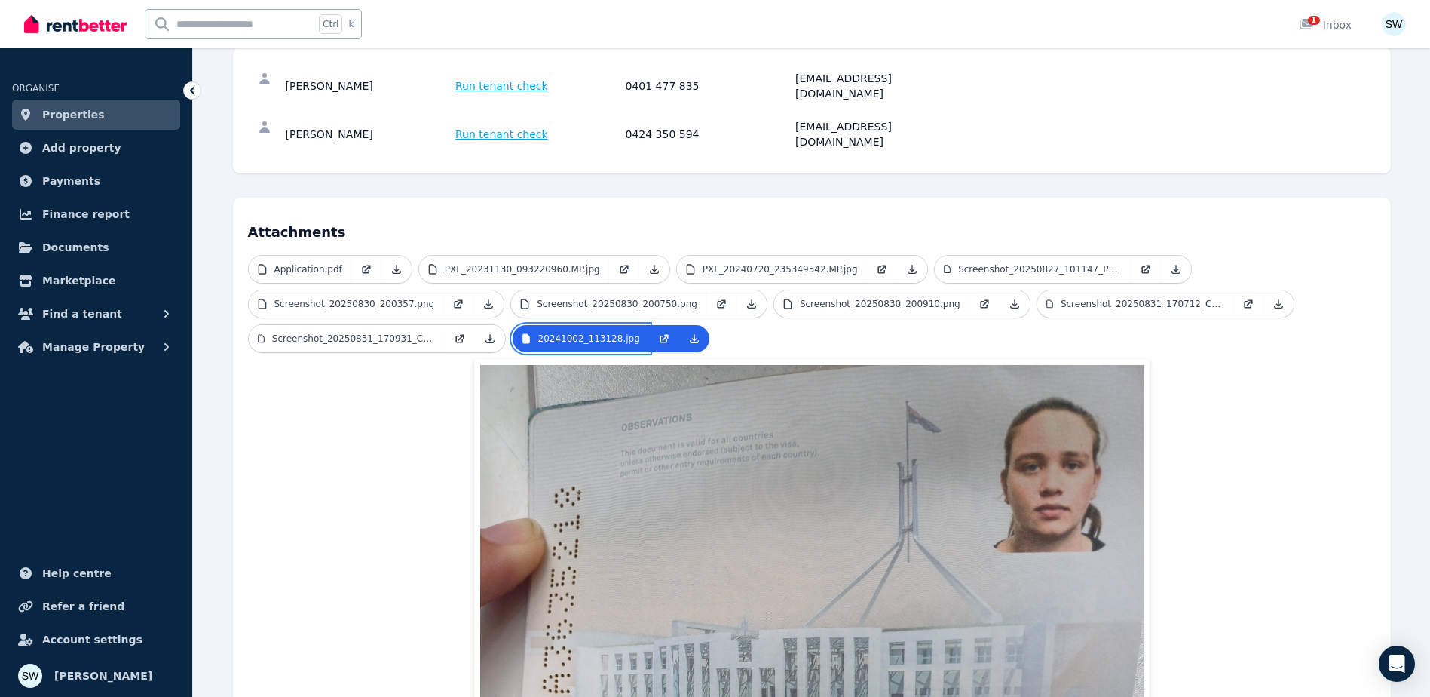
scroll to position [203, 0]
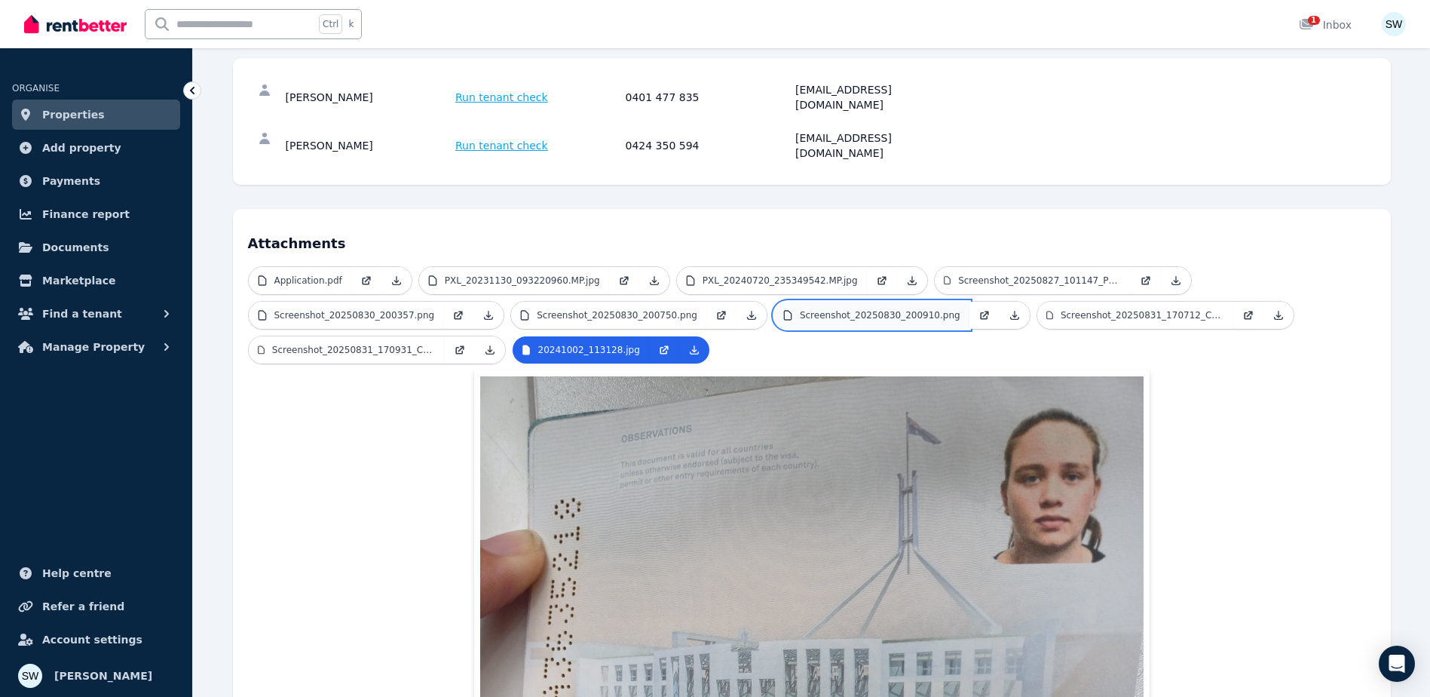
click at [818, 309] on p "Screenshot_20250830_200910.png" at bounding box center [880, 315] width 161 height 12
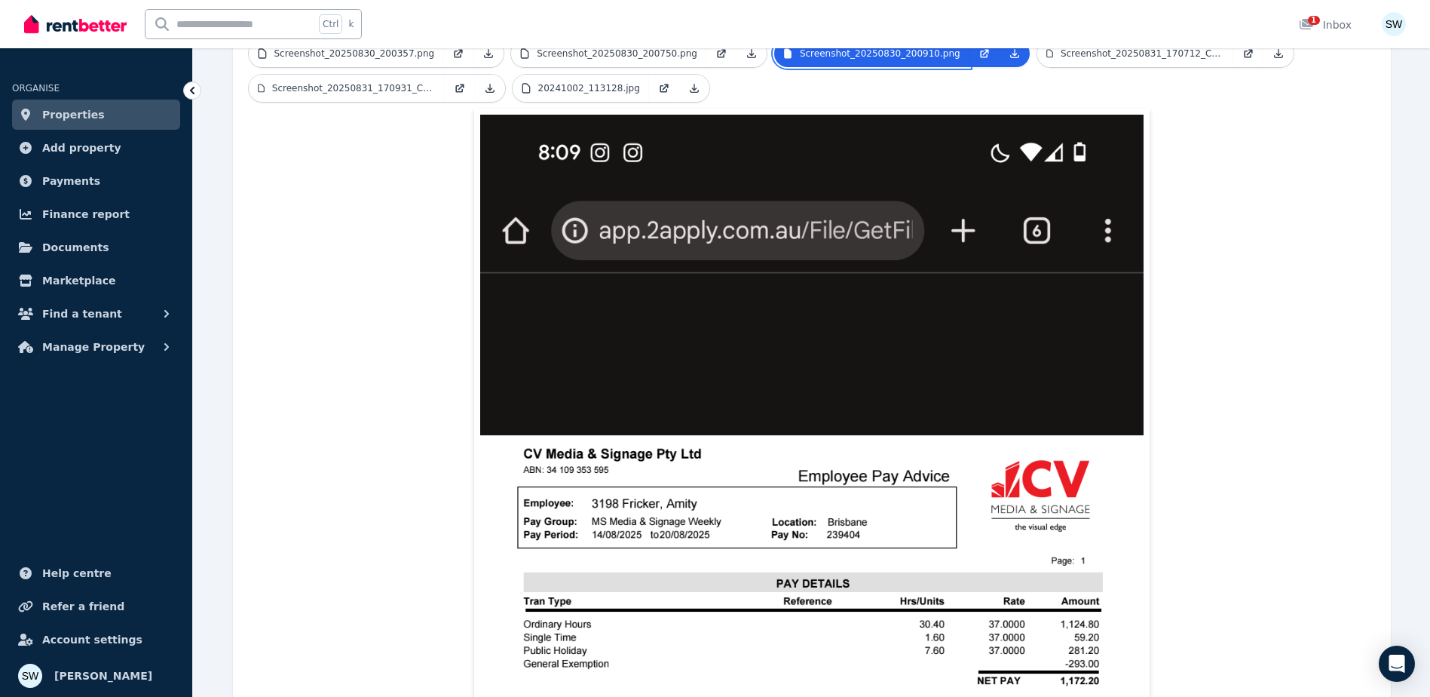
scroll to position [278, 0]
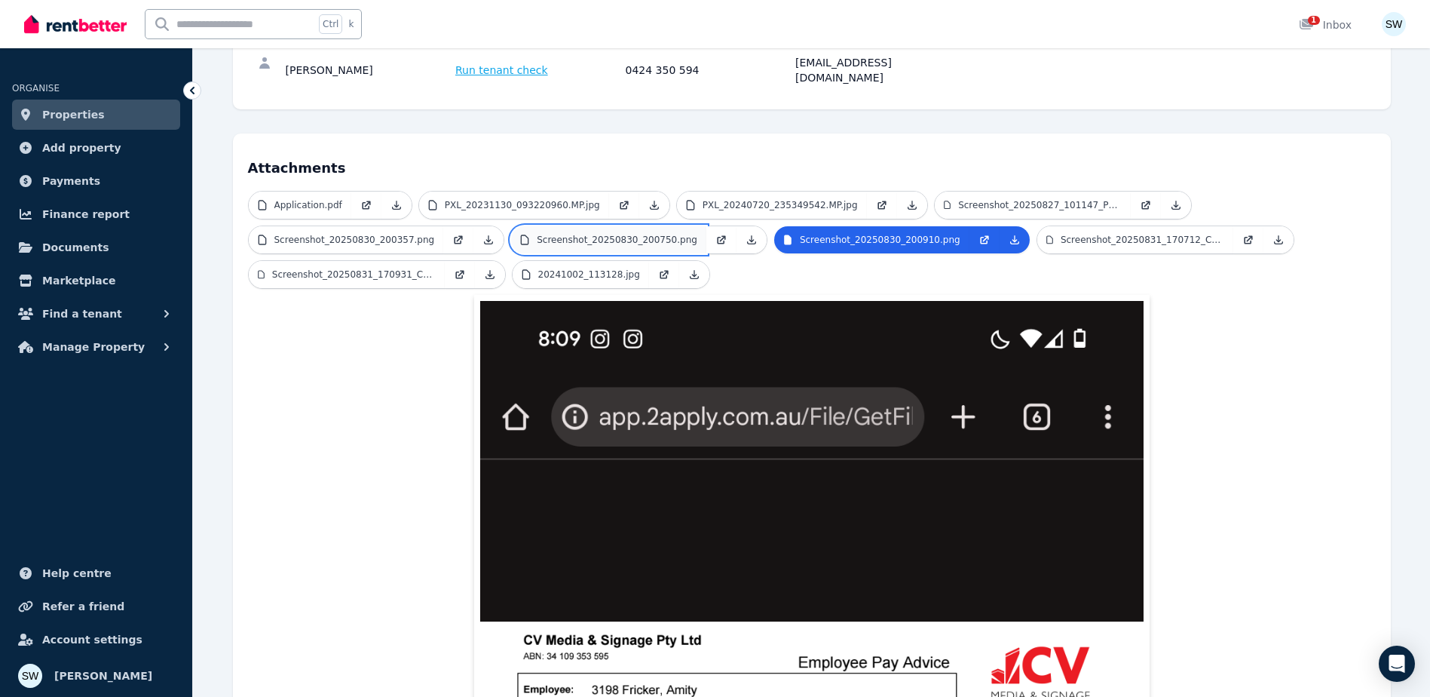
click at [635, 234] on p "Screenshot_20250830_200750.png" at bounding box center [617, 240] width 161 height 12
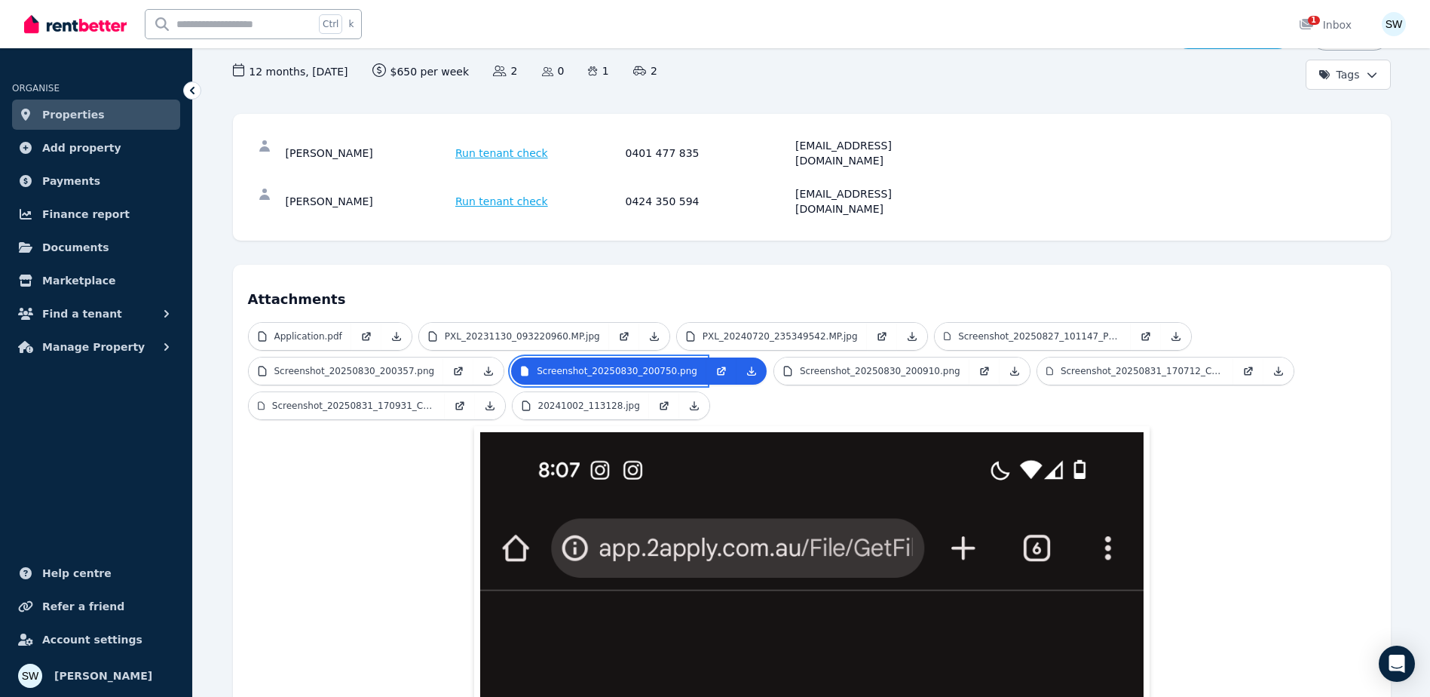
scroll to position [72, 0]
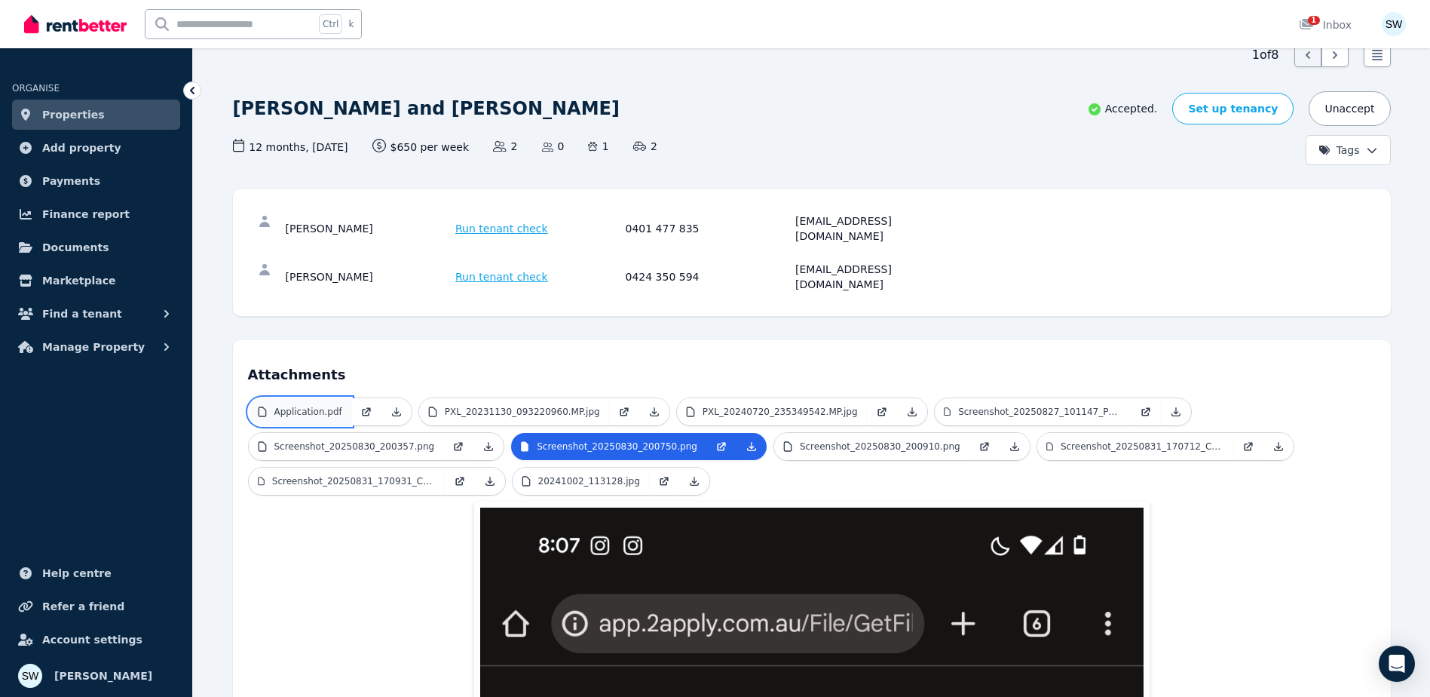
click at [286, 406] on p "Application.pdf" at bounding box center [308, 412] width 68 height 12
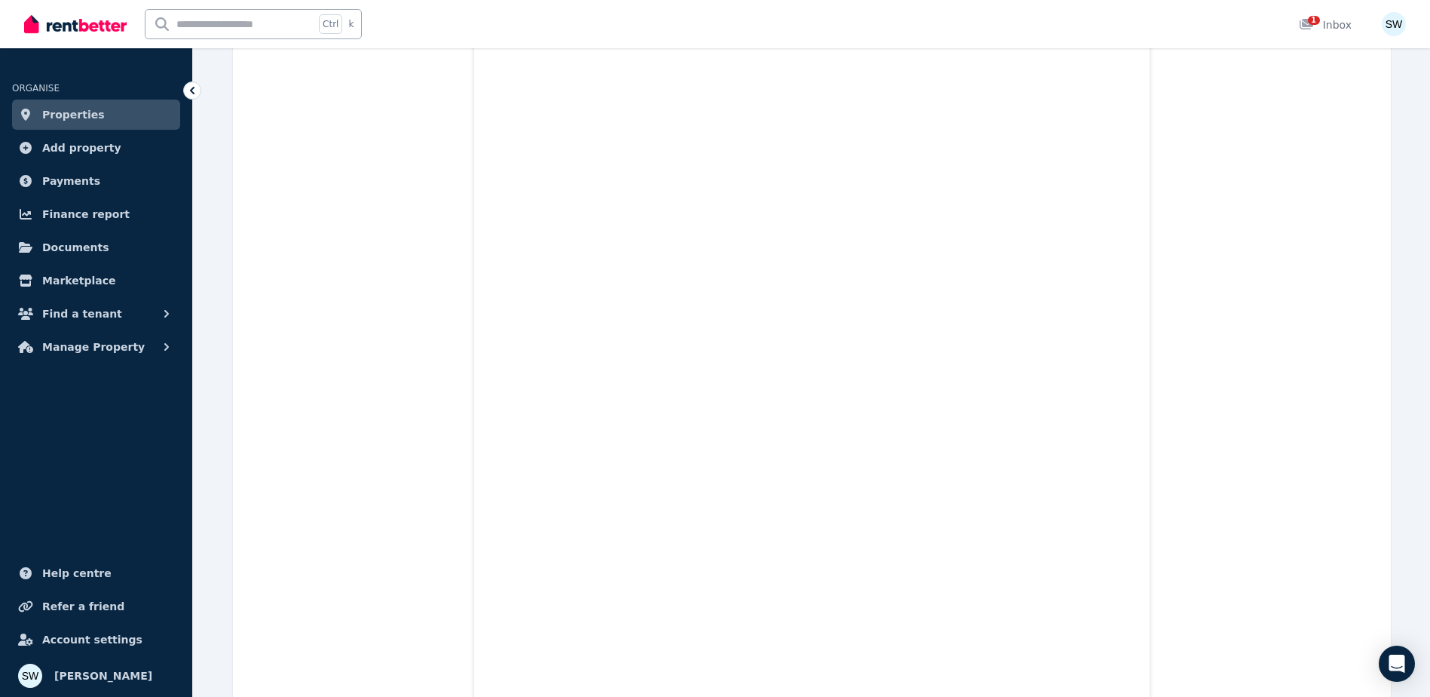
scroll to position [12996, 0]
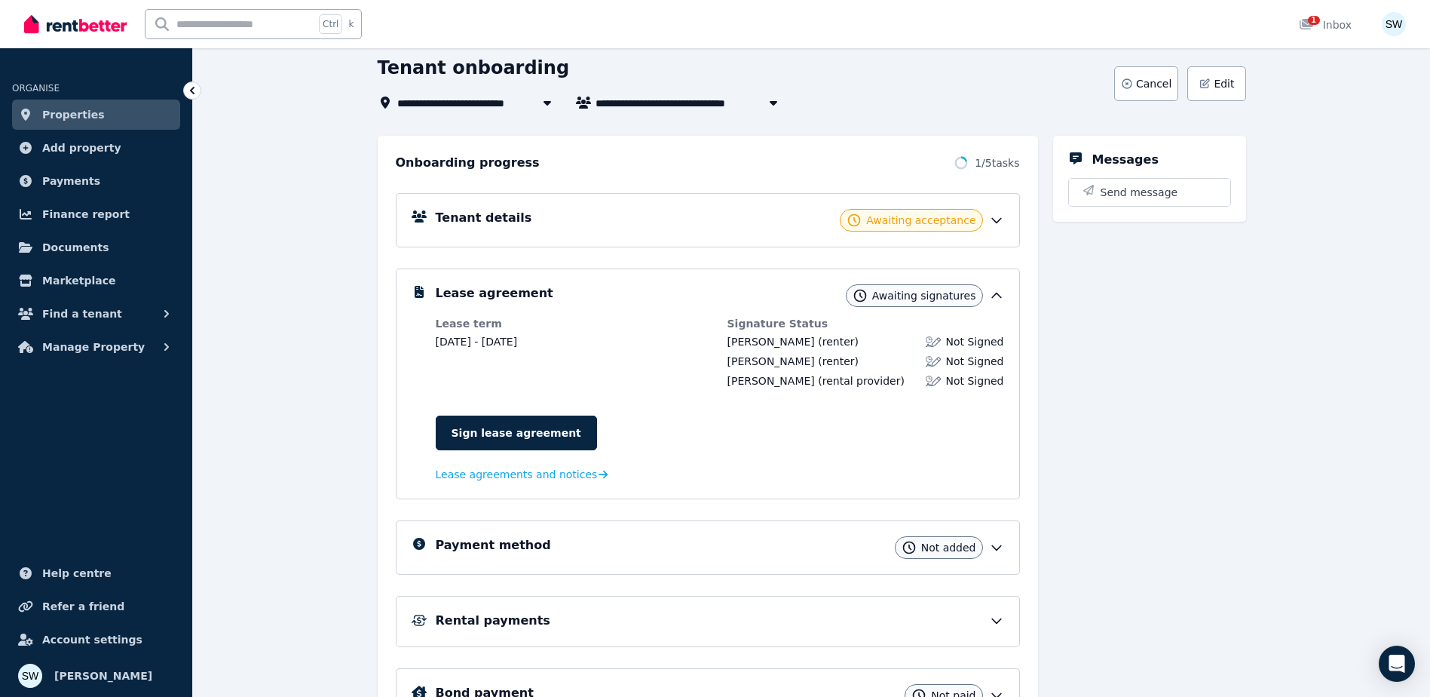
scroll to position [166, 0]
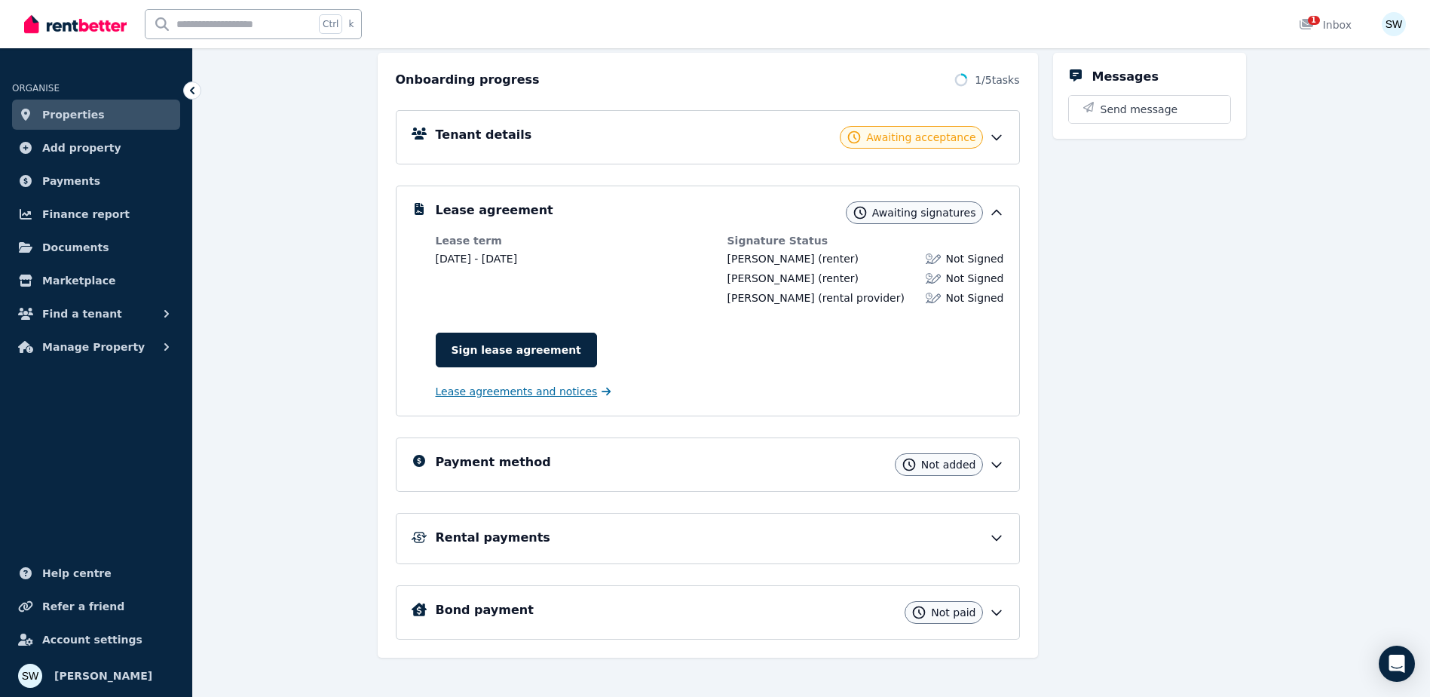
click at [554, 397] on span "Lease agreements and notices" at bounding box center [517, 391] width 162 height 15
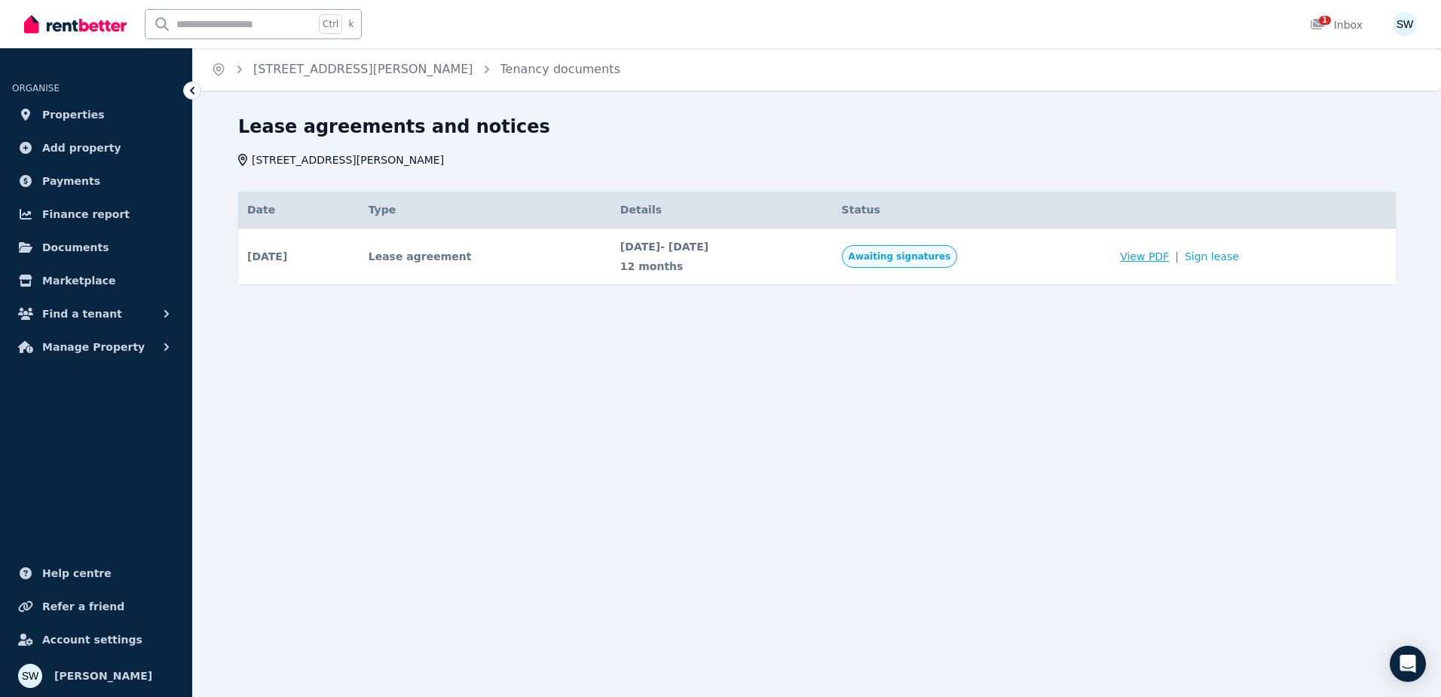
click at [1169, 257] on span "View PDF" at bounding box center [1144, 256] width 49 height 15
click at [642, 256] on div "[DATE] - [DATE] 12 months" at bounding box center [722, 256] width 204 height 35
click at [951, 266] on span "Awaiting signatures" at bounding box center [900, 256] width 116 height 23
click at [951, 255] on span "Awaiting signatures" at bounding box center [900, 256] width 103 height 12
click at [192, 90] on icon at bounding box center [192, 91] width 5 height 8
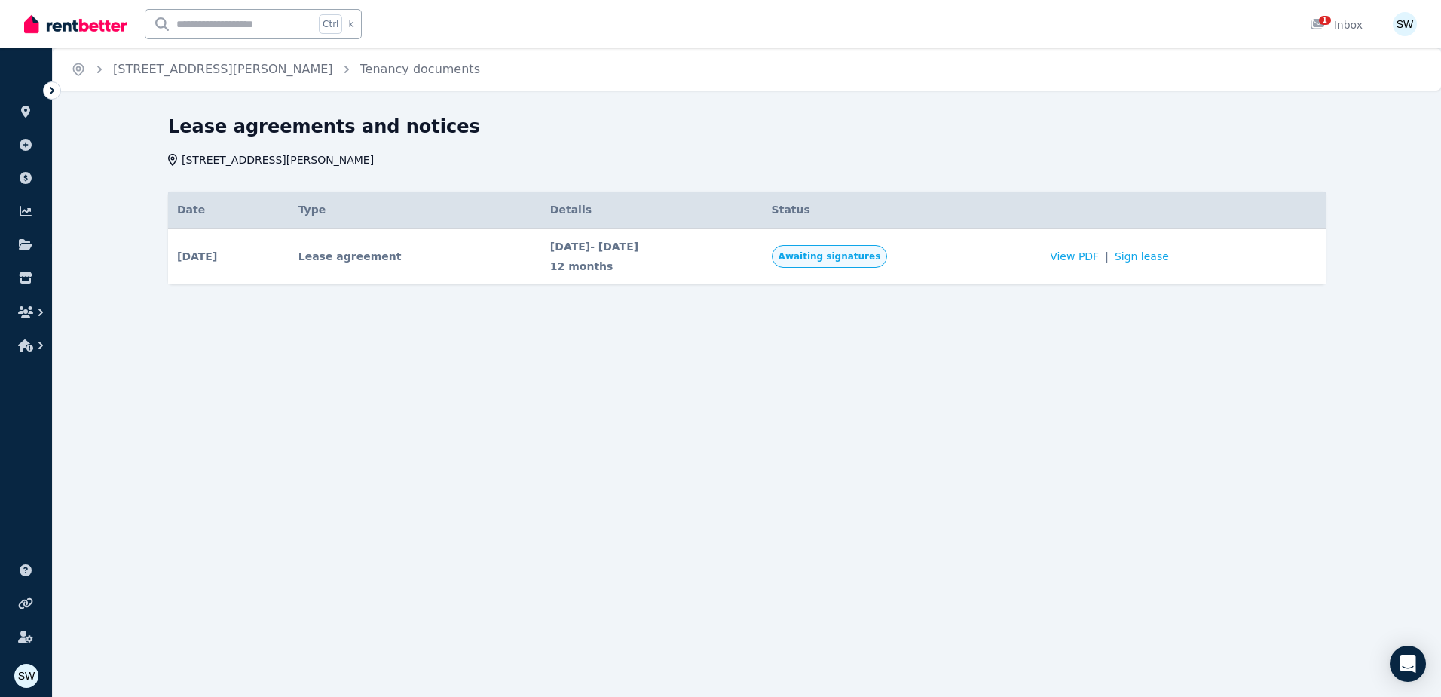
click at [57, 85] on icon at bounding box center [51, 90] width 15 height 15
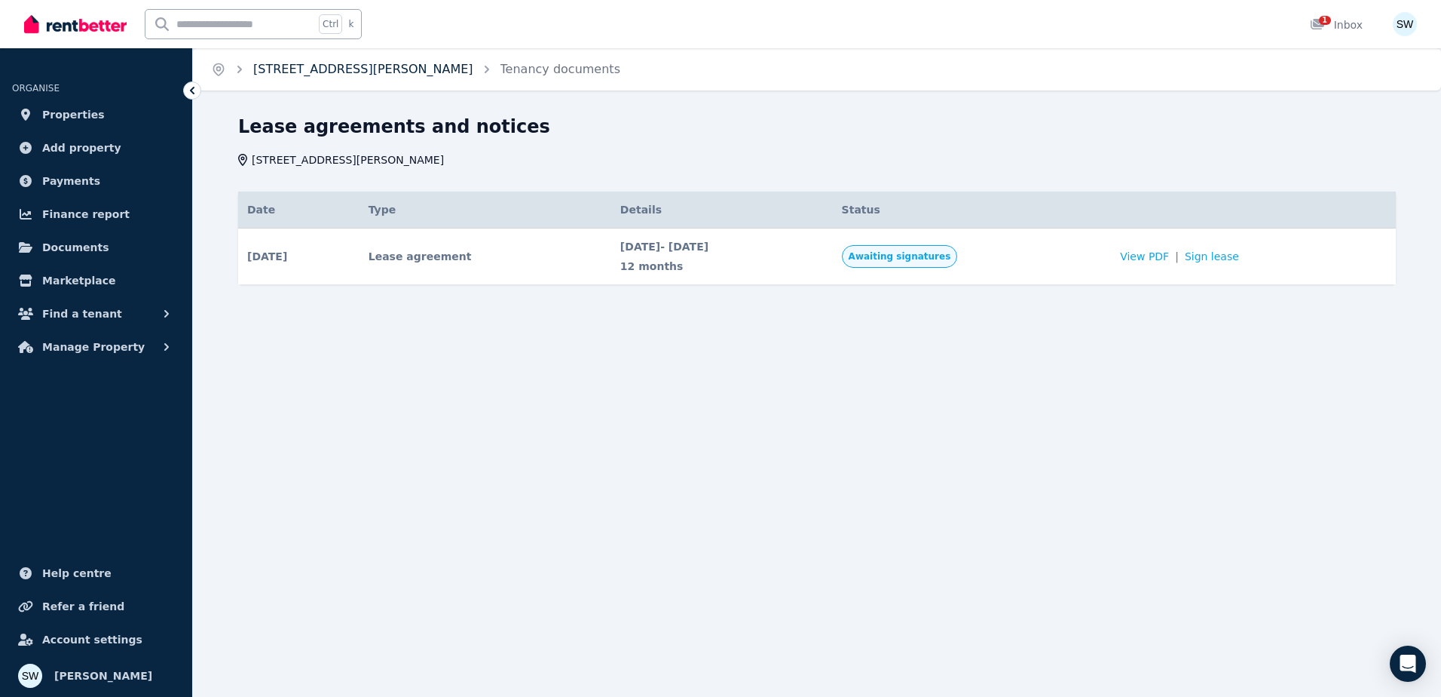
click at [345, 69] on link "[STREET_ADDRESS][PERSON_NAME]" at bounding box center [363, 69] width 220 height 14
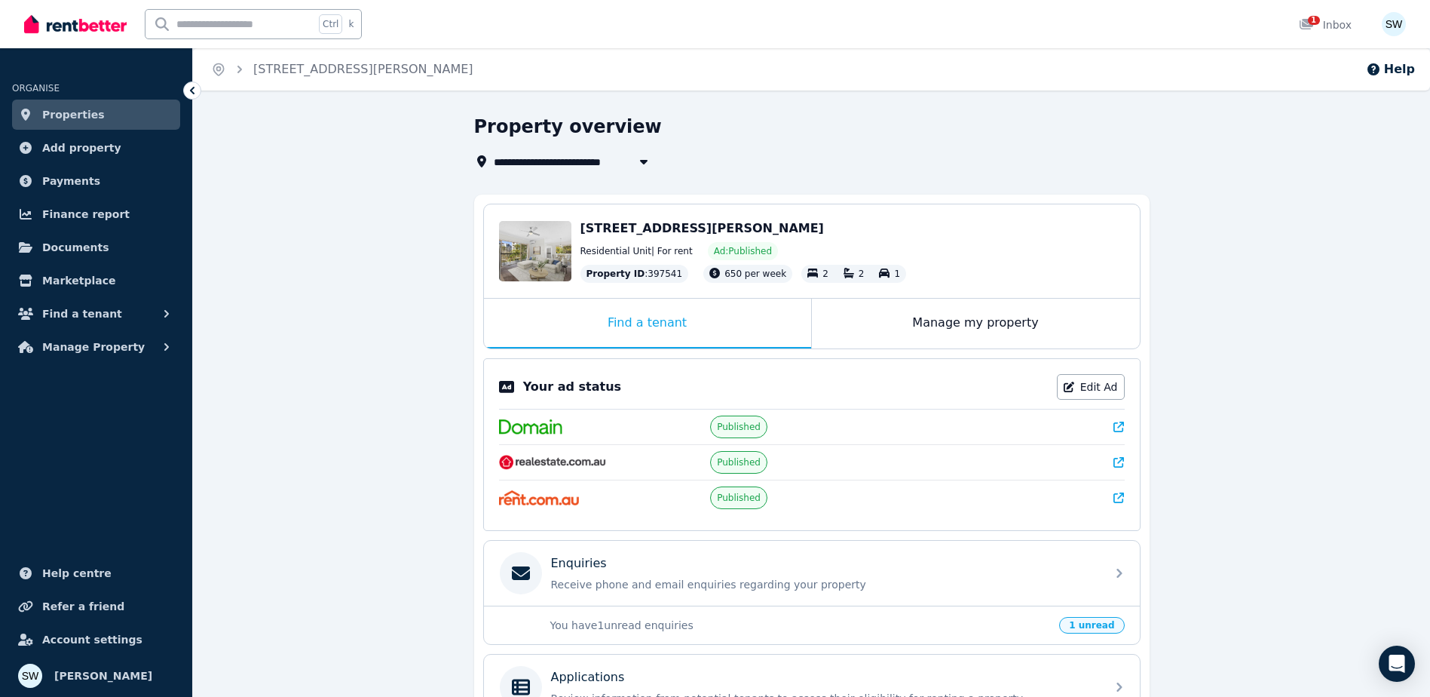
click at [1269, 371] on div "**********" at bounding box center [811, 545] width 1237 height 861
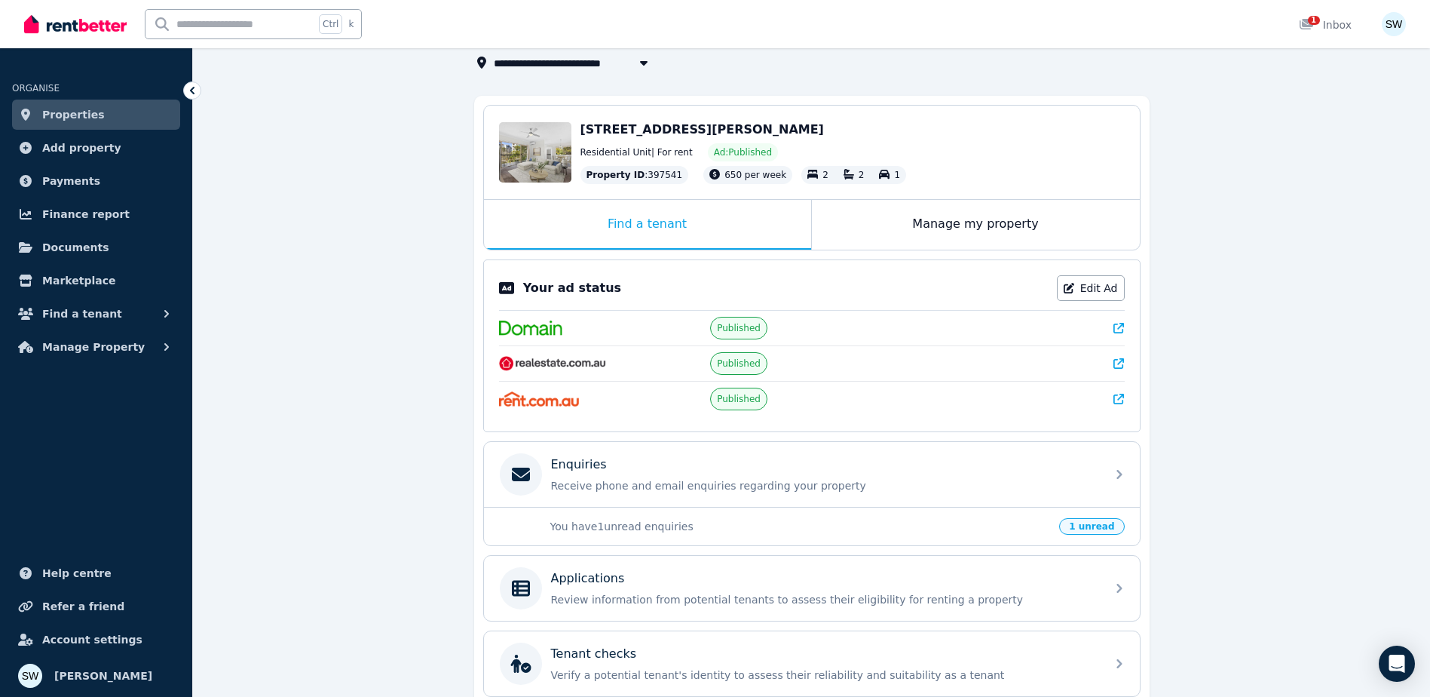
scroll to position [226, 0]
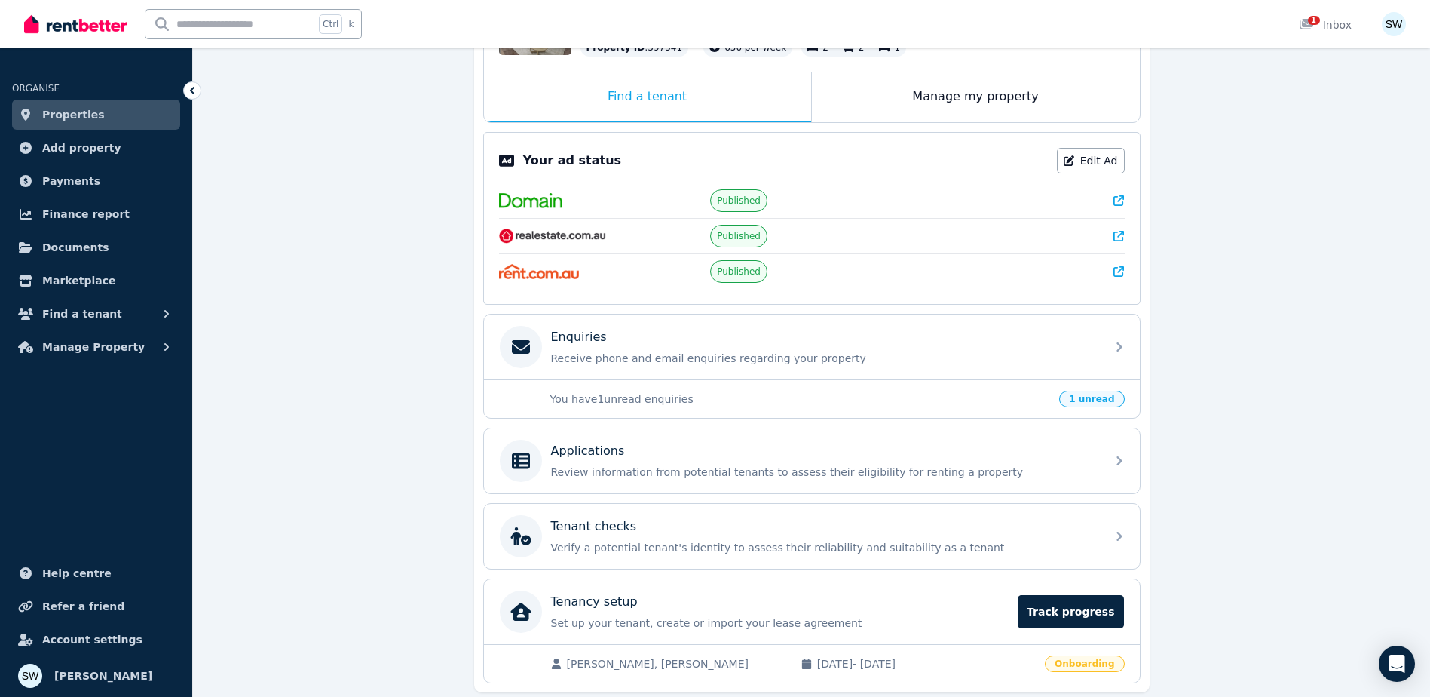
click at [891, 396] on p "You have 1 unread enquiries" at bounding box center [800, 398] width 501 height 15
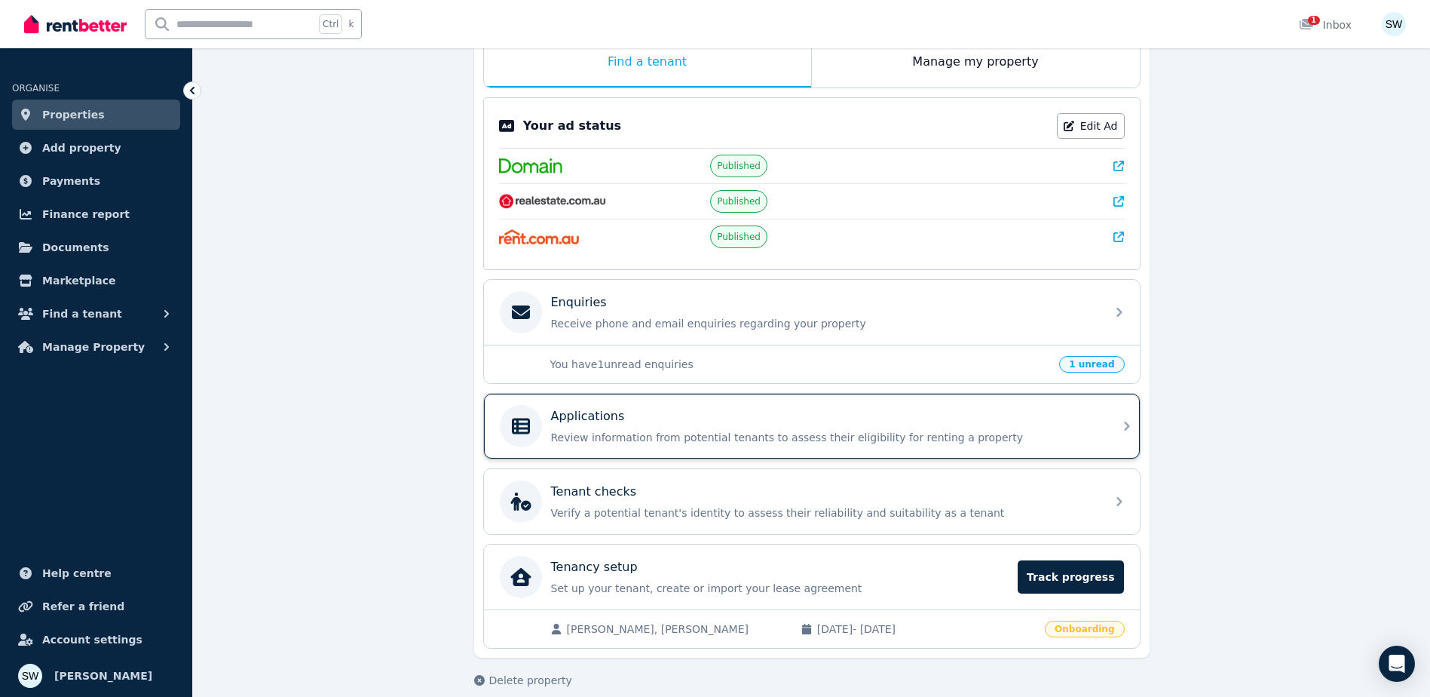
scroll to position [279, 0]
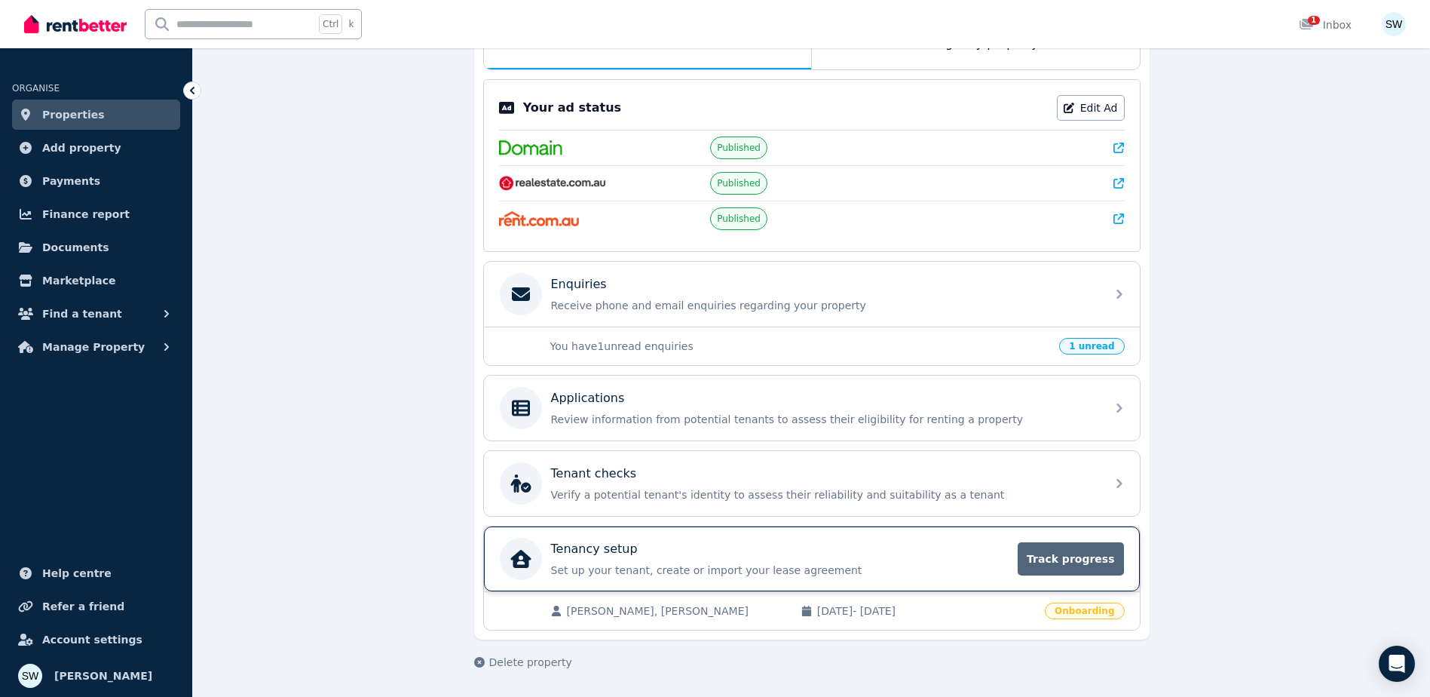
click at [1033, 570] on span "Track progress" at bounding box center [1071, 558] width 106 height 33
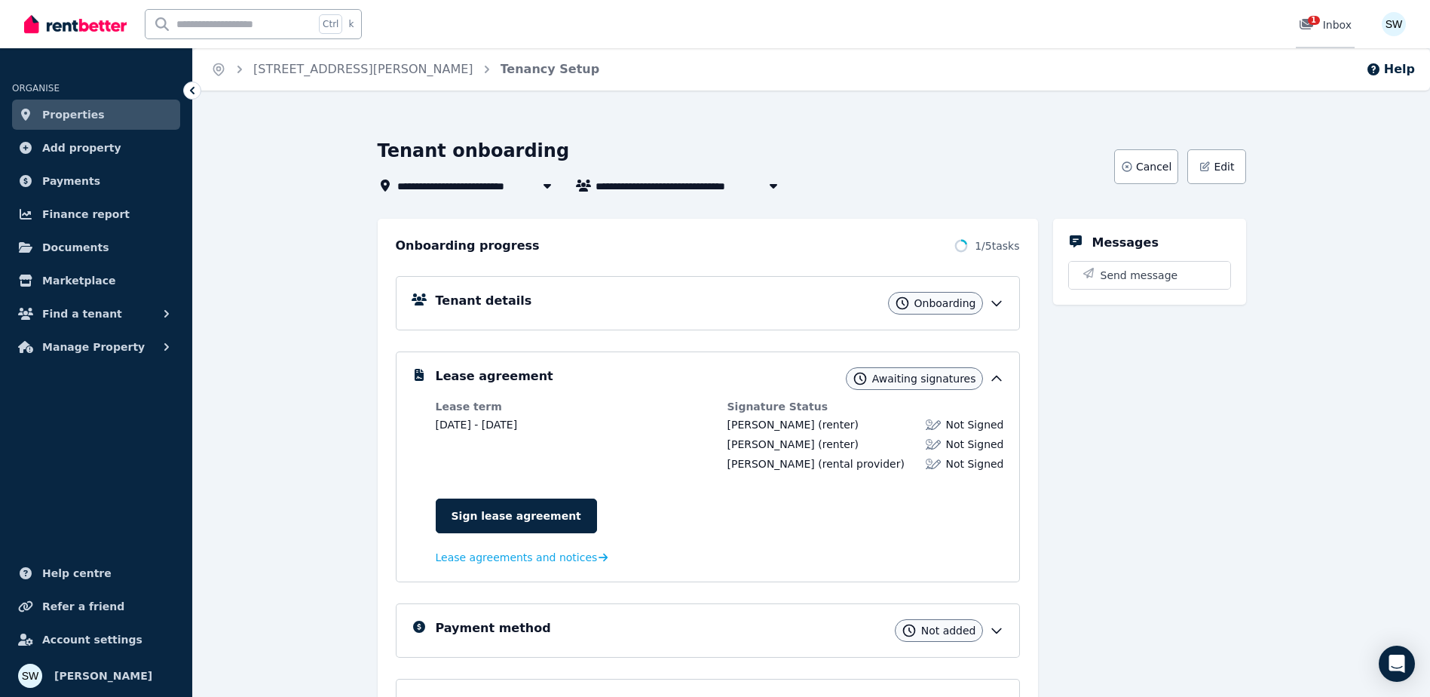
click at [1311, 27] on icon at bounding box center [1307, 24] width 14 height 11
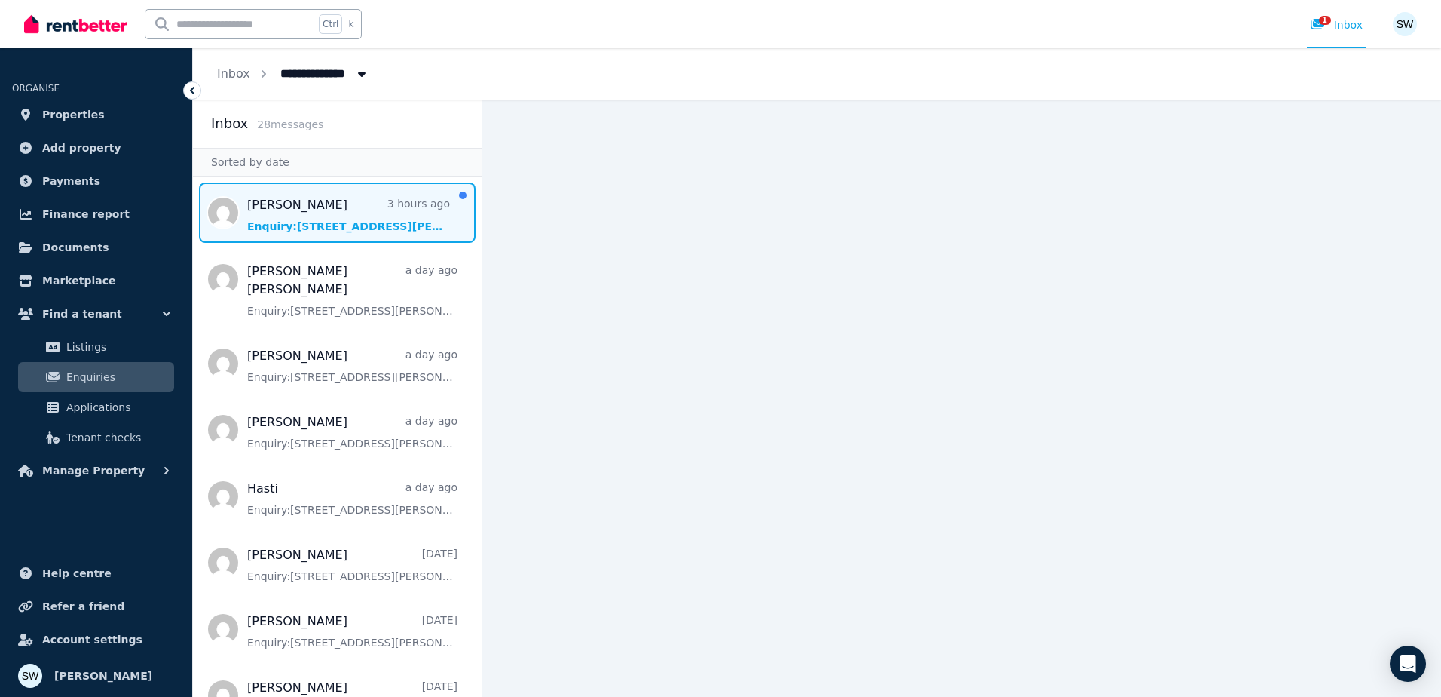
click at [360, 222] on span "Message list" at bounding box center [337, 212] width 289 height 60
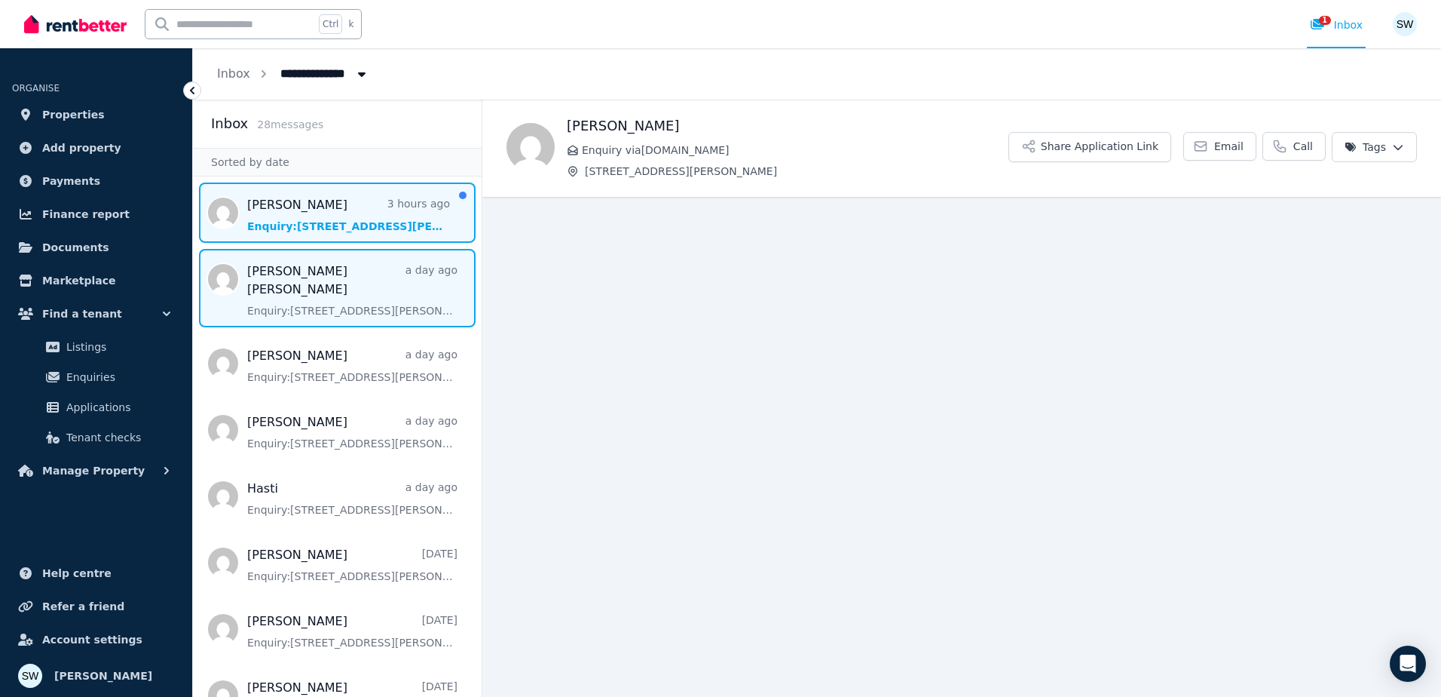
click at [310, 280] on span "Message list" at bounding box center [337, 288] width 289 height 78
click at [299, 205] on span "Message list" at bounding box center [337, 212] width 289 height 60
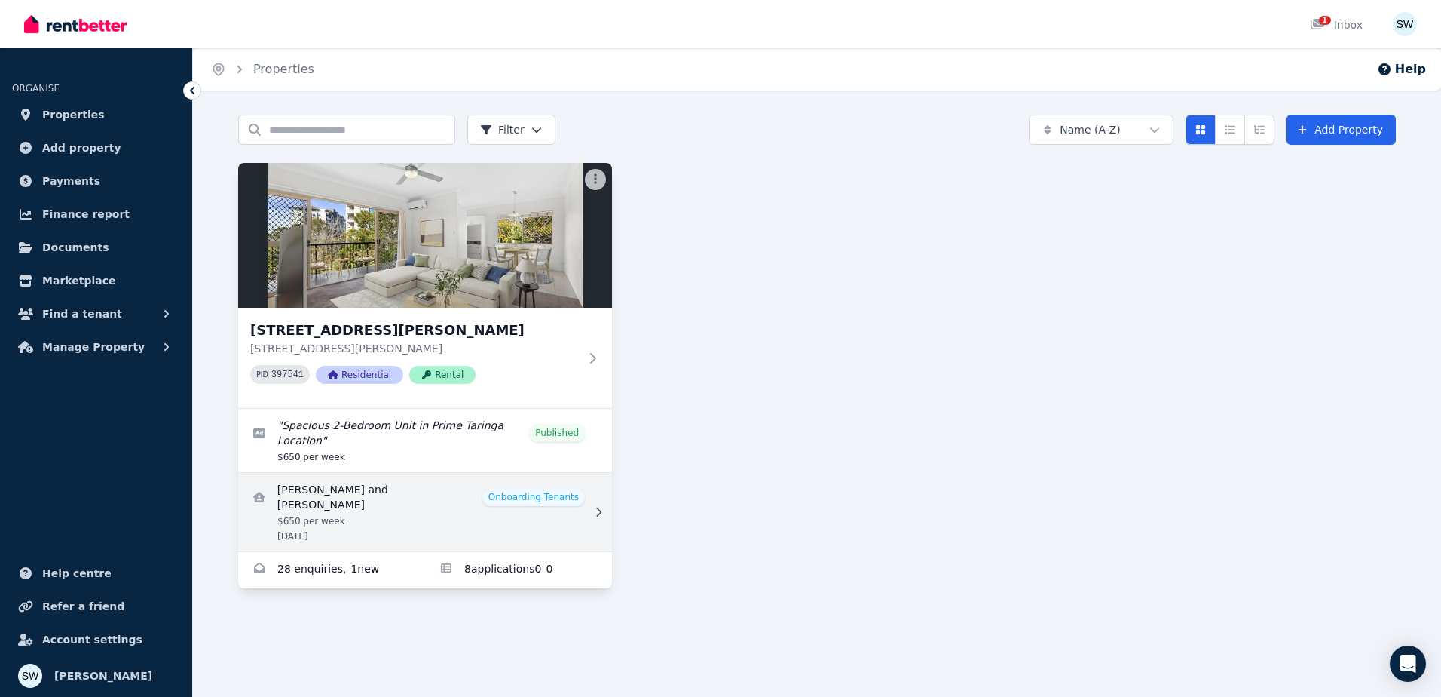
click at [463, 501] on link "View details for Amity Fricker and Jessica Perchman" at bounding box center [425, 512] width 374 height 78
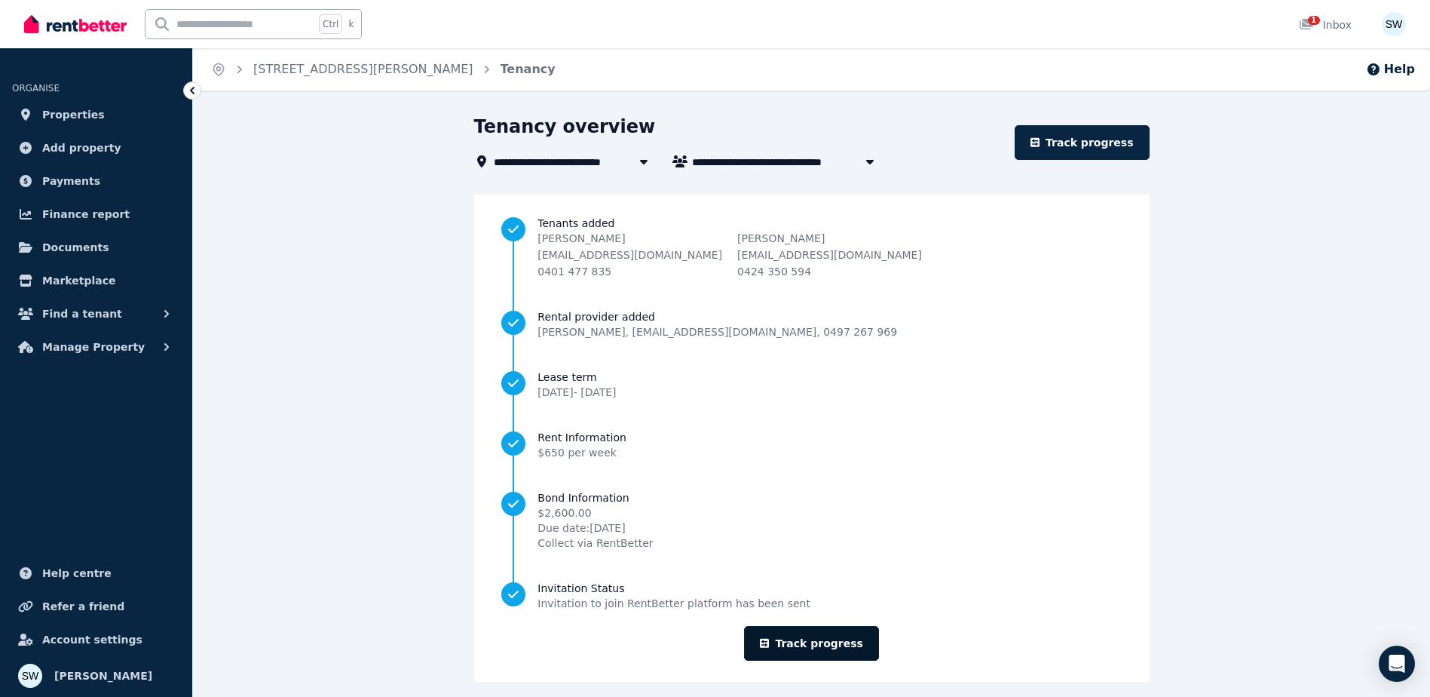
click at [850, 647] on link "Track progress" at bounding box center [811, 643] width 135 height 35
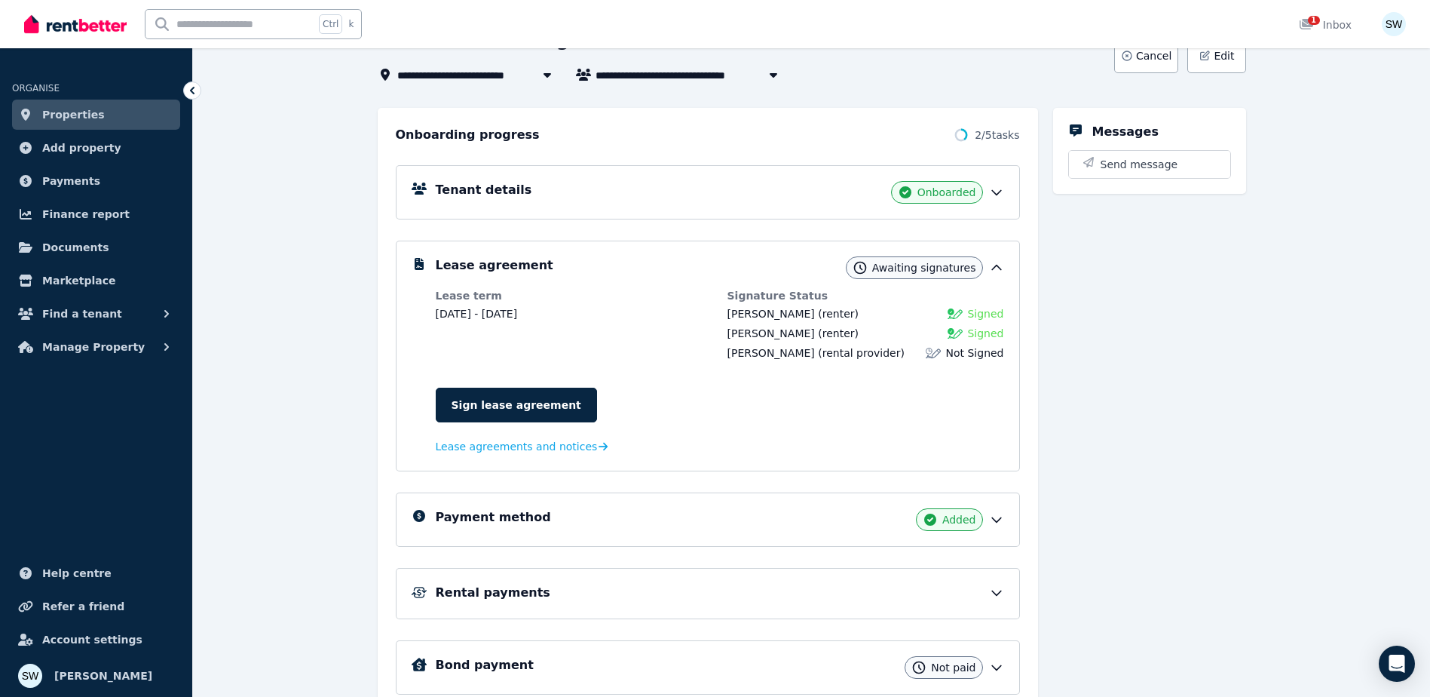
scroll to position [151, 0]
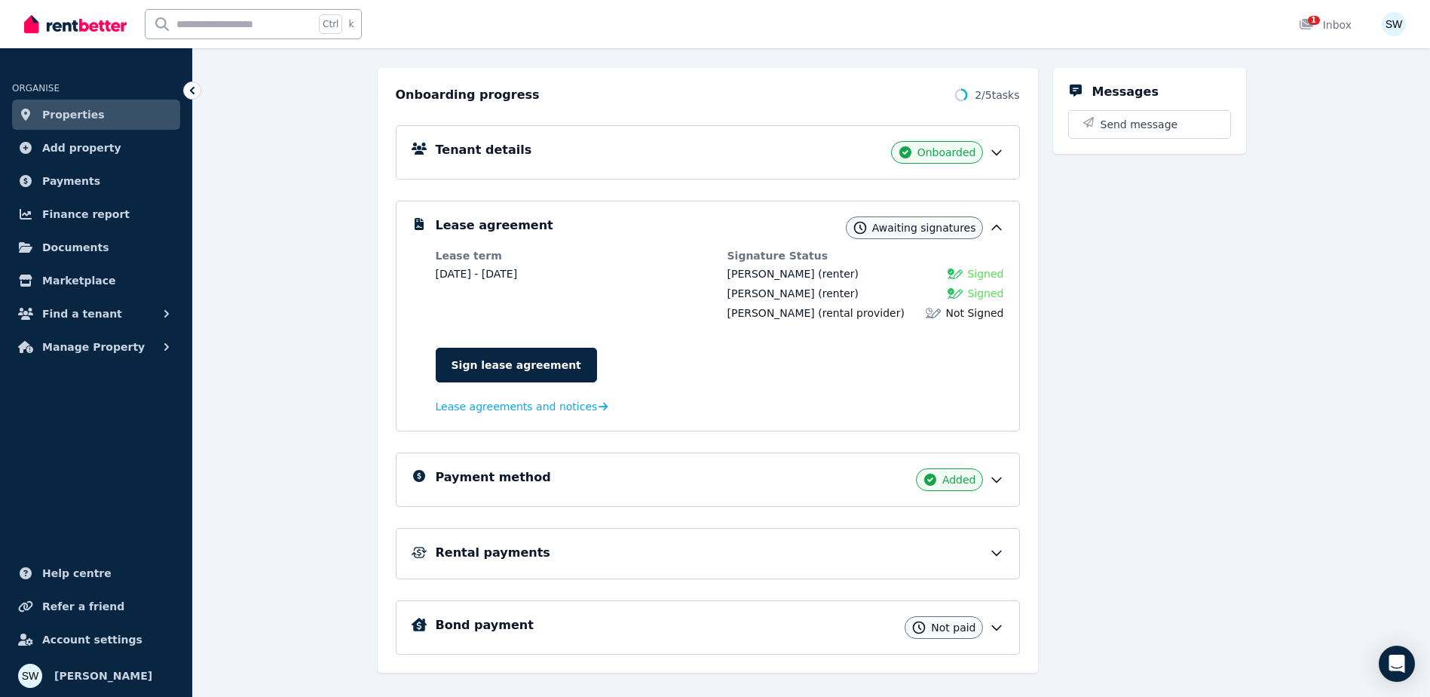
click at [601, 471] on div "Payment method Added" at bounding box center [720, 479] width 568 height 23
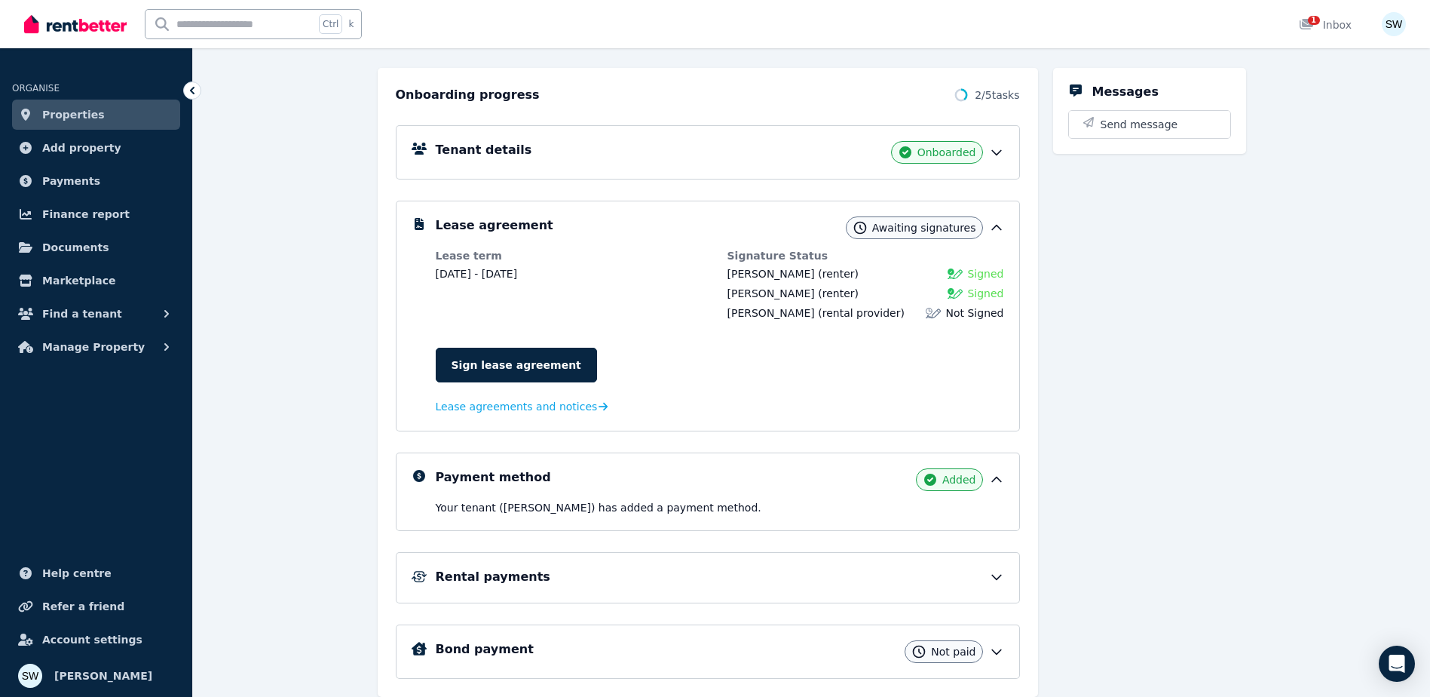
click at [574, 566] on div "Rental payments" at bounding box center [708, 577] width 624 height 51
click at [898, 586] on div "Rental payments" at bounding box center [708, 578] width 592 height 20
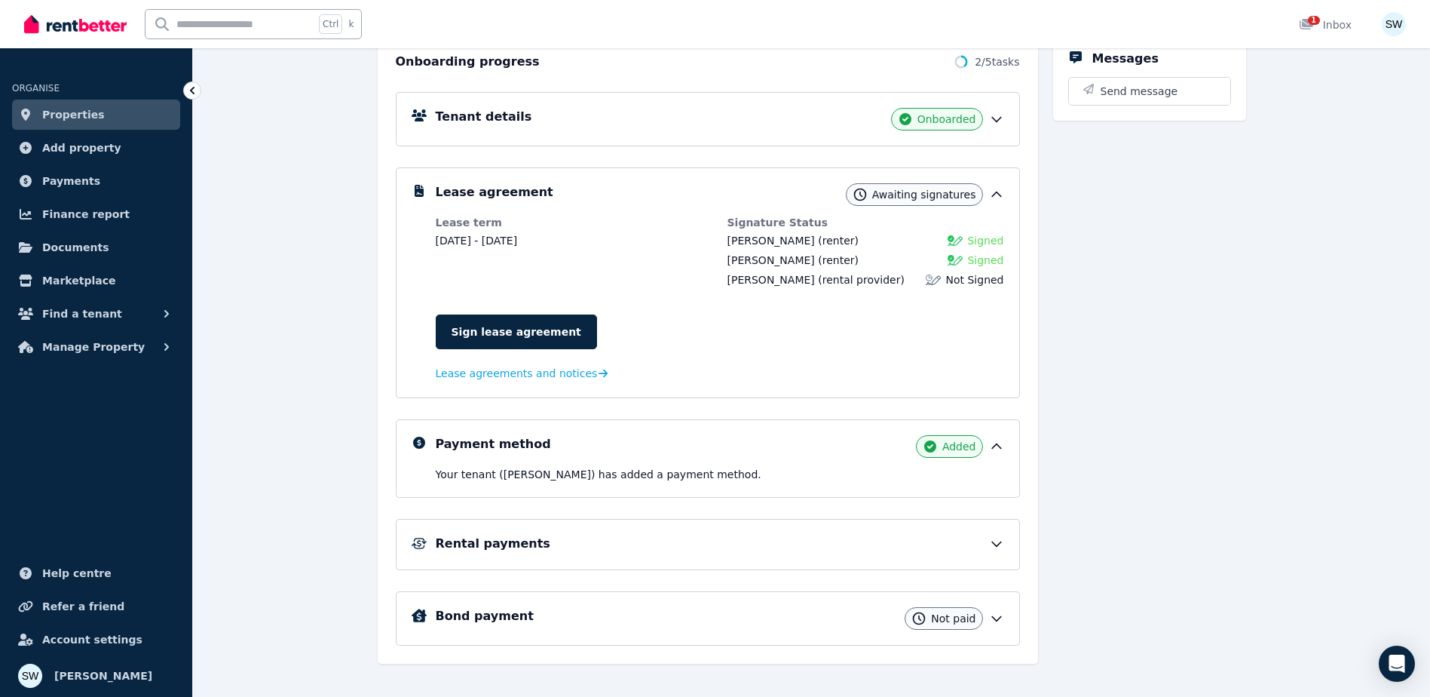
scroll to position [202, 0]
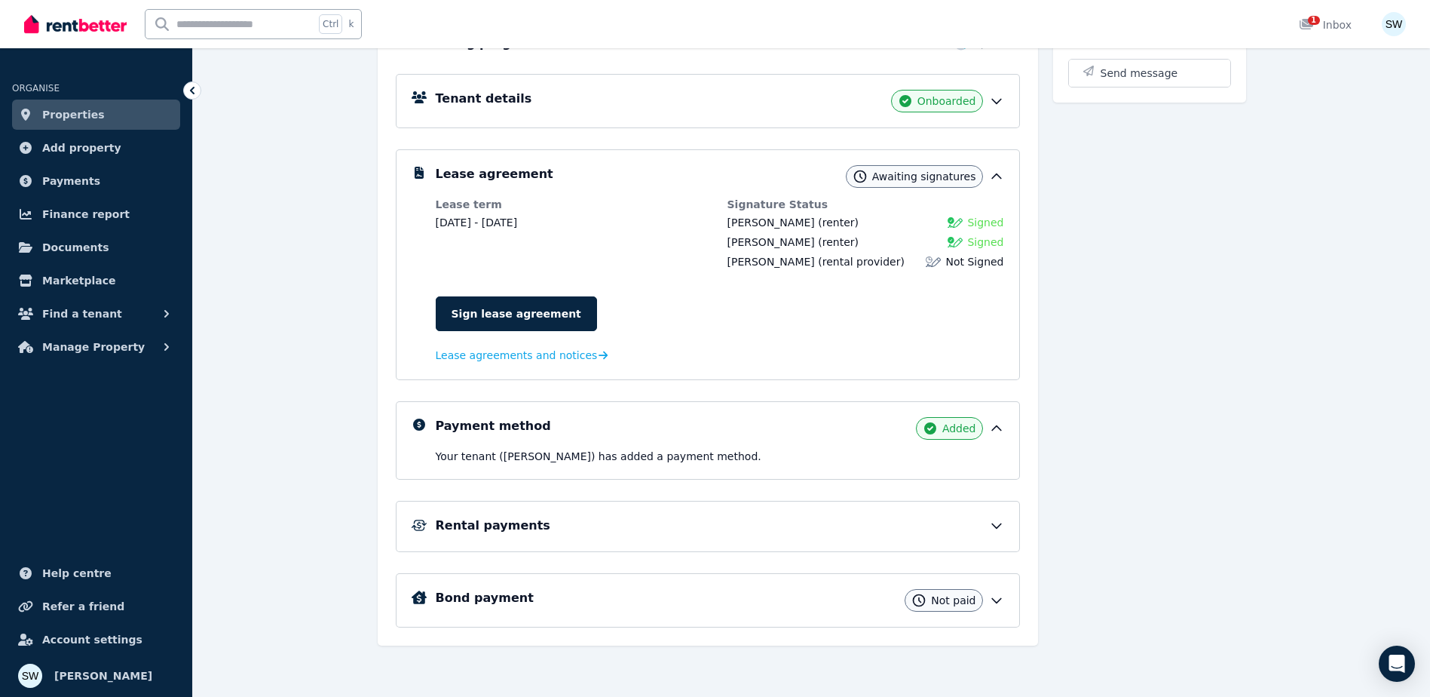
click at [997, 522] on icon at bounding box center [996, 525] width 15 height 15
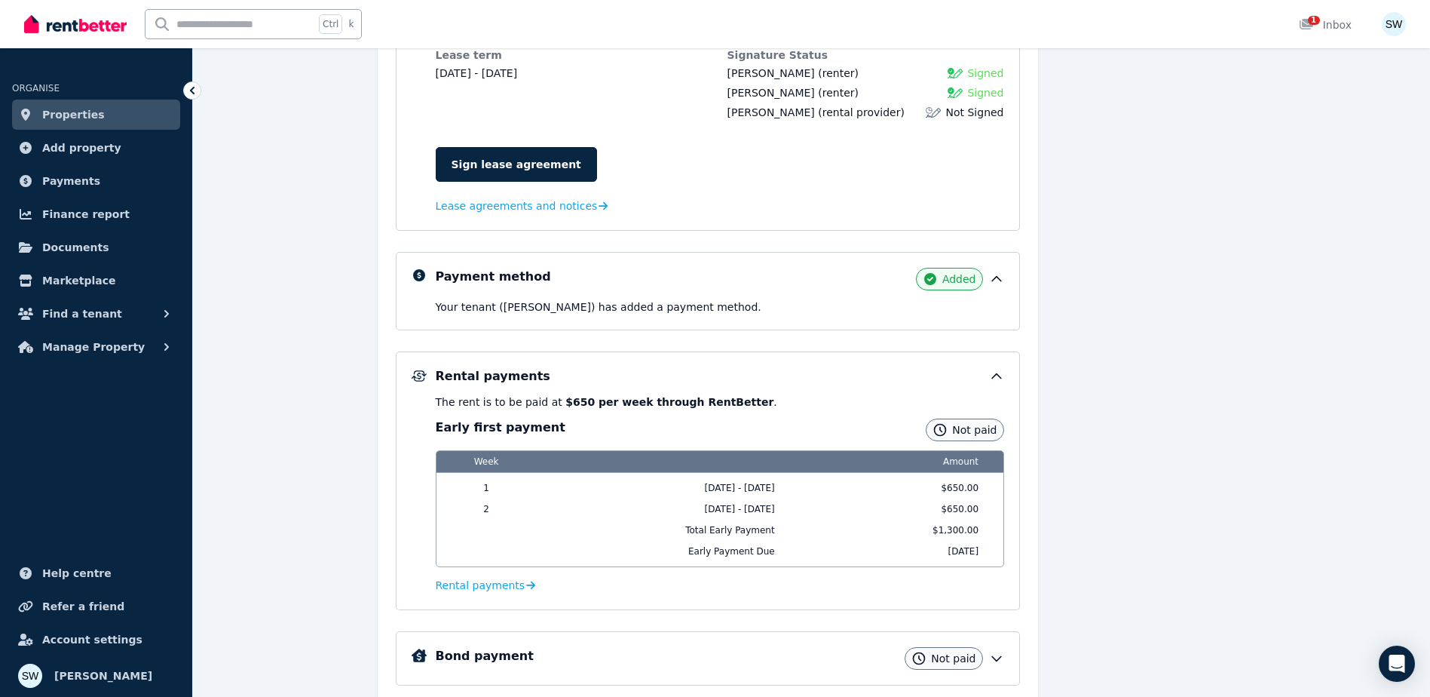
scroll to position [353, 0]
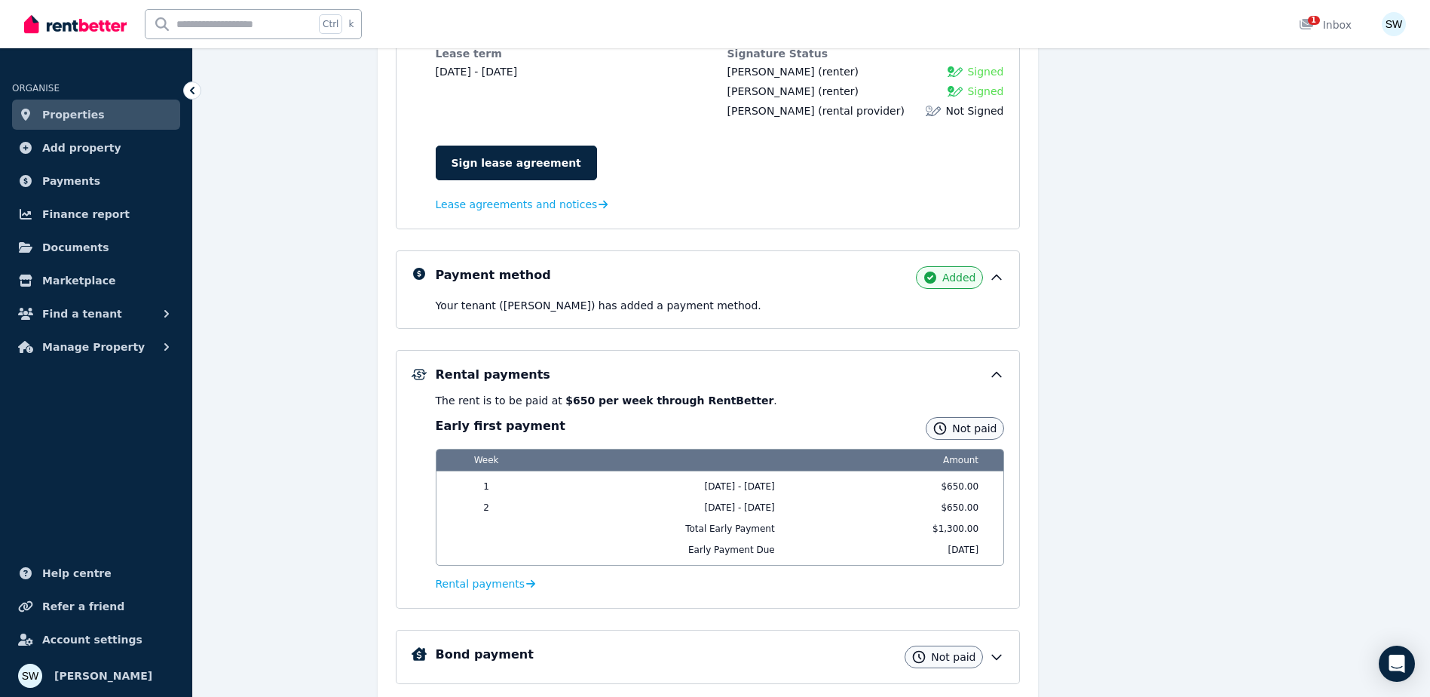
click at [987, 369] on div "Rental payments" at bounding box center [720, 375] width 568 height 18
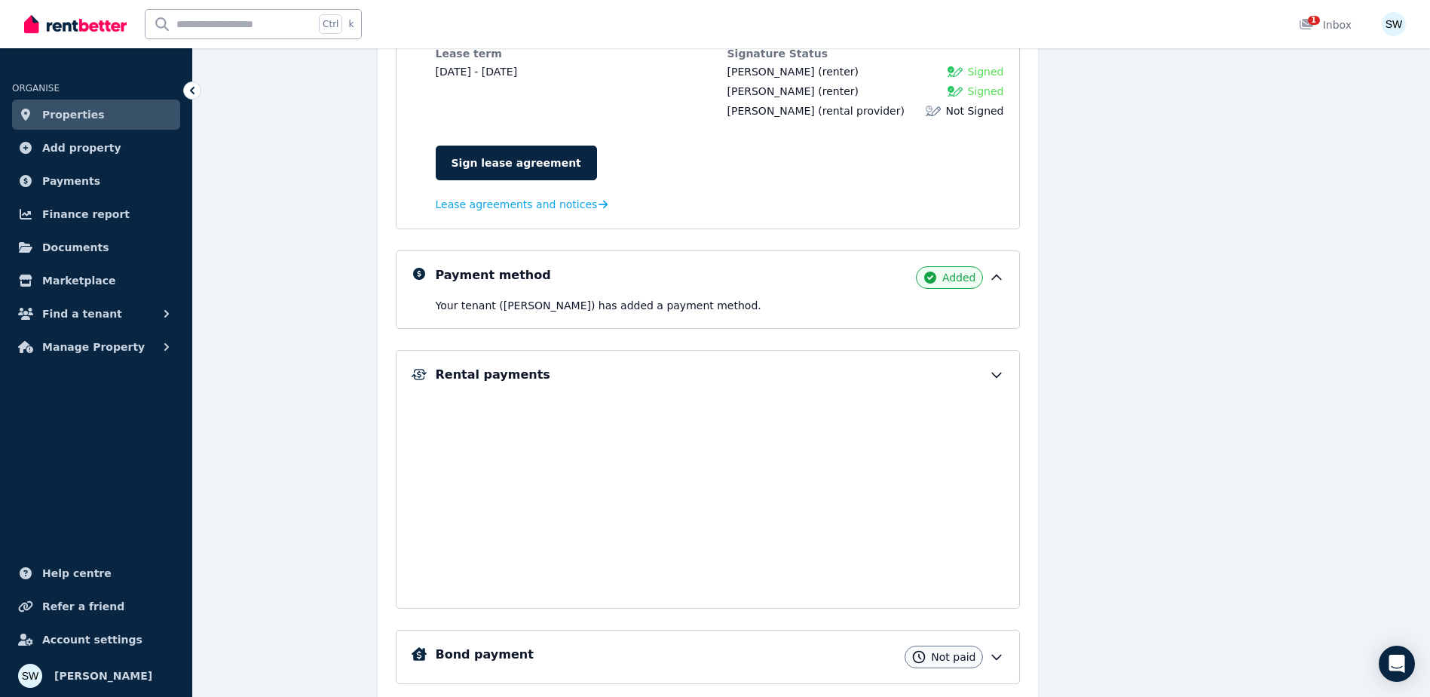
scroll to position [202, 0]
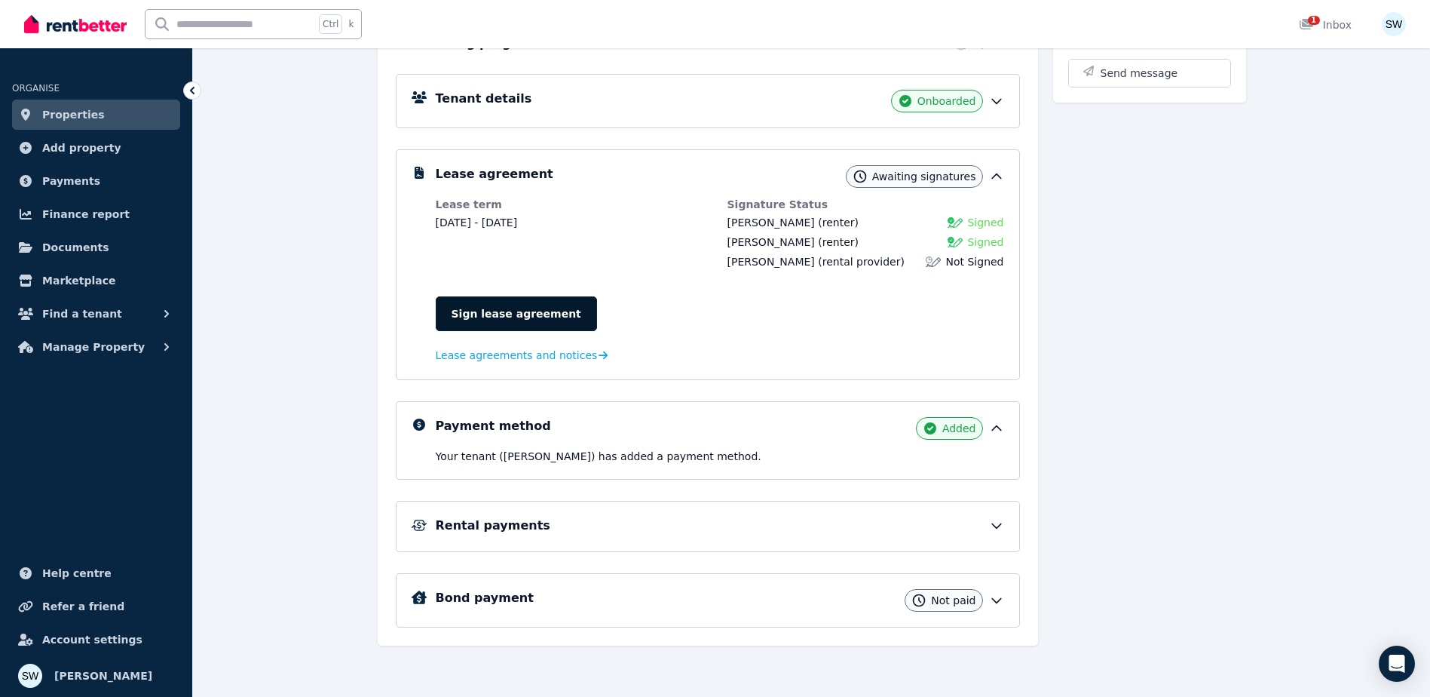
click at [516, 312] on link "Sign lease agreement" at bounding box center [516, 313] width 161 height 35
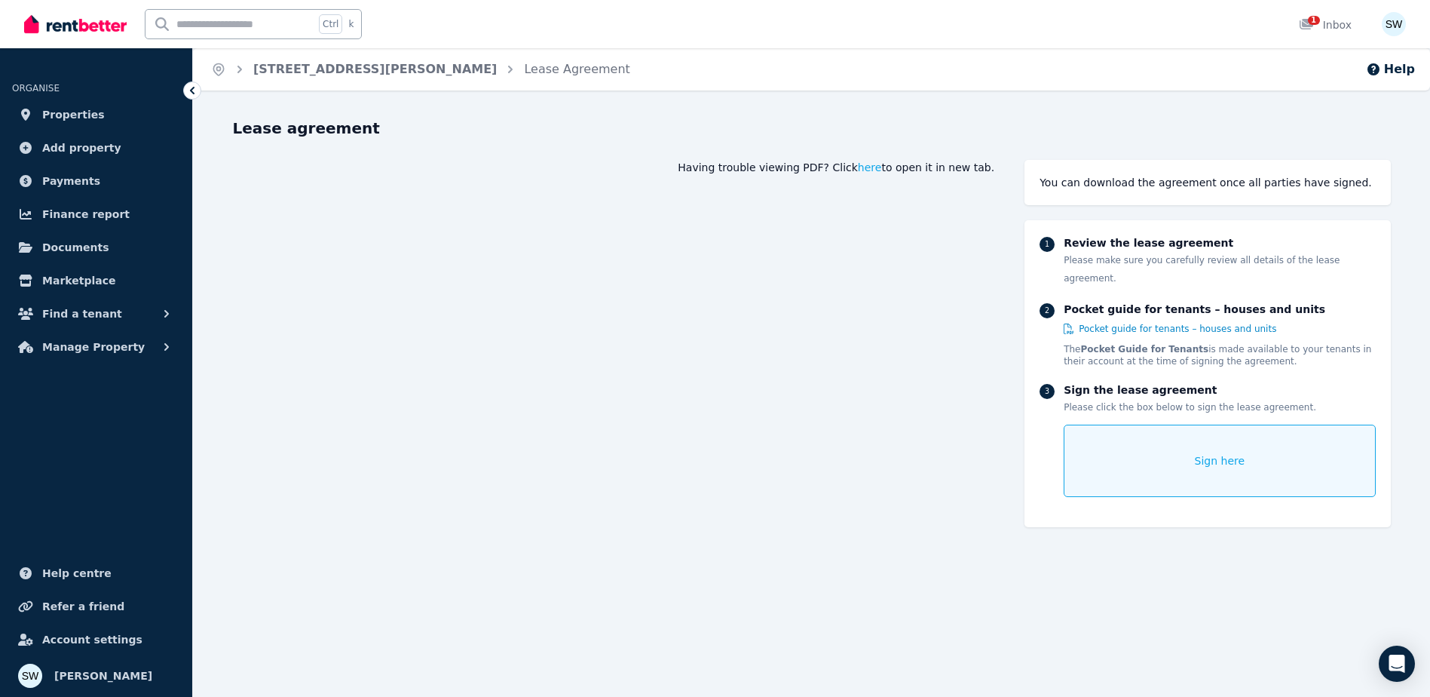
click at [1113, 439] on div "Sign here" at bounding box center [1219, 460] width 311 height 72
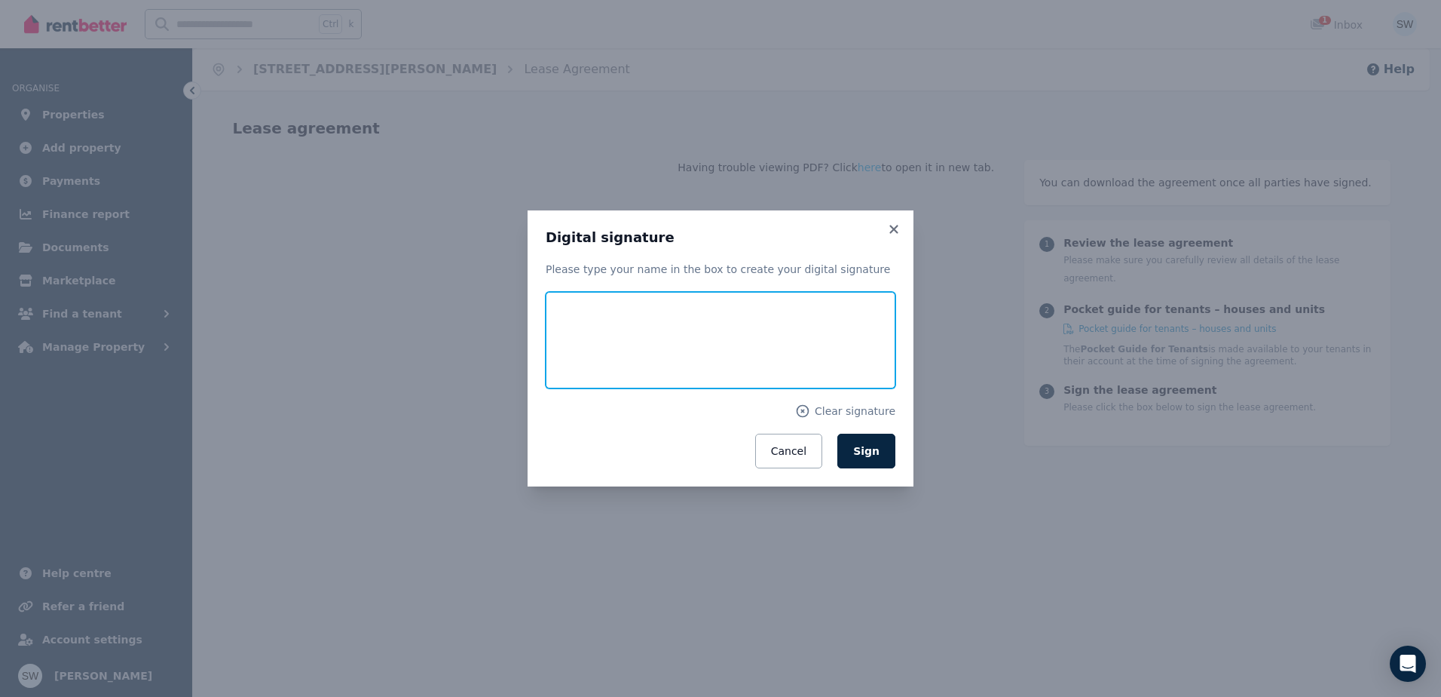
click at [599, 323] on input "text" at bounding box center [721, 340] width 350 height 96
type input "**********"
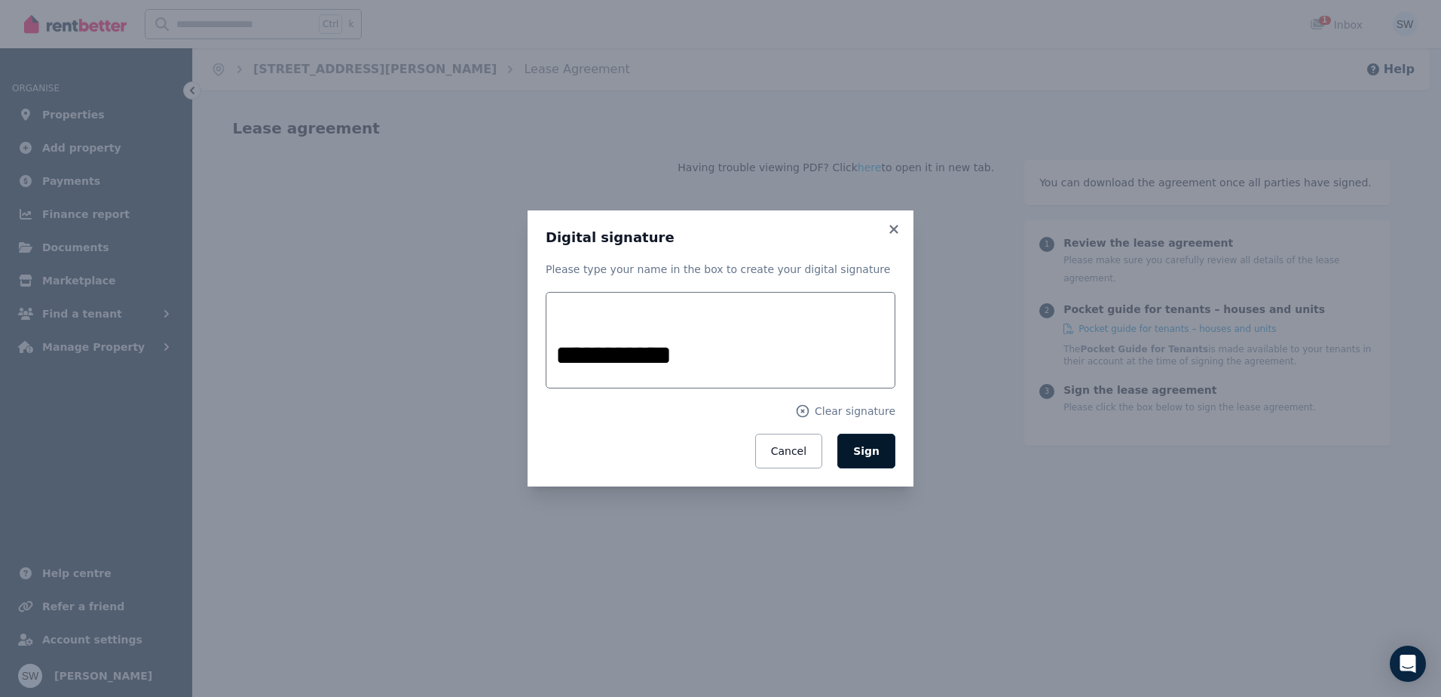
click at [862, 454] on span "Sign" at bounding box center [866, 451] width 26 height 12
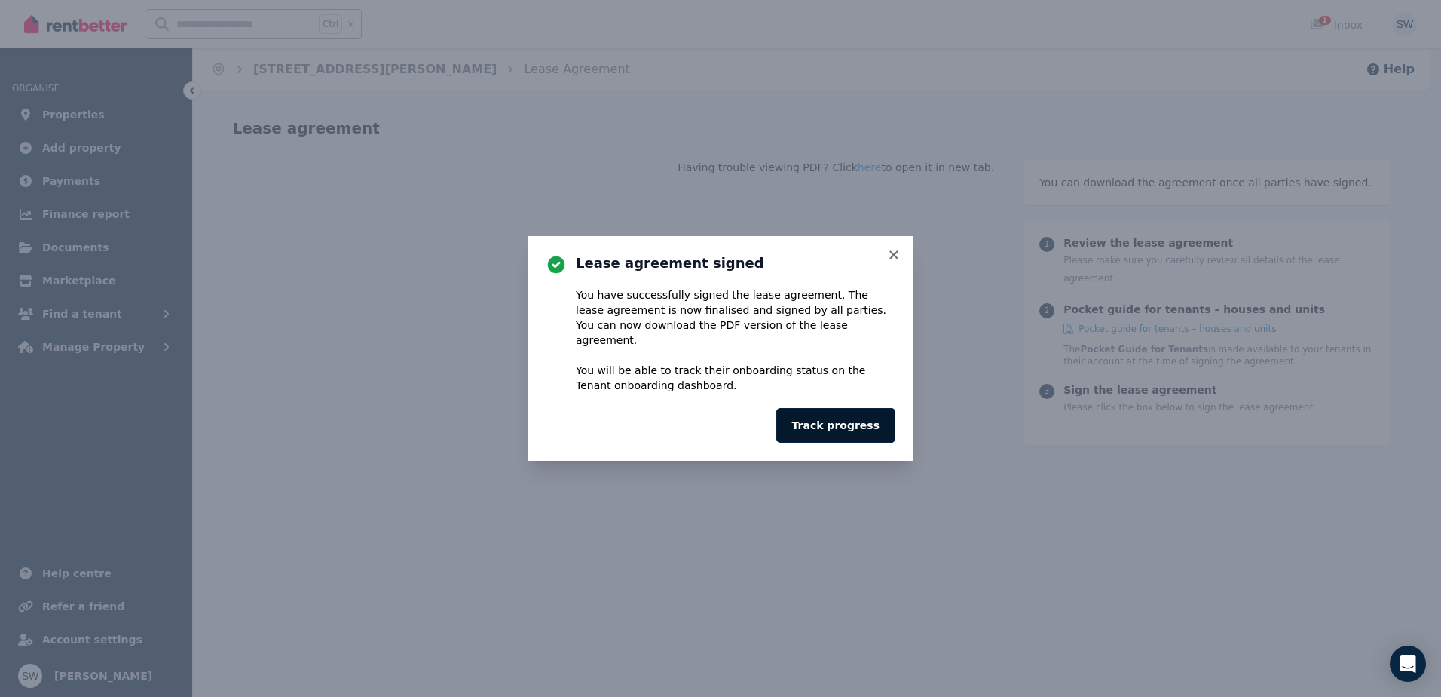
click at [861, 427] on button "Track progress" at bounding box center [835, 425] width 119 height 35
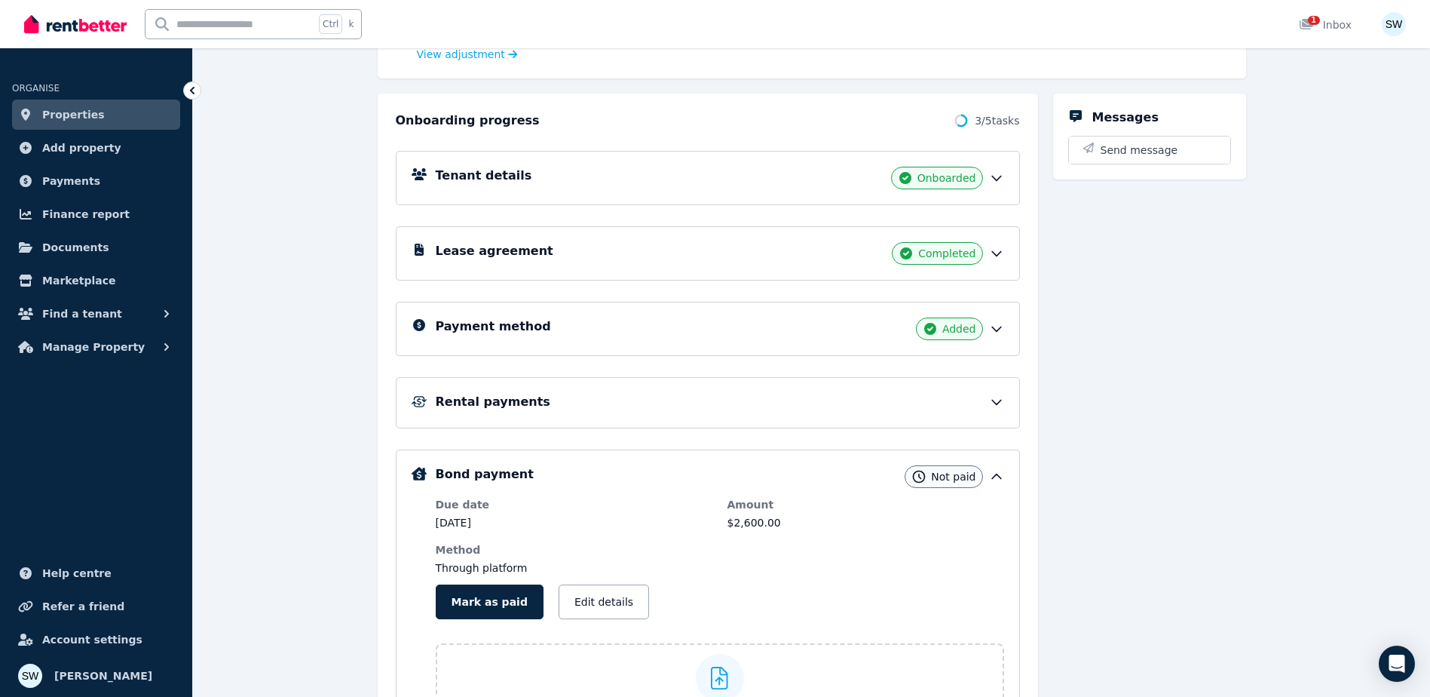
scroll to position [302, 0]
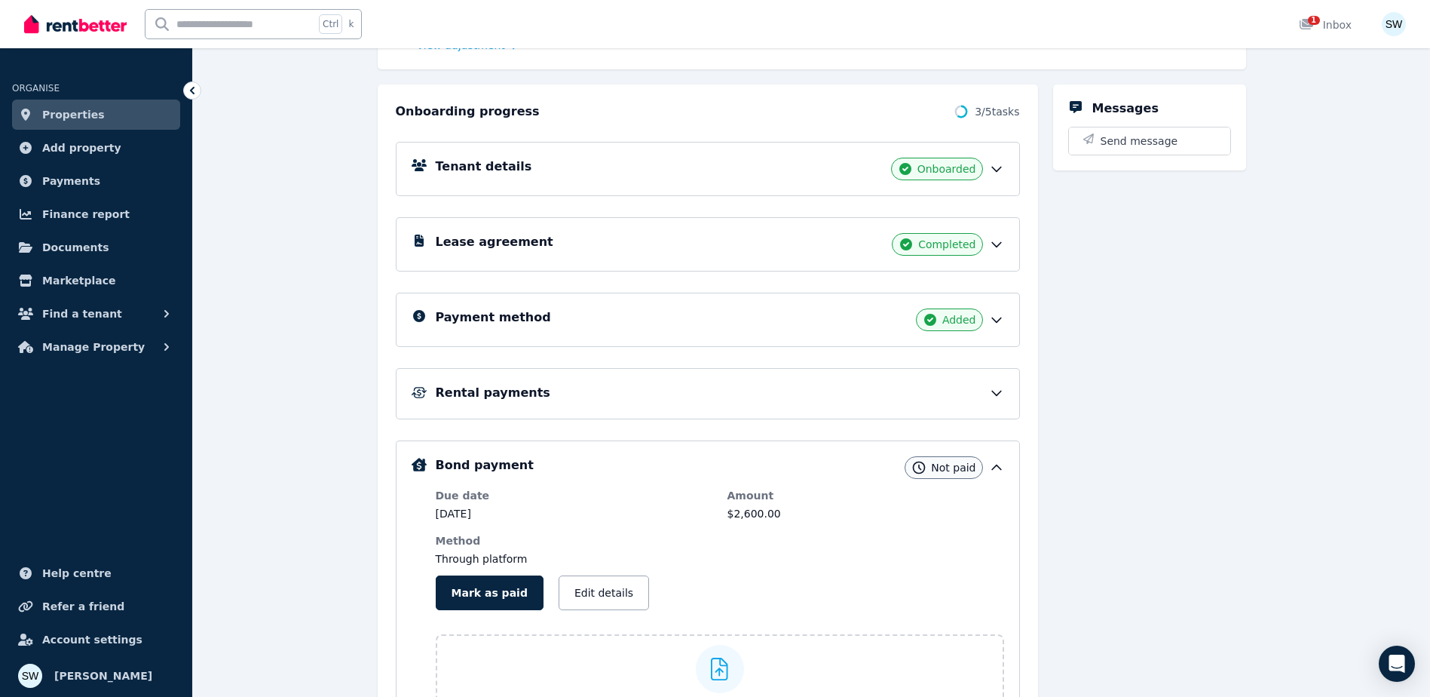
click at [997, 398] on icon at bounding box center [996, 392] width 15 height 15
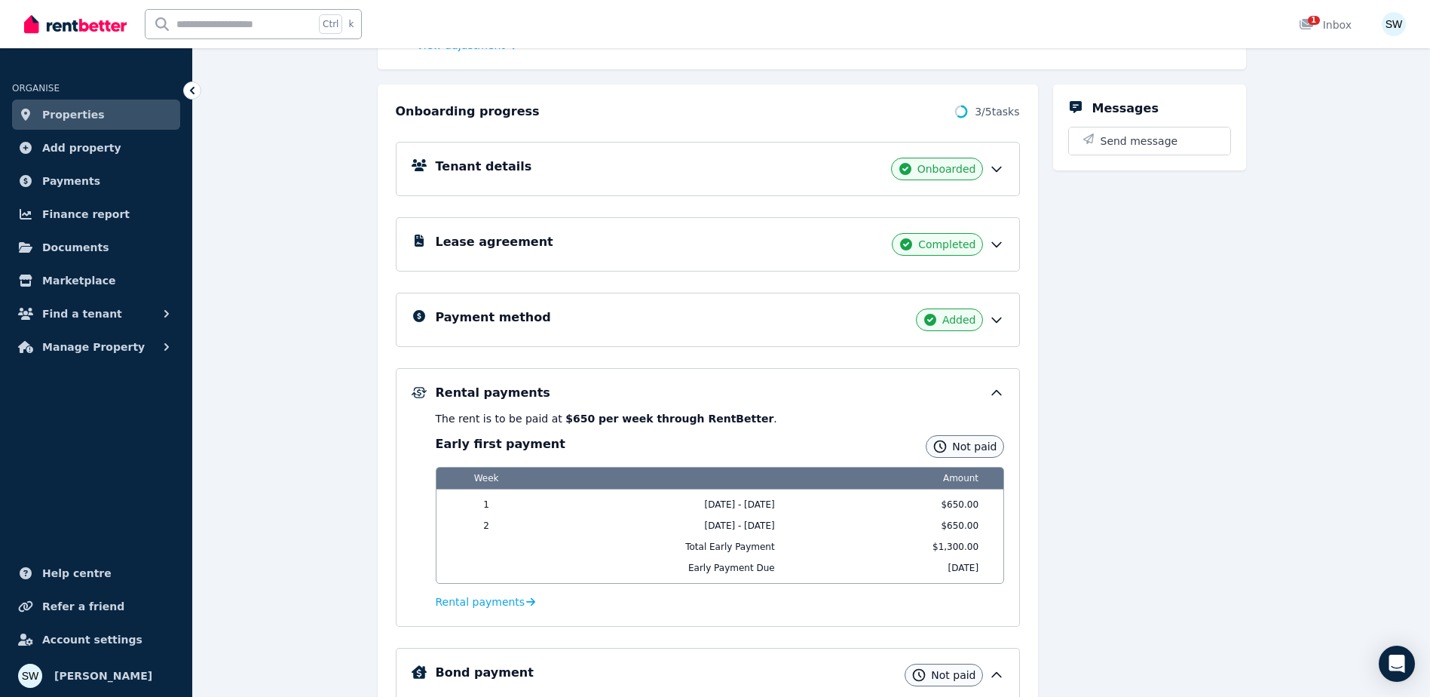
click at [997, 398] on icon at bounding box center [996, 392] width 15 height 15
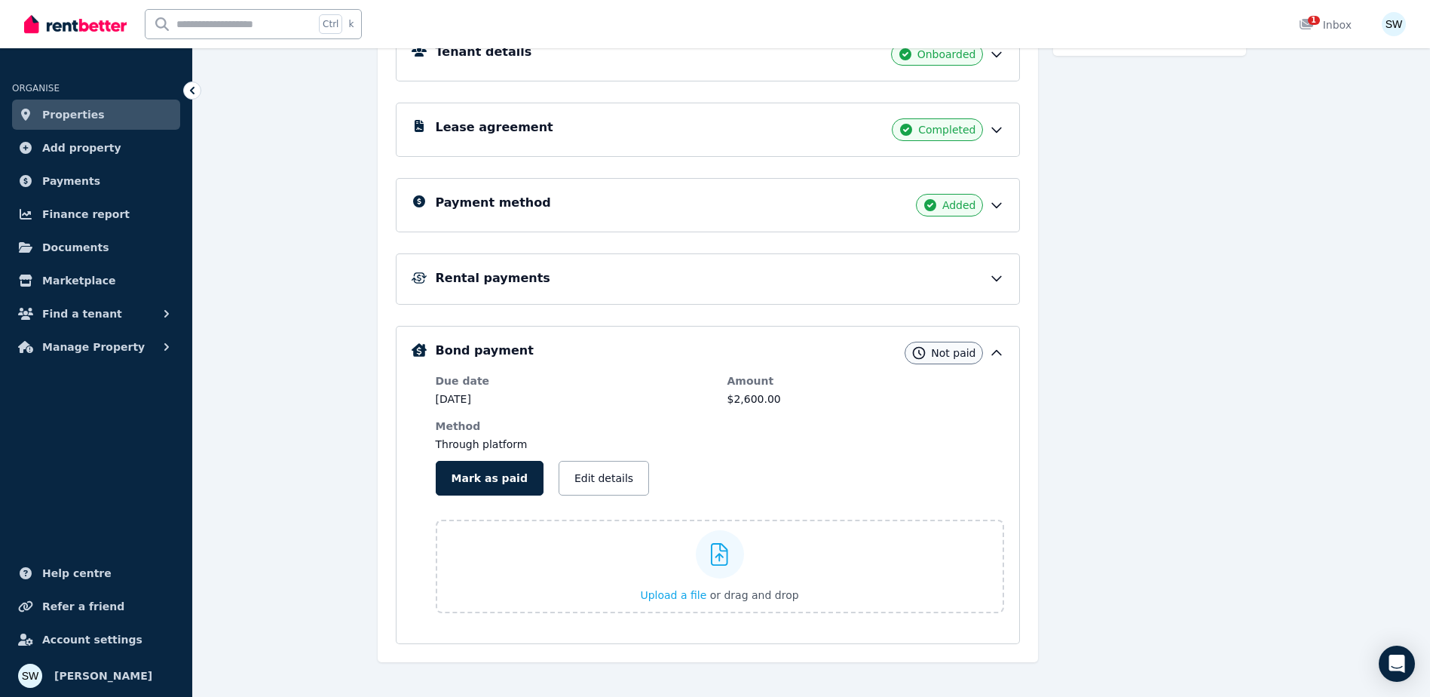
scroll to position [433, 0]
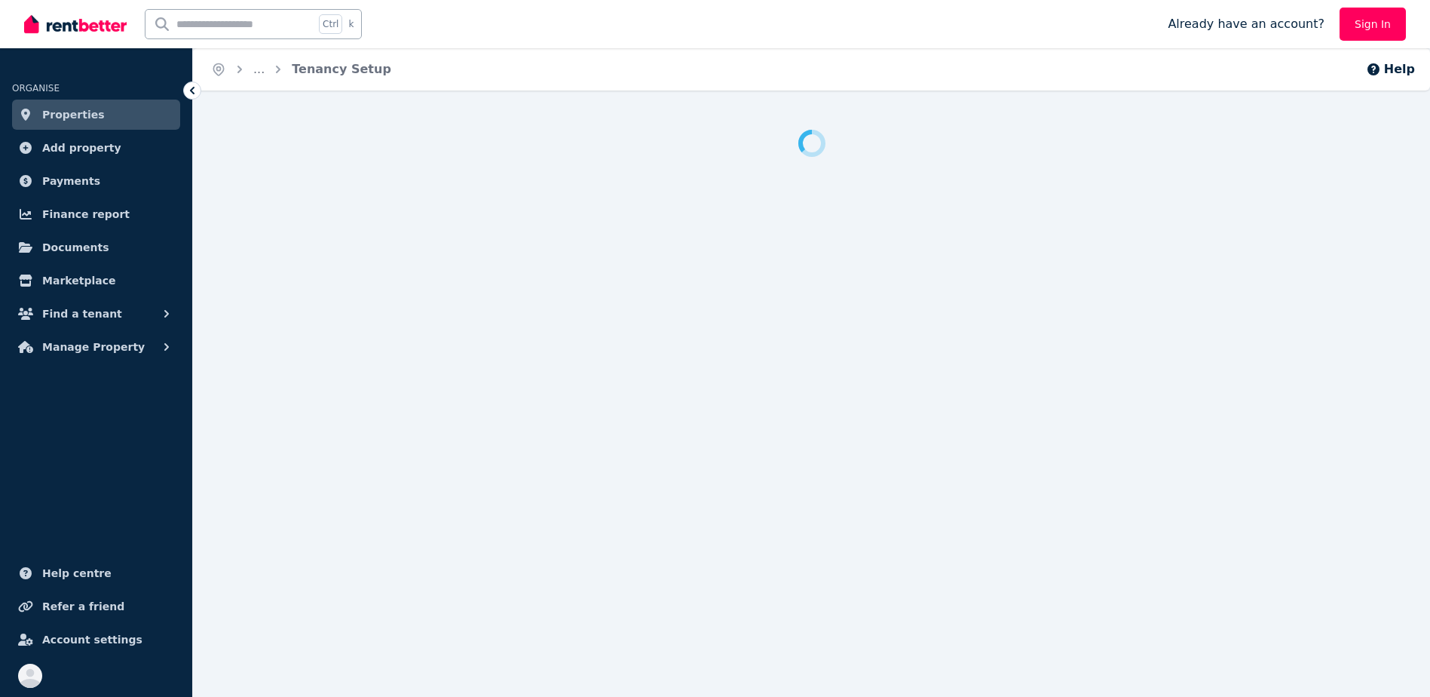
scroll to position [15, 0]
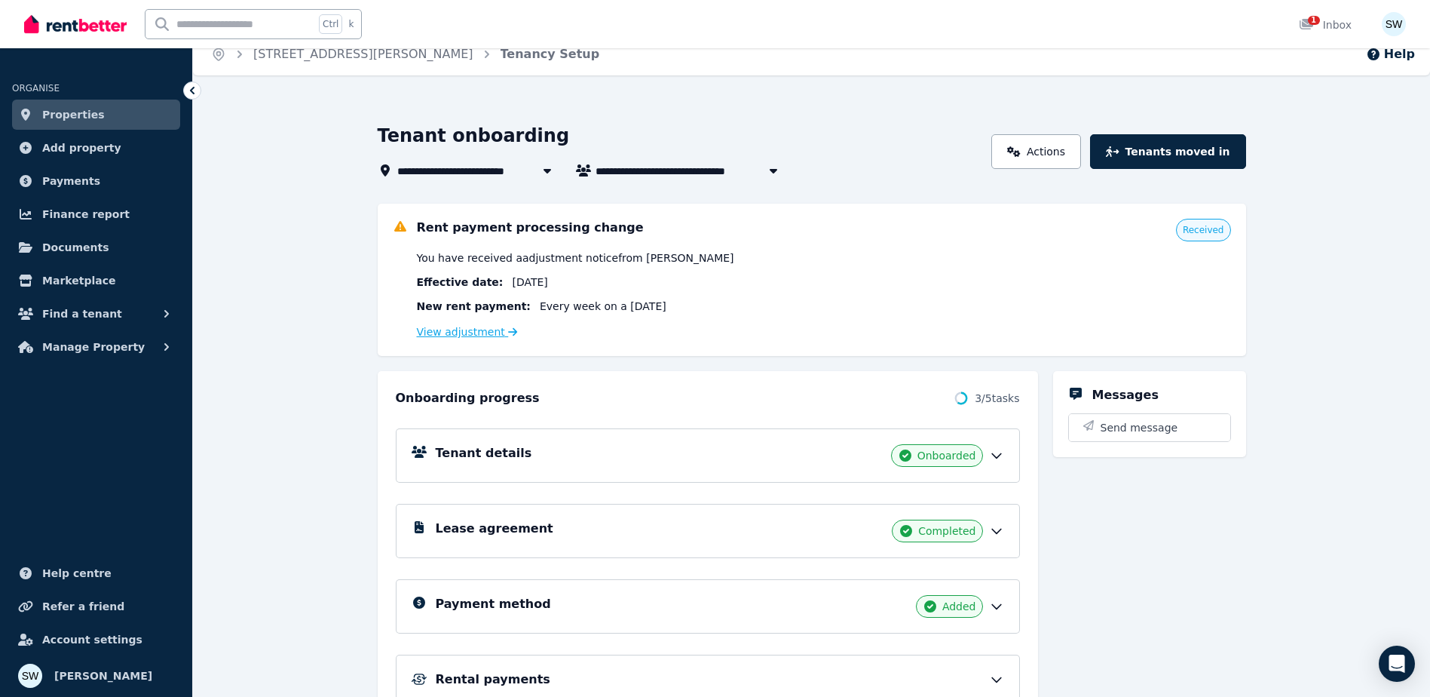
click at [488, 329] on link "View adjustment" at bounding box center [467, 332] width 101 height 12
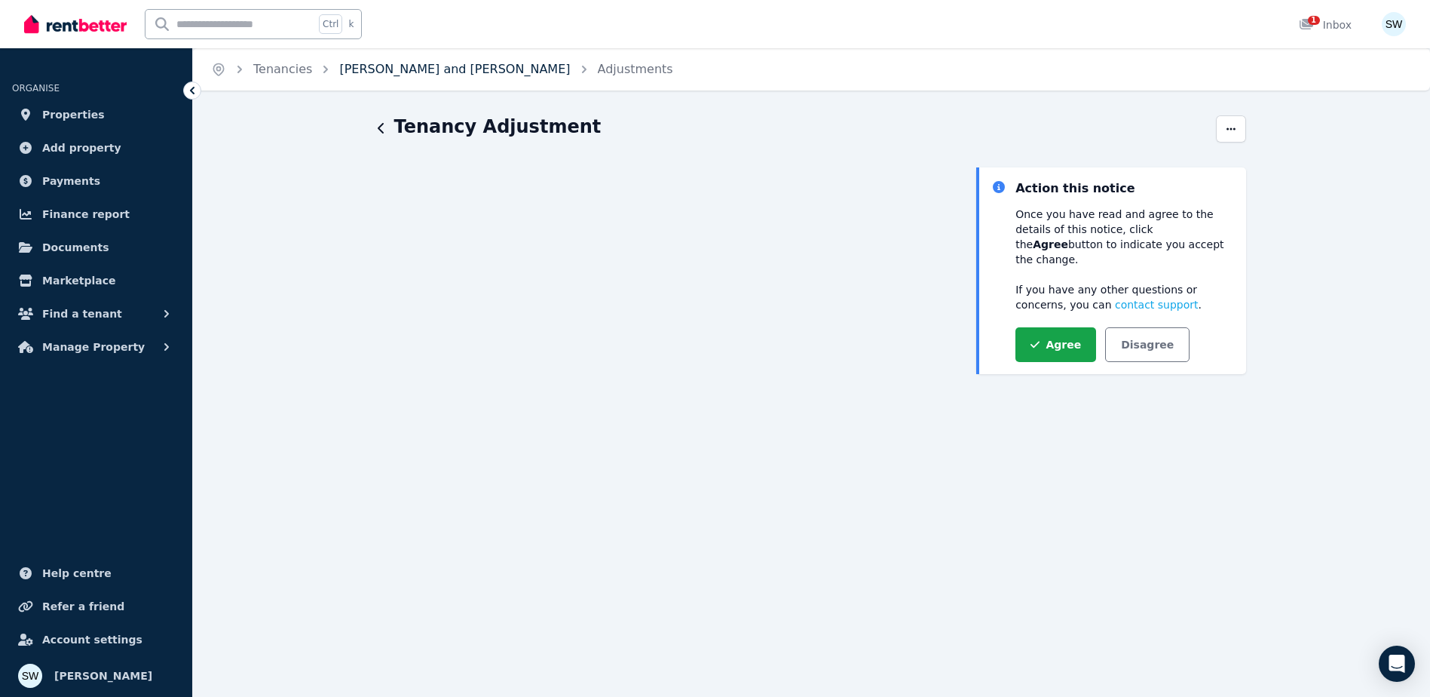
click at [427, 70] on link "[PERSON_NAME] and [PERSON_NAME]" at bounding box center [454, 69] width 231 height 14
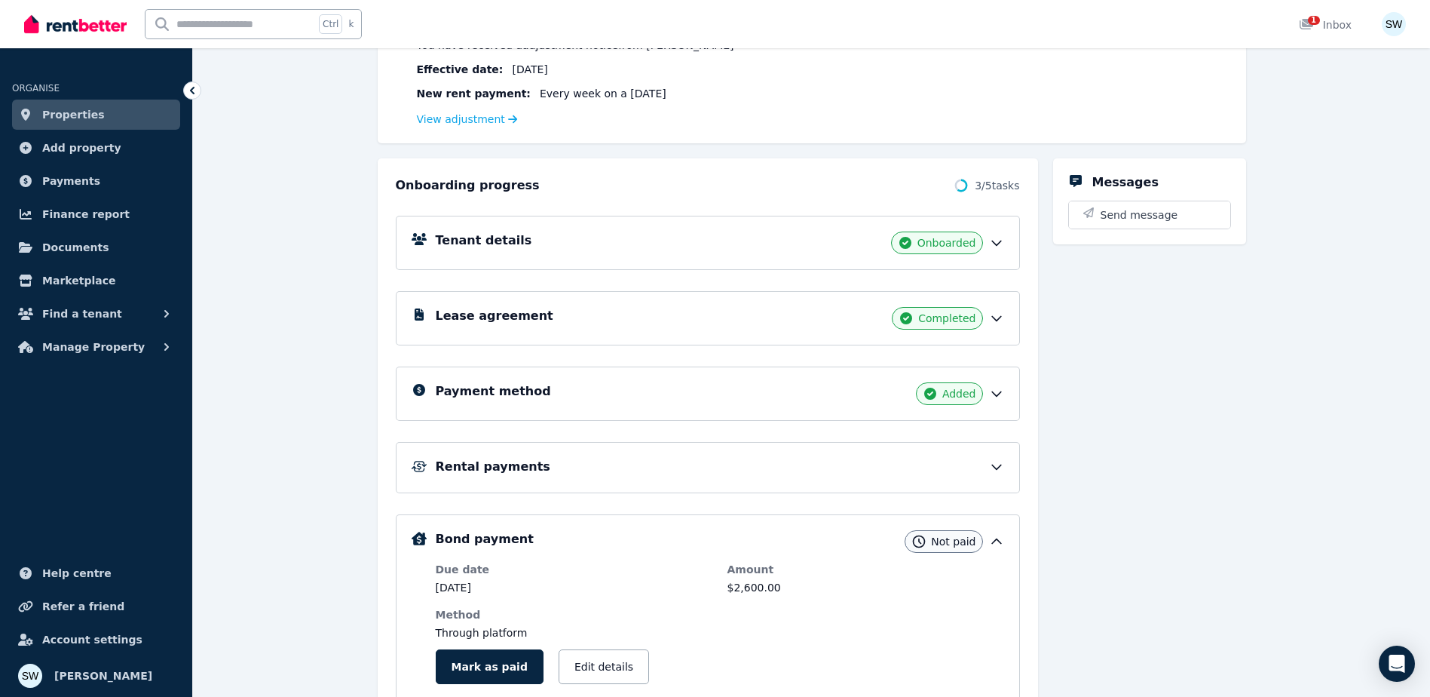
scroll to position [302, 0]
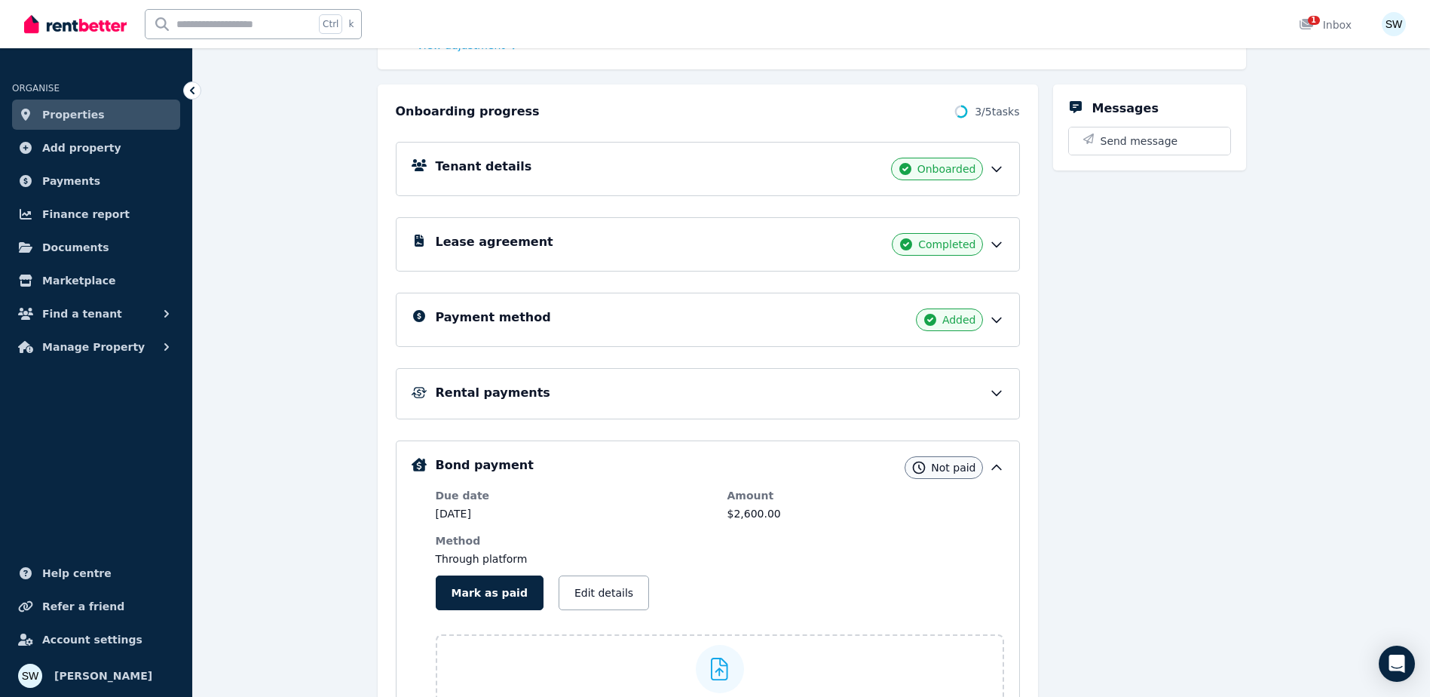
click at [1001, 401] on div "Rental payments" at bounding box center [720, 393] width 568 height 18
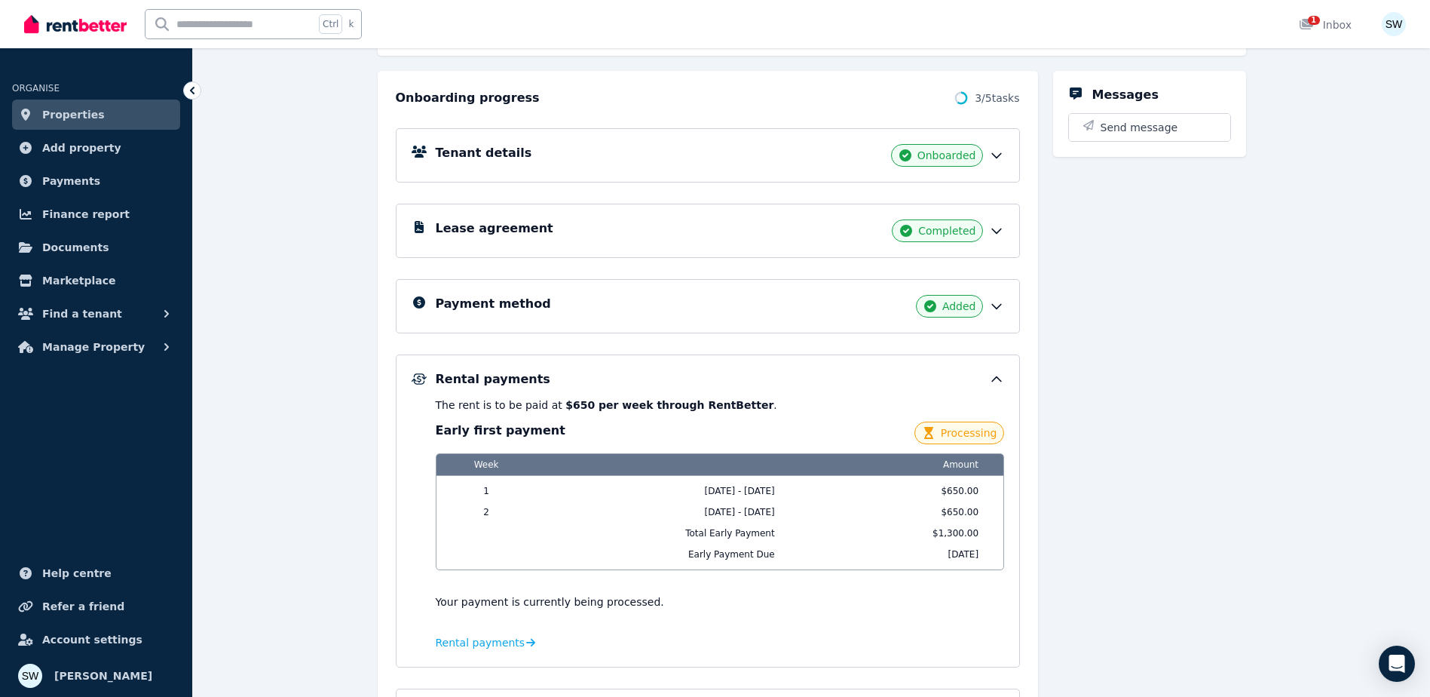
scroll to position [167, 0]
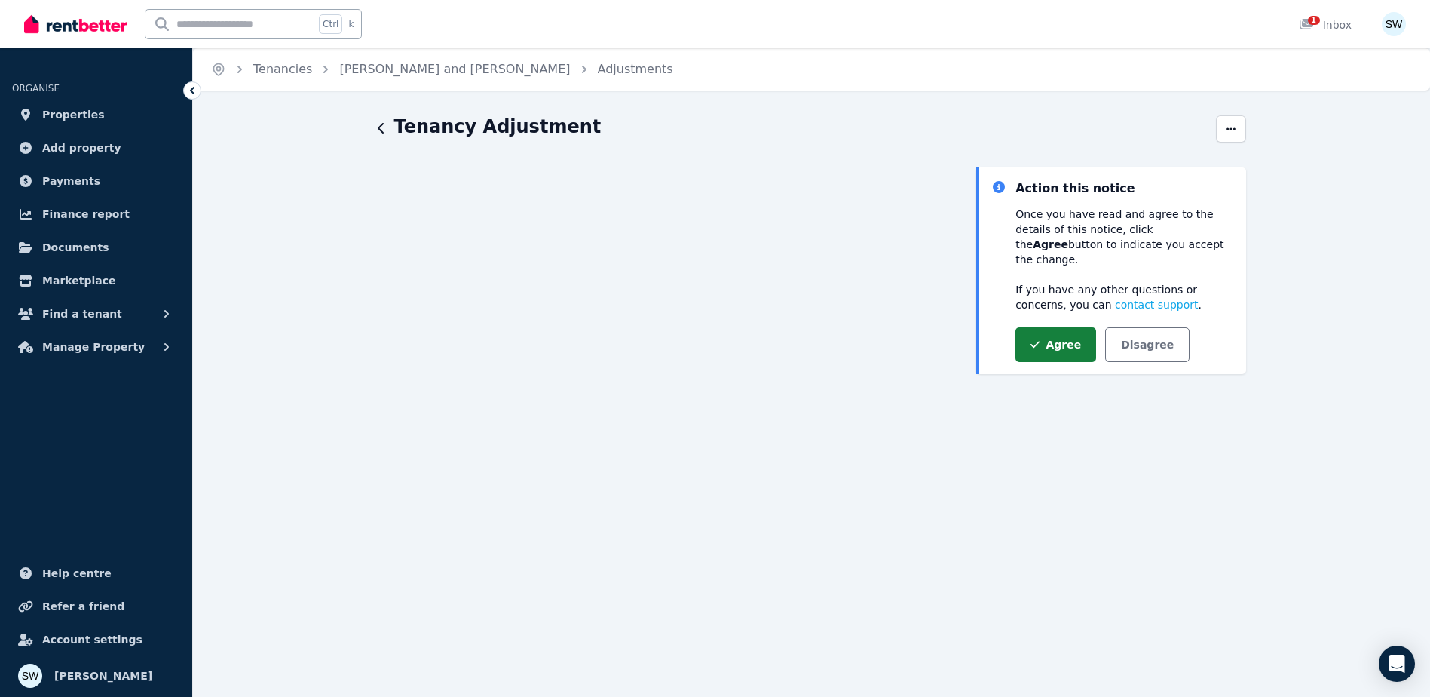
click at [1049, 334] on button "Agree" at bounding box center [1055, 344] width 81 height 35
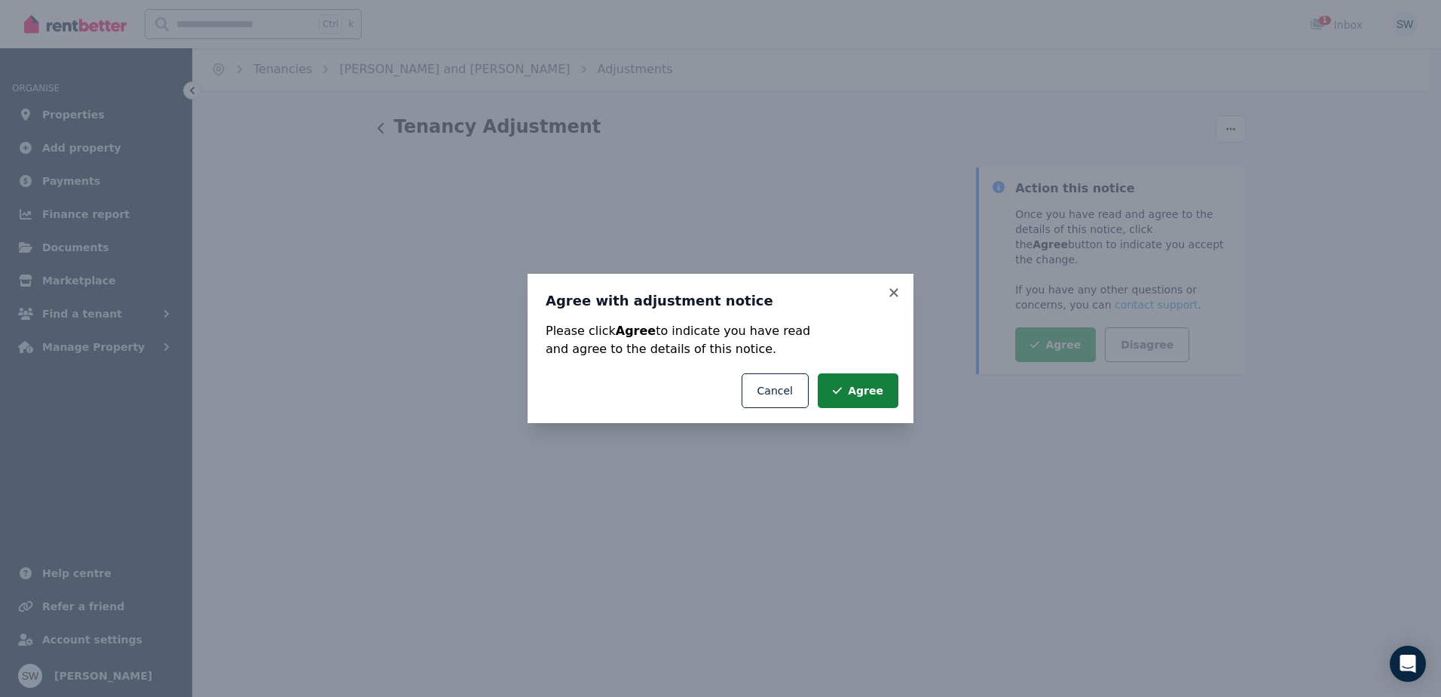
click at [842, 385] on icon "submit" at bounding box center [837, 390] width 9 height 11
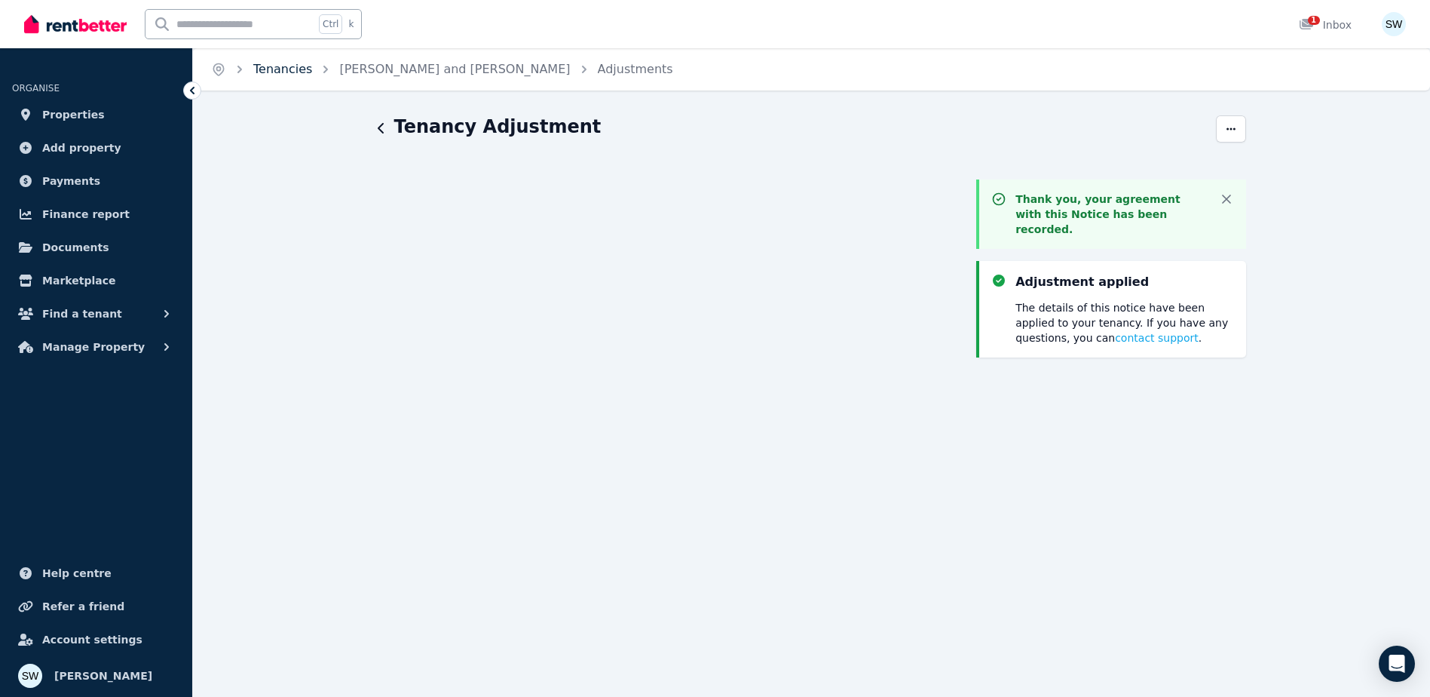
click at [283, 69] on link "Tenancies" at bounding box center [282, 69] width 59 height 14
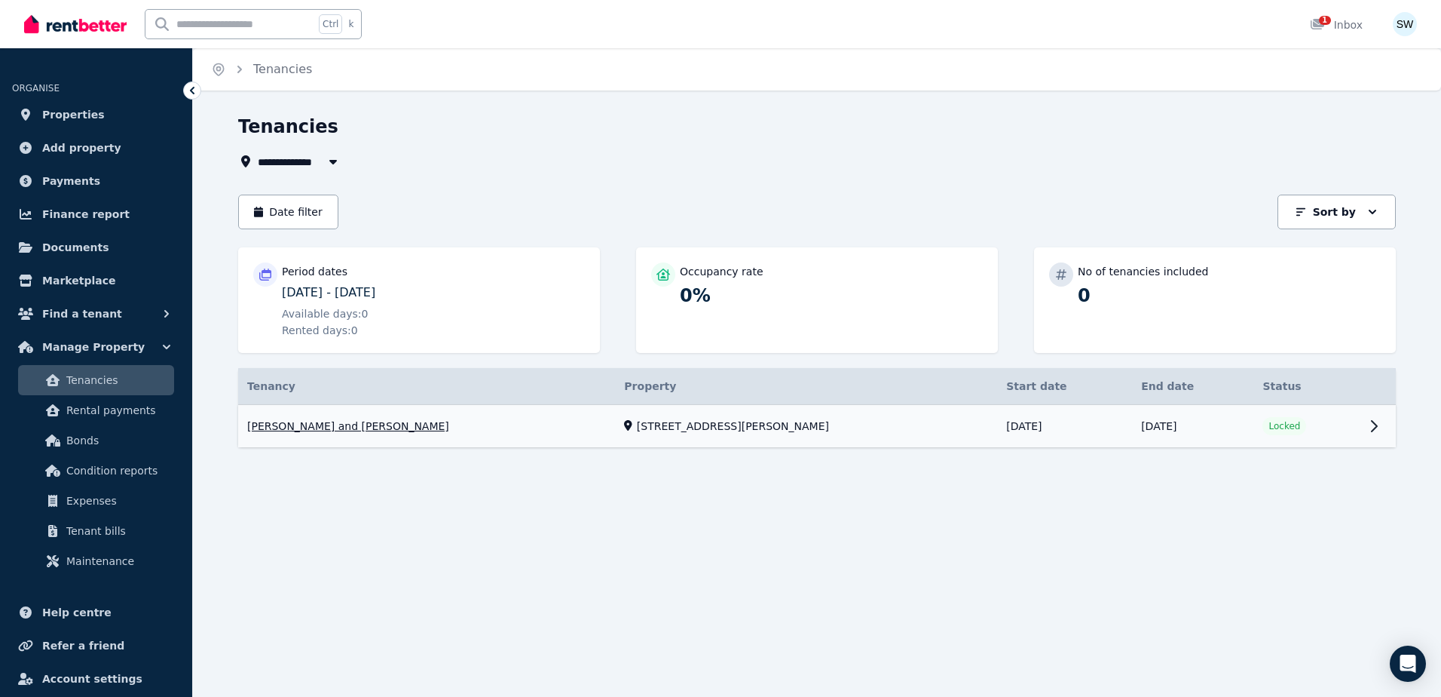
click at [758, 424] on link "View property details" at bounding box center [817, 426] width 1158 height 43
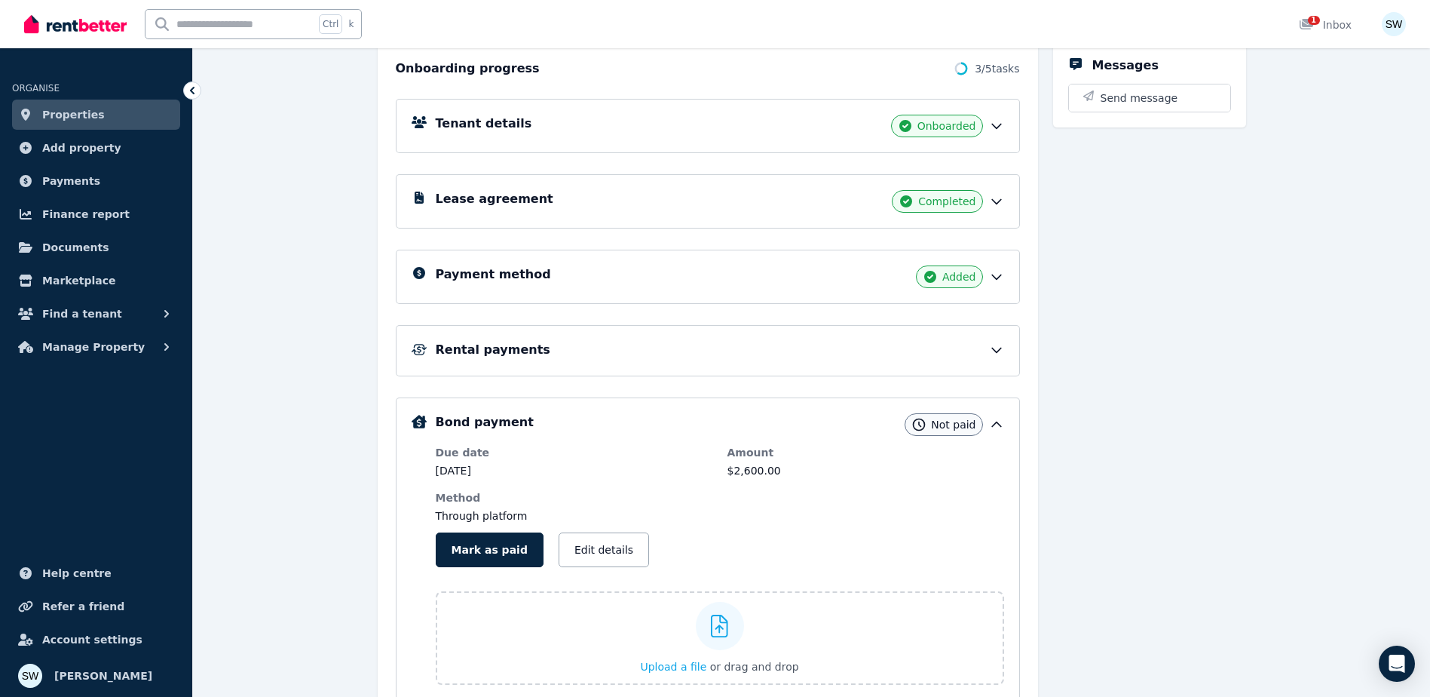
scroll to position [151, 0]
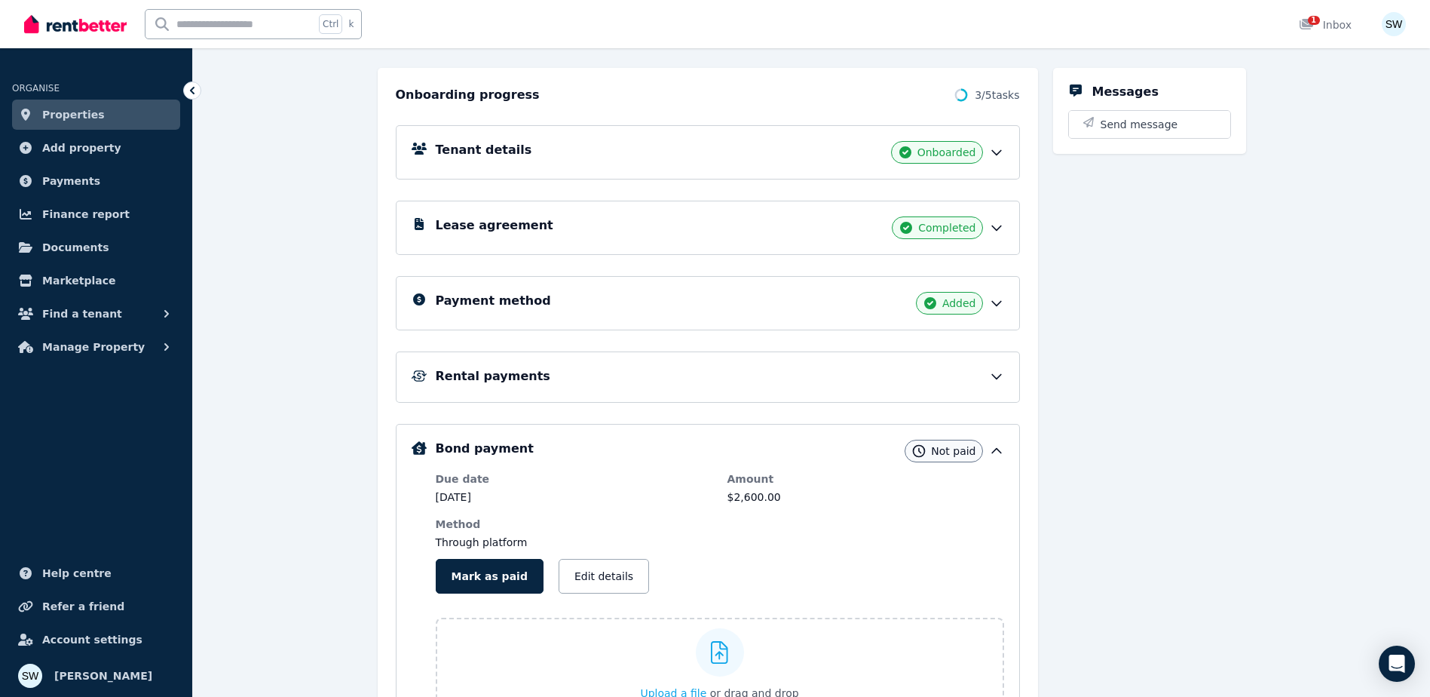
click at [971, 384] on div "Rental payments" at bounding box center [720, 376] width 568 height 18
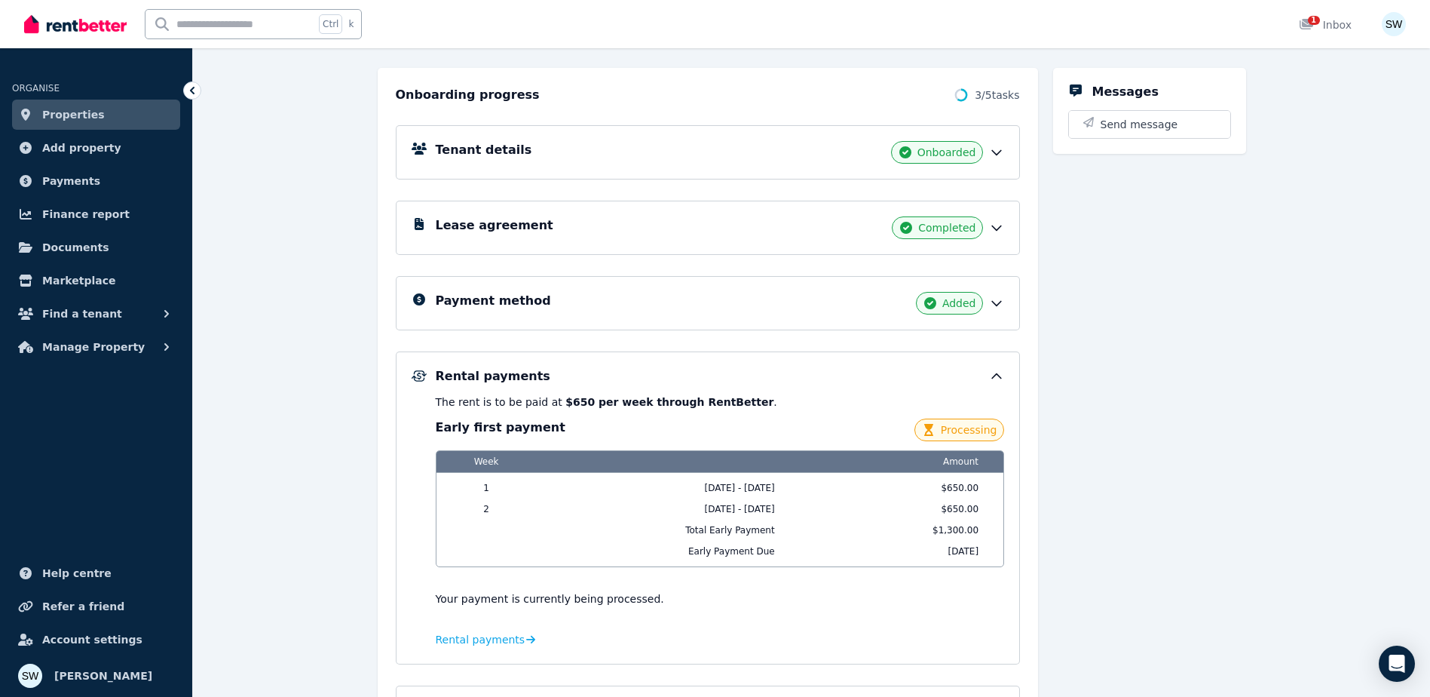
click at [984, 362] on div "Rental payments The rent is to be paid at $650 per week through RentBetter . Ea…" at bounding box center [708, 507] width 624 height 313
click at [998, 375] on icon at bounding box center [996, 376] width 9 height 5
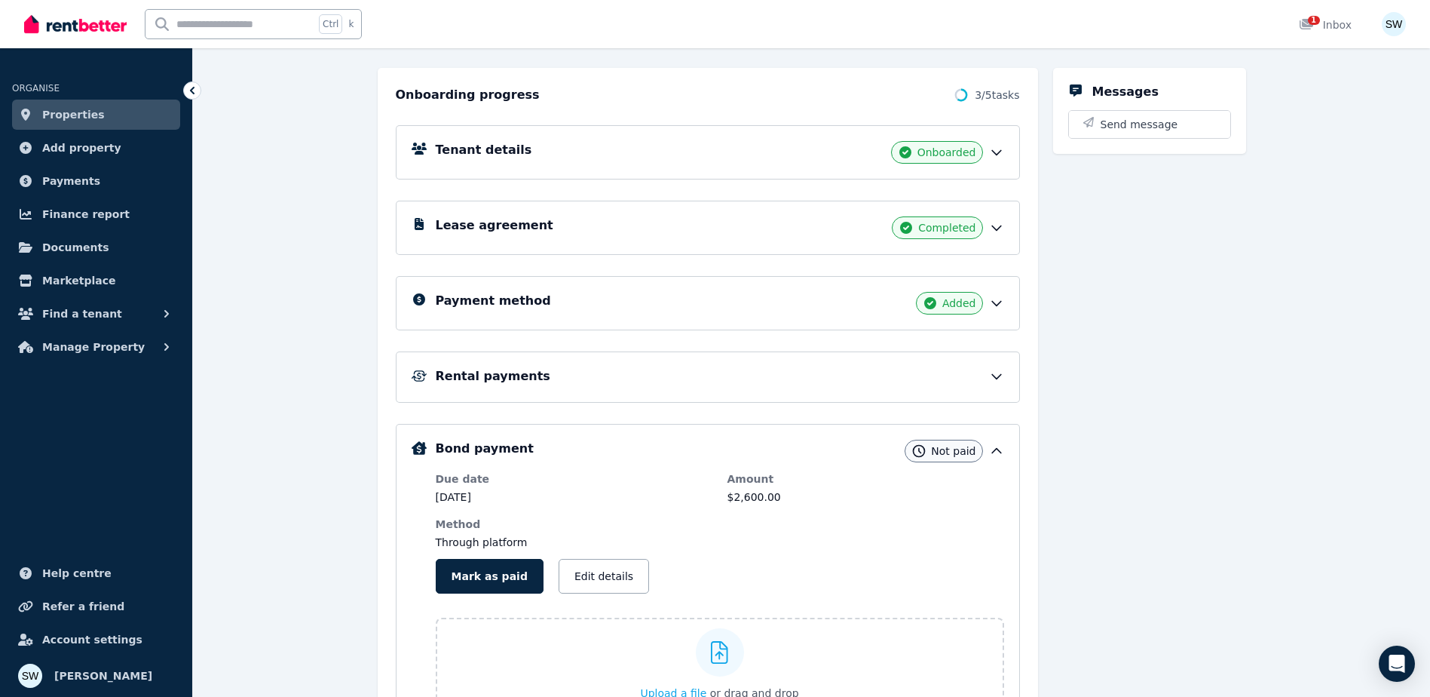
click at [1006, 152] on div "Tenant details Onboarded" at bounding box center [708, 152] width 624 height 54
click at [997, 155] on icon at bounding box center [996, 153] width 9 height 5
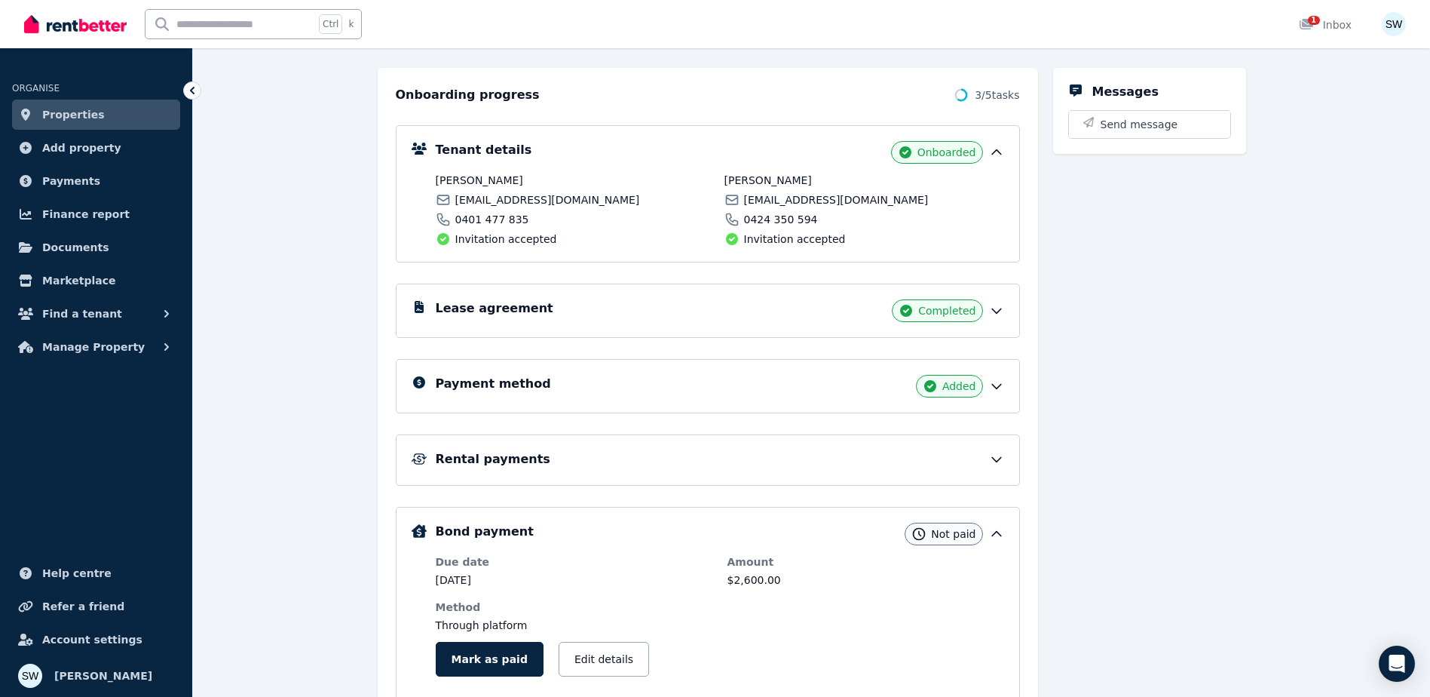
click at [997, 155] on icon at bounding box center [996, 152] width 15 height 15
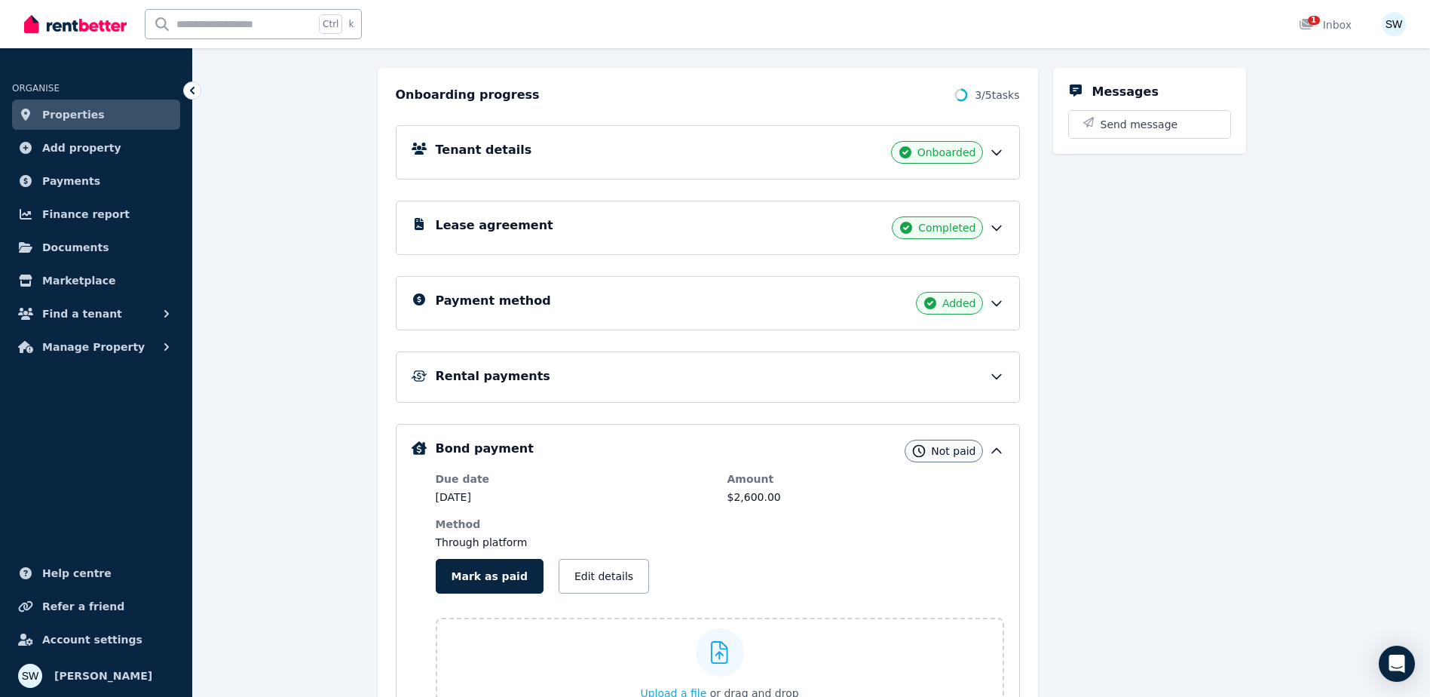
click at [989, 228] on icon at bounding box center [996, 227] width 15 height 15
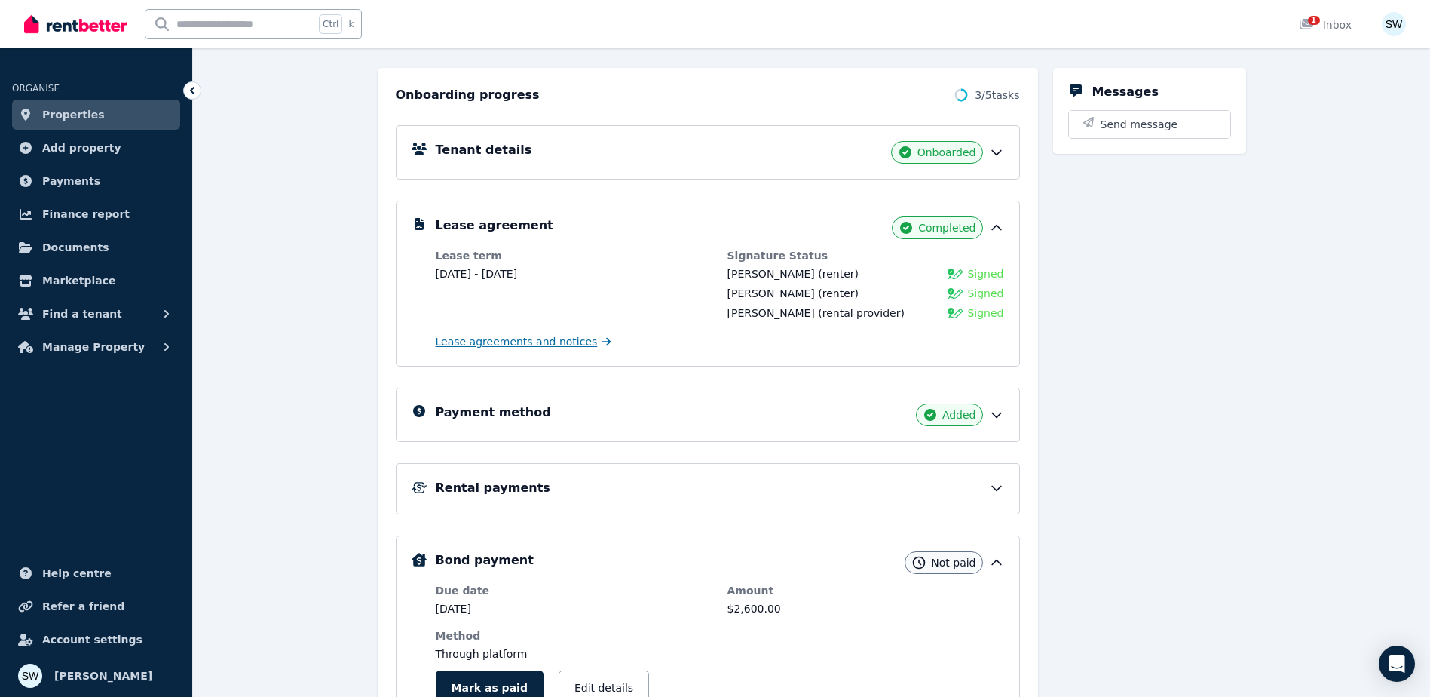
click at [567, 344] on span "Lease agreements and notices" at bounding box center [517, 341] width 162 height 15
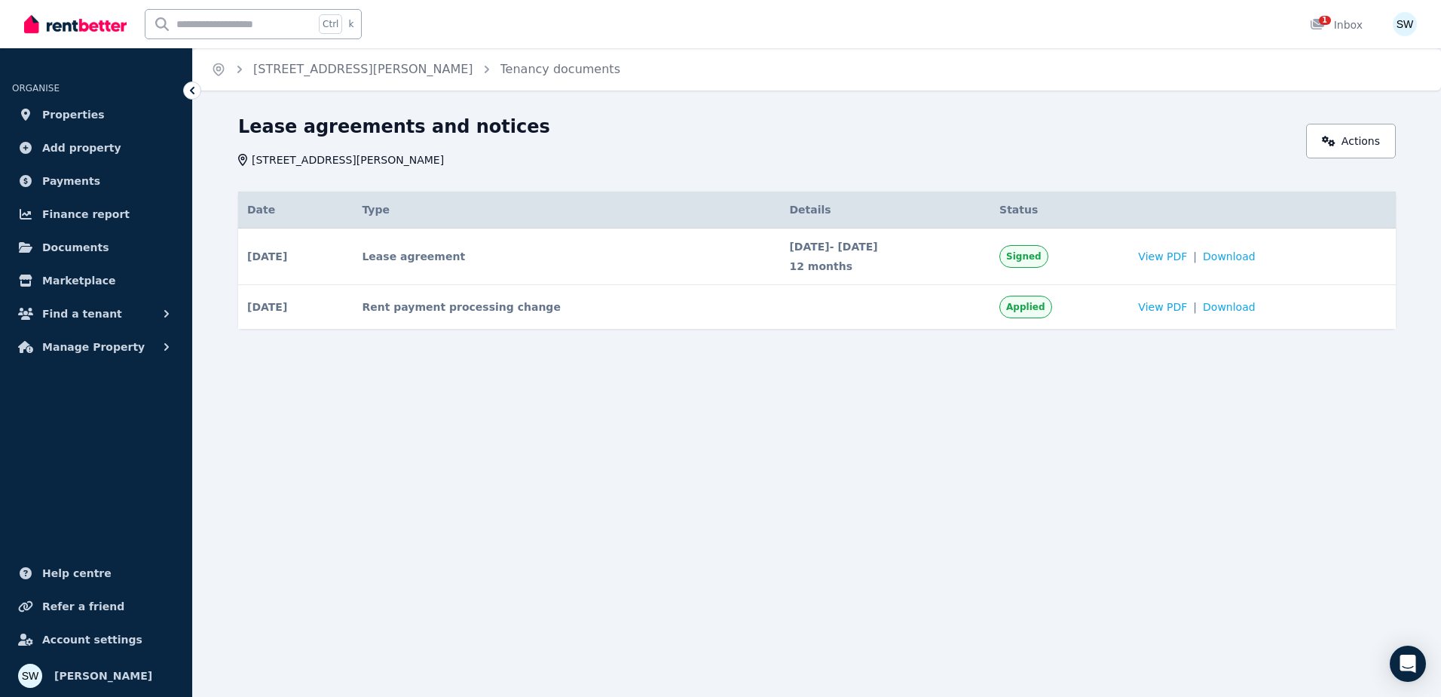
click at [772, 430] on div "Home [STREET_ADDRESS][PERSON_NAME] Tenancy documents Lease agreements and notic…" at bounding box center [720, 348] width 1441 height 697
